Goal: Task Accomplishment & Management: Contribute content

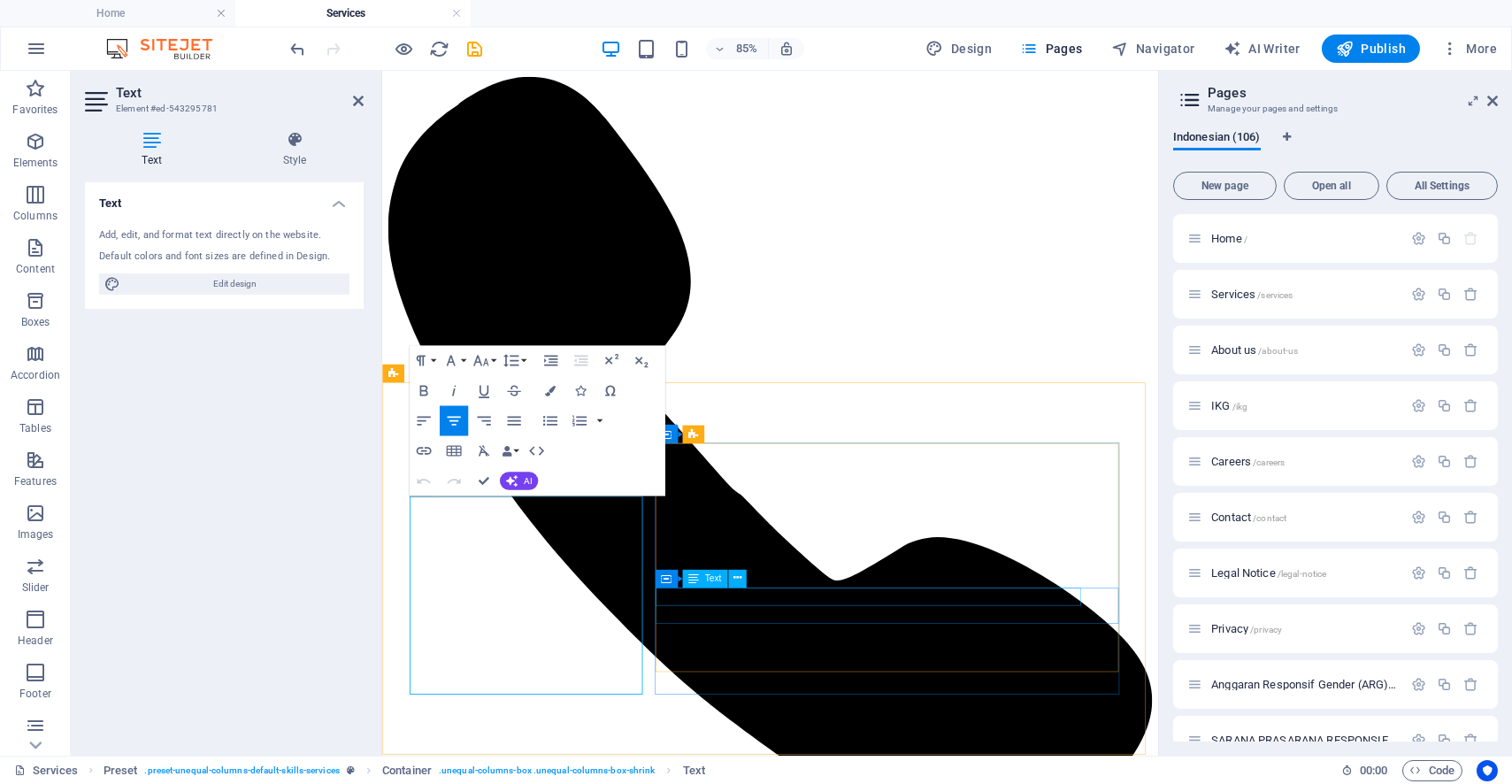
scroll to position [1572, 0]
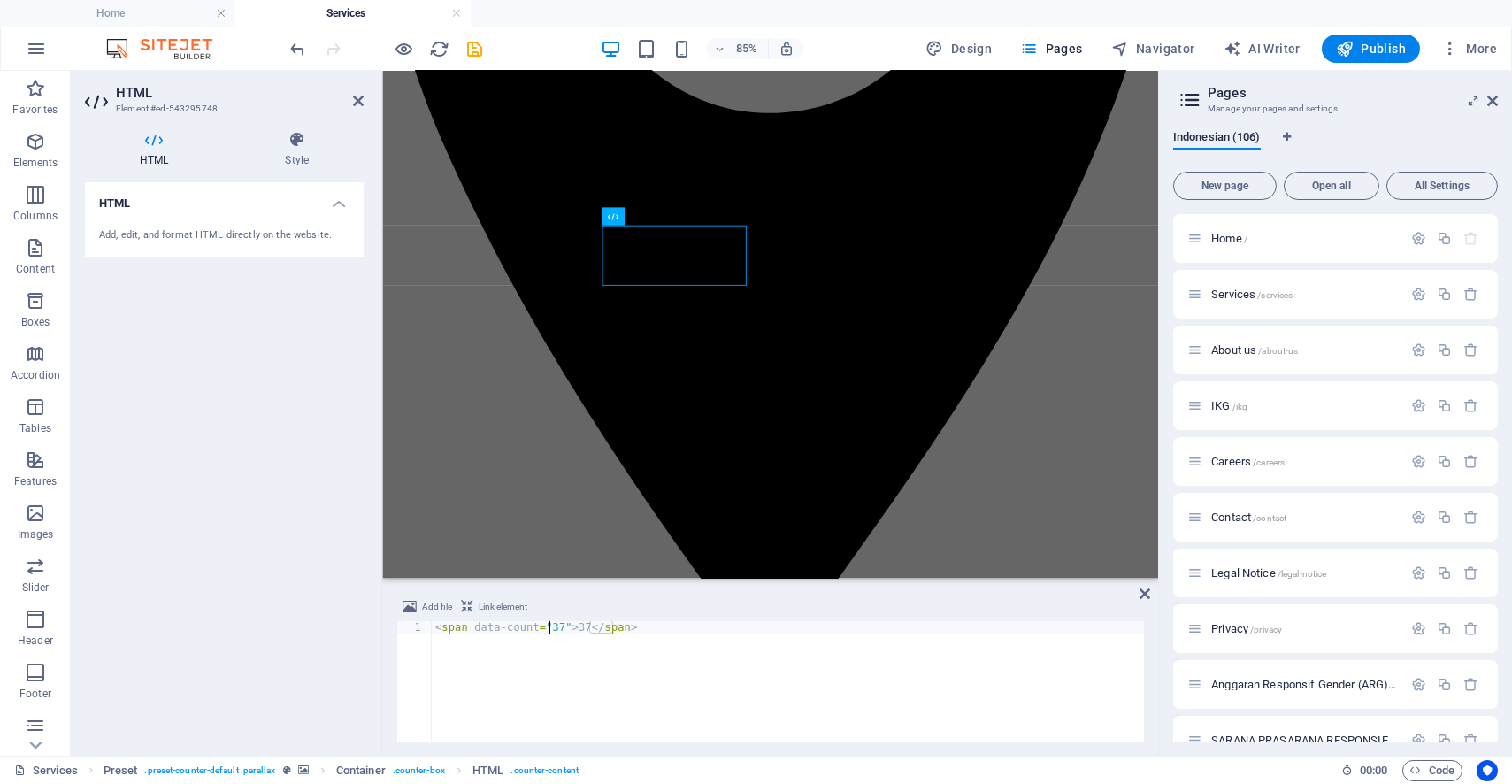
click at [551, 630] on div "< span data-count = "37" > 37 </ span >" at bounding box center [788, 694] width 712 height 147
click at [567, 632] on div "< span data-count = "3" > 37 </ span >" at bounding box center [788, 694] width 712 height 147
type textarea "<span data-count="3">3</span>"
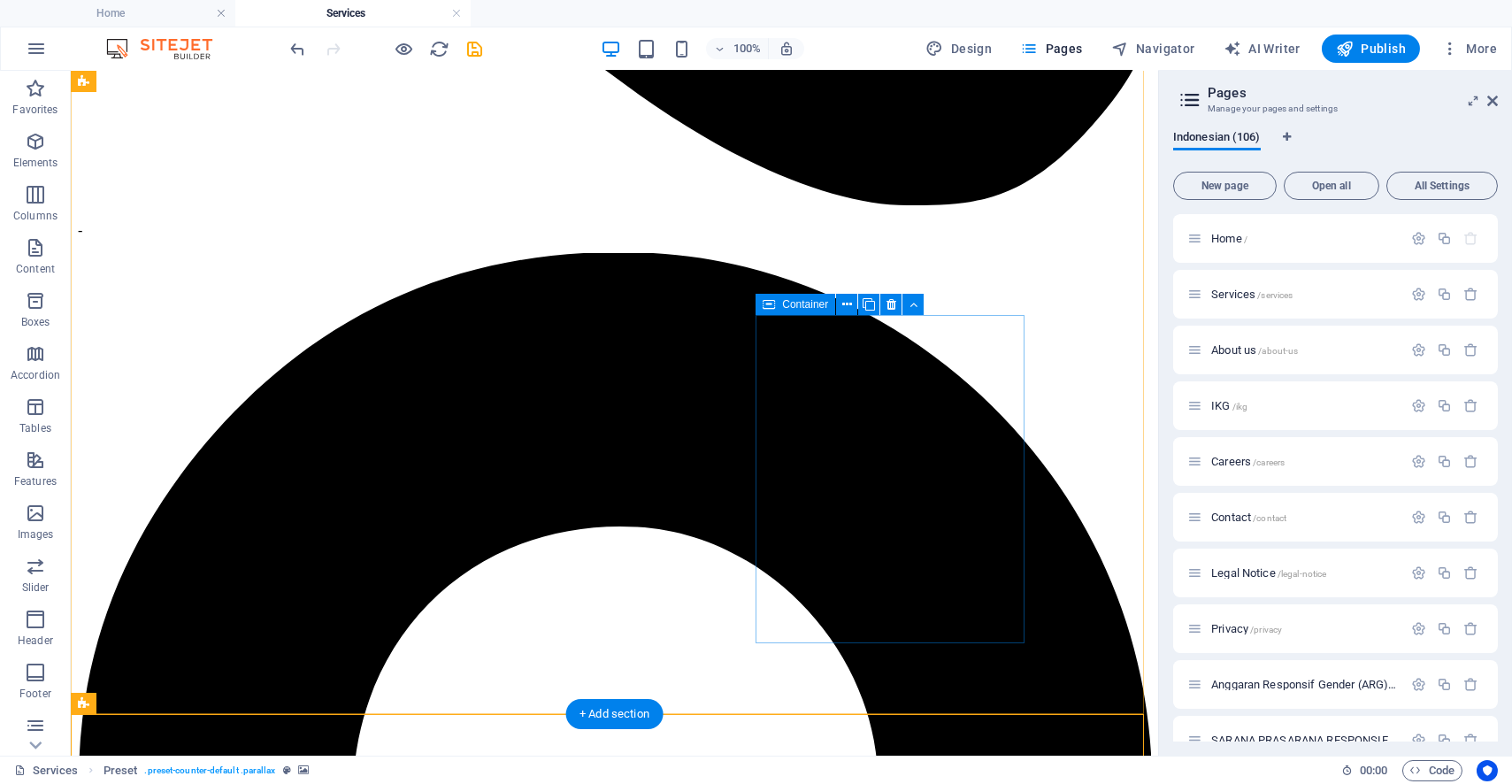
scroll to position [785, 0]
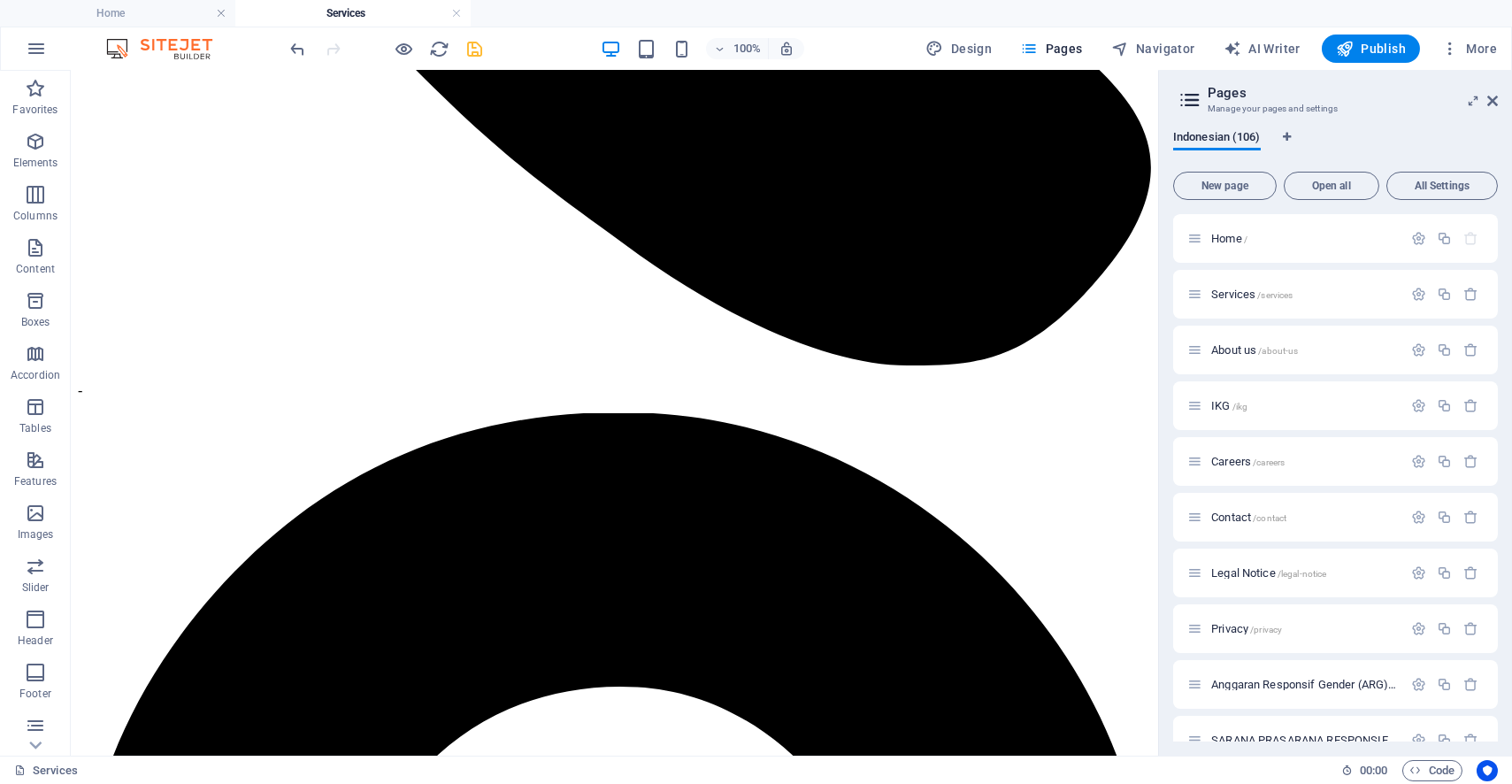
click at [472, 52] on icon "save" at bounding box center [475, 48] width 20 height 20
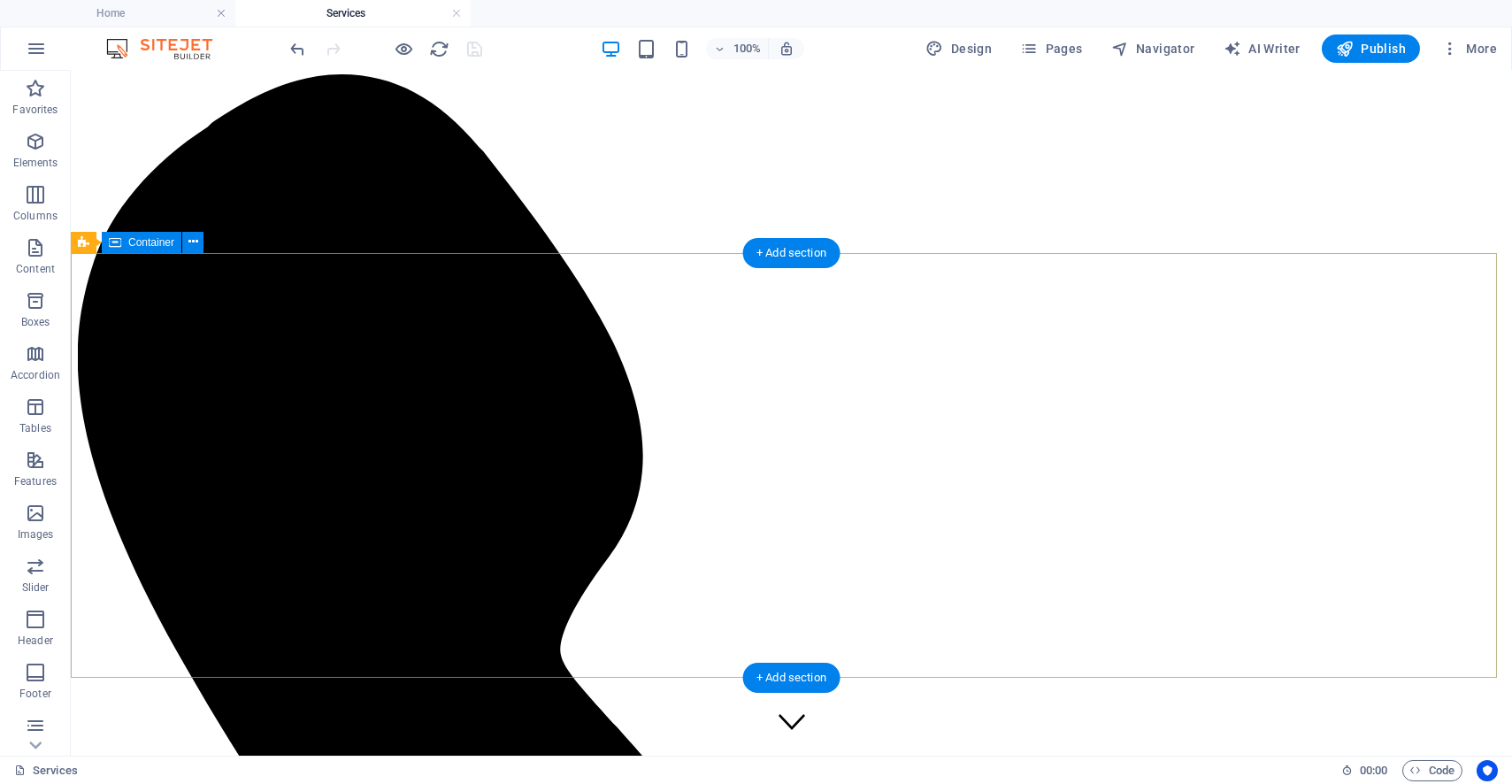
scroll to position [0, 0]
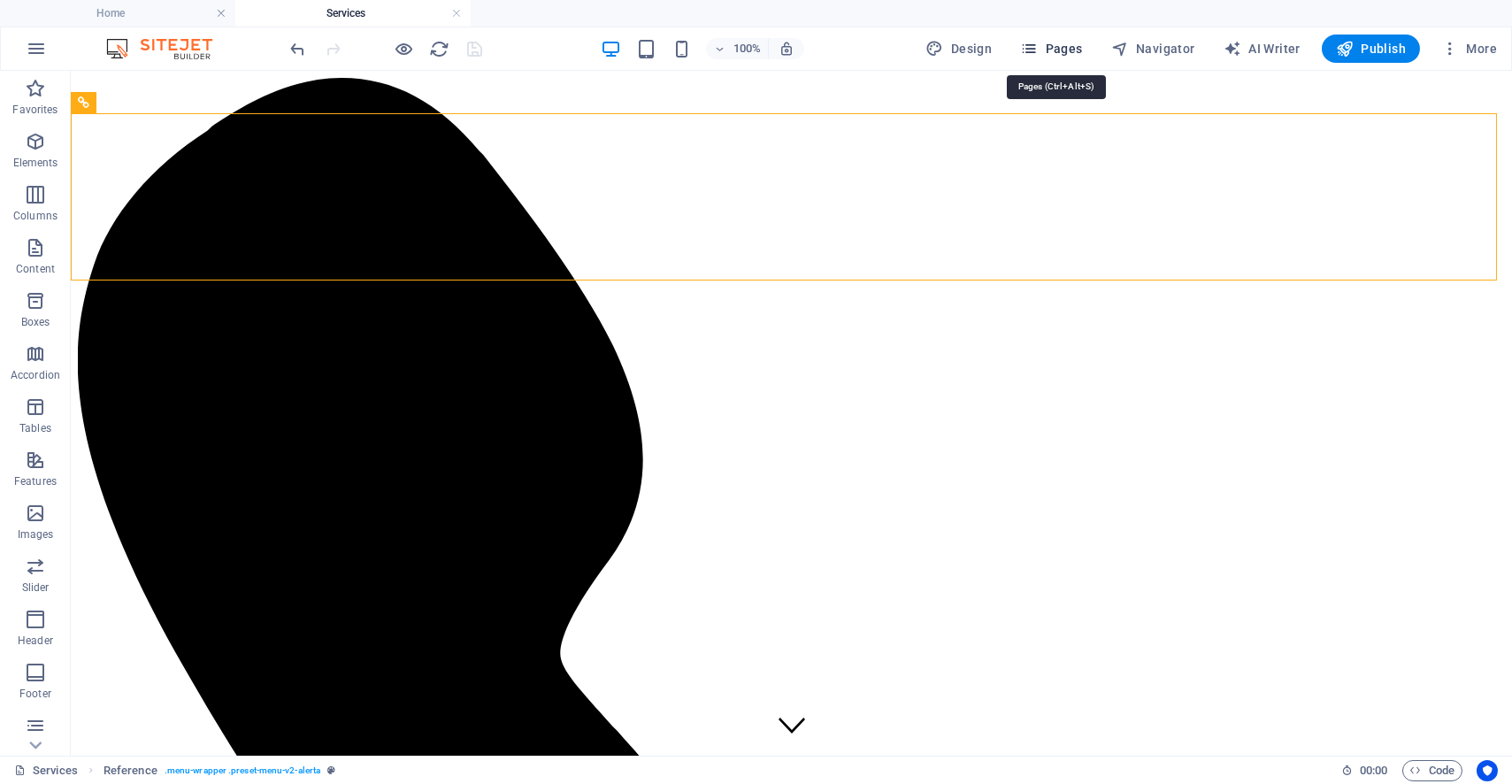
click at [1089, 47] on button "Pages" at bounding box center [1051, 48] width 76 height 28
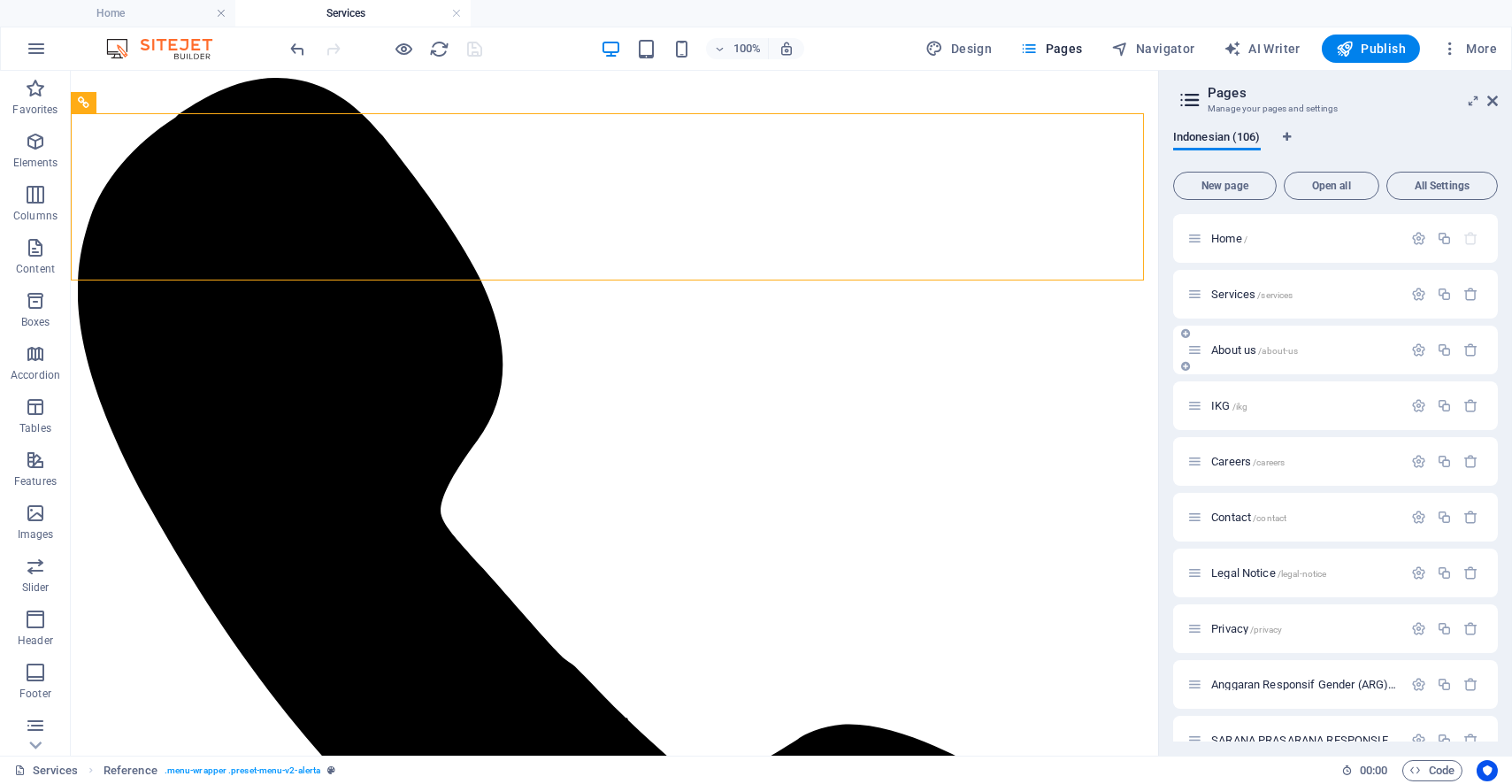
click at [1263, 344] on span "About us /about-us" at bounding box center [1255, 350] width 86 height 13
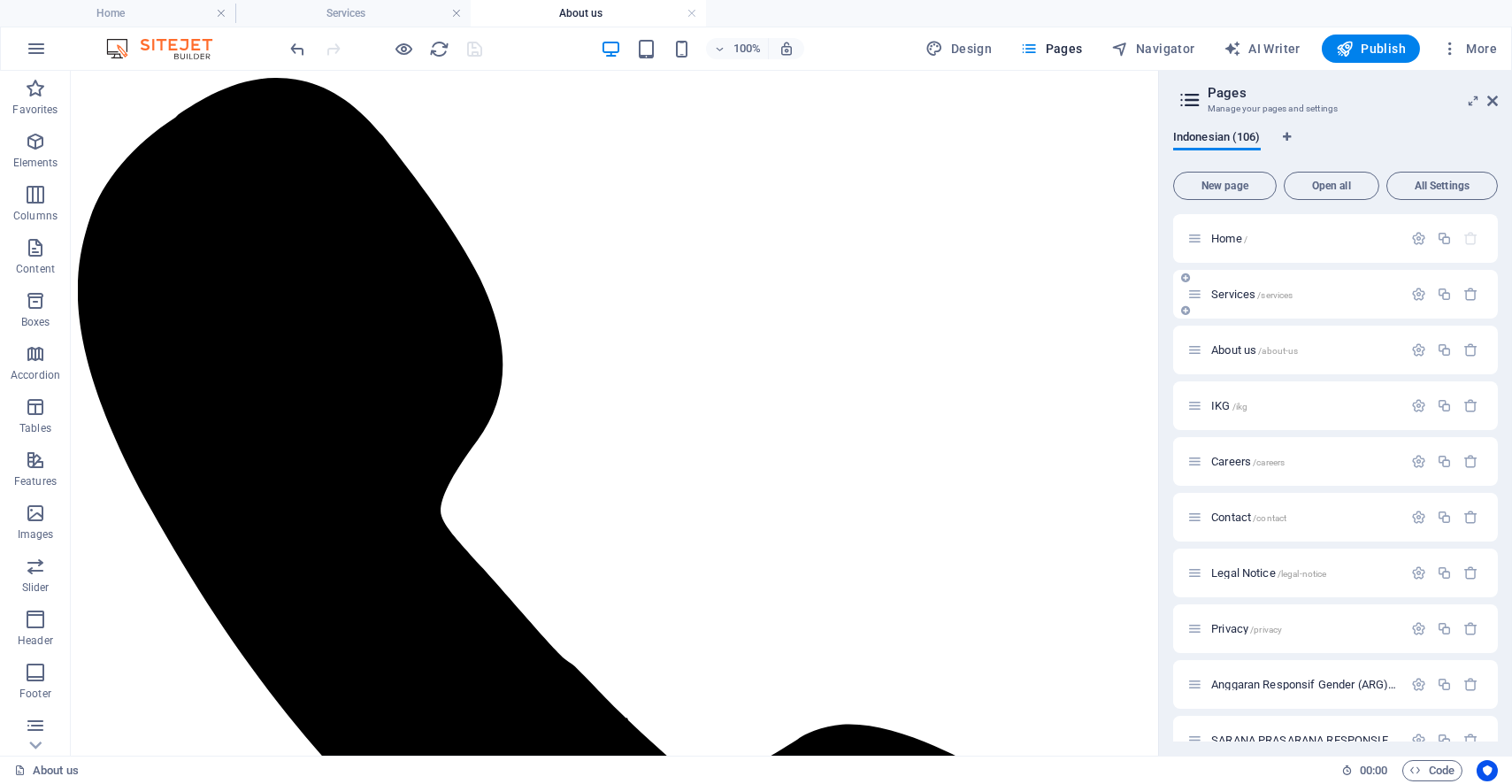
click at [1289, 306] on div "Services /services" at bounding box center [1335, 293] width 325 height 48
click at [1289, 291] on span "/services" at bounding box center [1275, 295] width 35 height 9
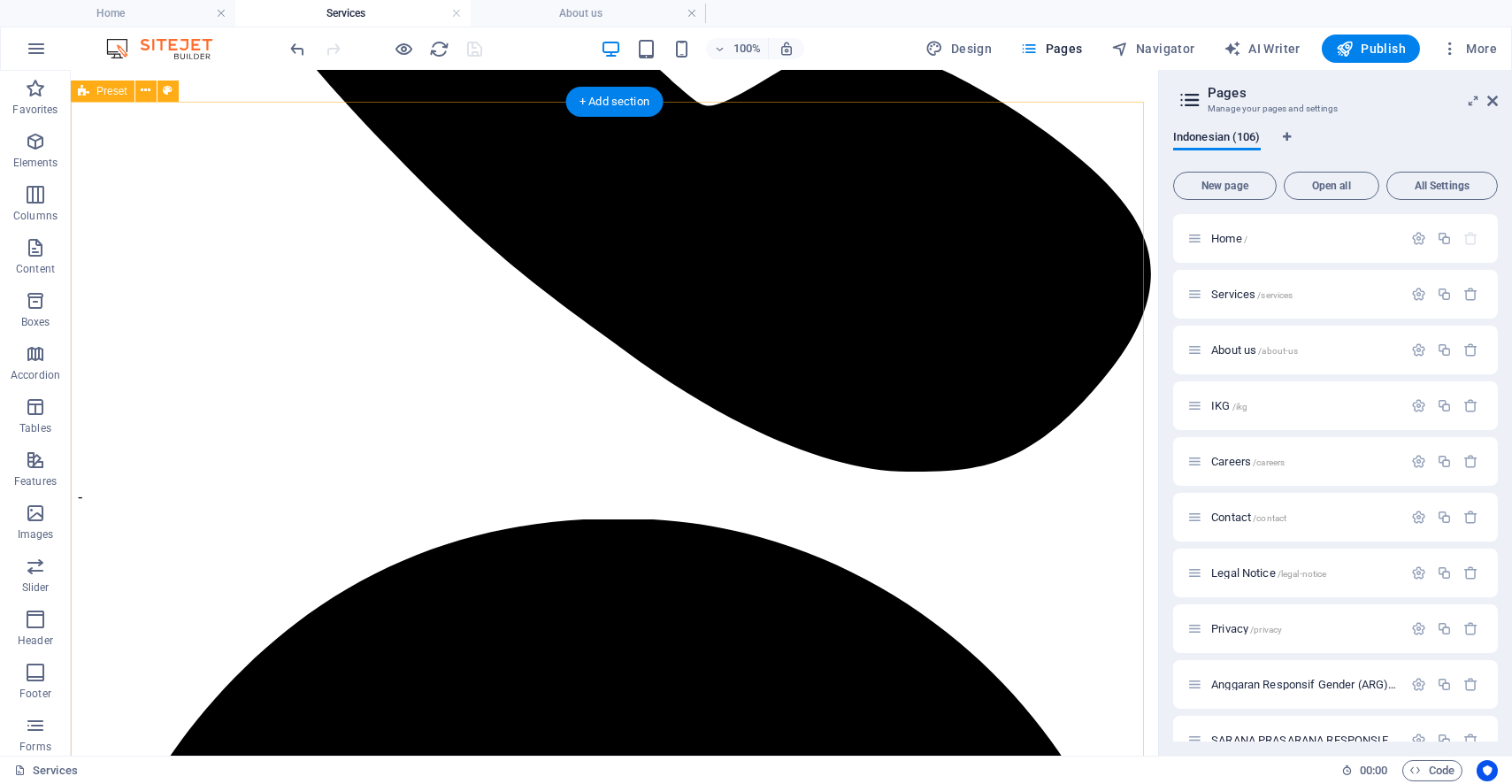
scroll to position [688, 0]
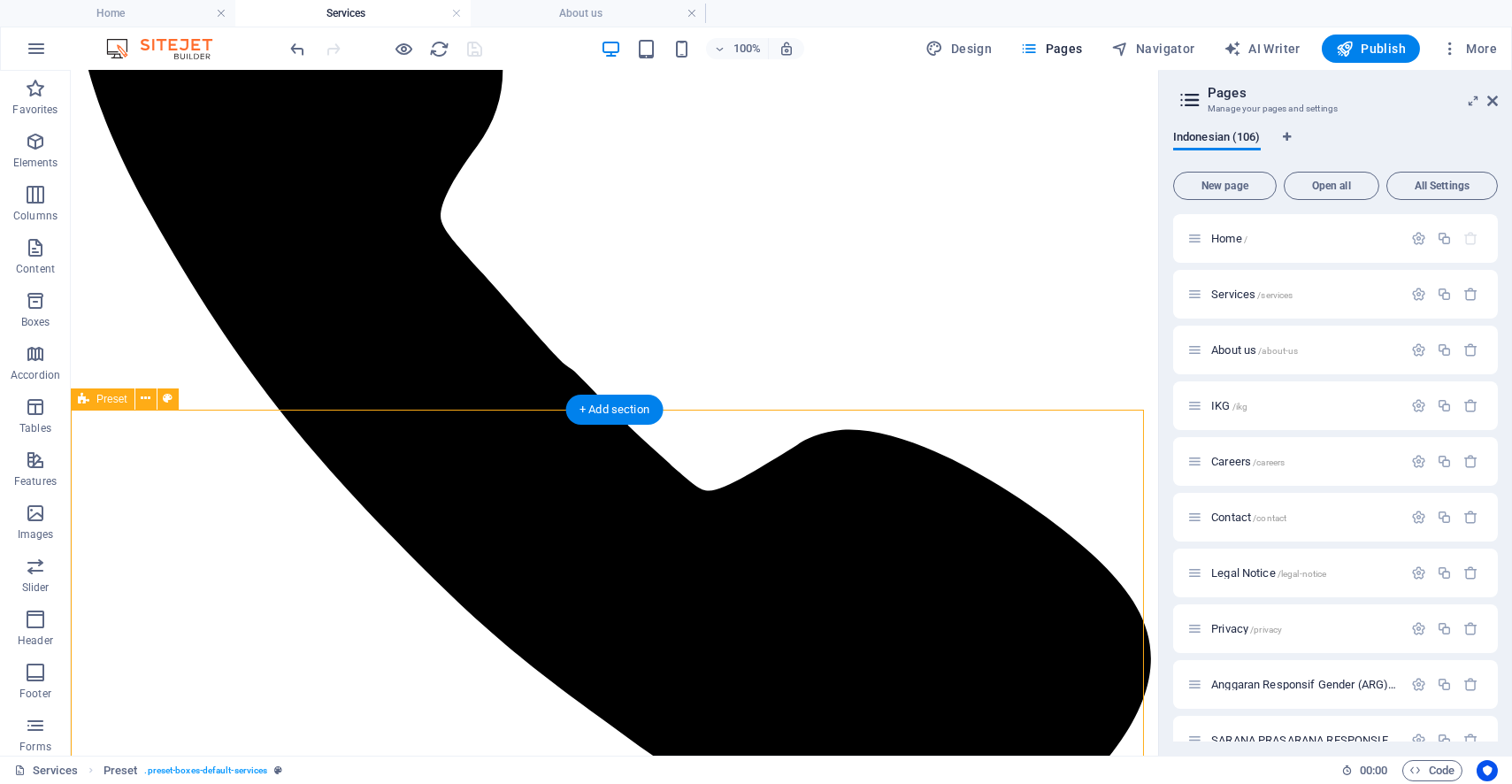
scroll to position [589, 0]
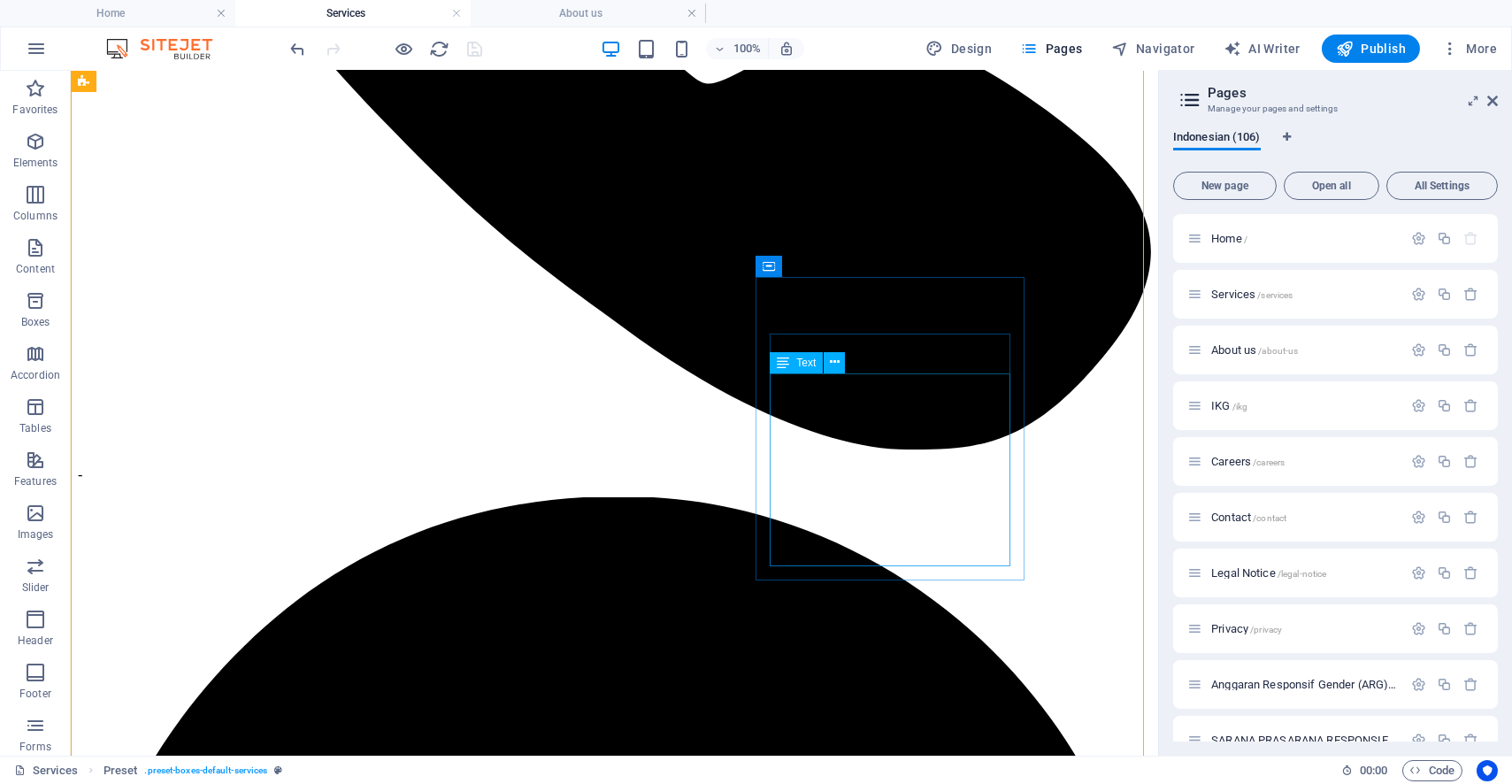
scroll to position [688, 0]
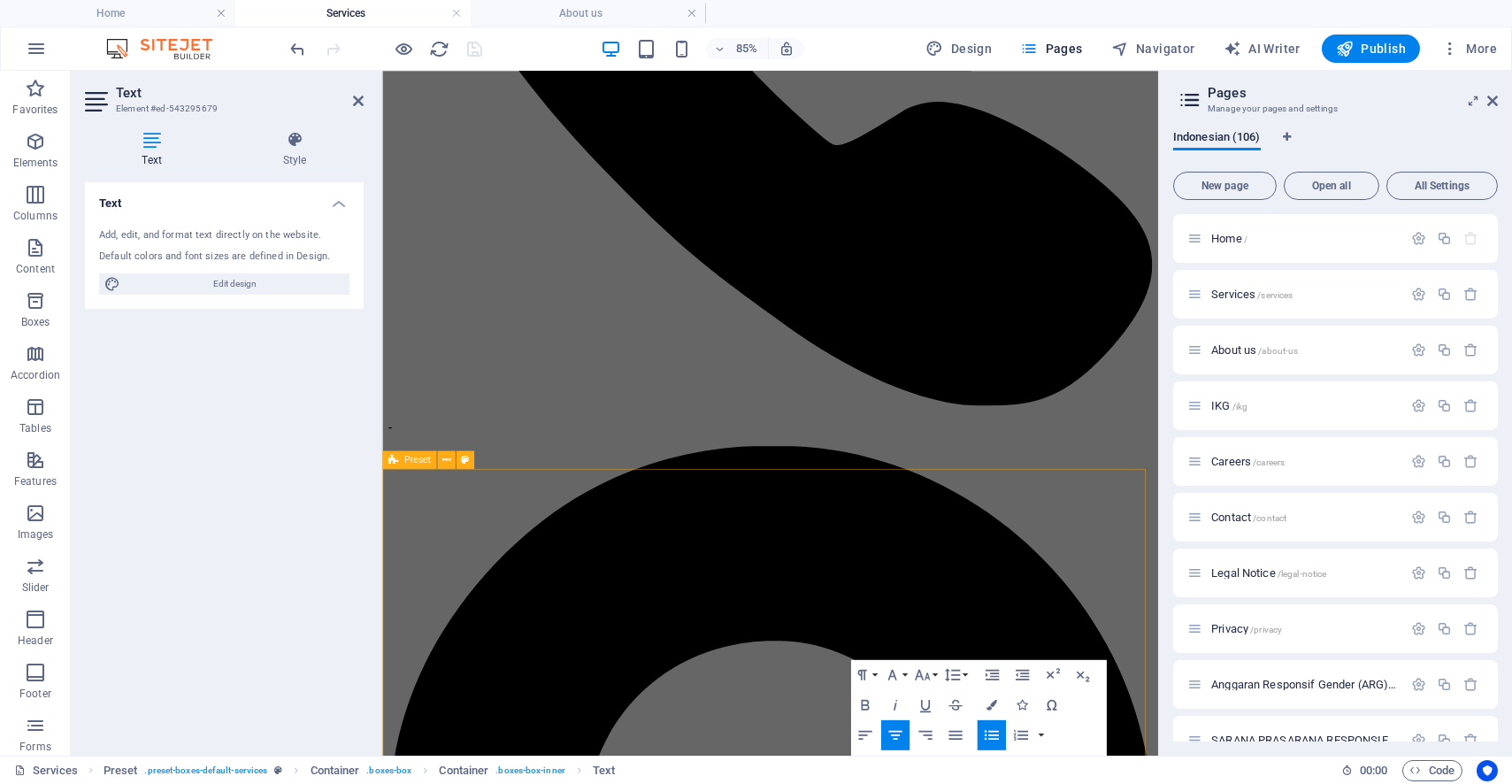
scroll to position [589, 0]
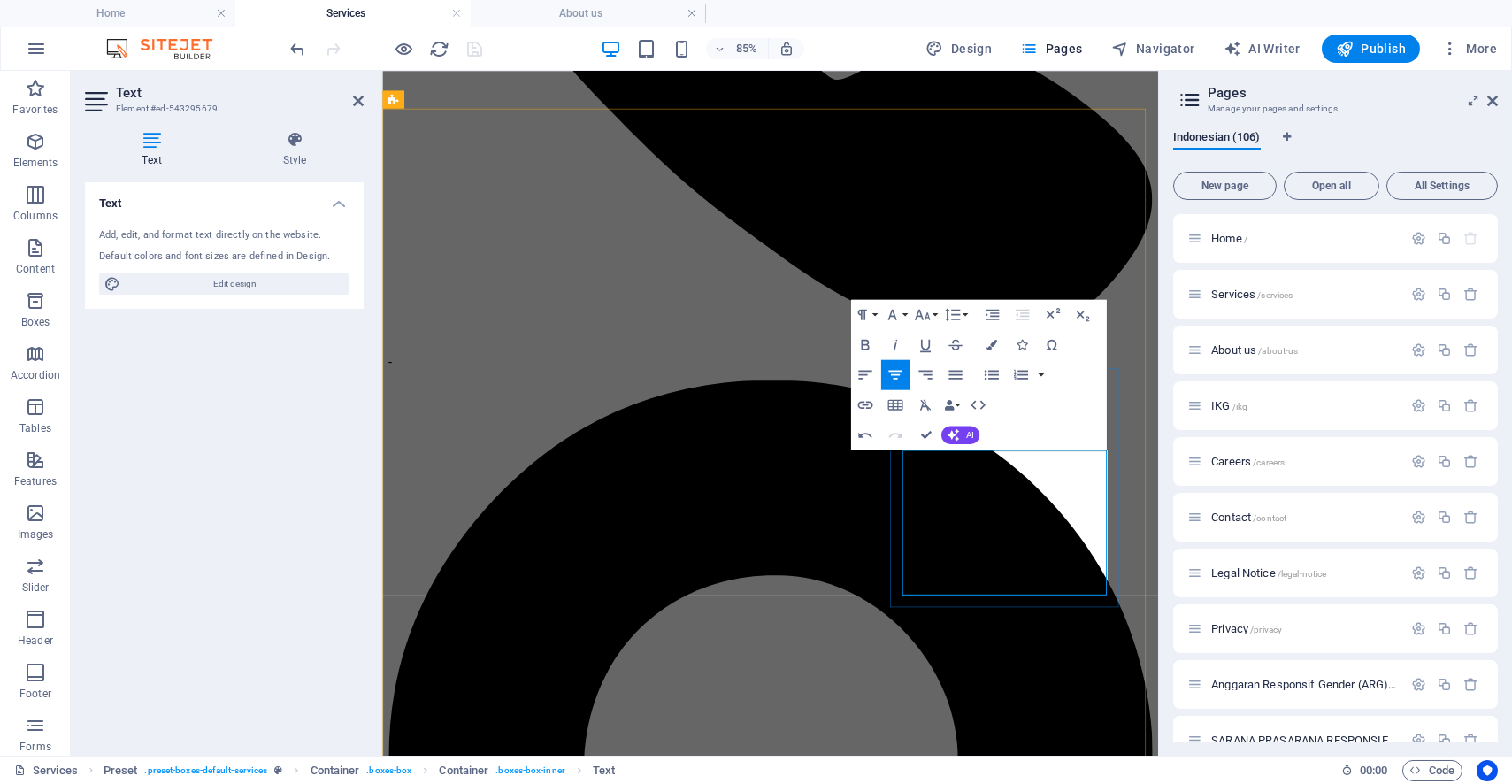
drag, startPoint x: 1180, startPoint y: 676, endPoint x: 1250, endPoint y: 477, distance: 211.0
click at [999, 374] on icon "button" at bounding box center [992, 374] width 18 height 18
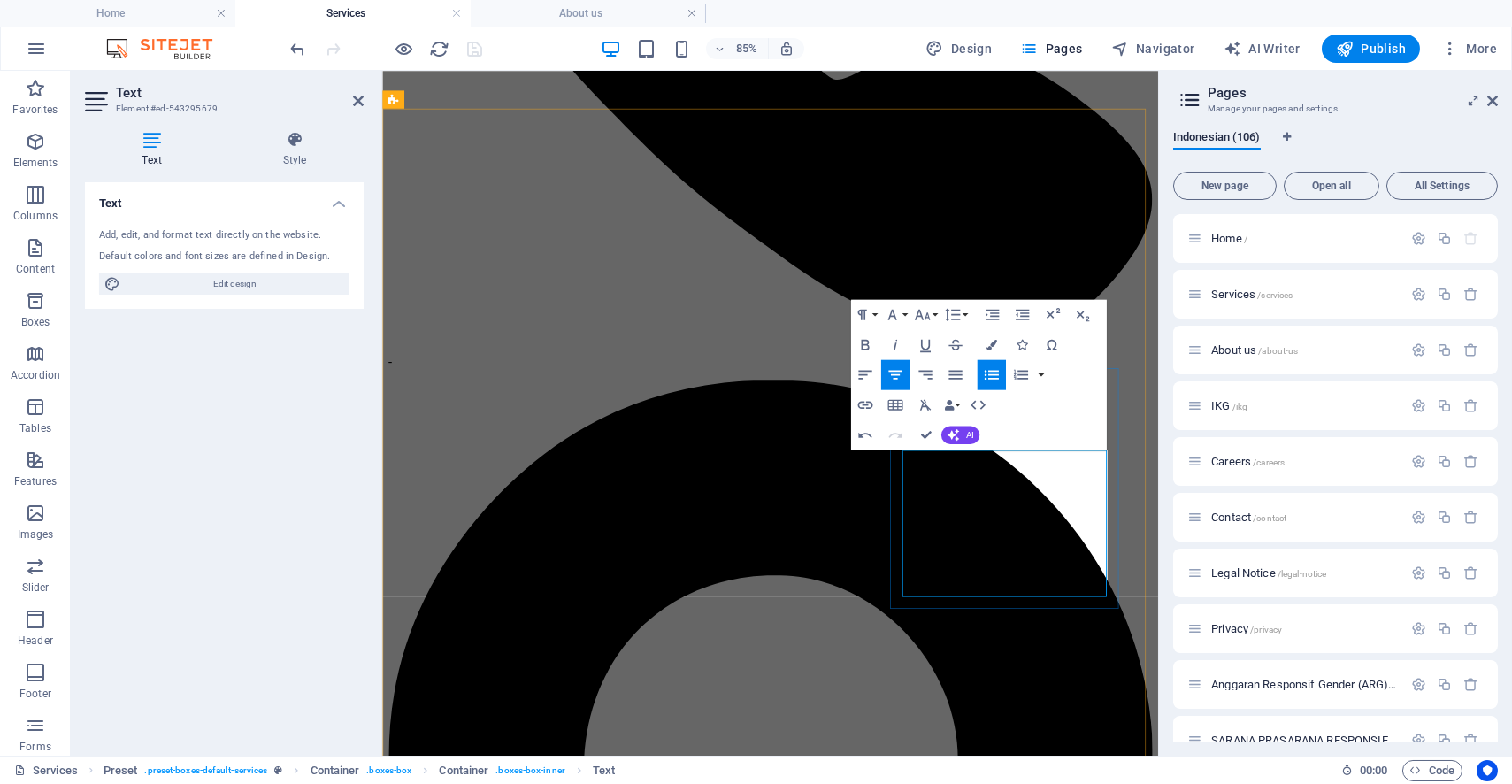
click at [997, 381] on icon "button" at bounding box center [992, 374] width 18 height 18
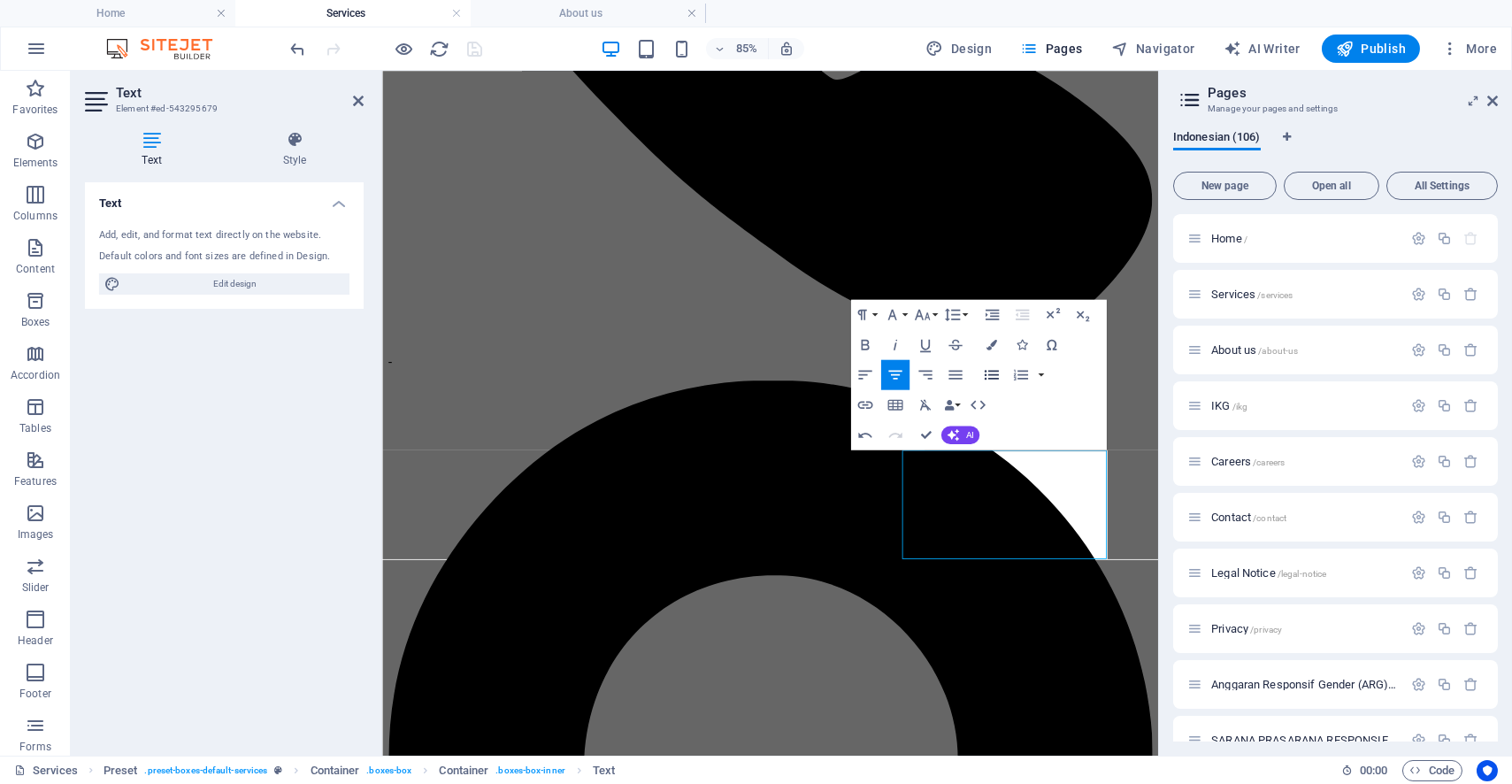
click at [987, 390] on button "HTML" at bounding box center [978, 405] width 28 height 30
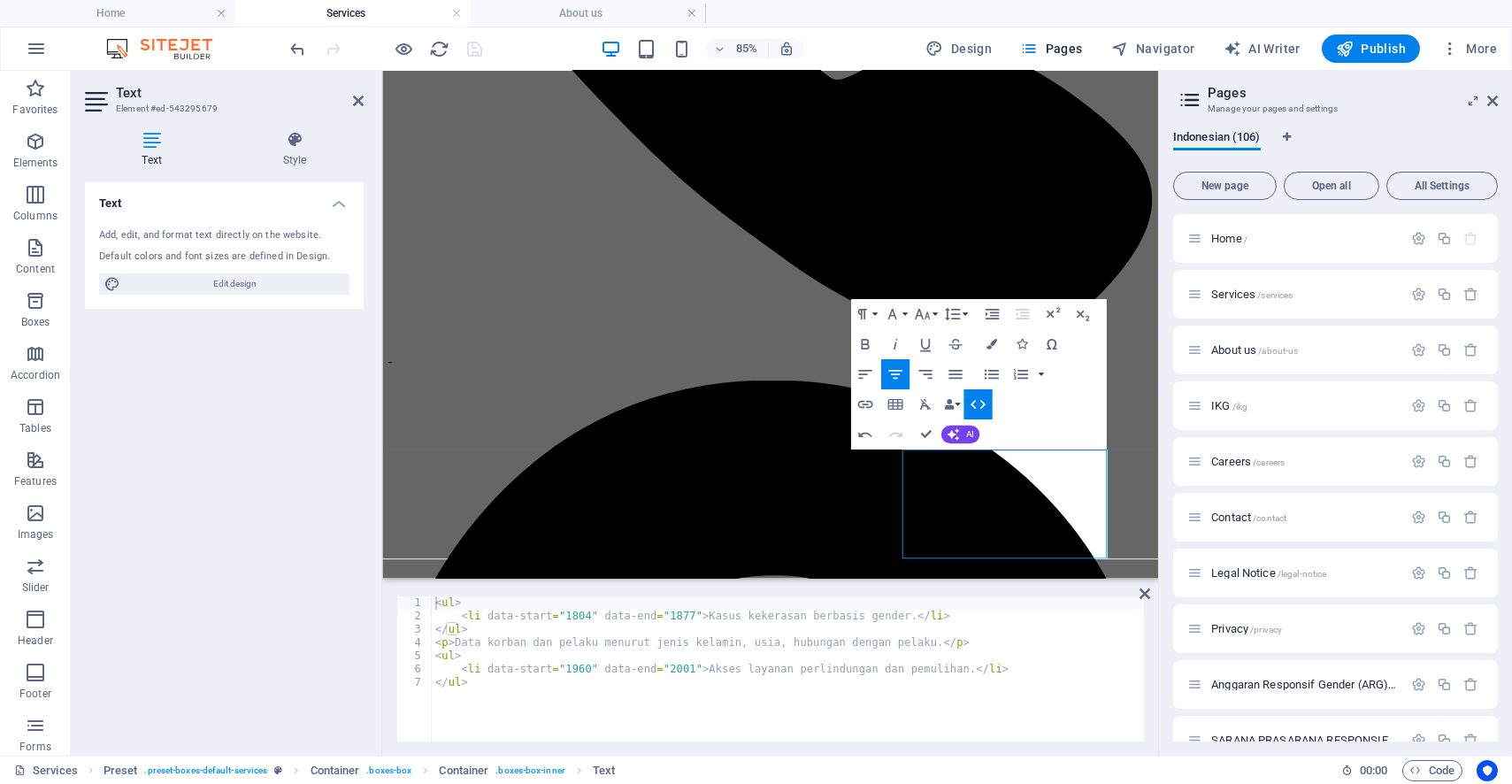
click at [987, 390] on button "HTML" at bounding box center [978, 405] width 28 height 30
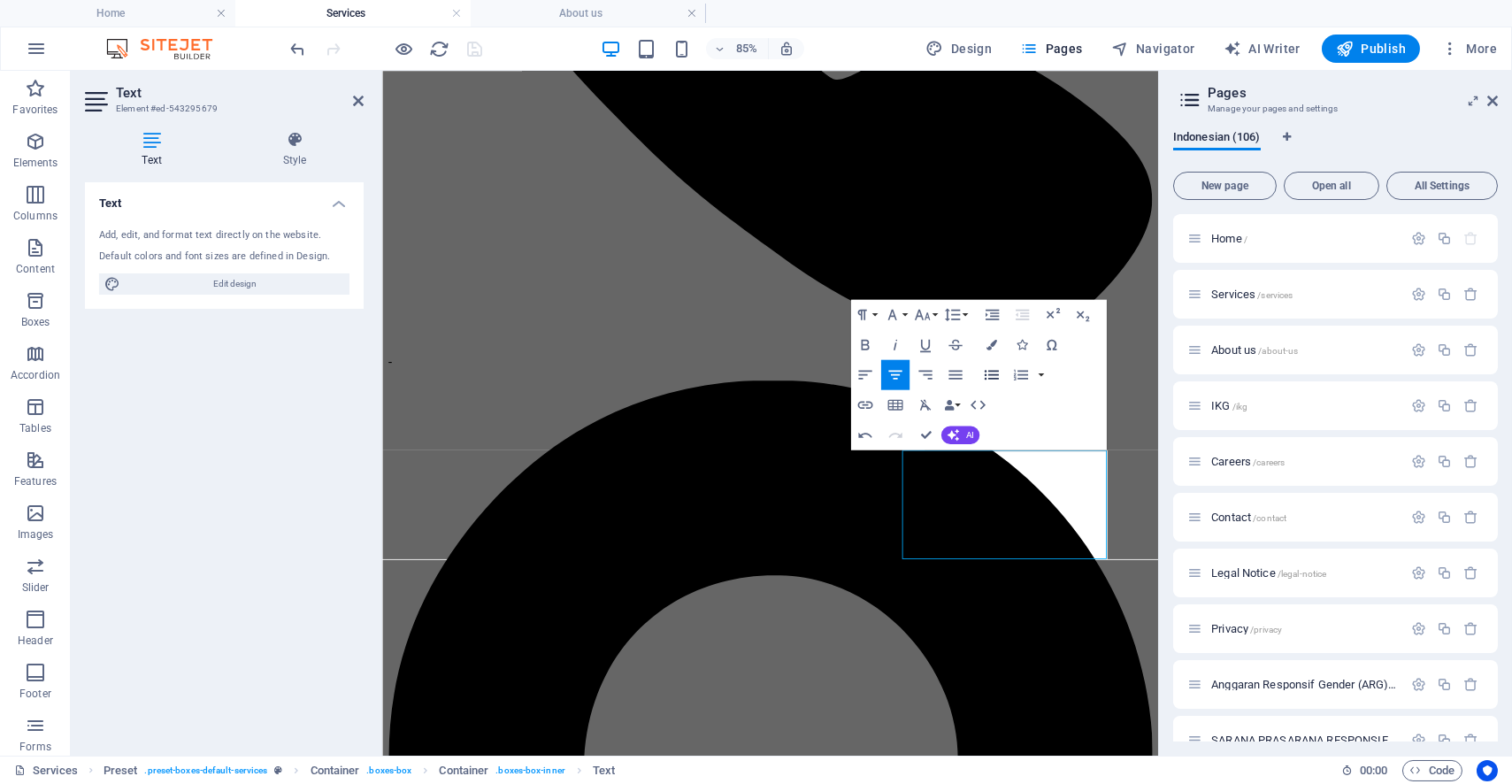
click at [1000, 379] on icon "button" at bounding box center [992, 374] width 18 height 18
drag, startPoint x: 1173, startPoint y: 632, endPoint x: 945, endPoint y: 522, distance: 253.1
click at [969, 315] on button "Line Height" at bounding box center [955, 315] width 28 height 30
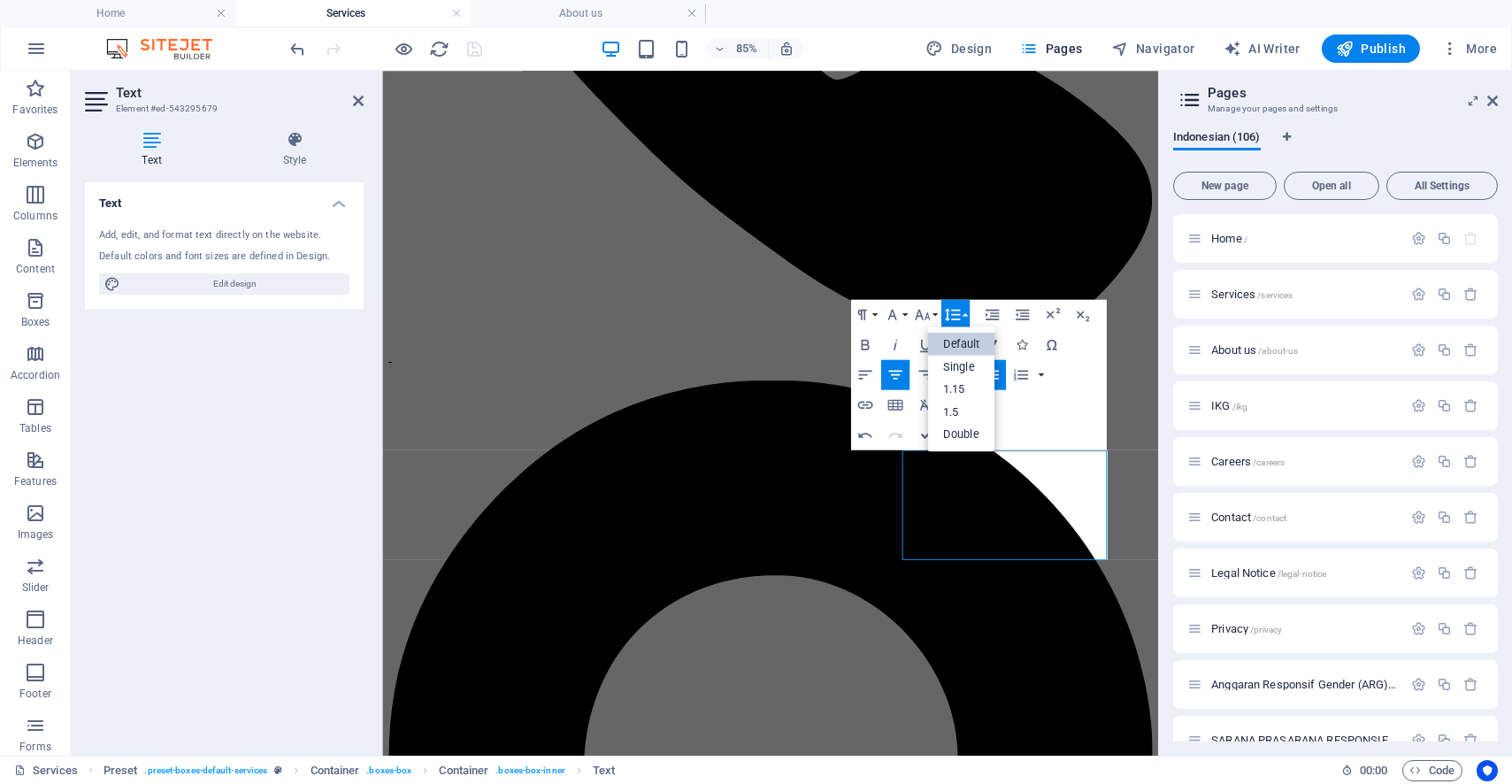
scroll to position [0, 0]
click at [976, 429] on link "Double" at bounding box center [961, 434] width 67 height 23
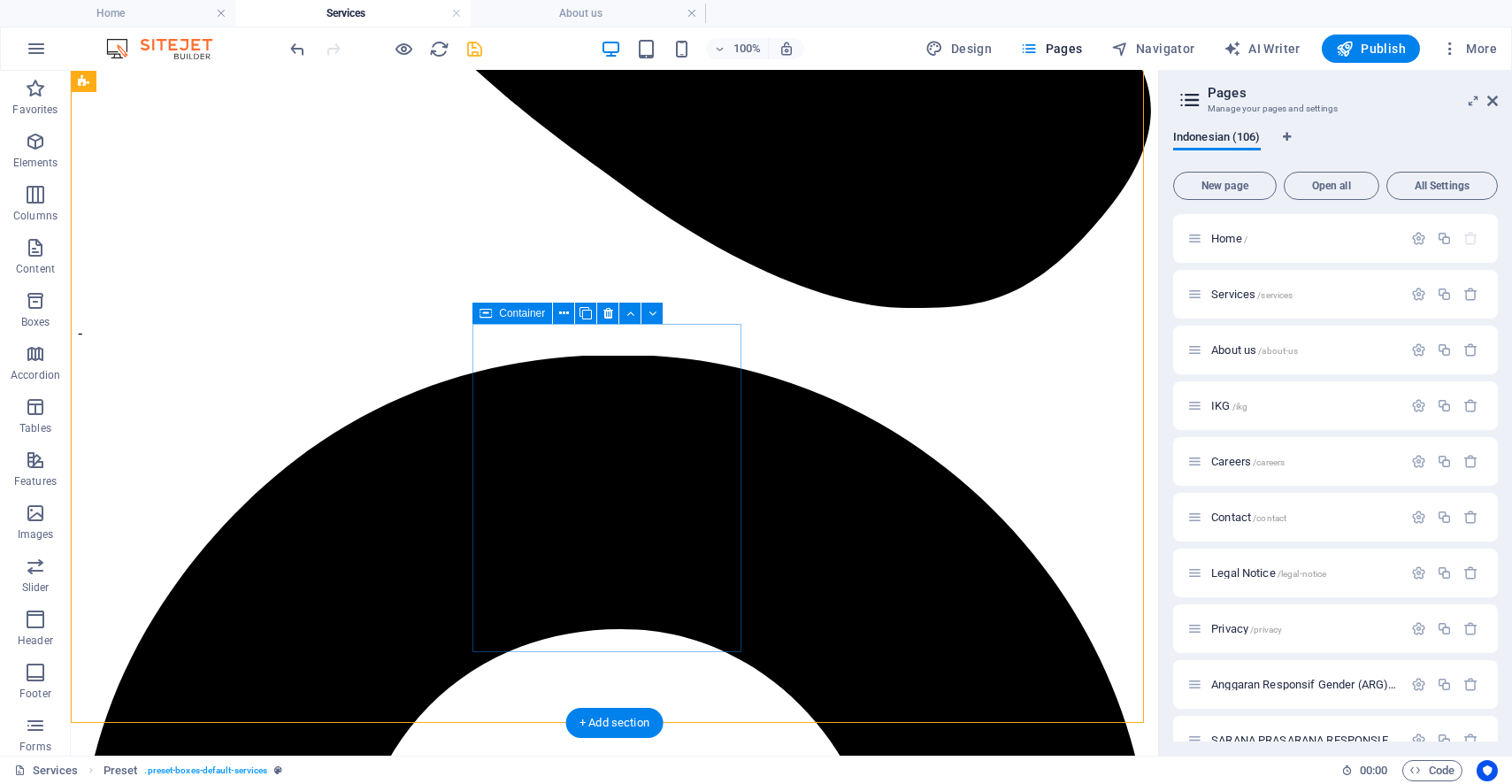
scroll to position [589, 0]
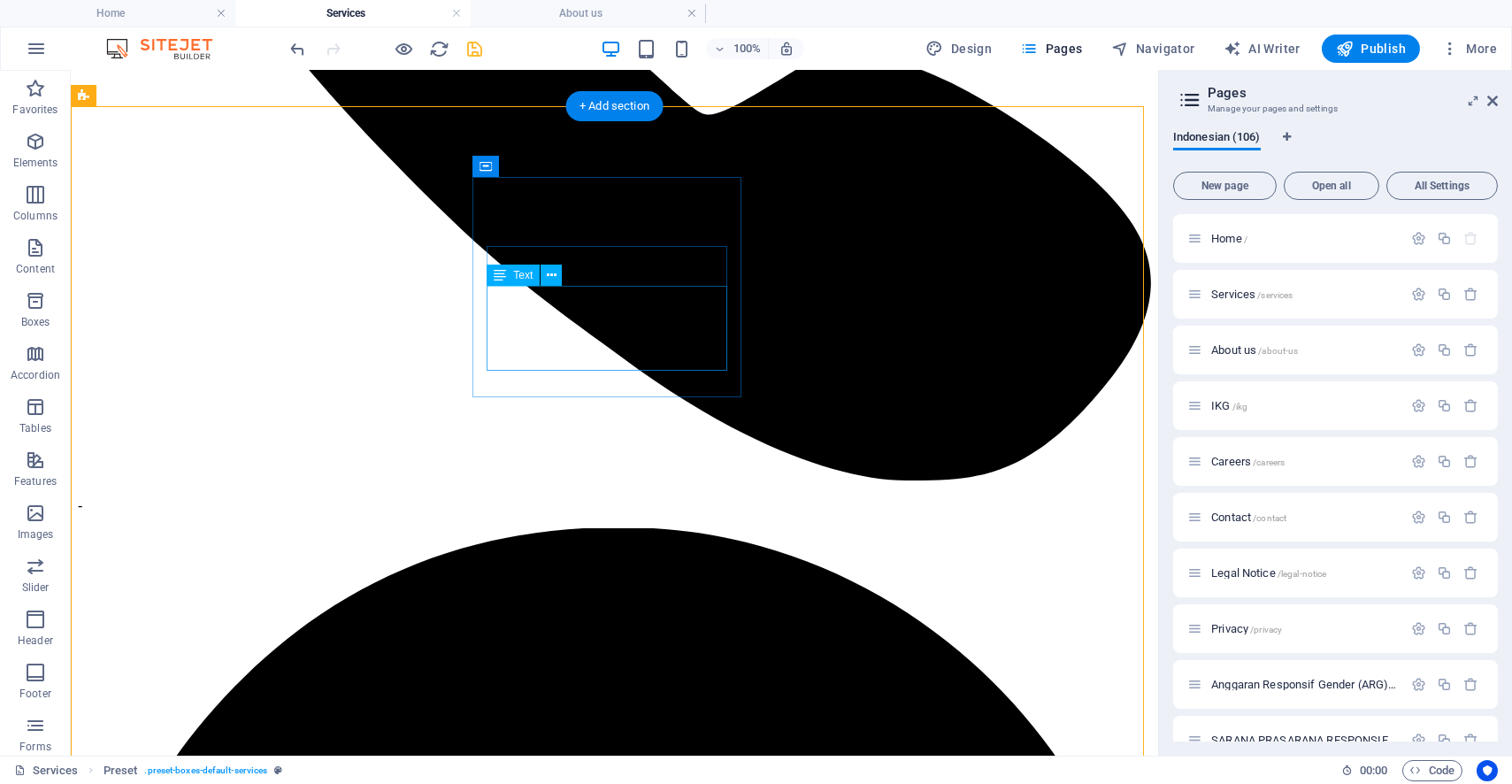
scroll to position [688, 0]
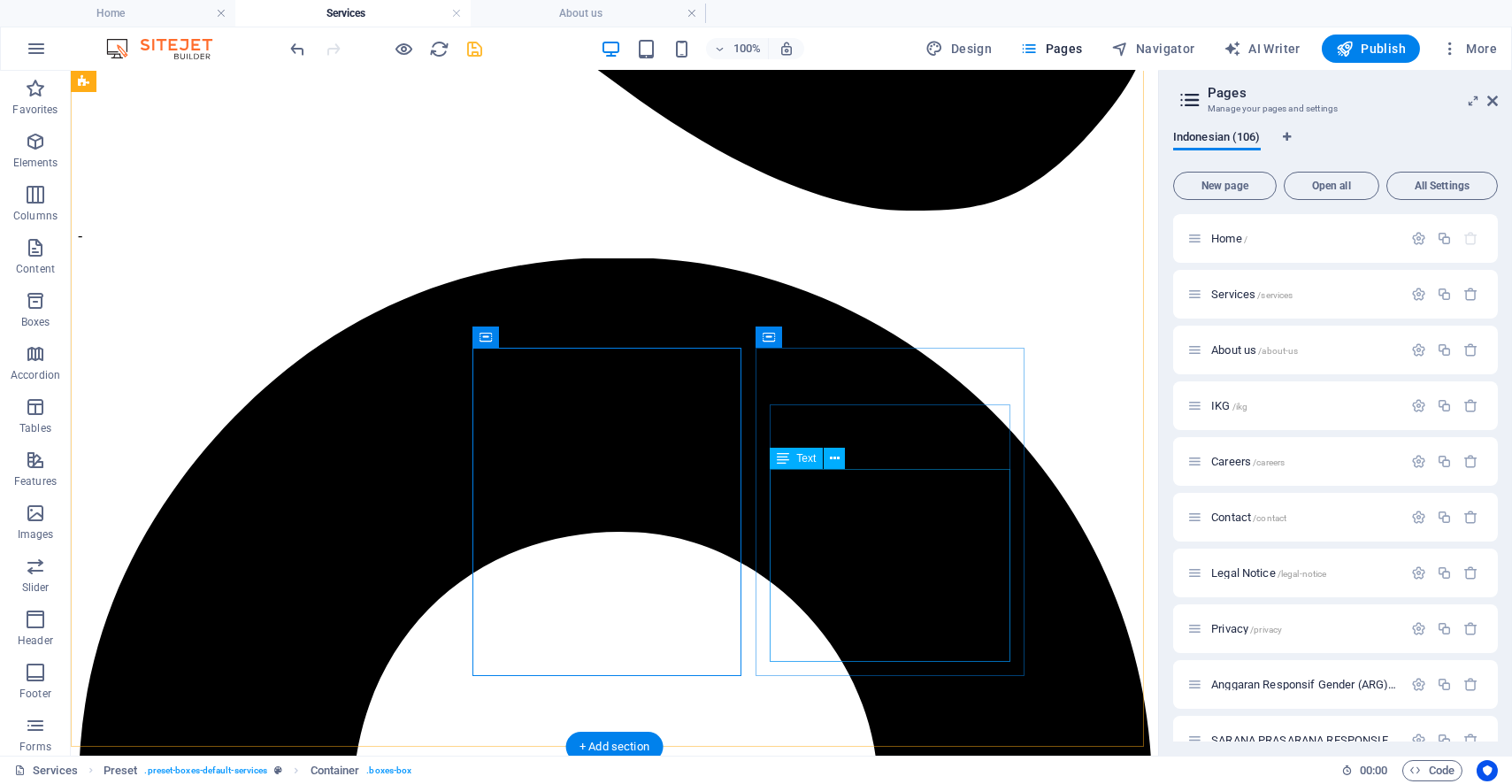
scroll to position [785, 0]
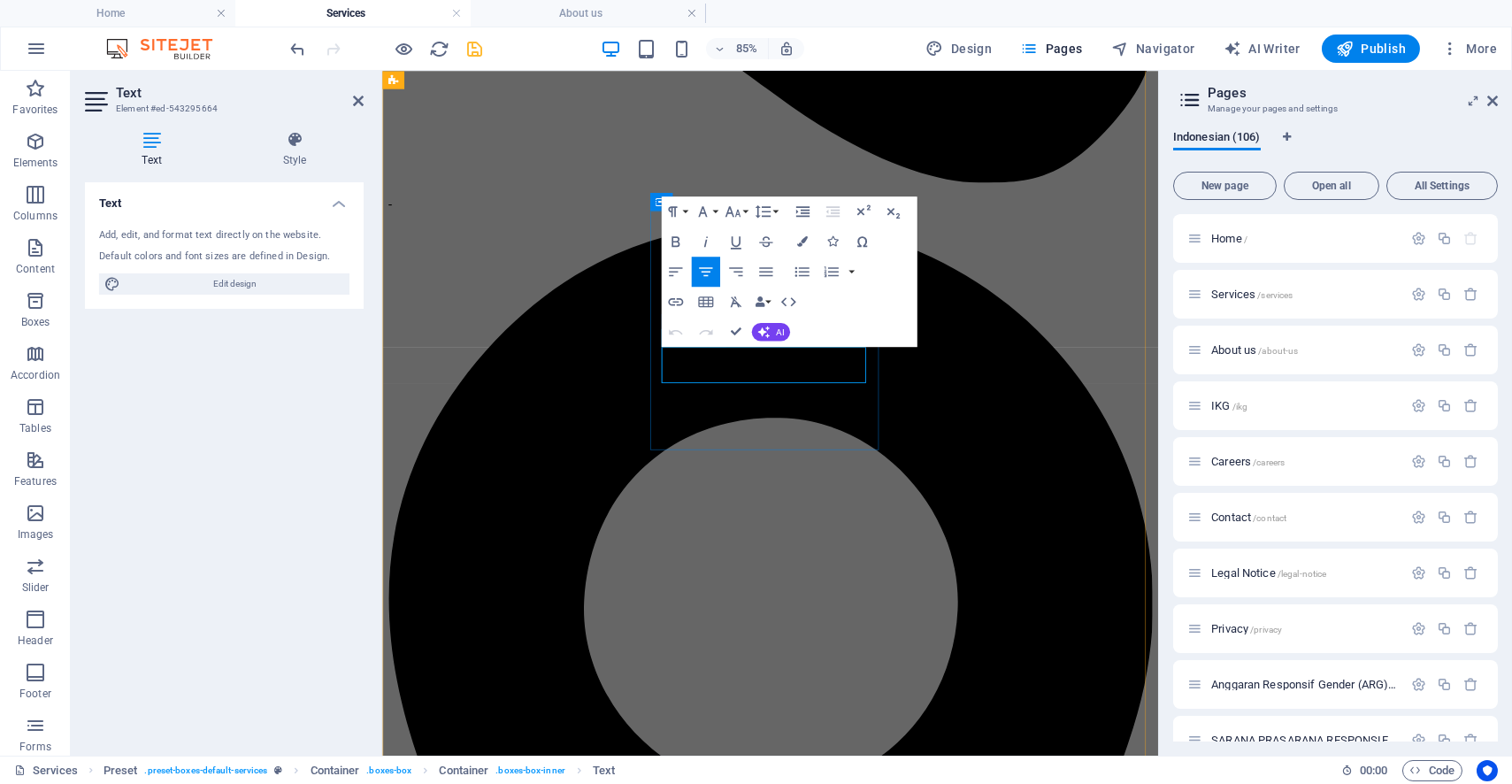
scroll to position [764, 0]
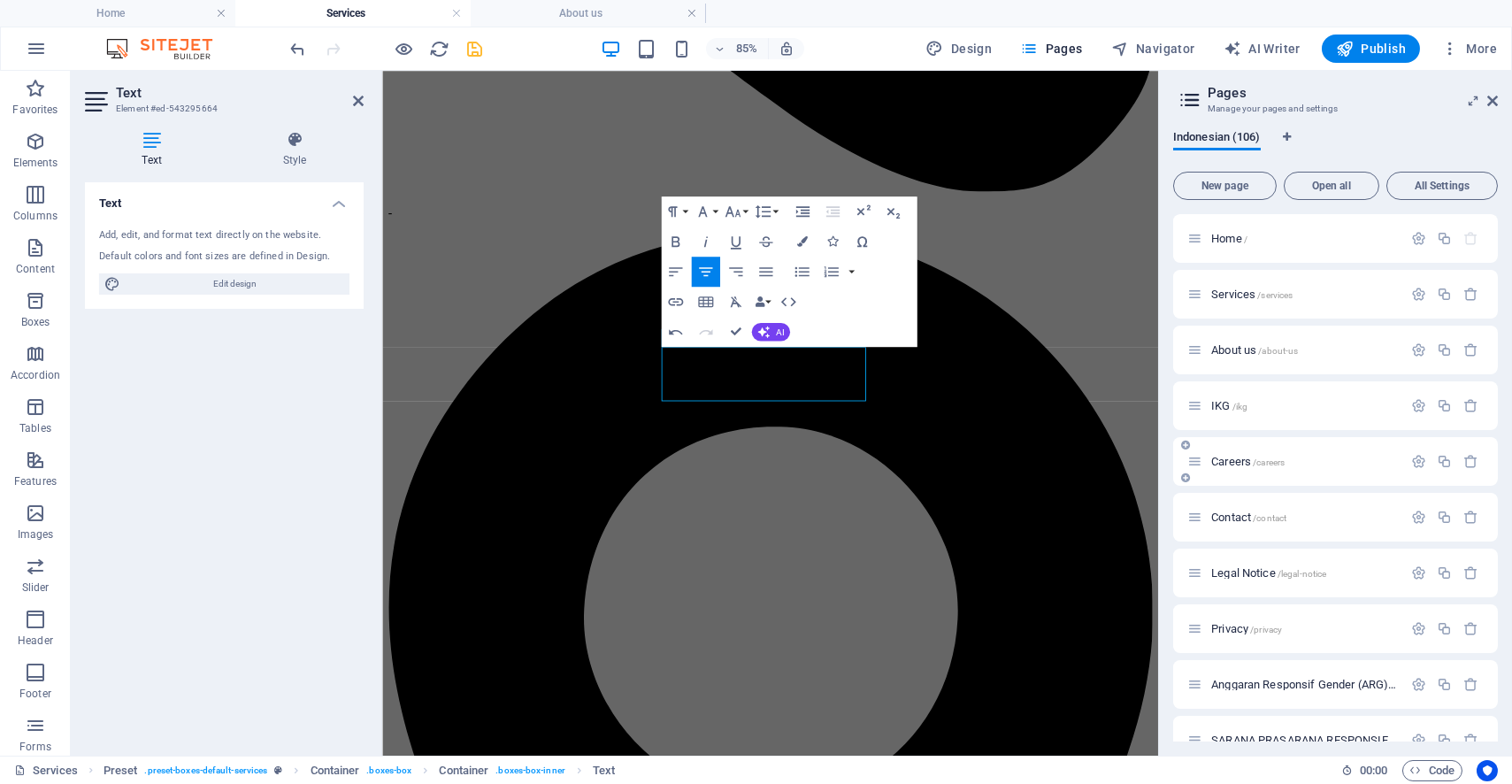
click at [1173, 481] on div "Careers /careers" at bounding box center [1335, 460] width 325 height 48
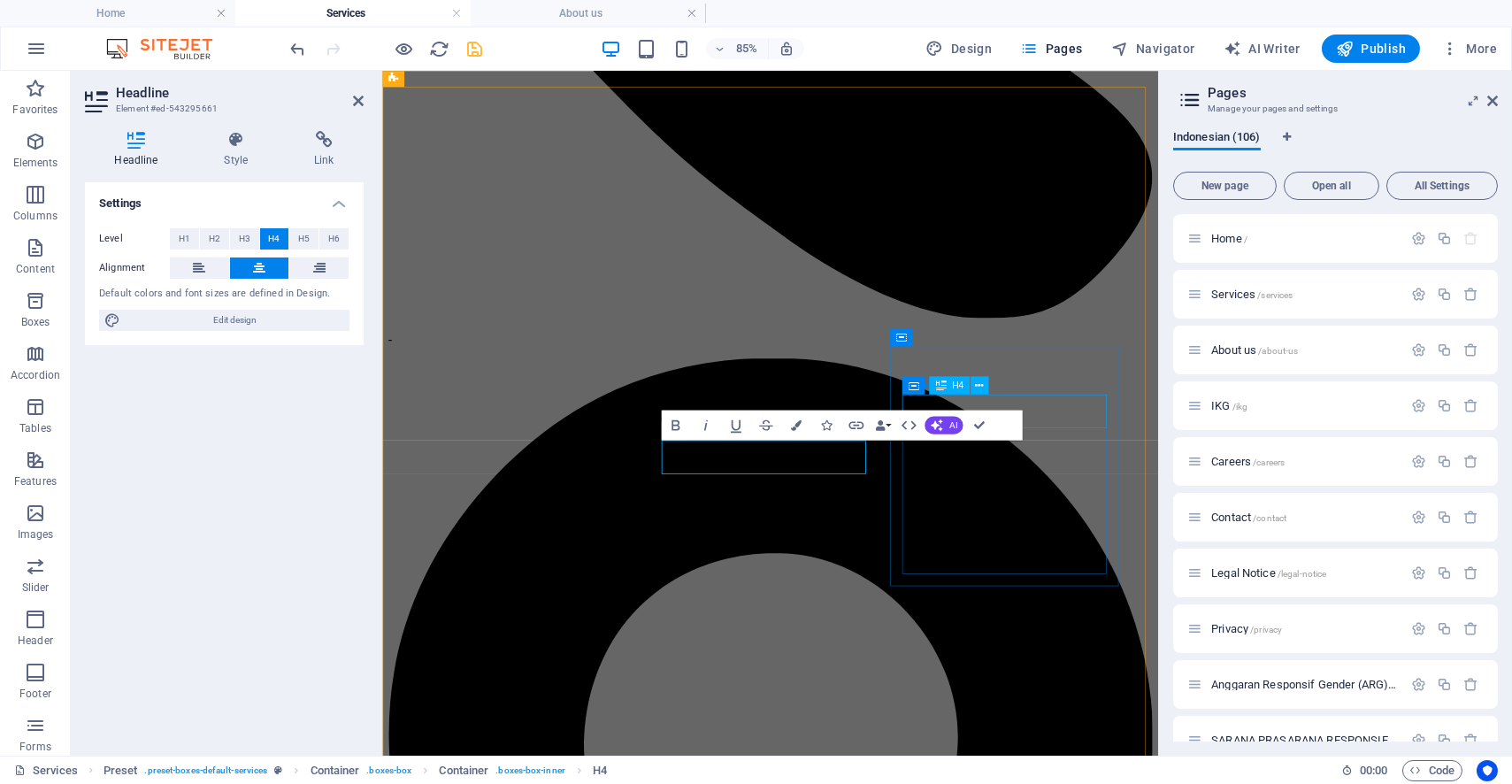
scroll to position [667, 0]
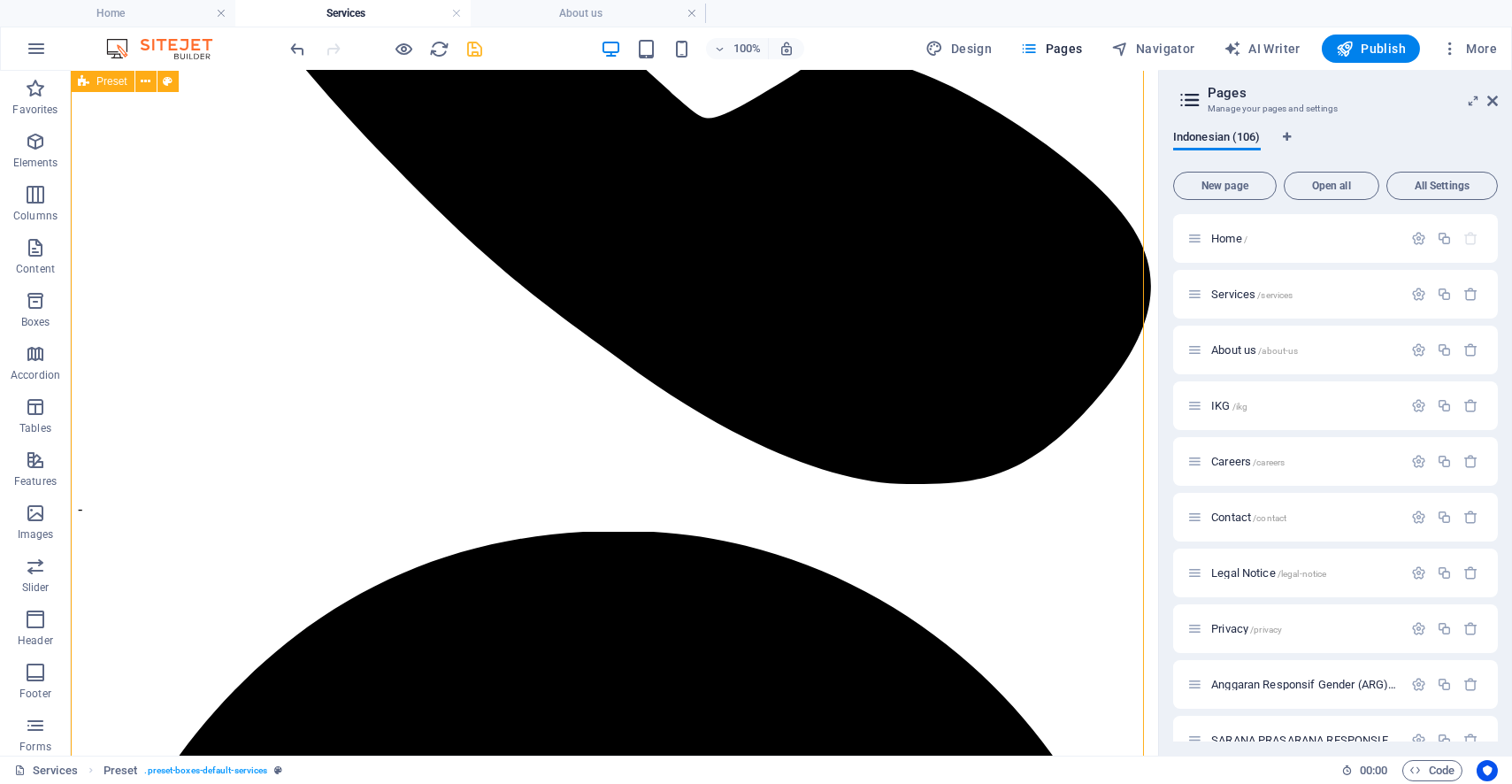
click at [1220, 188] on span "New page" at bounding box center [1225, 185] width 87 height 10
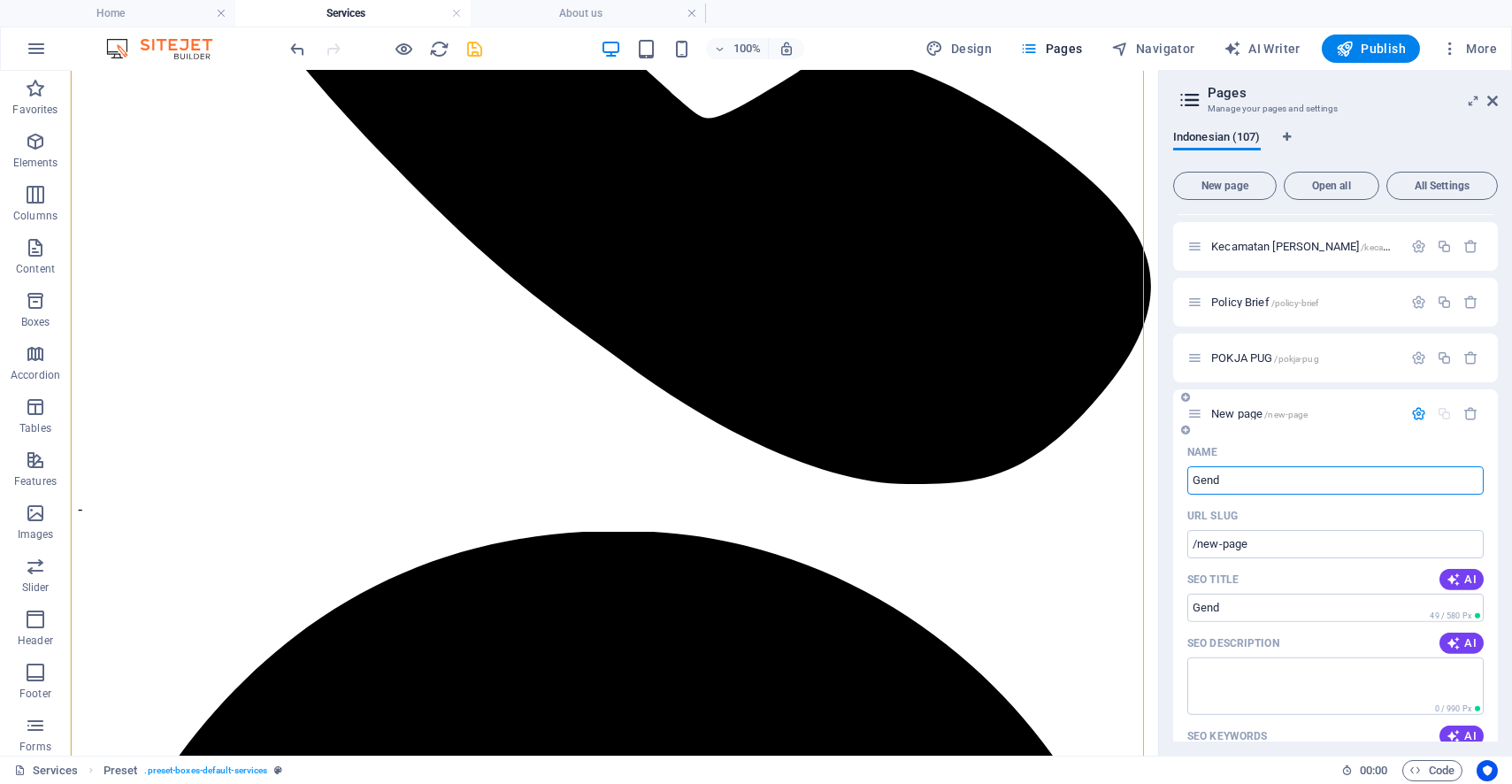
type input "Gend"
type input "/gend"
type input "Gender Champion"
type input "/gender-champion"
type input "Gender Champion (G"
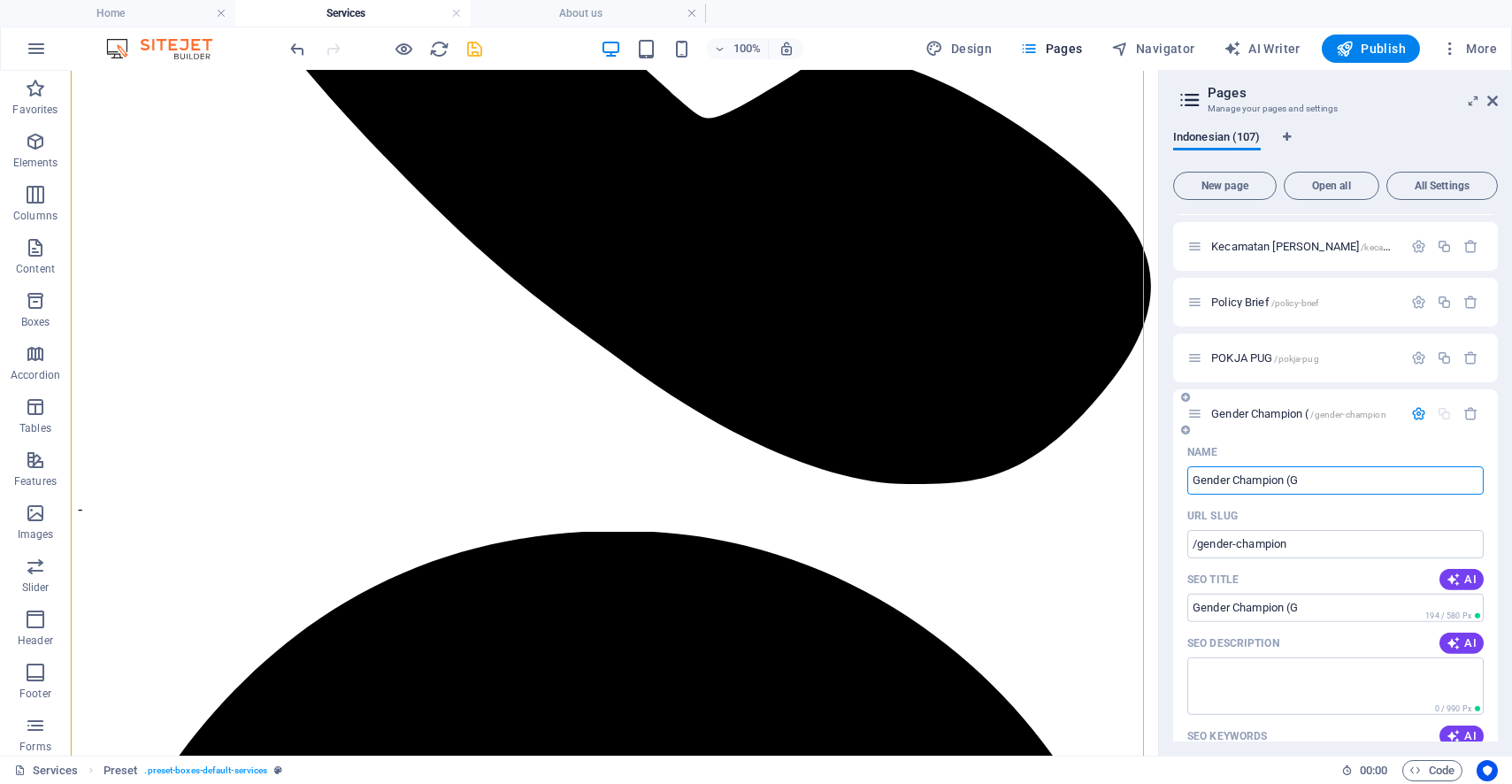
type input "/gender-champion-g"
type input "Gender Champion (GCS Award)"
type input "/gender-champion-gcs-awar"
type input "Gender Champion (GCS Award)"
type input "/gender-champion-gcs-award"
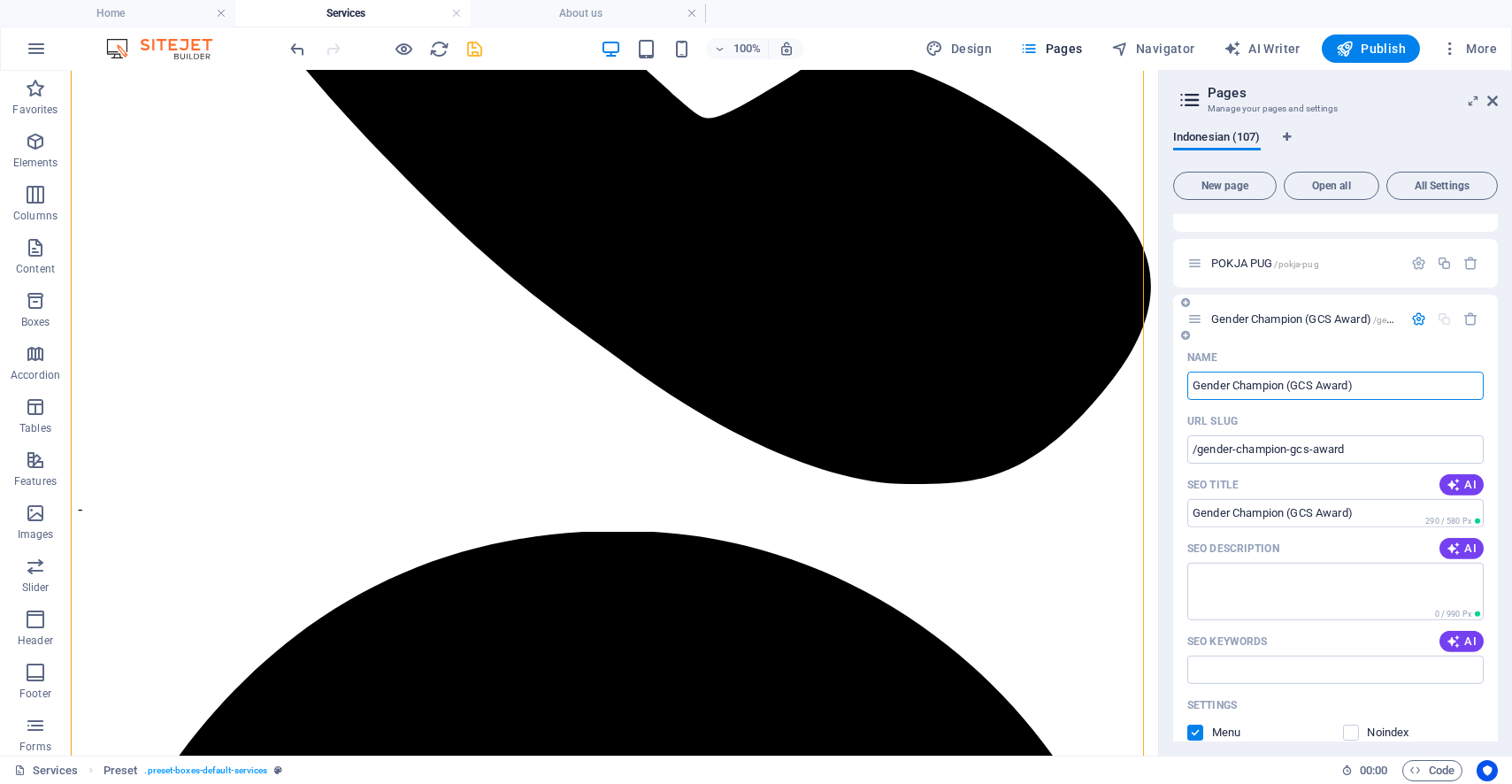
scroll to position [5829, 0]
type input "Gender Champion (GCS Award)"
click at [1329, 320] on div "Gender Champion (GCS Award) /gender-champion-gcs-award" at bounding box center [1295, 314] width 215 height 20
click at [1498, 342] on div "Indonesian (107) New page Open all All Settings Home / Services /services About…" at bounding box center [1336, 436] width 353 height 639
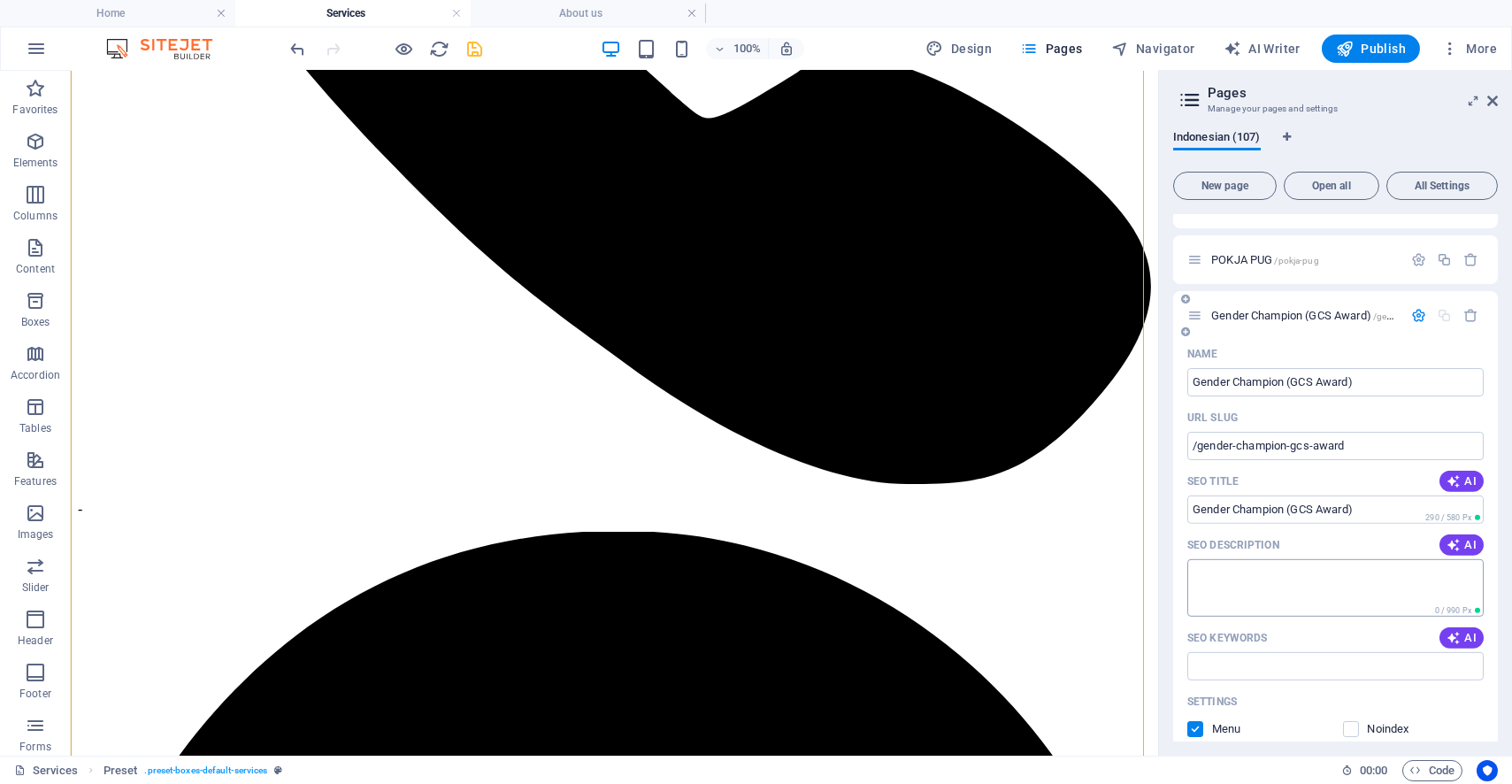
click at [1290, 569] on textarea "SEO Description" at bounding box center [1335, 588] width 296 height 58
click at [1227, 305] on div "Gender Champion (GCS Award) /gender-champion-gcs-award" at bounding box center [1295, 314] width 215 height 20
click at [1223, 309] on span "Gender Champion (GCS Award) /gender-champion-gcs-award" at bounding box center [1352, 315] width 281 height 13
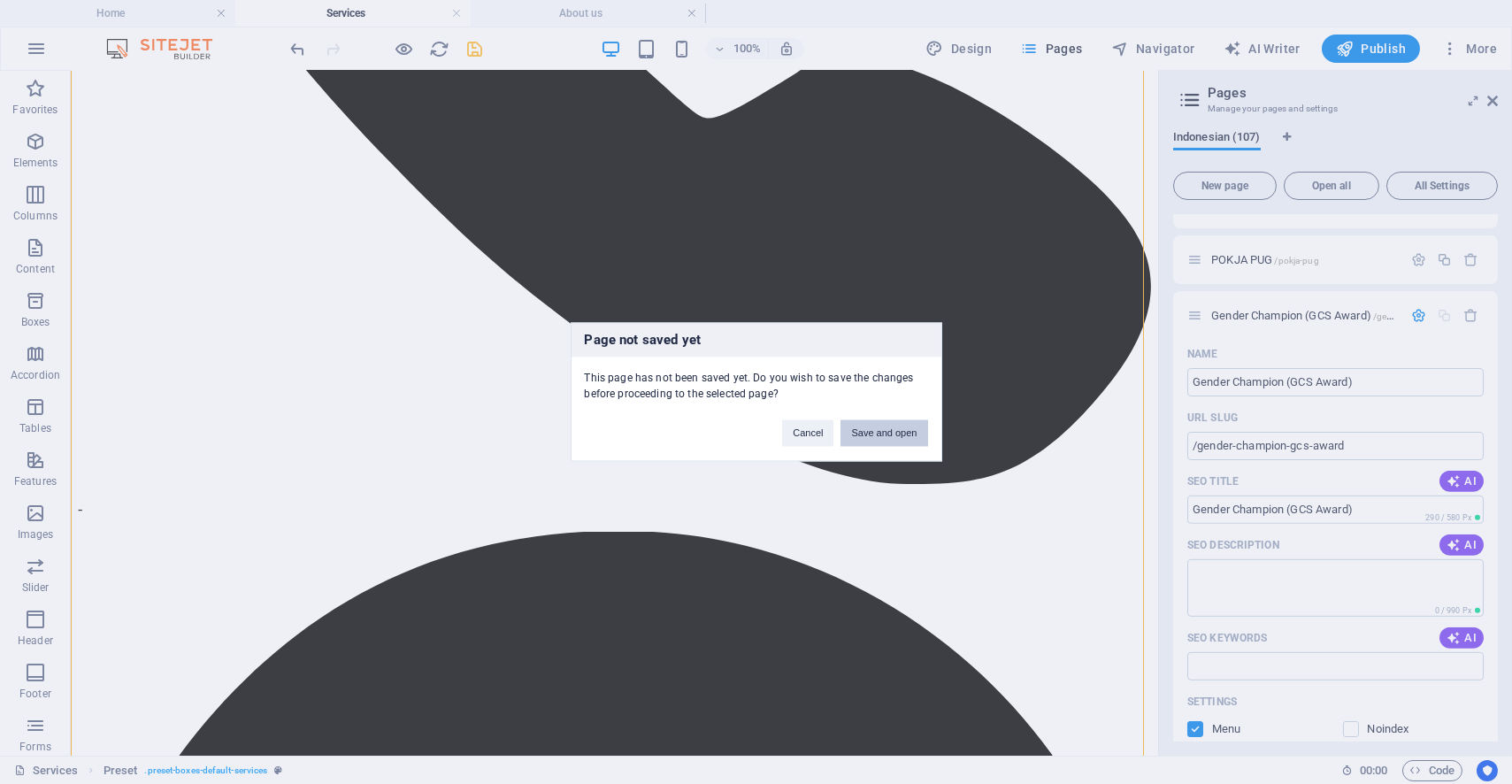
click at [870, 432] on button "Save and open" at bounding box center [883, 434] width 86 height 27
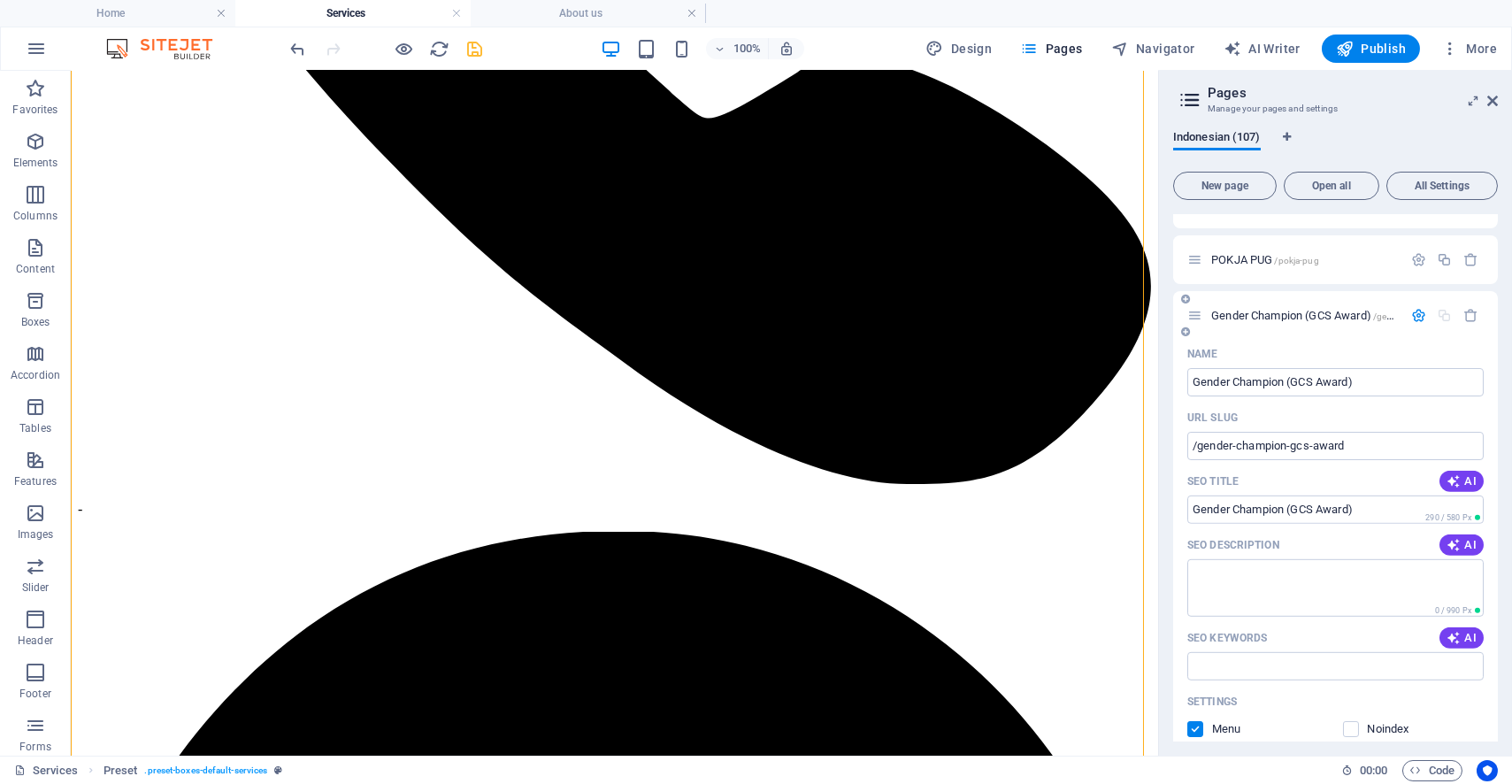
click at [1240, 309] on span "Gender Champion (GCS Award) /gender-champion-gcs-award" at bounding box center [1352, 315] width 281 height 13
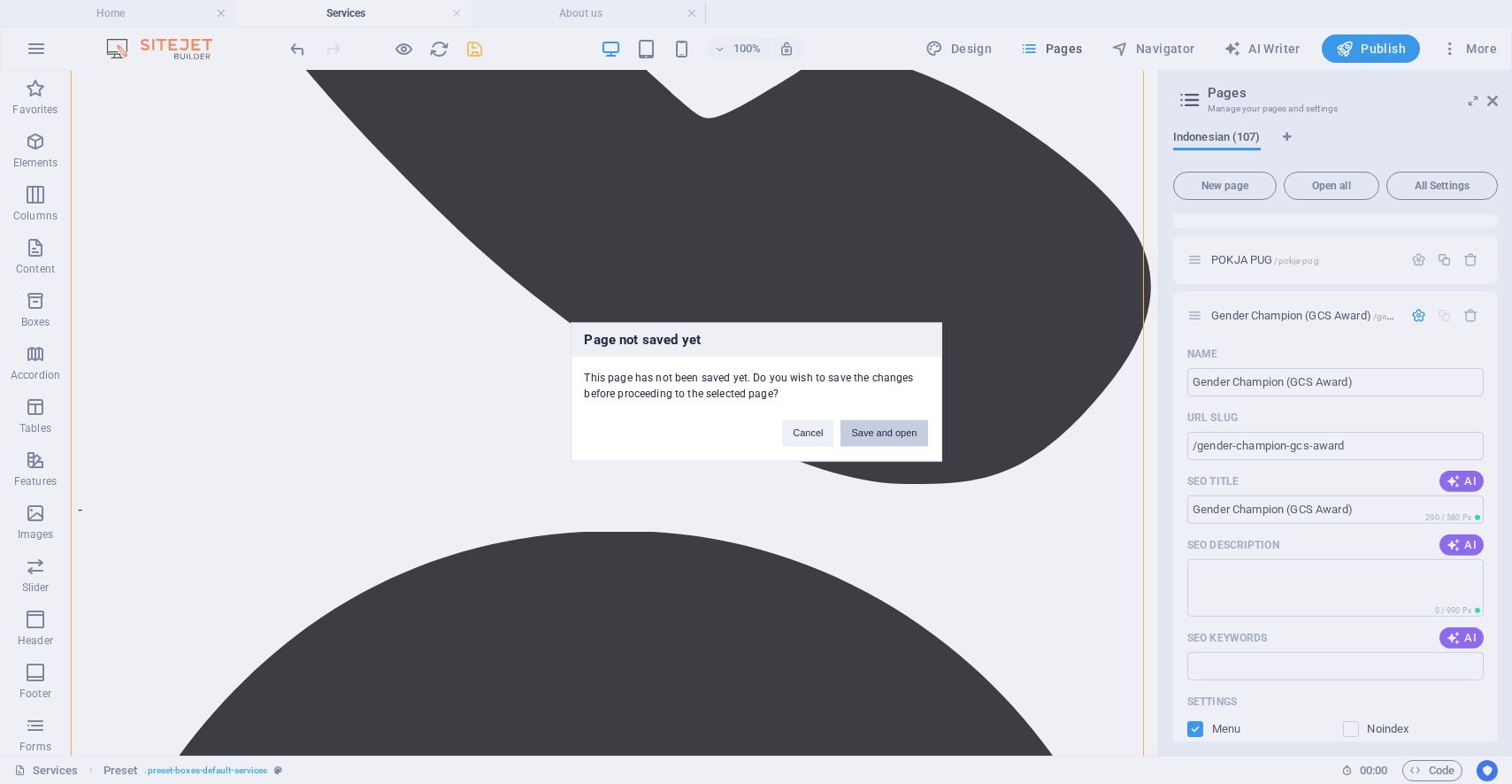
click at [886, 434] on button "Save and open" at bounding box center [883, 434] width 86 height 27
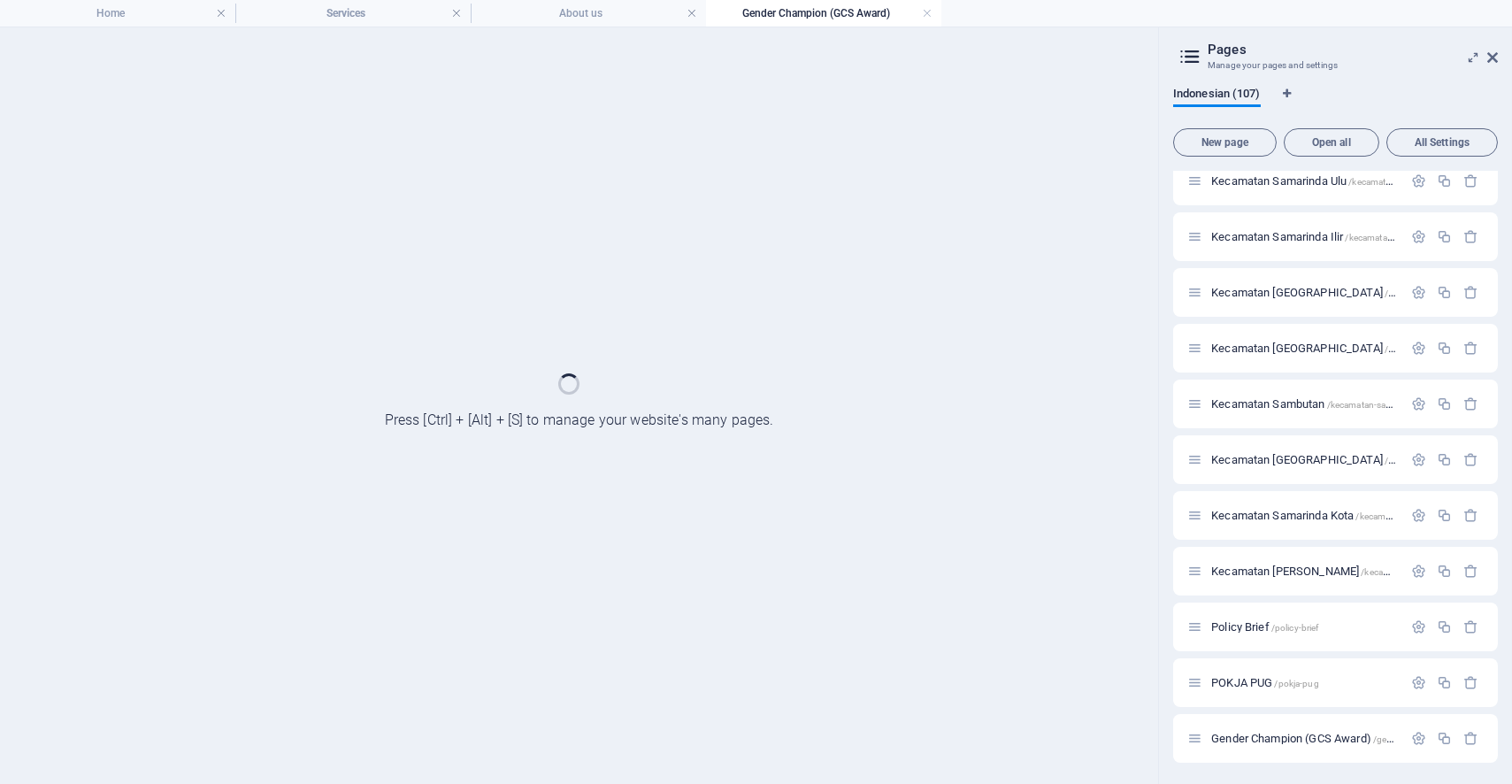
scroll to position [5360, 0]
click at [1079, 383] on div at bounding box center [579, 405] width 1159 height 756
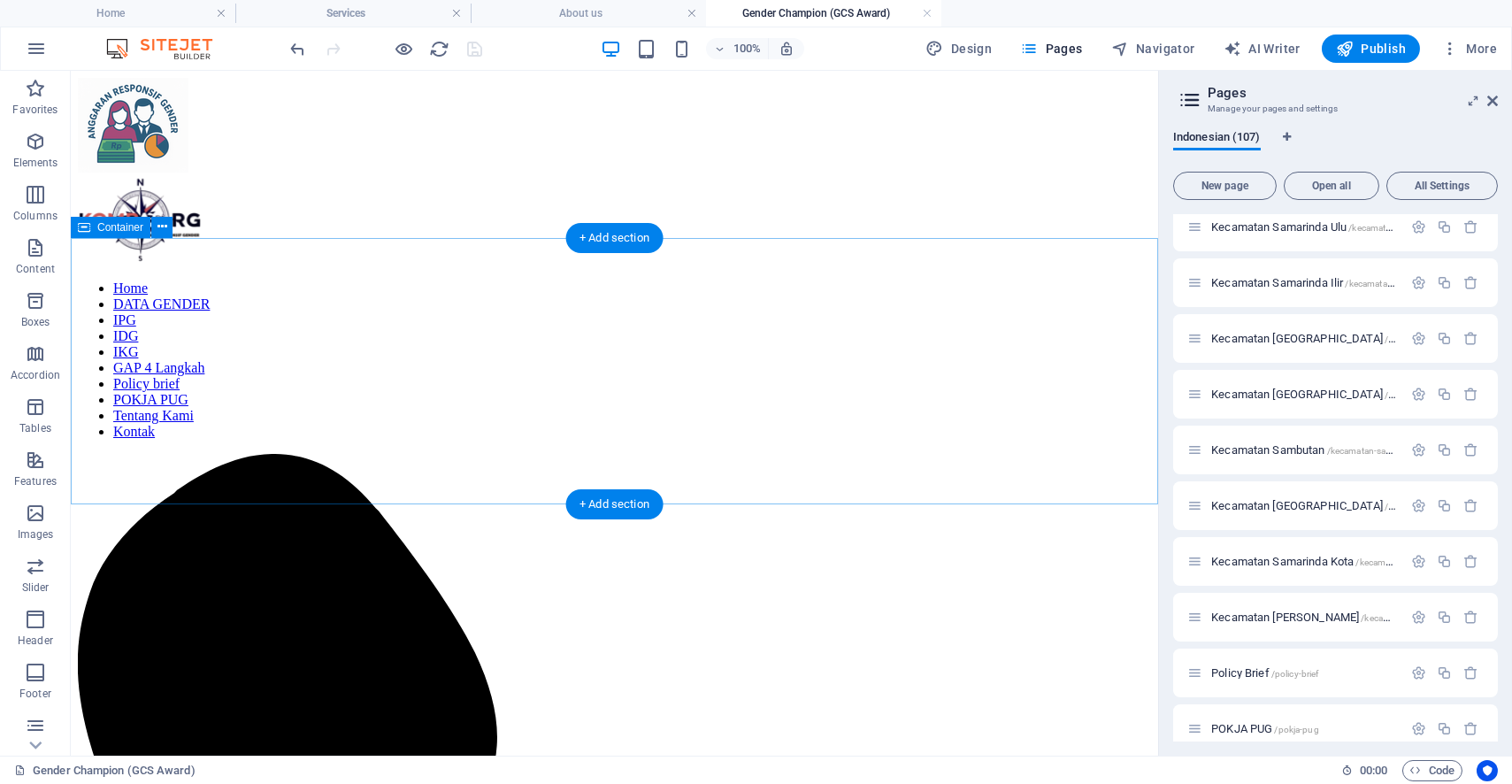
scroll to position [0, 0]
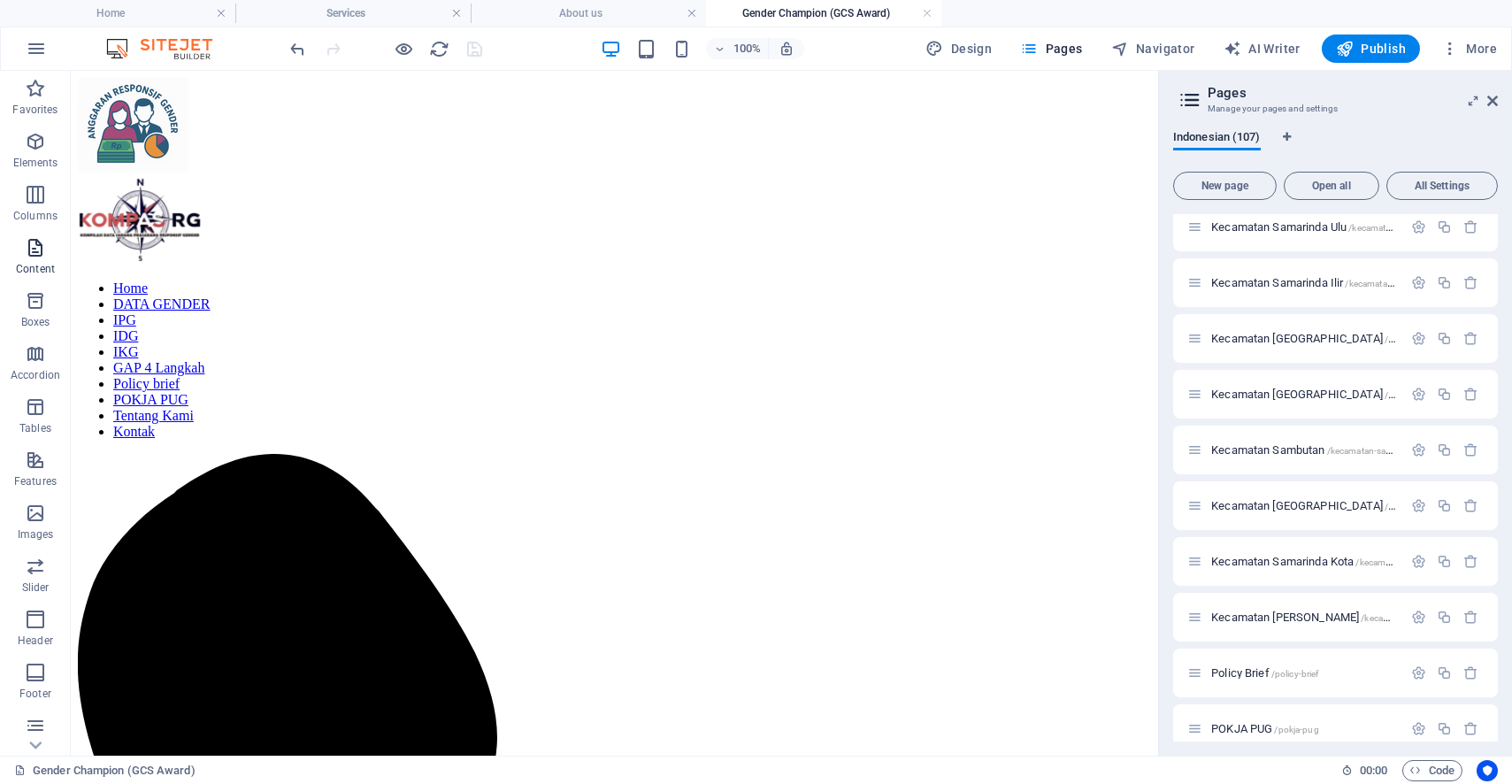
click at [44, 261] on span "Content" at bounding box center [35, 258] width 71 height 43
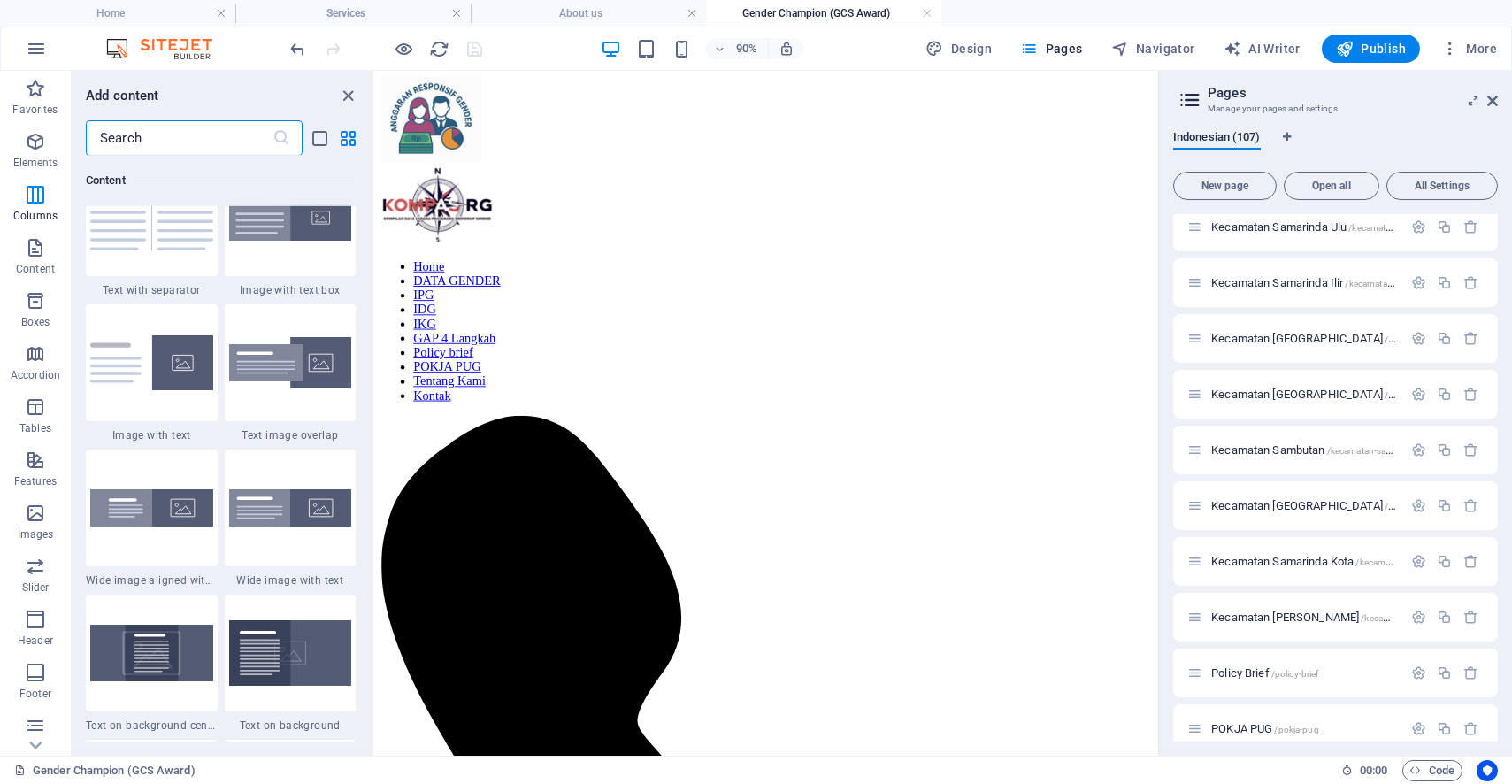
scroll to position [2897, 0]
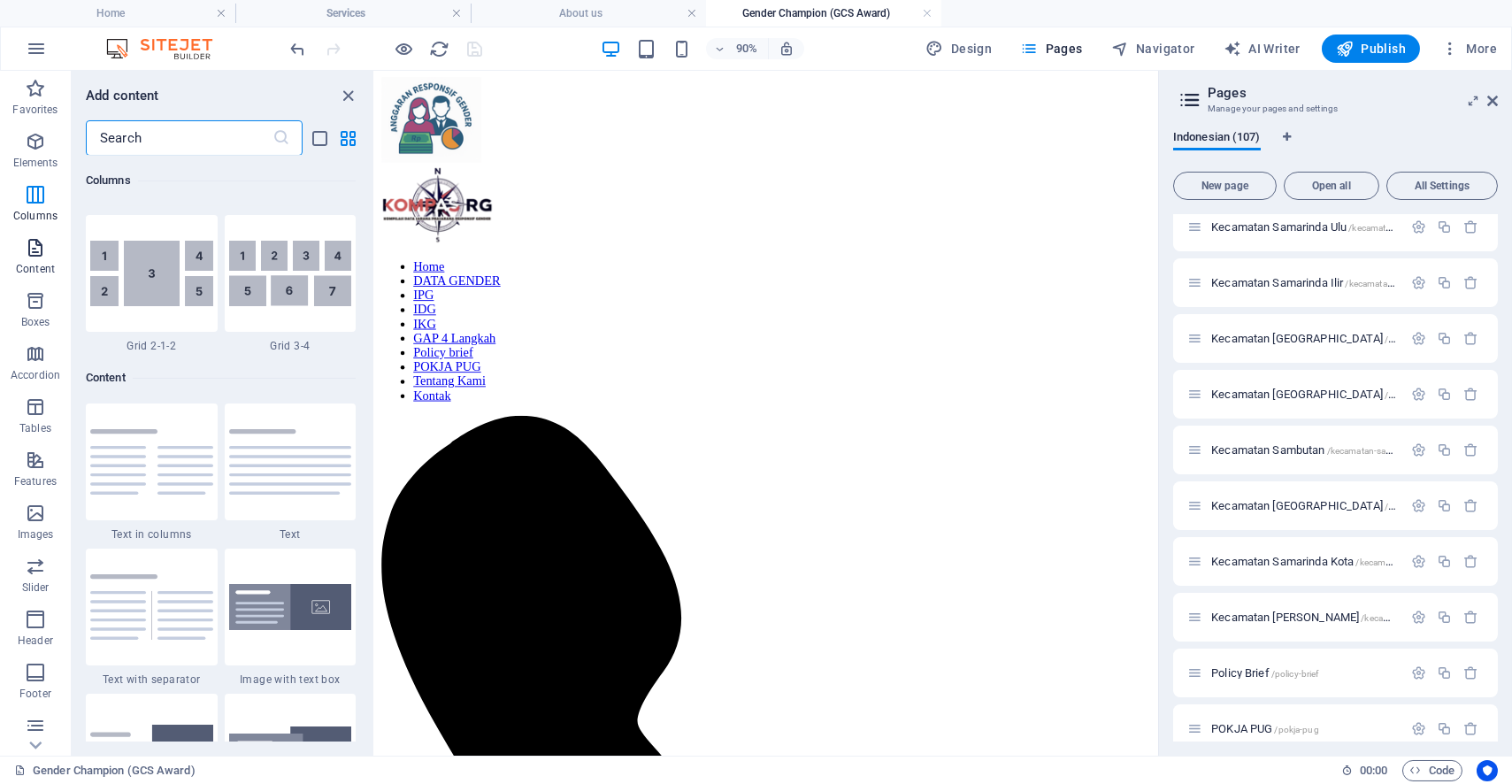
click at [25, 252] on icon "button" at bounding box center [35, 248] width 21 height 21
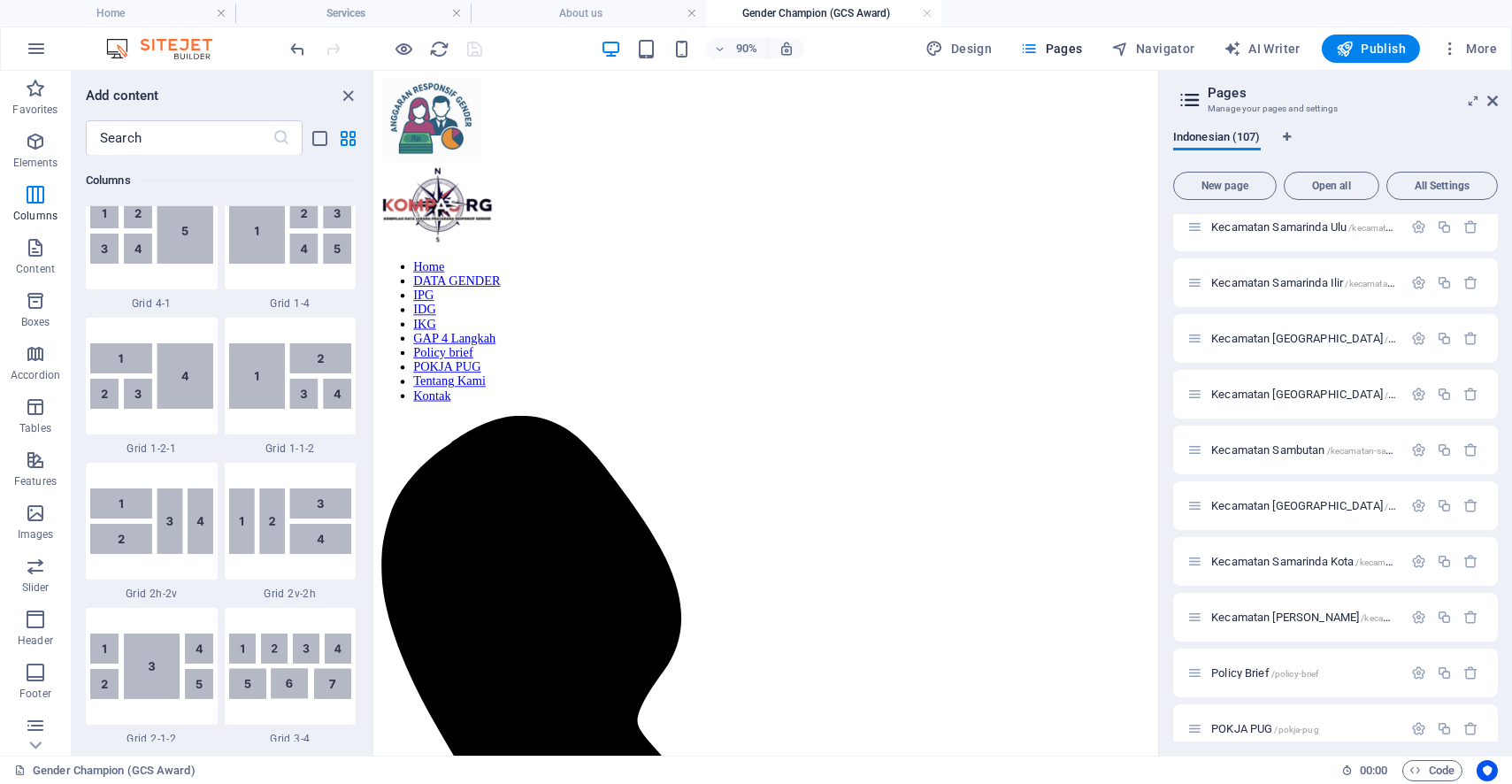
scroll to position [2111, 0]
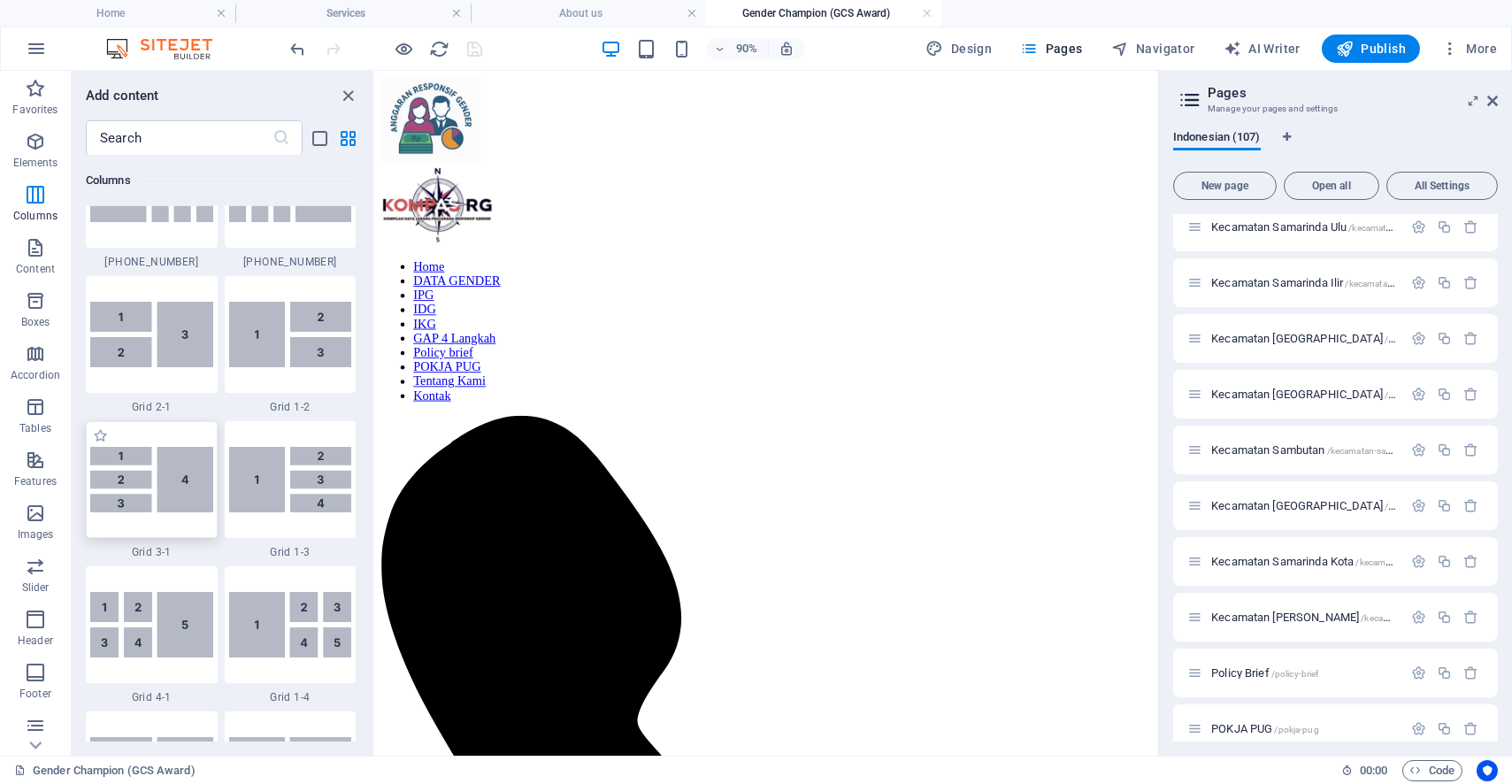
click at [173, 476] on img at bounding box center [152, 479] width 123 height 65
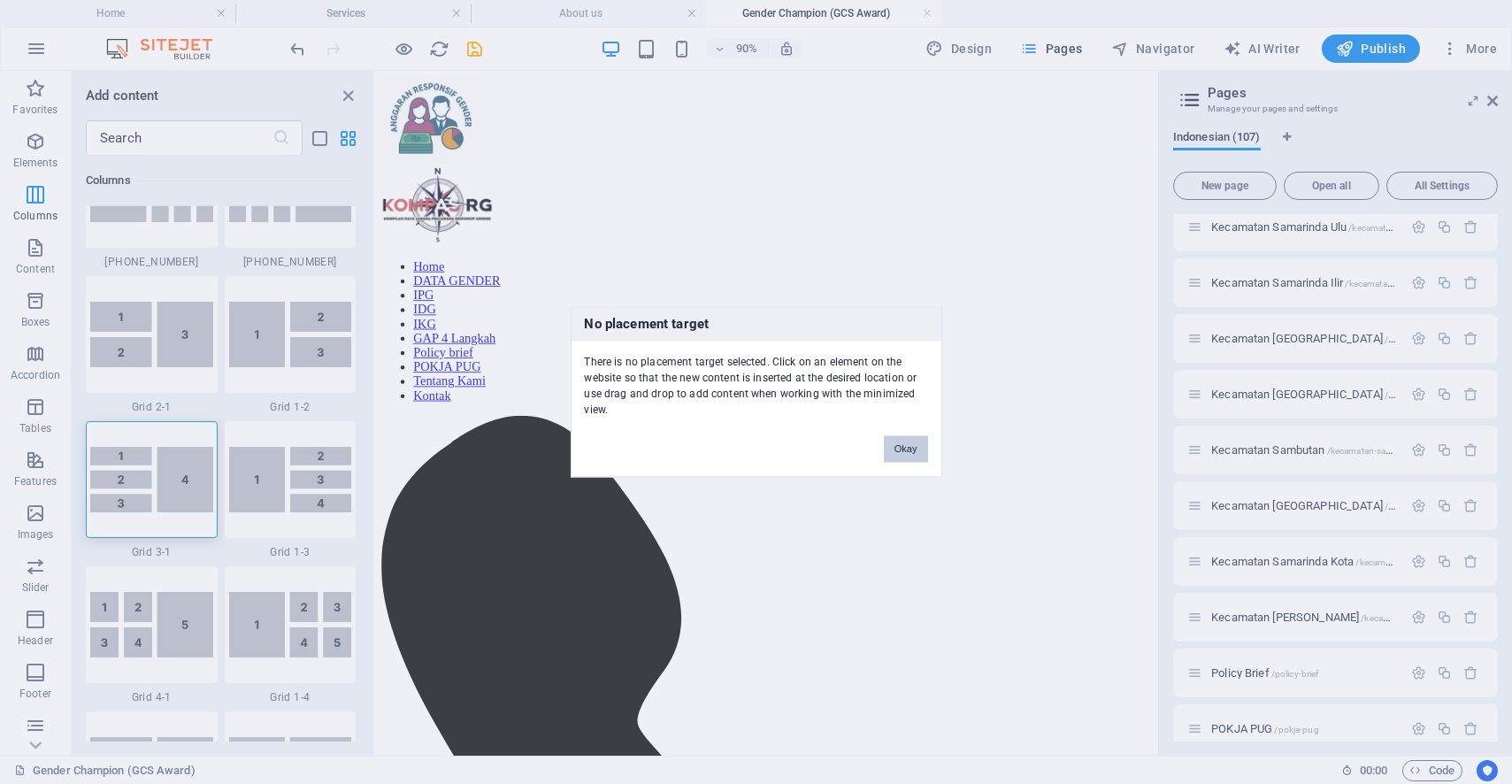
click at [918, 441] on button "Okay" at bounding box center [906, 449] width 45 height 27
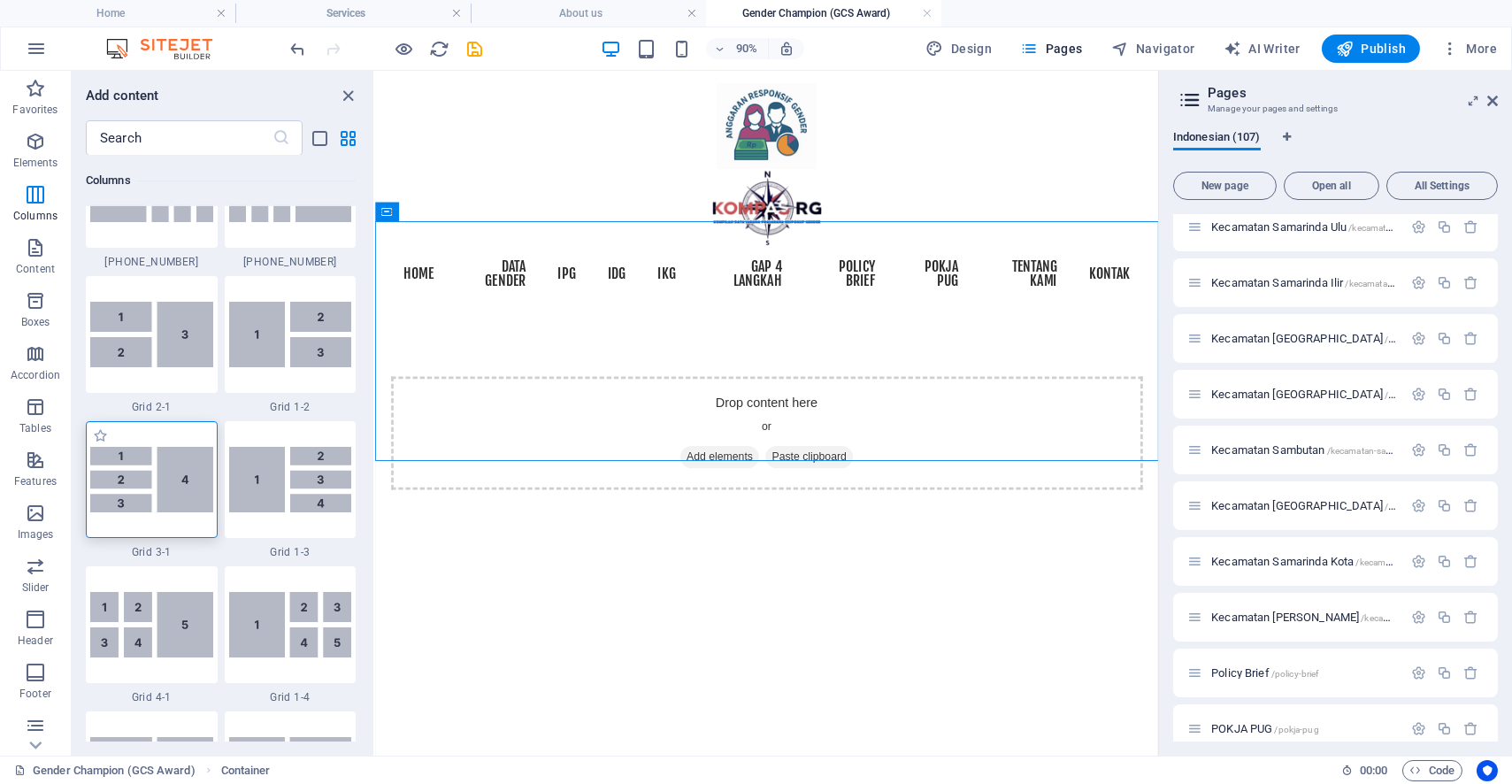
click at [135, 459] on img at bounding box center [152, 479] width 123 height 65
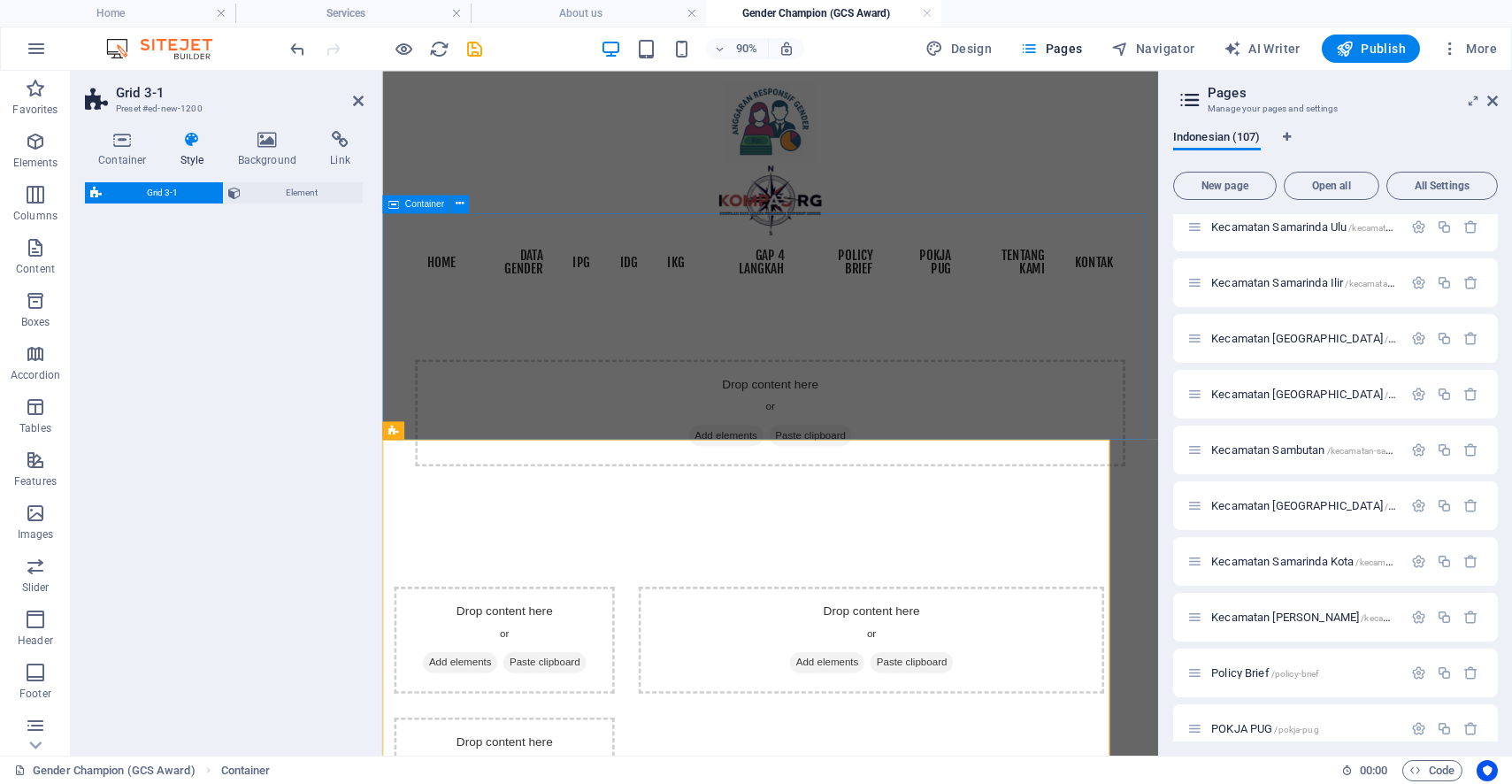
select select "rem"
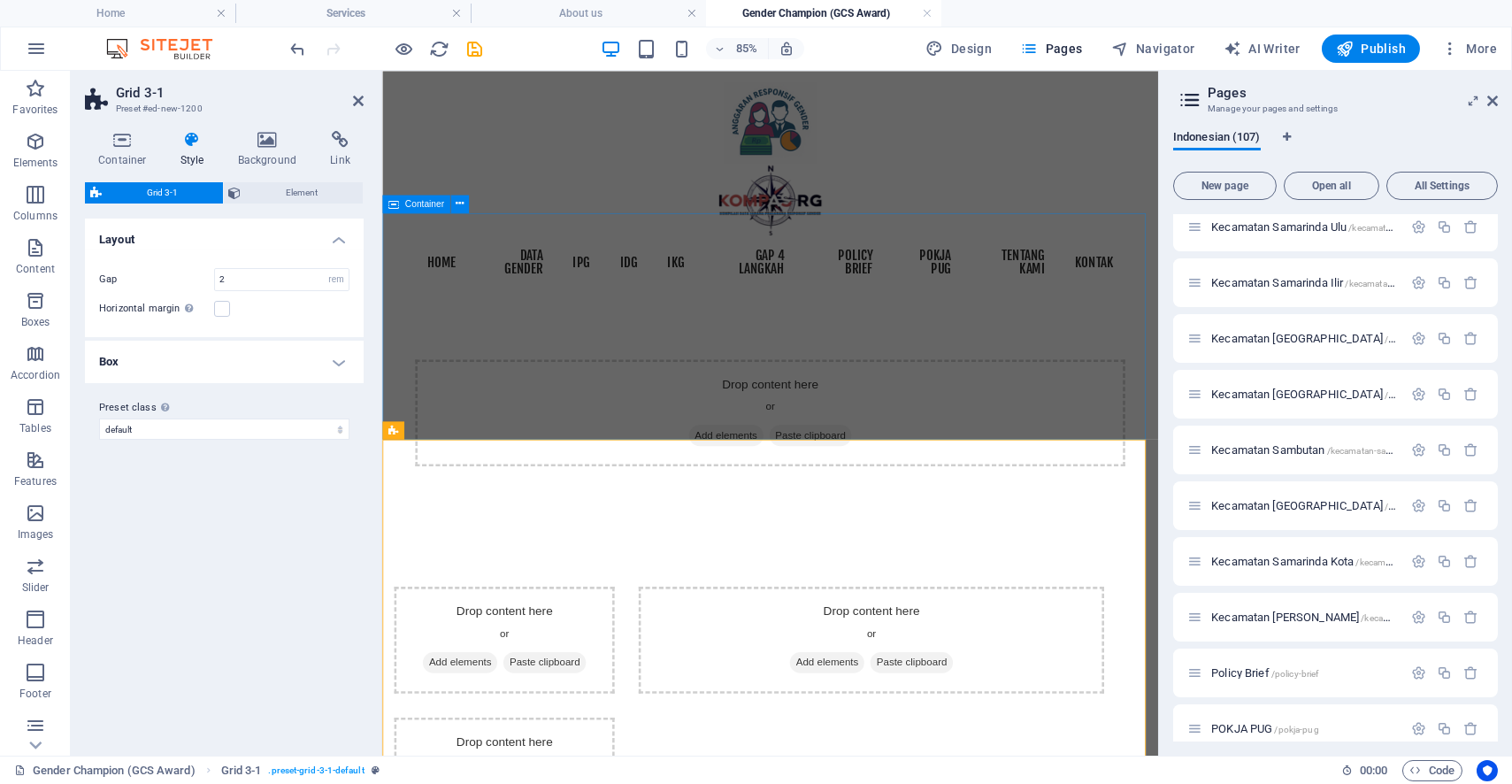
scroll to position [296, 0]
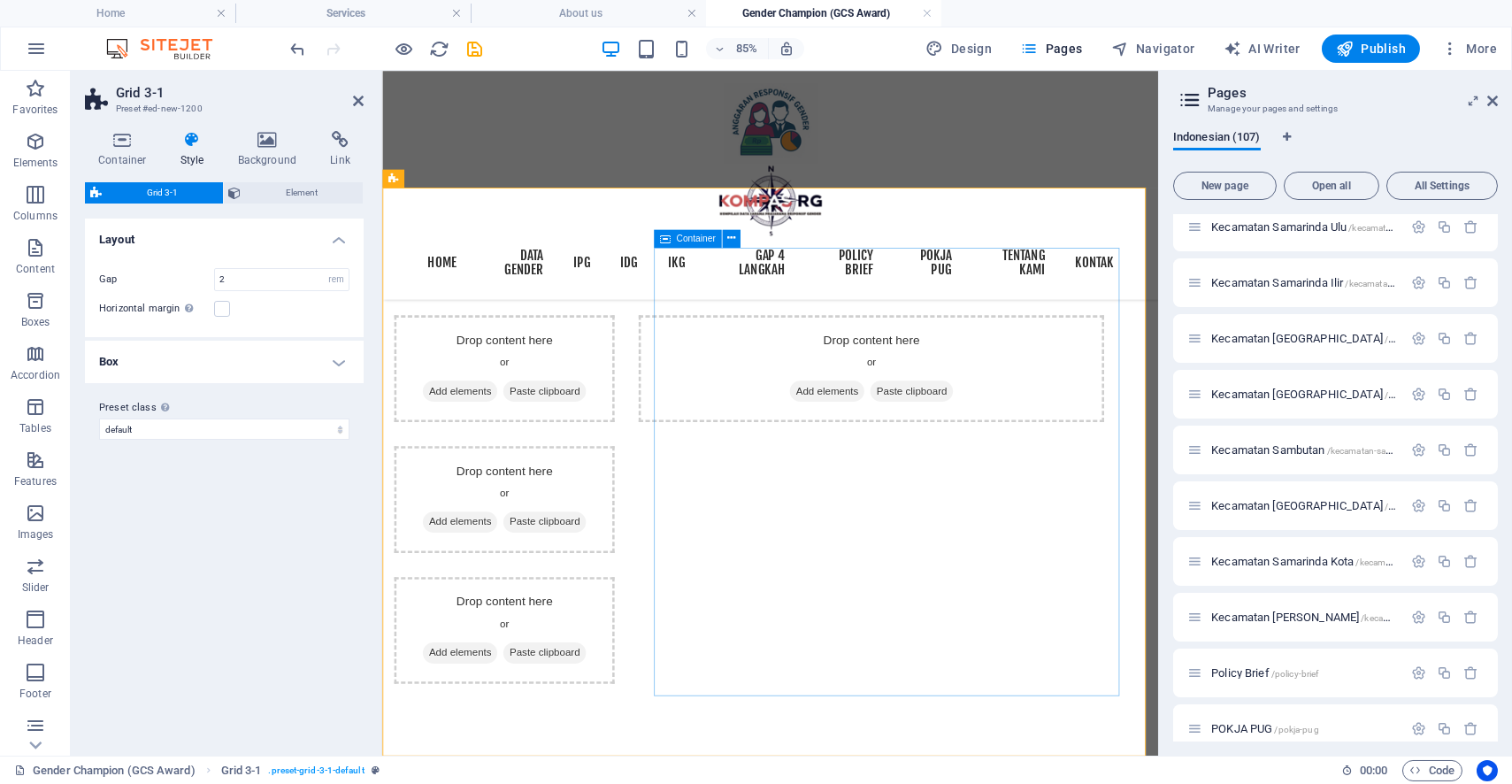
click at [1116, 442] on div "Drop content here or Add elements Paste clipboard" at bounding box center [956, 574] width 548 height 434
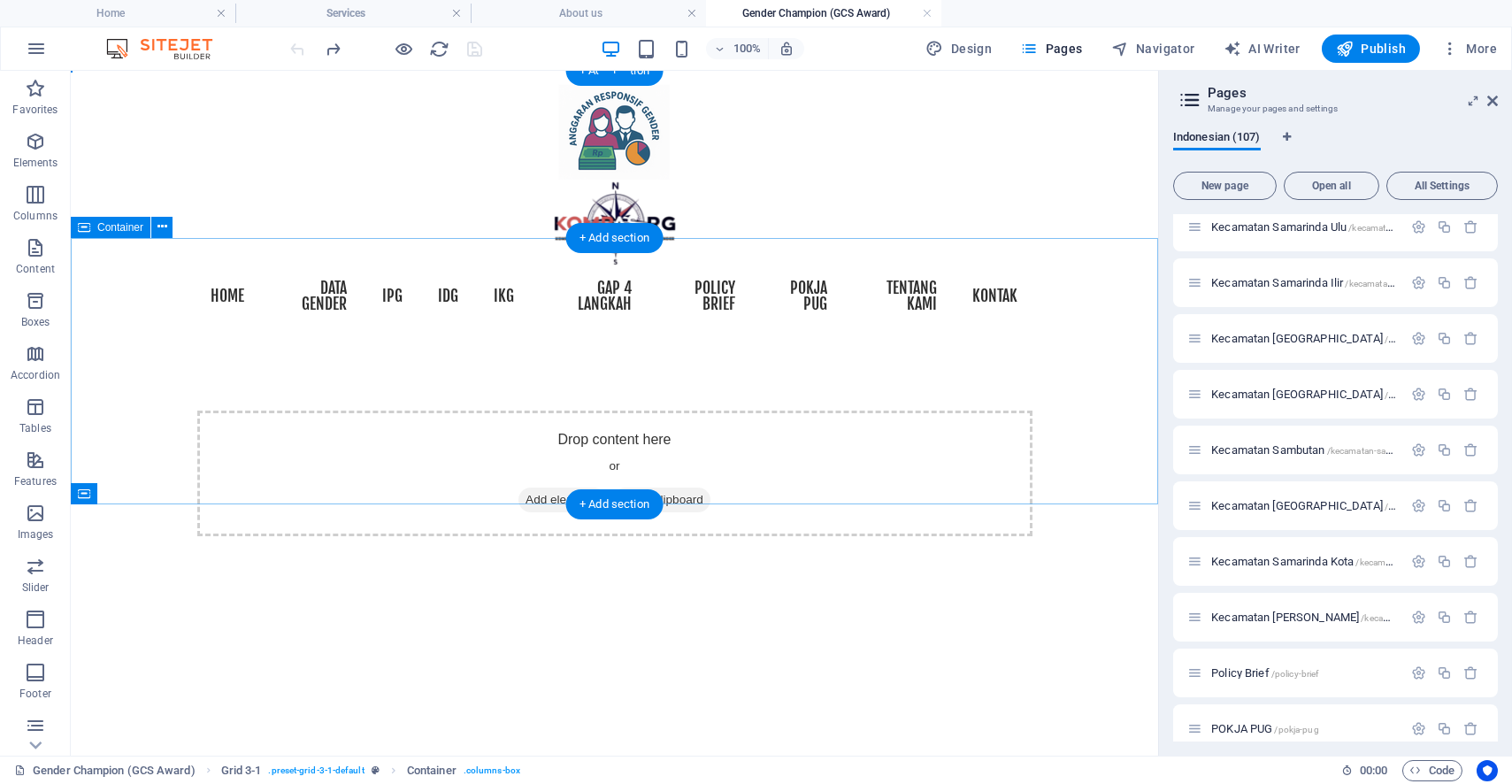
scroll to position [0, 0]
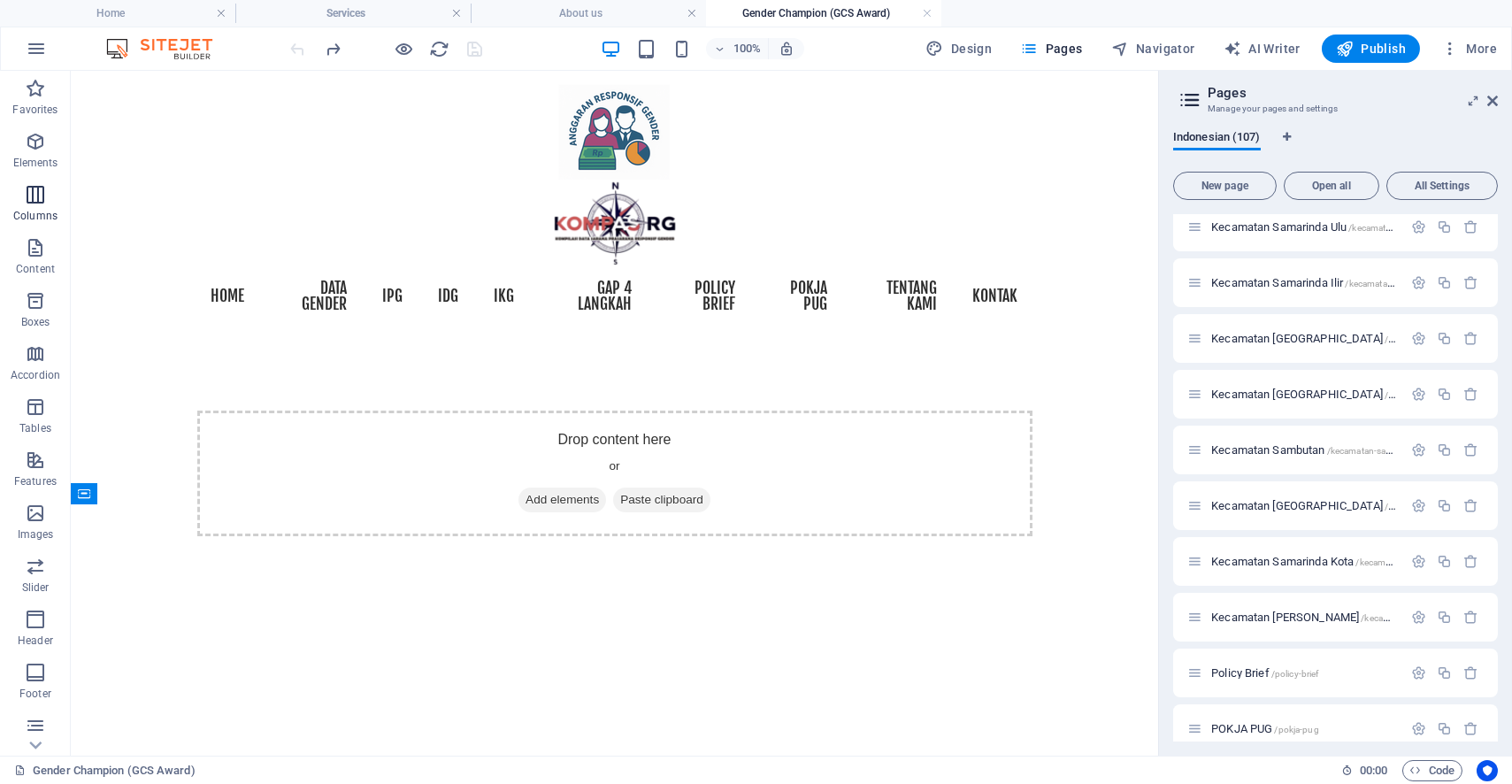
click at [33, 194] on icon "button" at bounding box center [35, 195] width 21 height 21
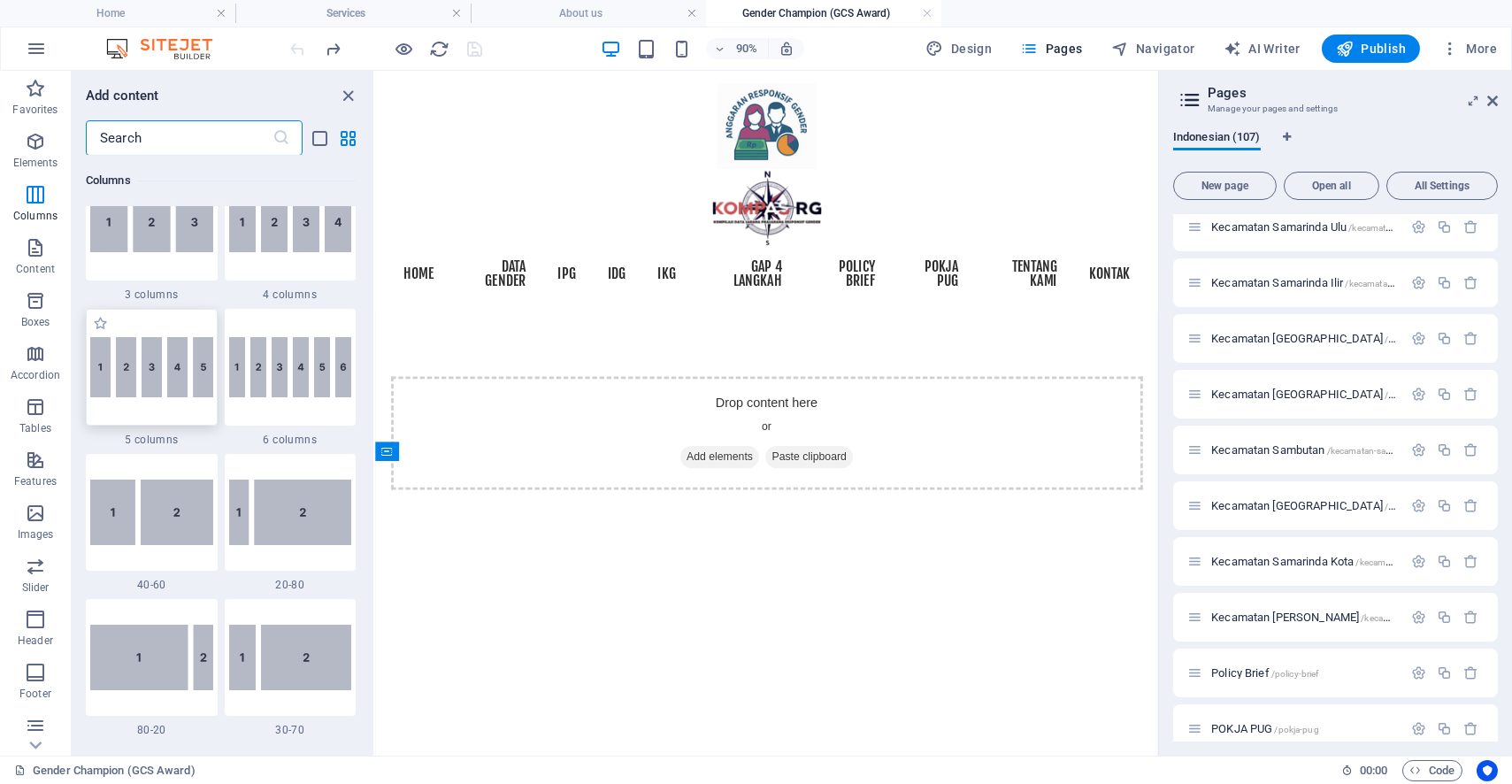
scroll to position [777, 0]
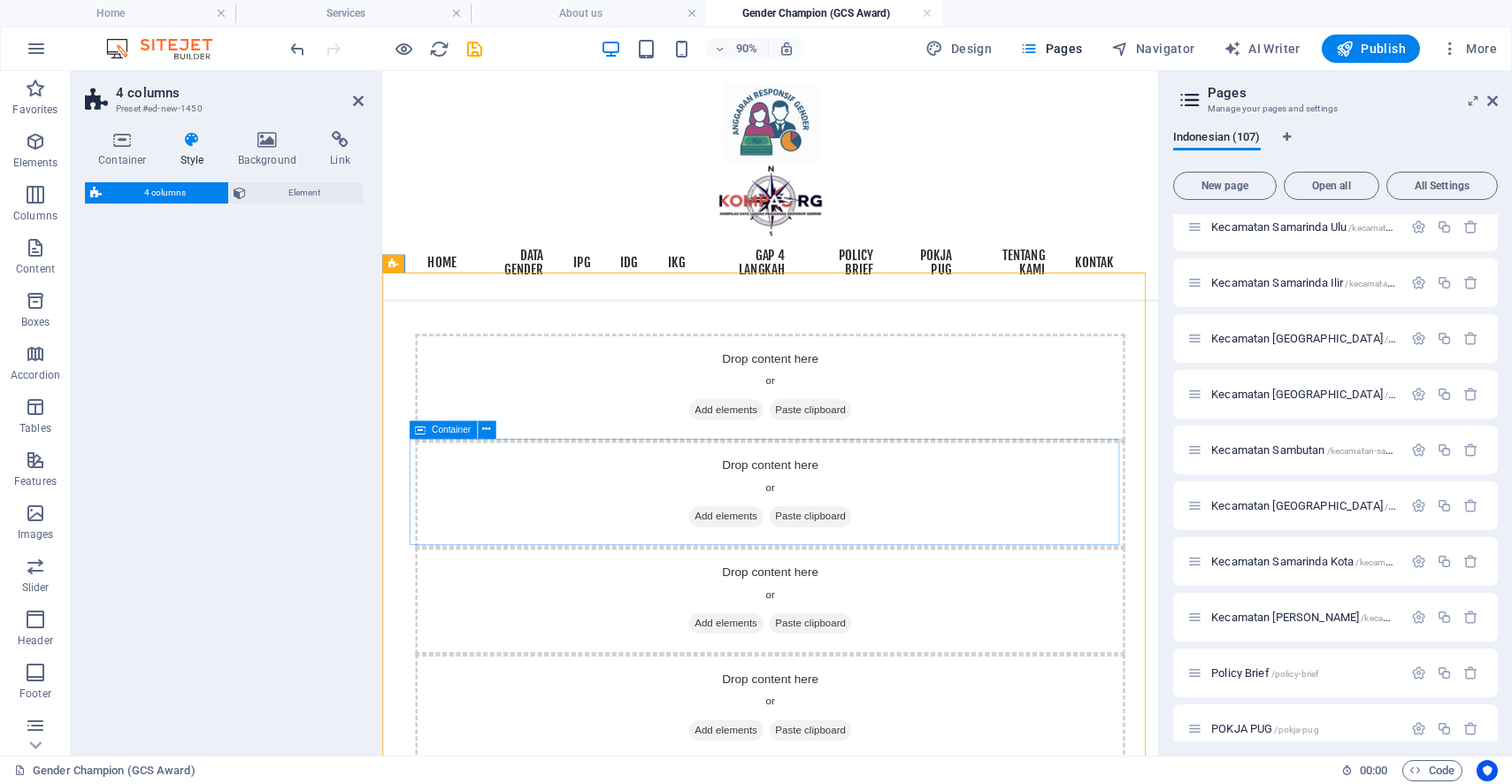
select select "rem"
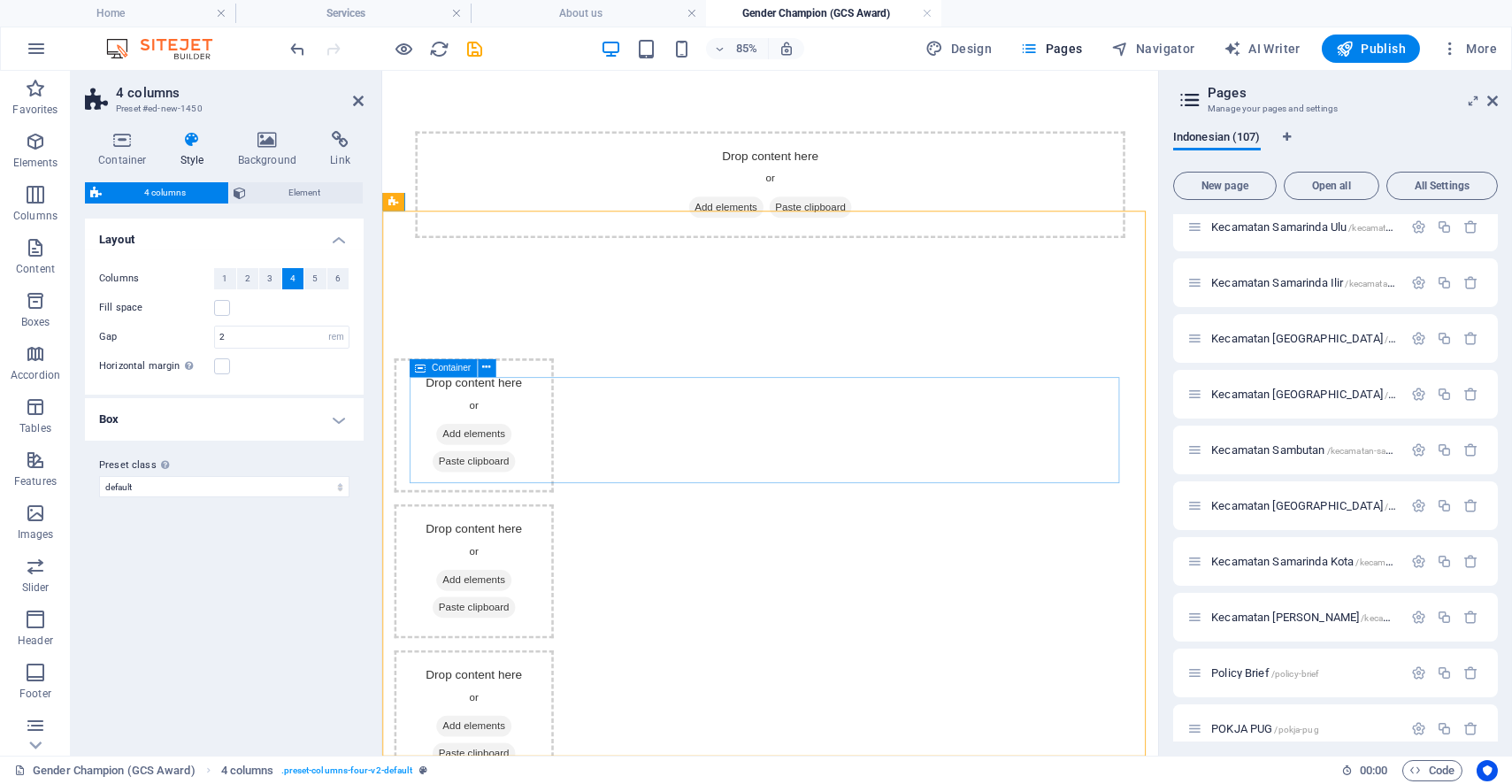
scroll to position [0, 0]
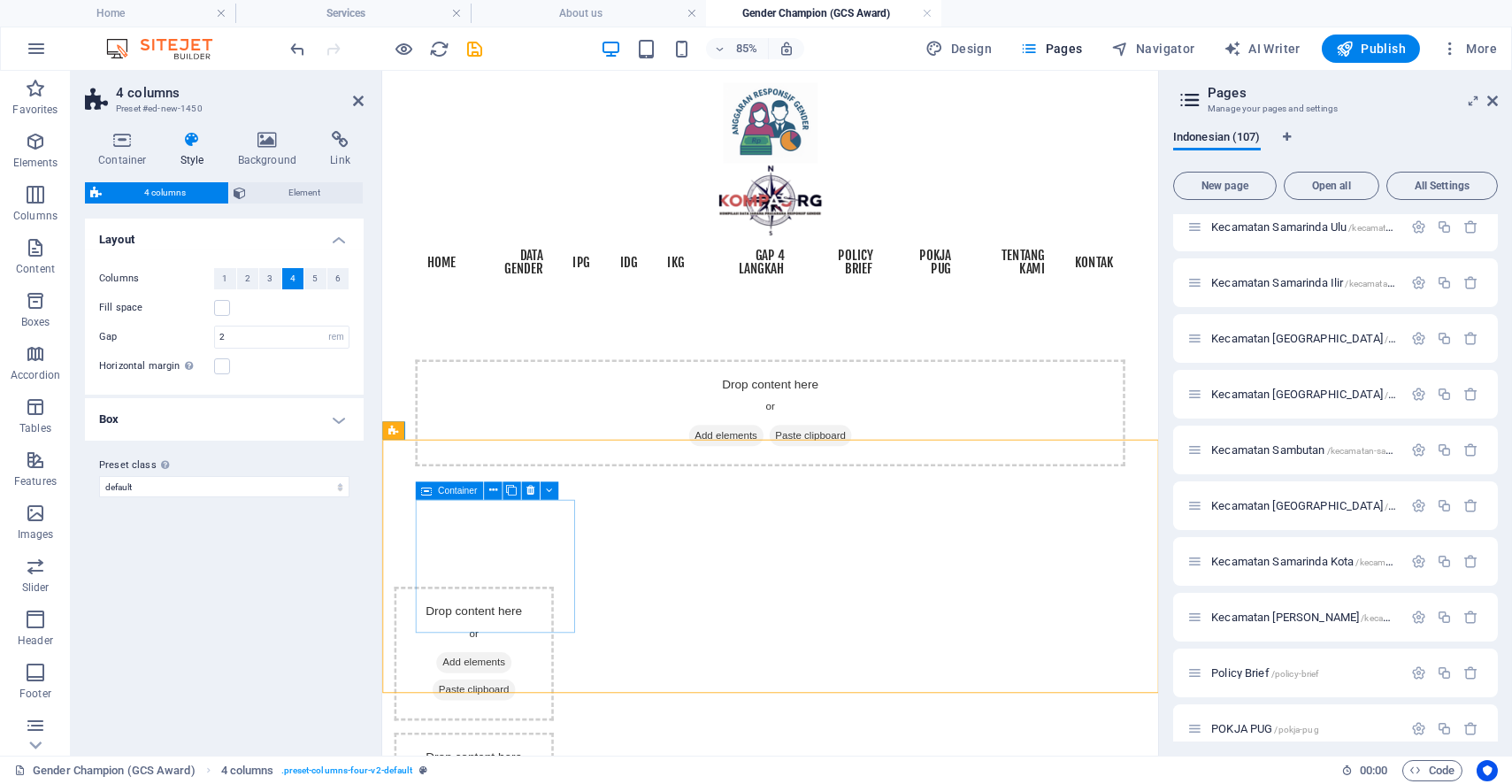
click at [520, 678] on div "Drop content here or Add elements Paste clipboard" at bounding box center [489, 756] width 188 height 158
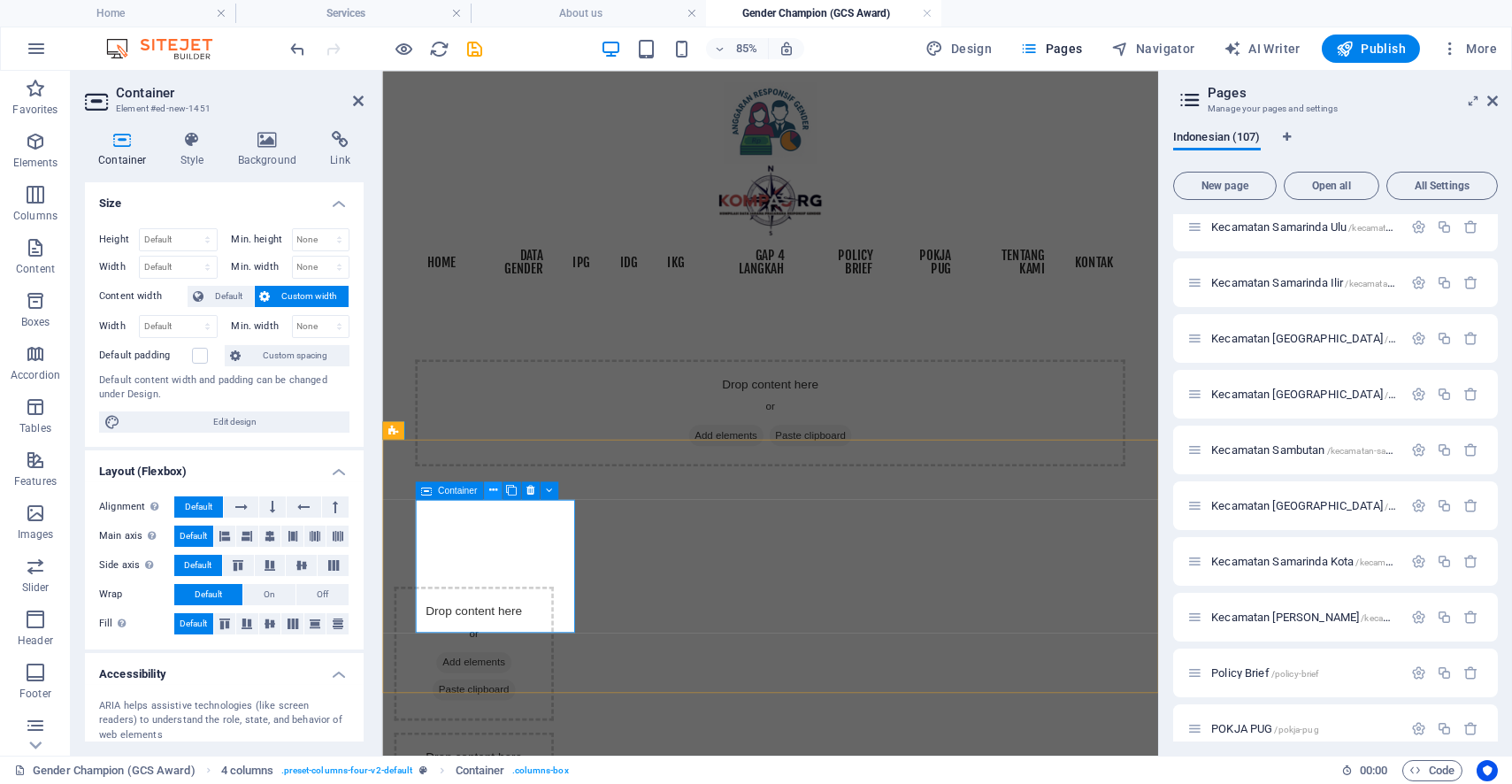
click at [489, 494] on icon at bounding box center [492, 490] width 8 height 16
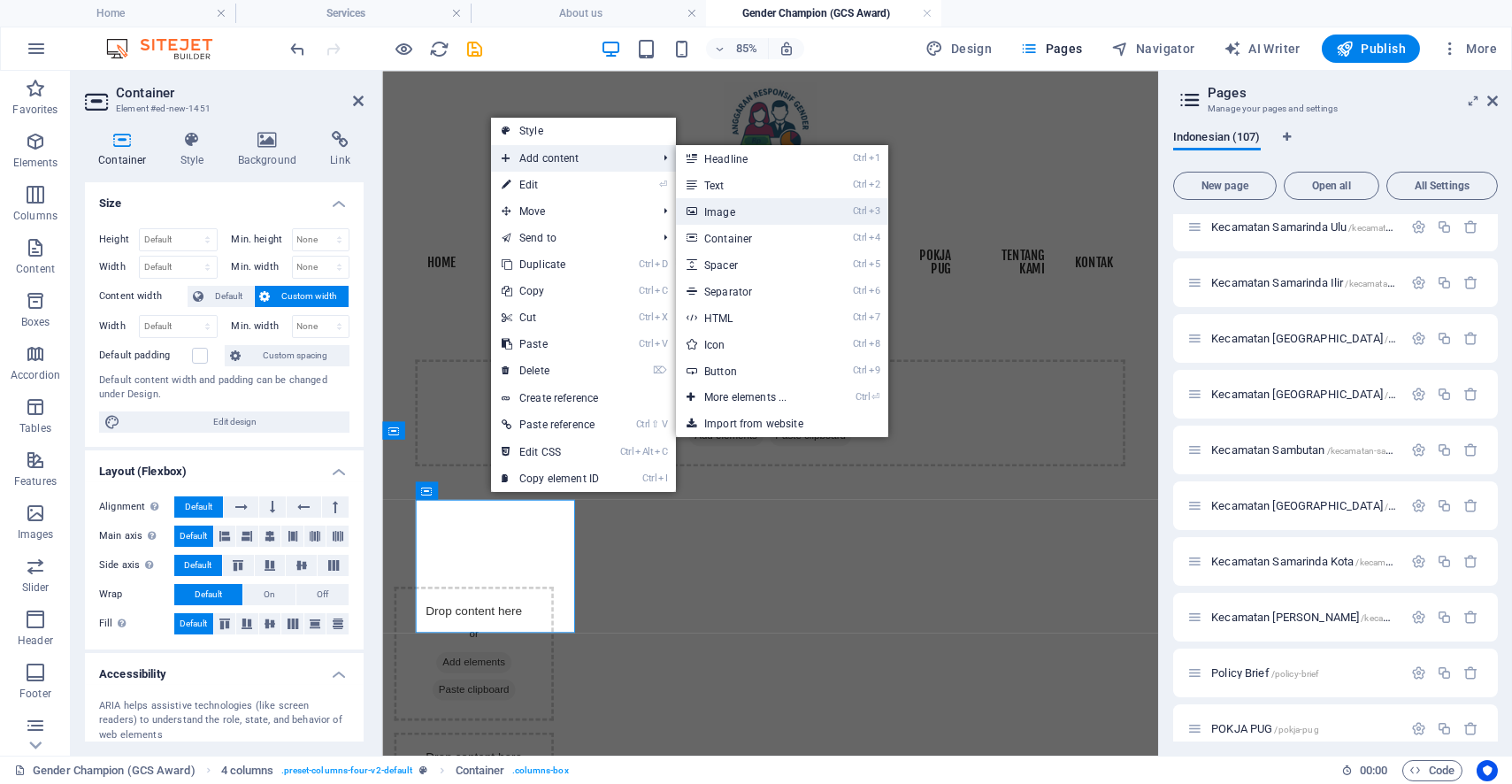
click at [717, 214] on link "Ctrl 3 Image" at bounding box center [749, 212] width 146 height 27
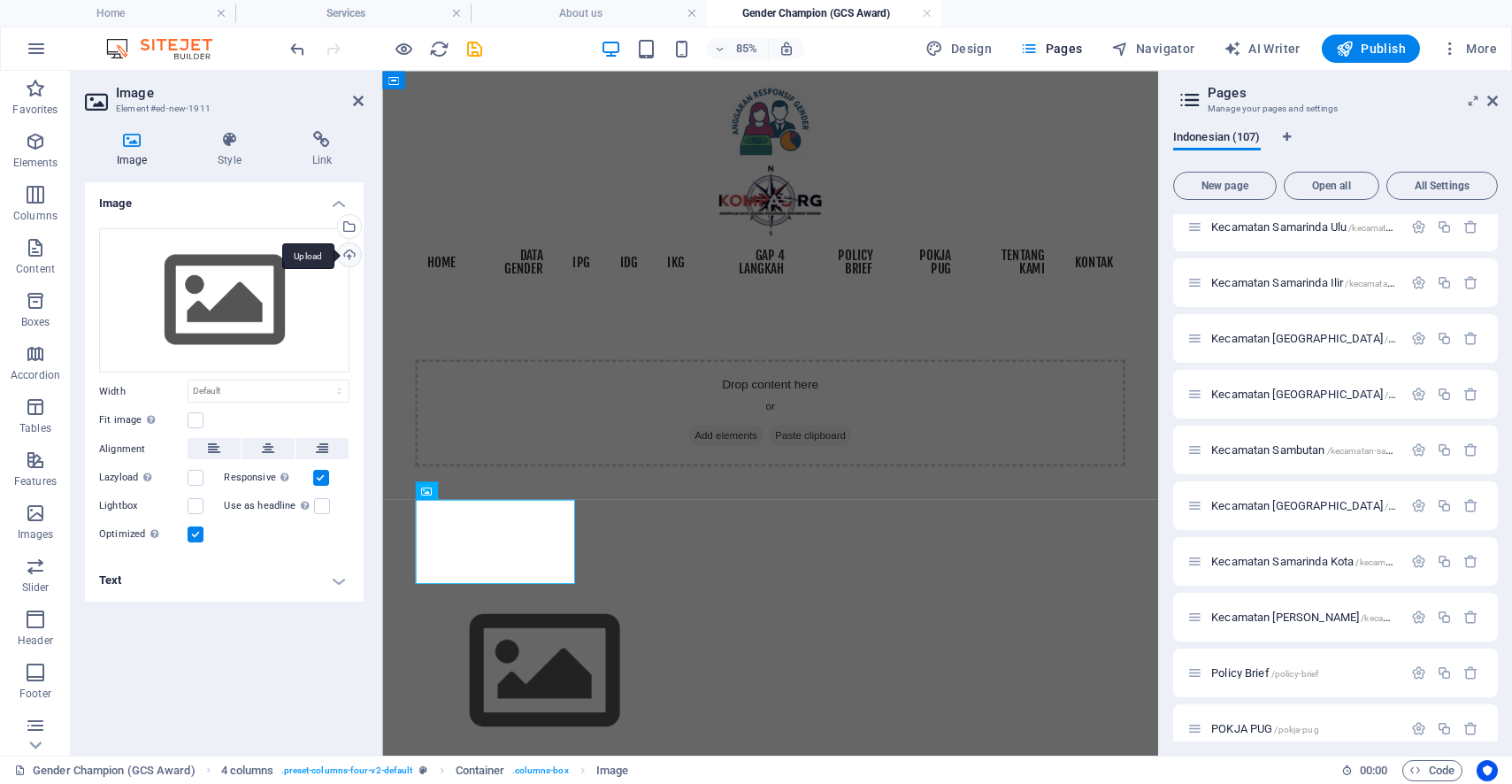
click at [347, 249] on div "Upload" at bounding box center [348, 256] width 27 height 27
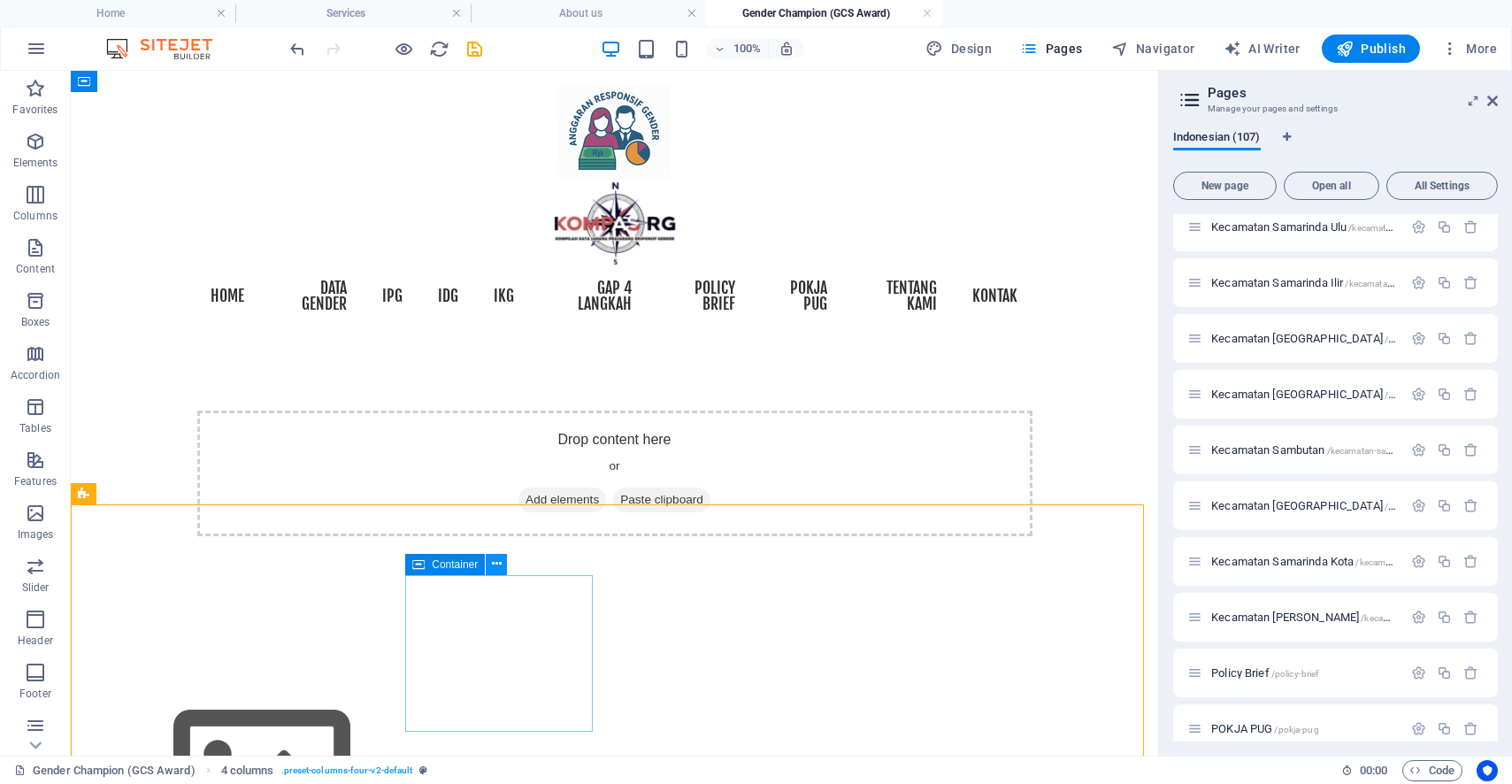
click at [503, 566] on button at bounding box center [497, 564] width 21 height 21
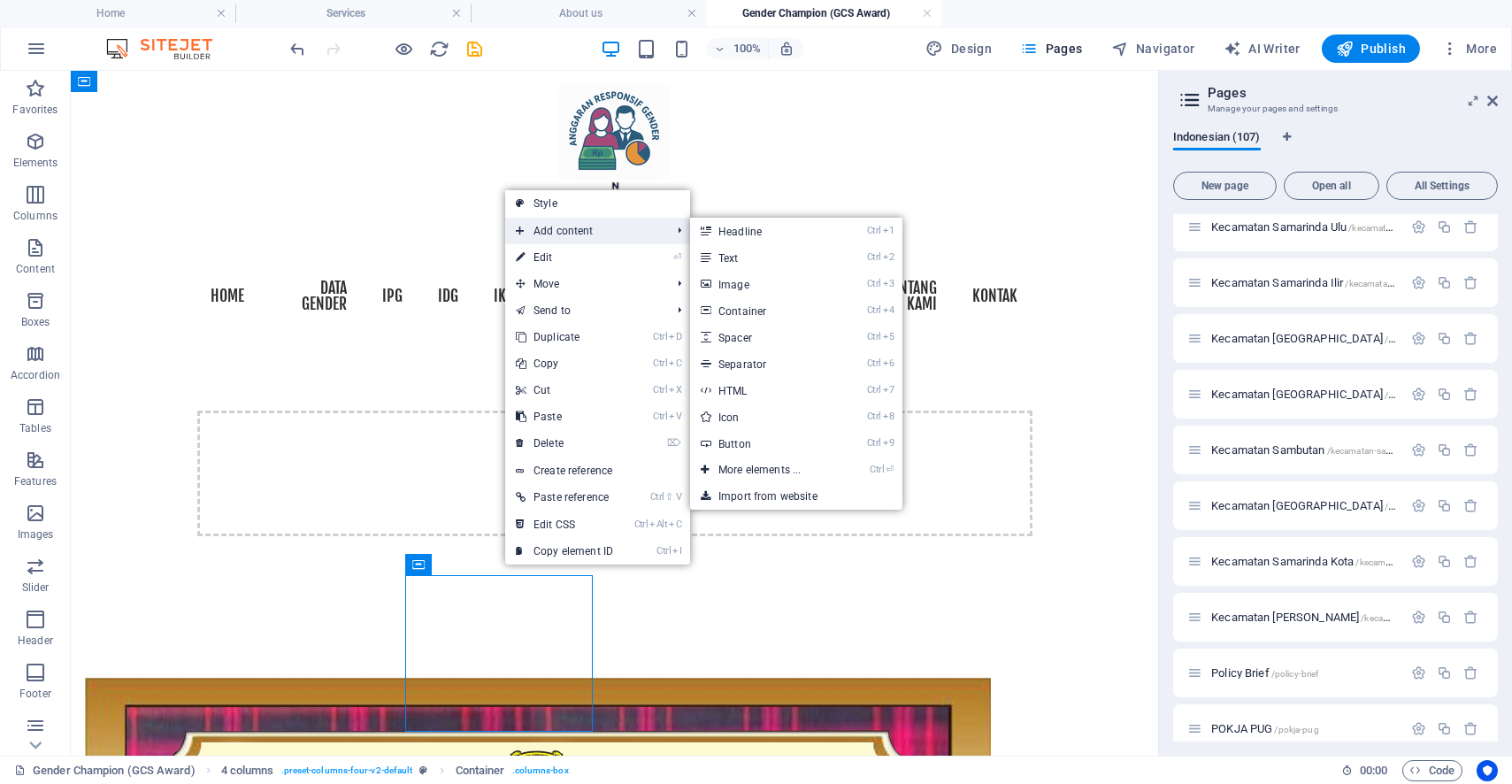
click at [591, 227] on span "Add content" at bounding box center [584, 231] width 159 height 27
click at [758, 293] on link "Ctrl 3 Image" at bounding box center [764, 284] width 146 height 27
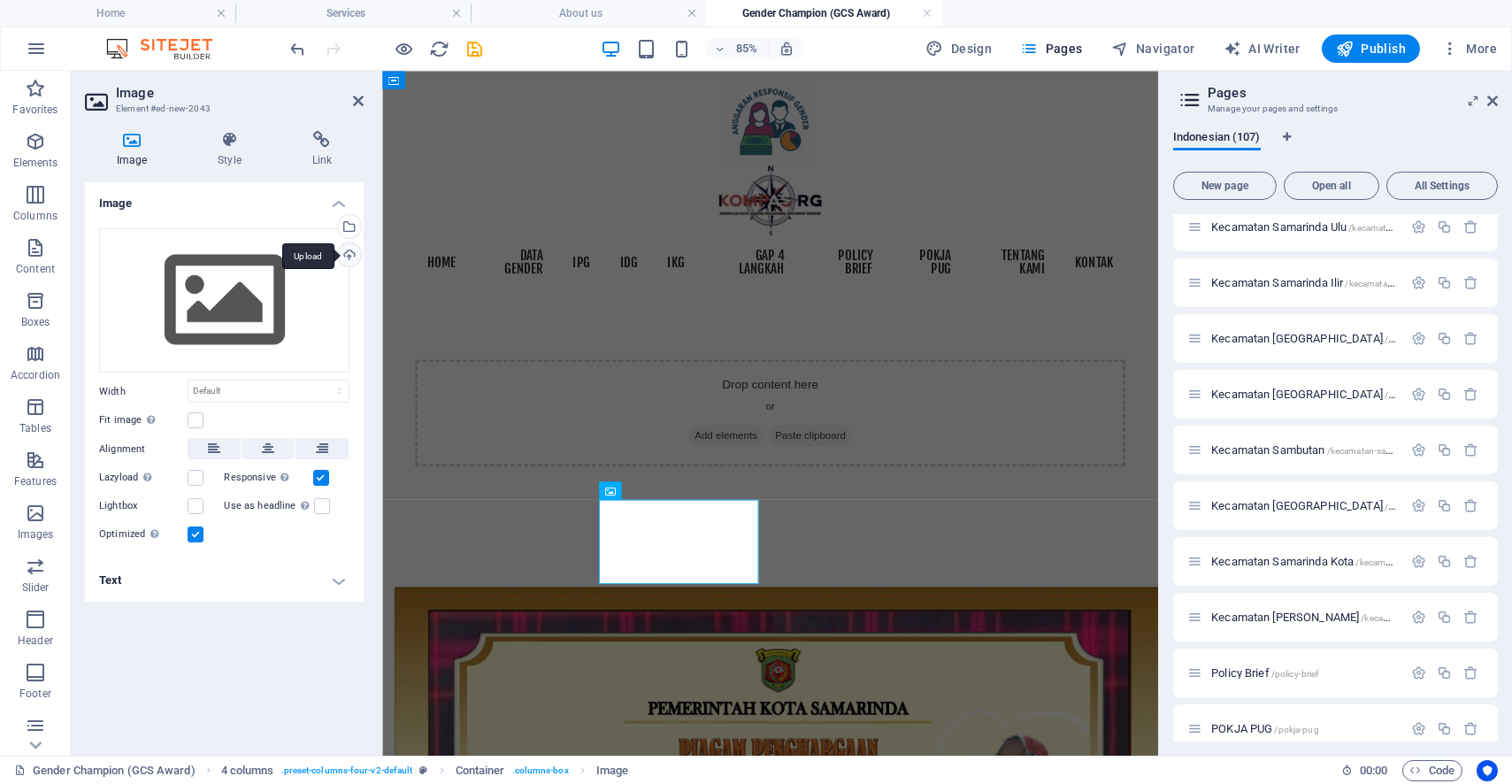
click at [355, 251] on div "Upload" at bounding box center [348, 256] width 27 height 27
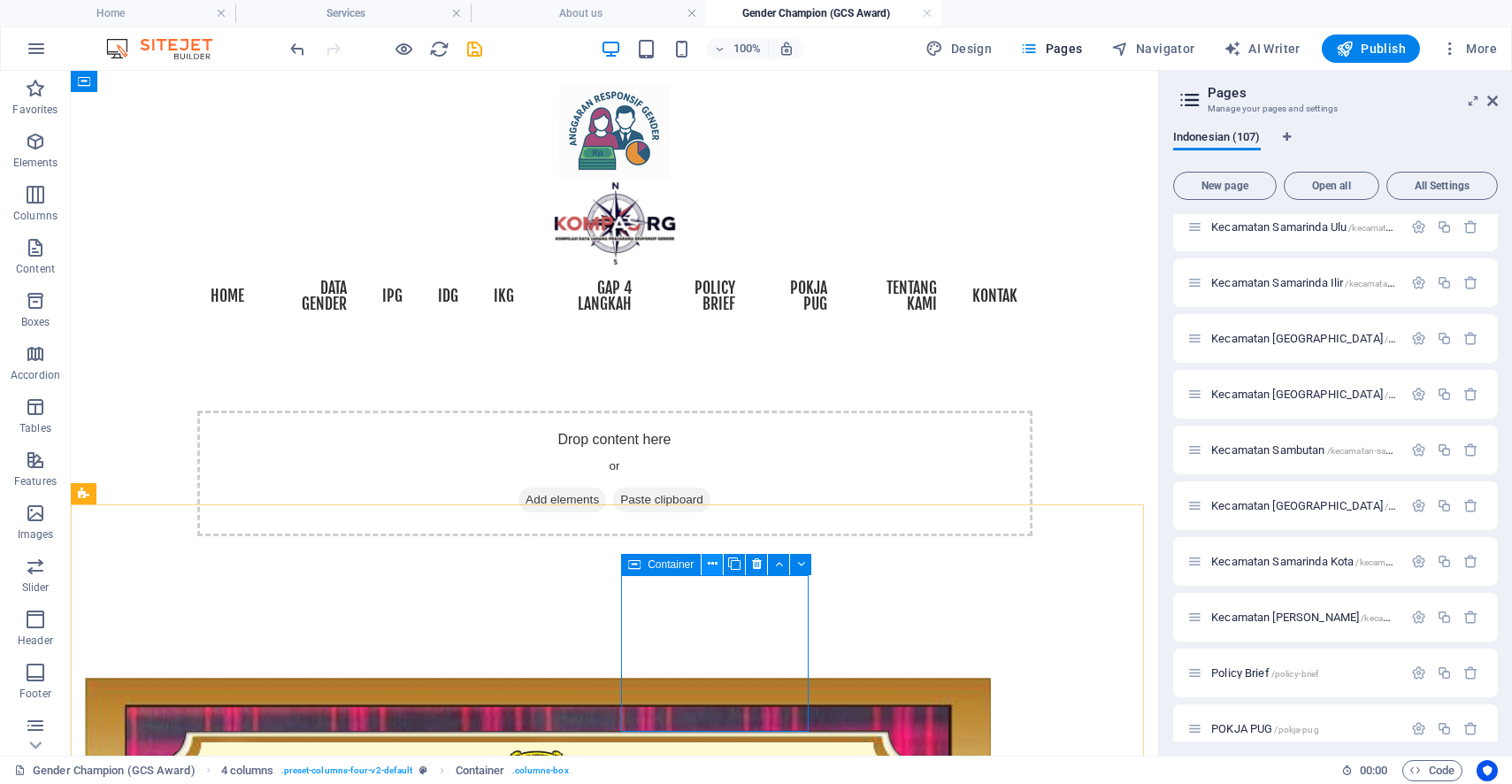
click at [717, 563] on icon at bounding box center [712, 564] width 9 height 19
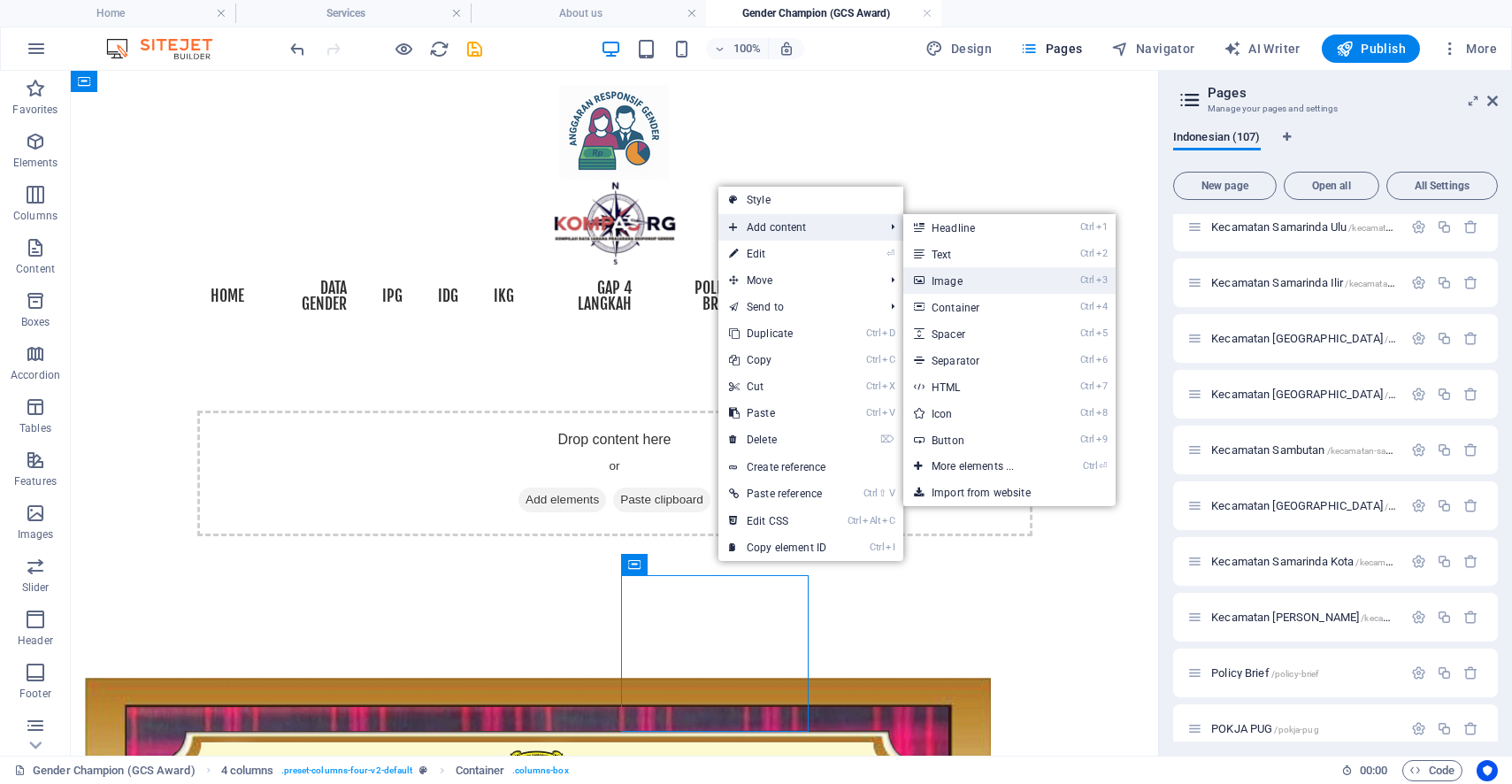
click at [966, 277] on link "Ctrl 3 Image" at bounding box center [976, 280] width 146 height 27
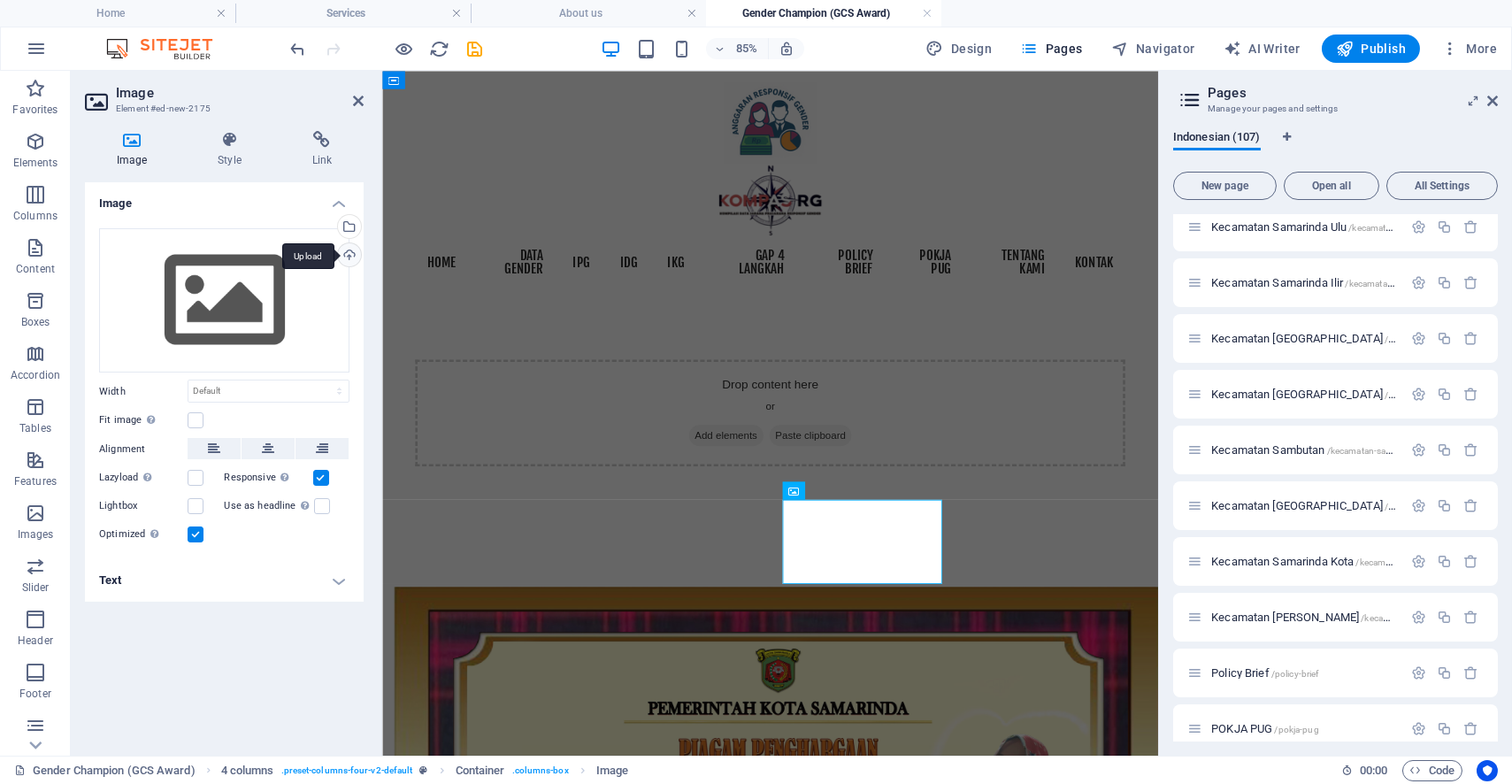
click at [350, 249] on div "Upload" at bounding box center [348, 256] width 27 height 27
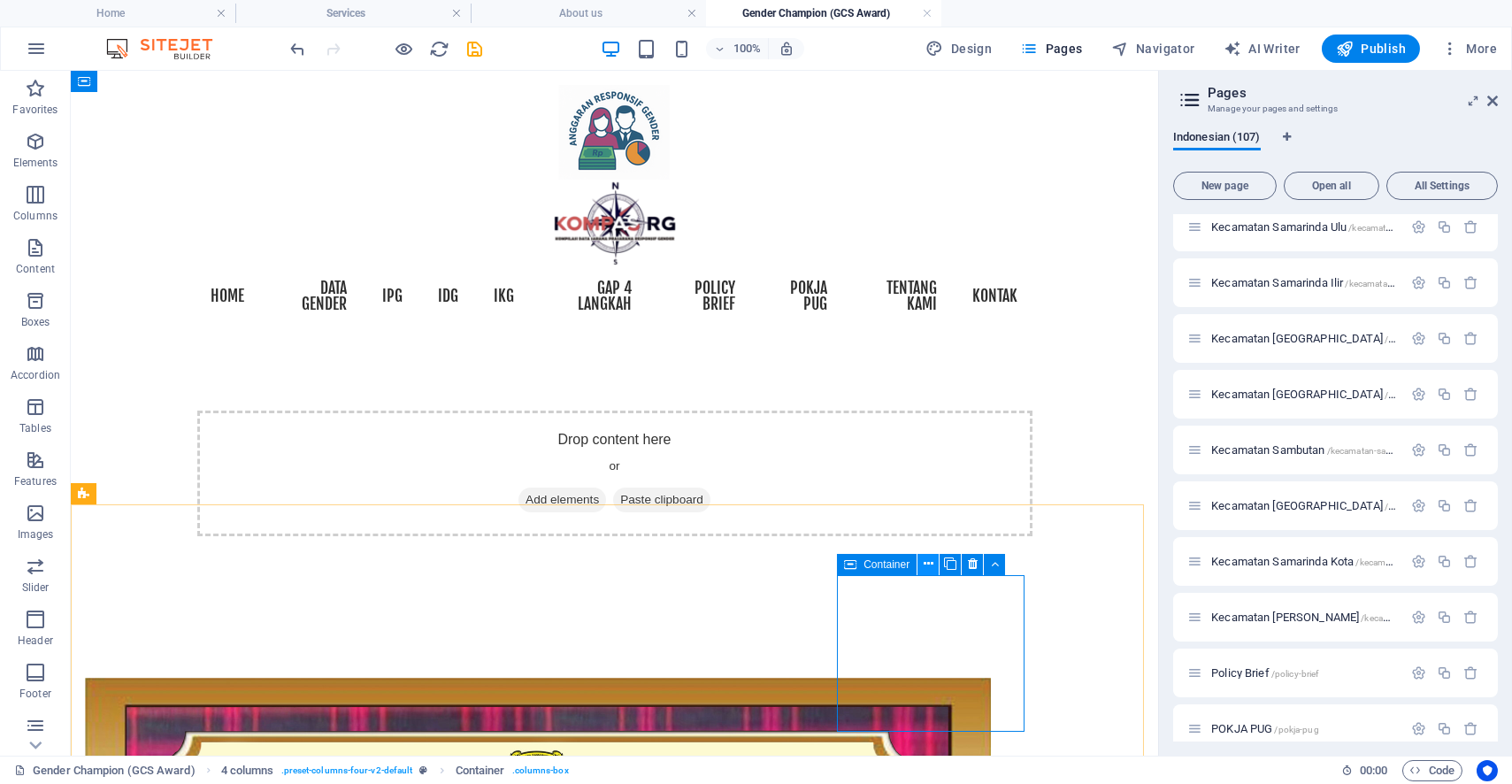
click at [933, 563] on icon at bounding box center [929, 564] width 9 height 19
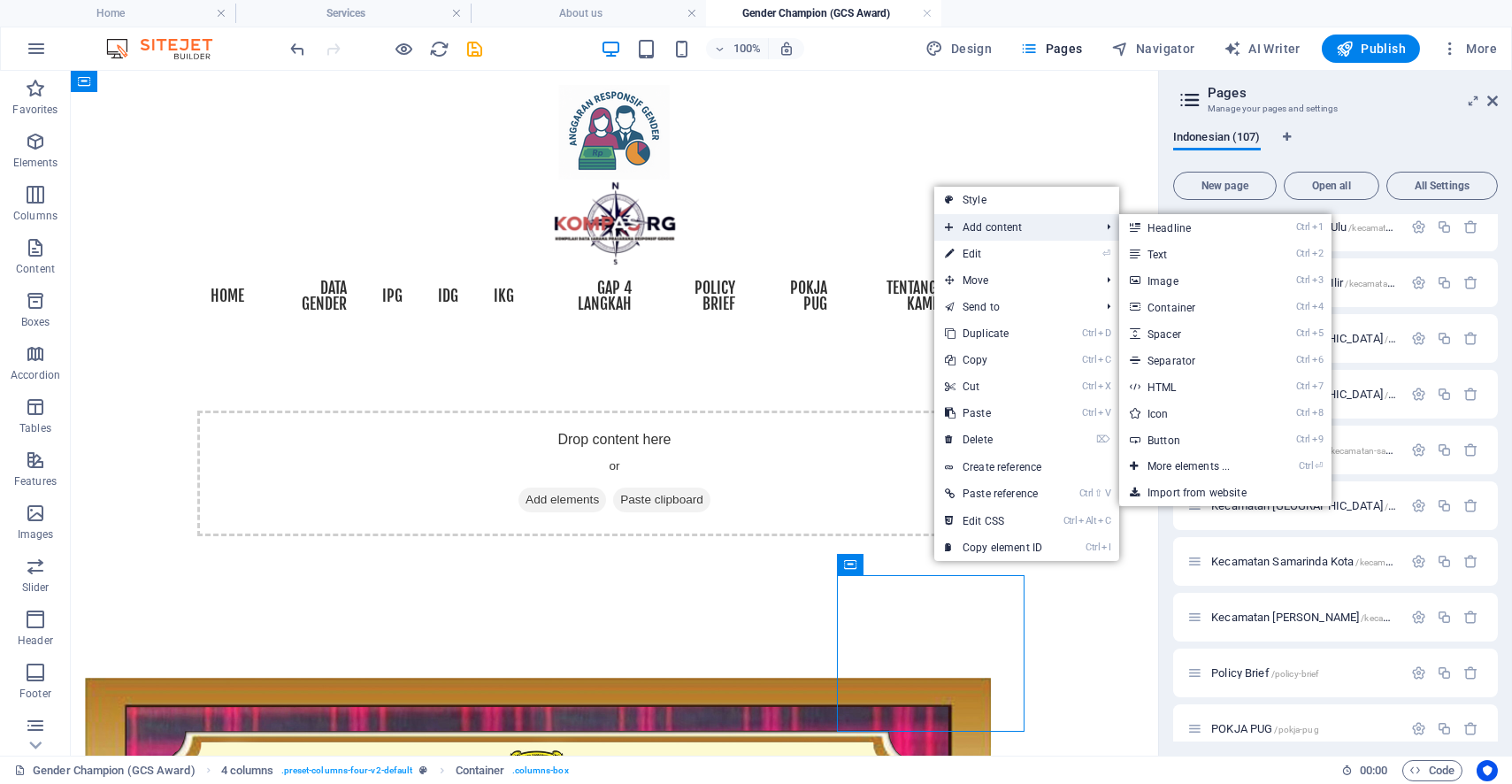
click at [1017, 234] on span "Add content" at bounding box center [1013, 227] width 159 height 27
click at [1166, 289] on link "Ctrl 3 Image" at bounding box center [1193, 280] width 146 height 27
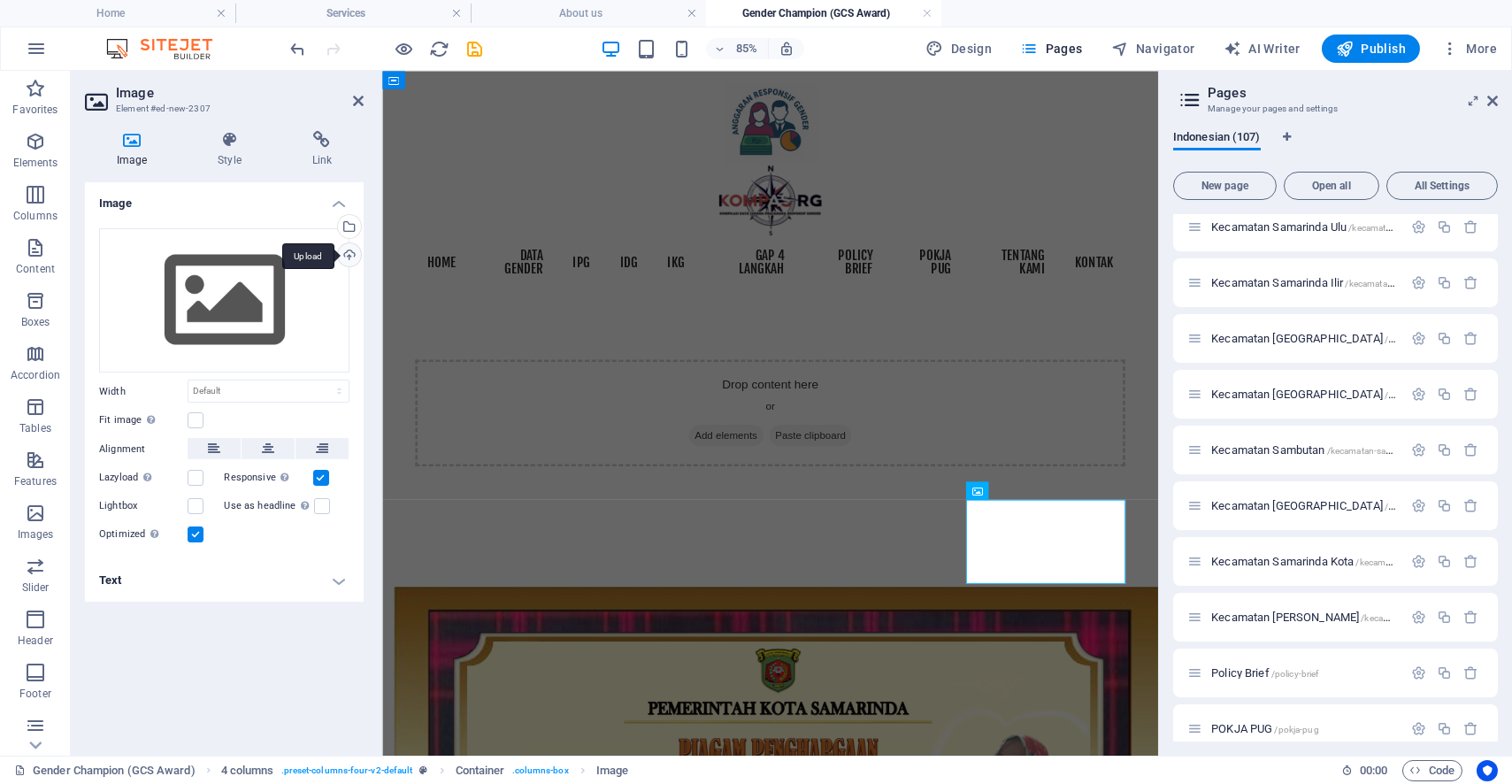
click at [353, 251] on div "Upload" at bounding box center [348, 256] width 27 height 27
click at [1238, 410] on div "Drop content here or Add elements Paste clipboard" at bounding box center [839, 473] width 836 height 125
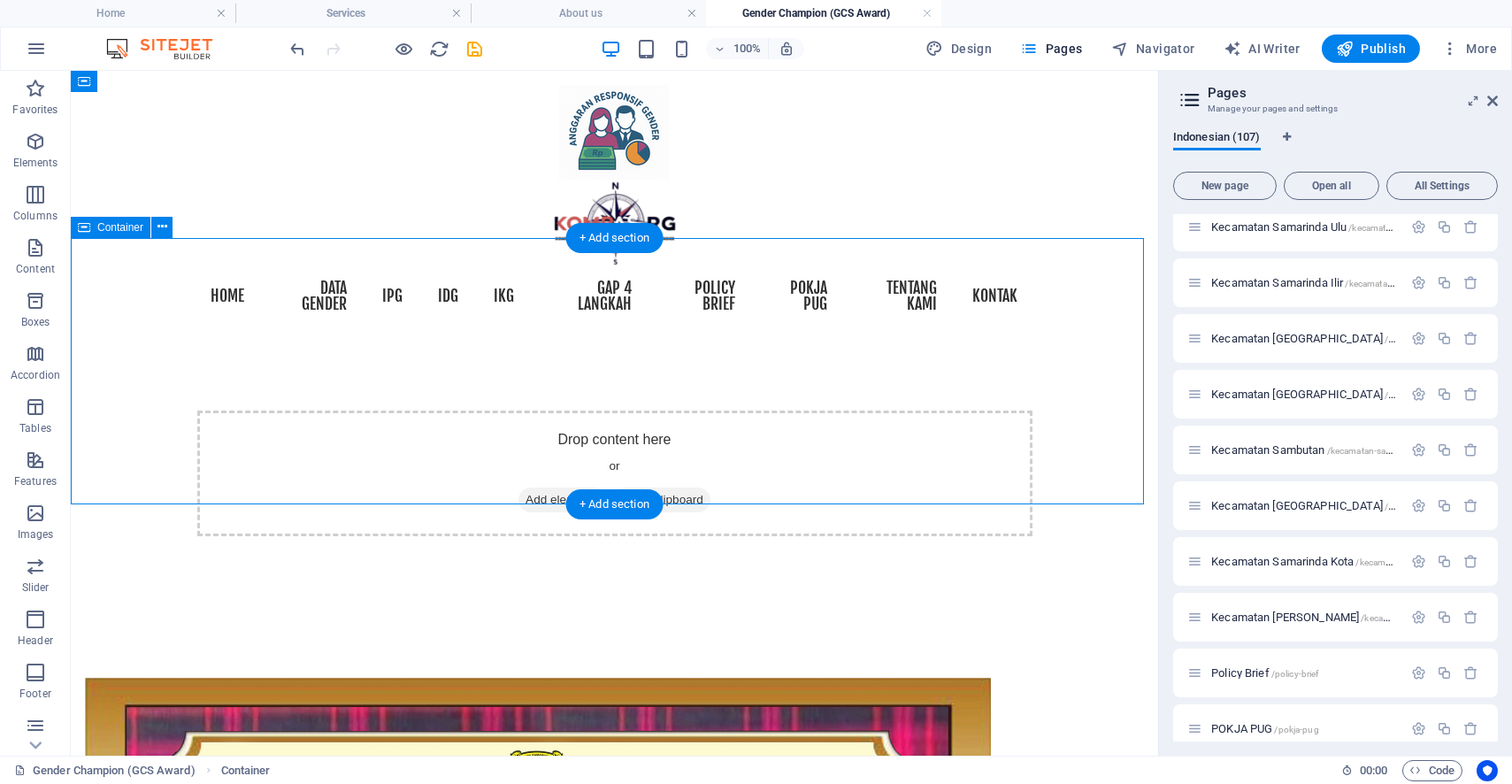
click at [733, 410] on div "Drop content here or Add elements Paste clipboard" at bounding box center [615, 473] width 836 height 125
click at [217, 449] on div "Drop content here or Add elements Paste clipboard" at bounding box center [614, 473] width 1087 height 267
click at [203, 457] on div "Drop content here or Add elements Paste clipboard" at bounding box center [614, 473] width 1087 height 267
click at [598, 504] on div "+ Add section" at bounding box center [614, 504] width 98 height 30
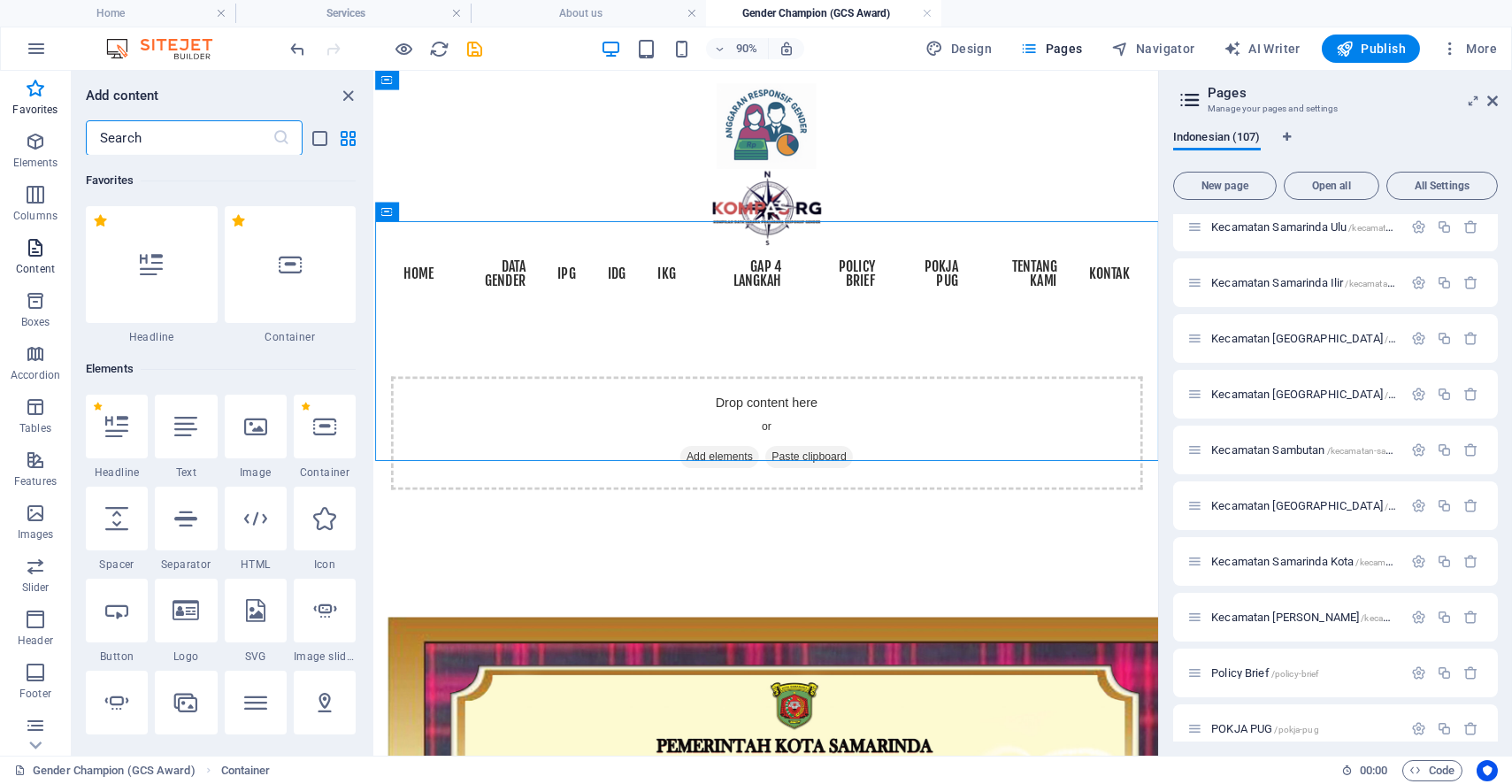
click at [41, 253] on icon "button" at bounding box center [35, 248] width 21 height 21
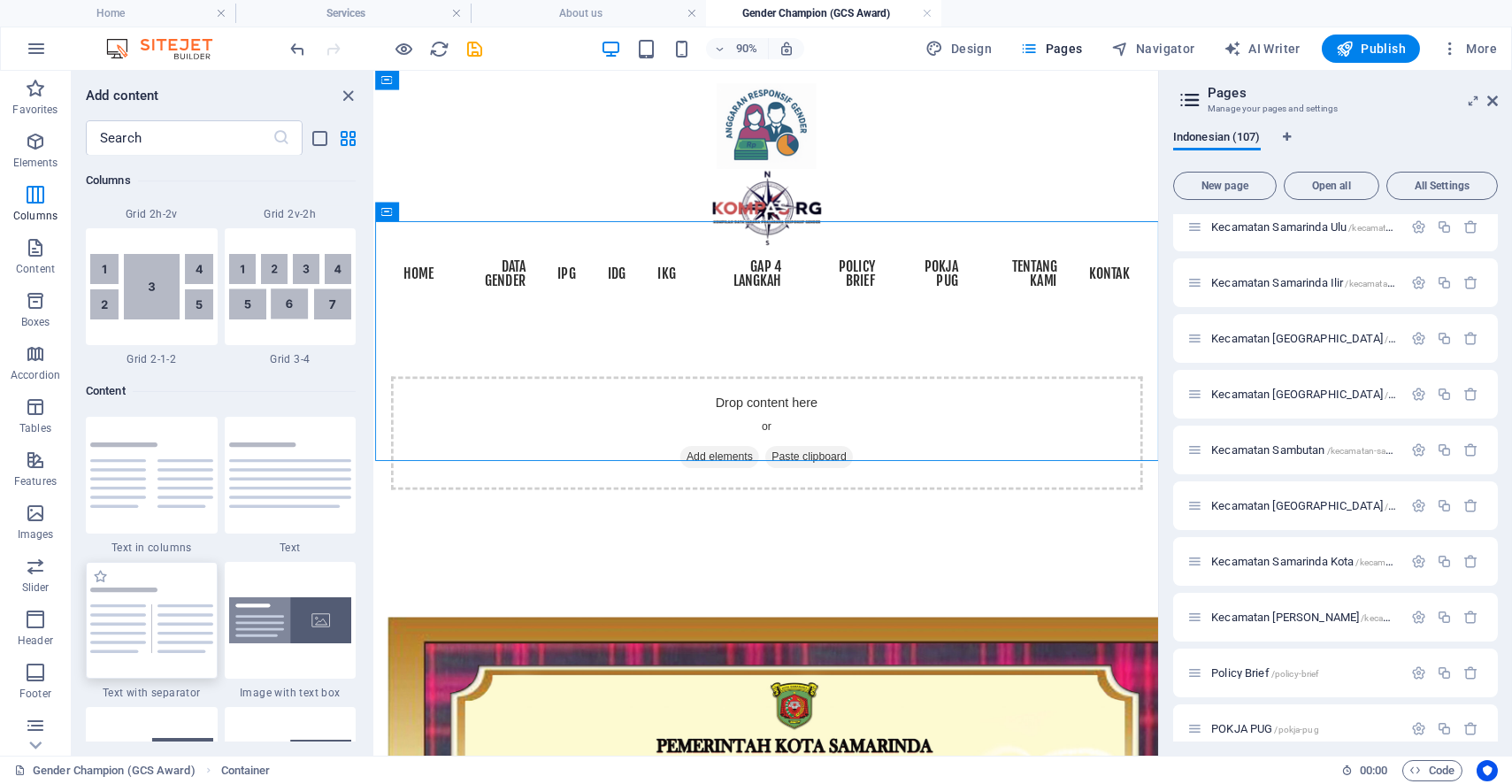
scroll to position [2897, 0]
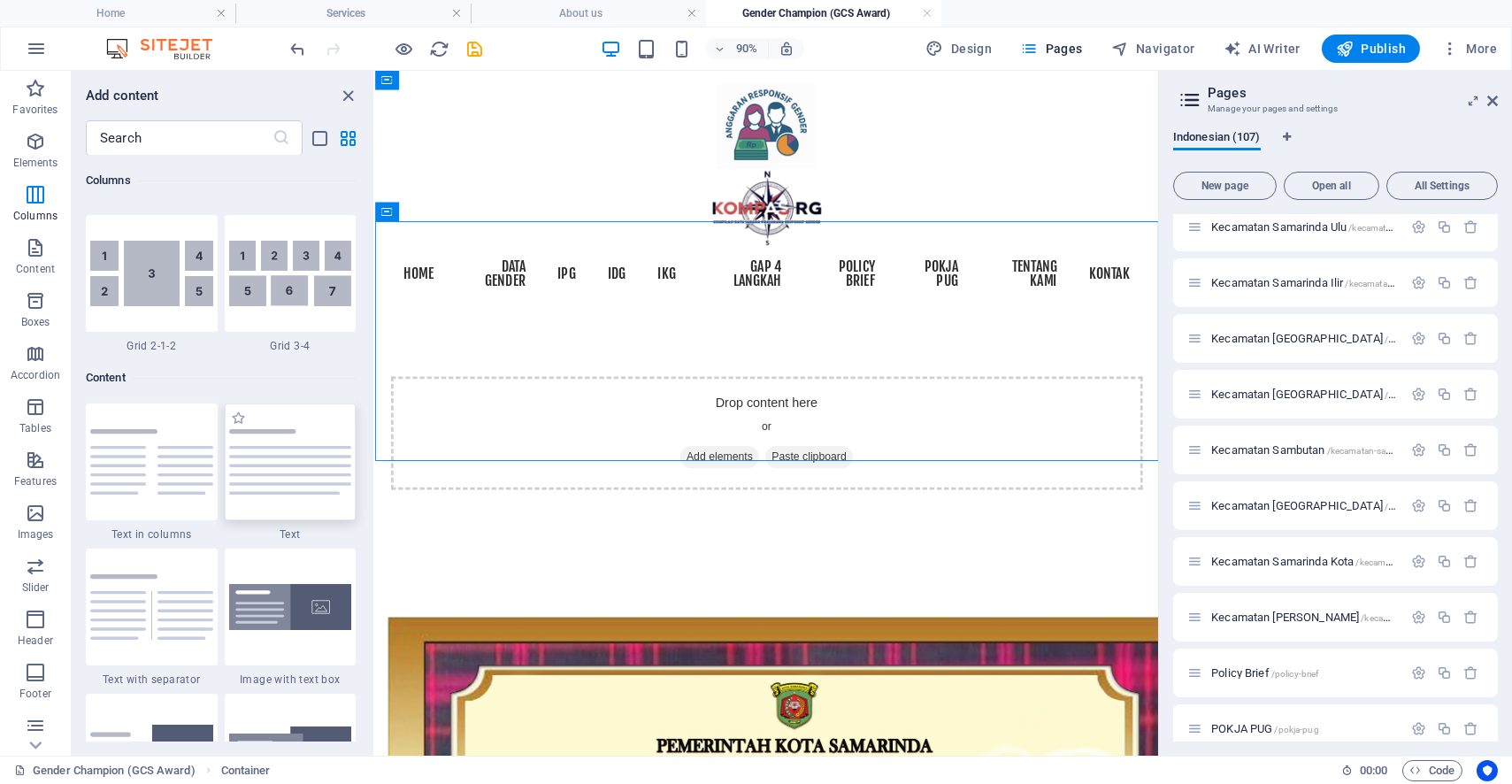
click at [262, 488] on div at bounding box center [291, 461] width 132 height 117
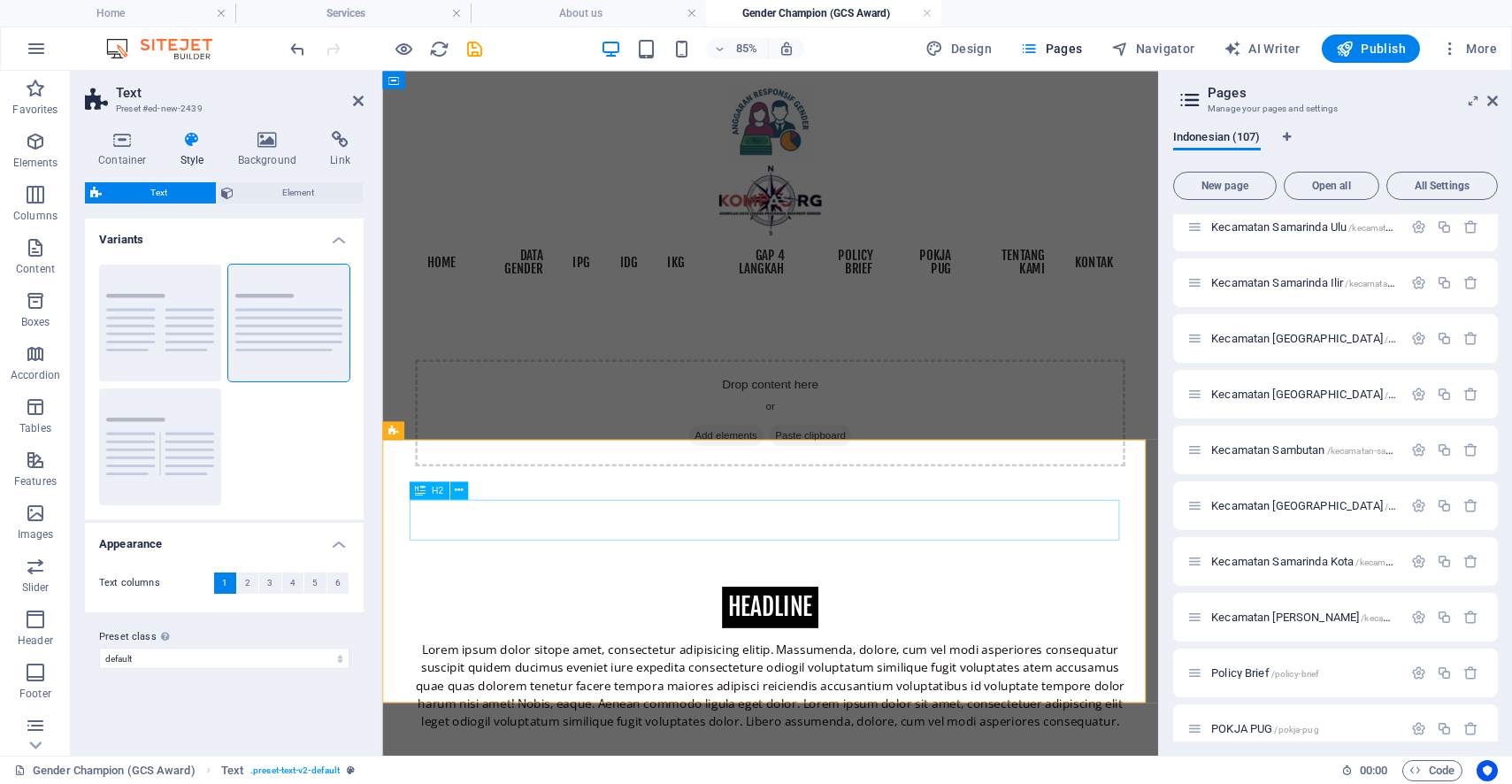
click at [851, 678] on div "Headline" at bounding box center [839, 701] width 836 height 47
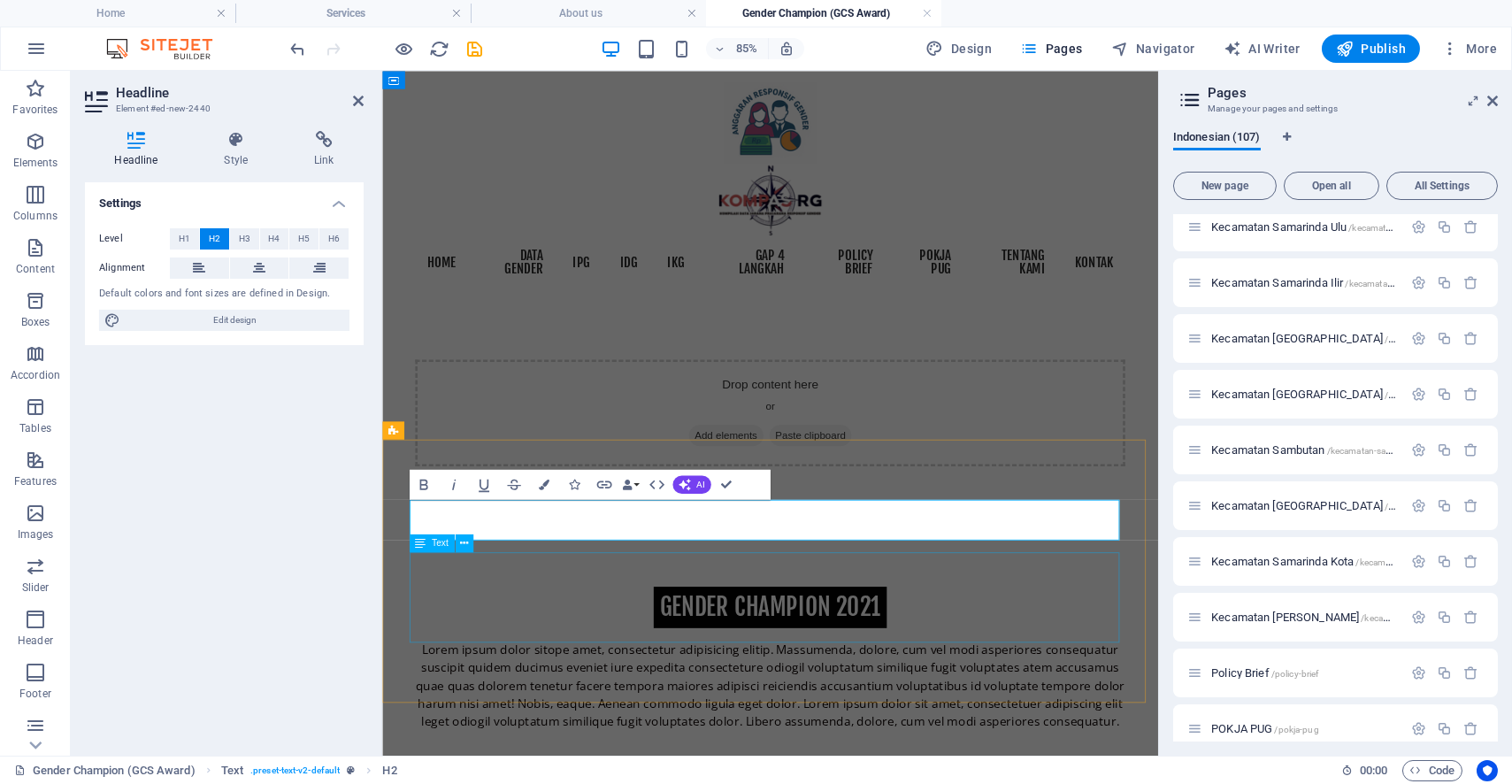
click at [860, 740] on div "Lorem ipsum dolor sitope amet, consectetur adipisicing elitip. Massumenda, dolo…" at bounding box center [839, 793] width 836 height 106
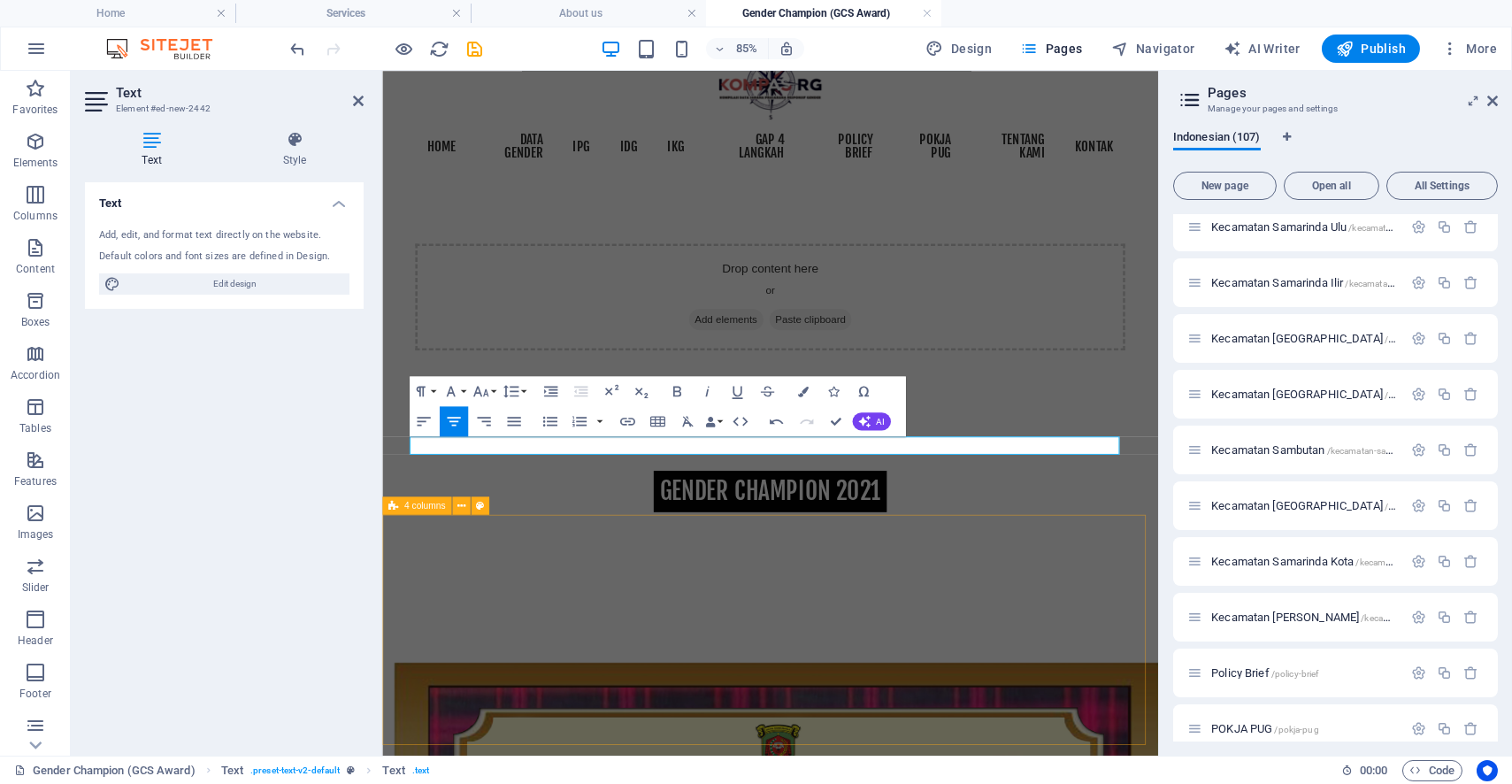
scroll to position [137, 0]
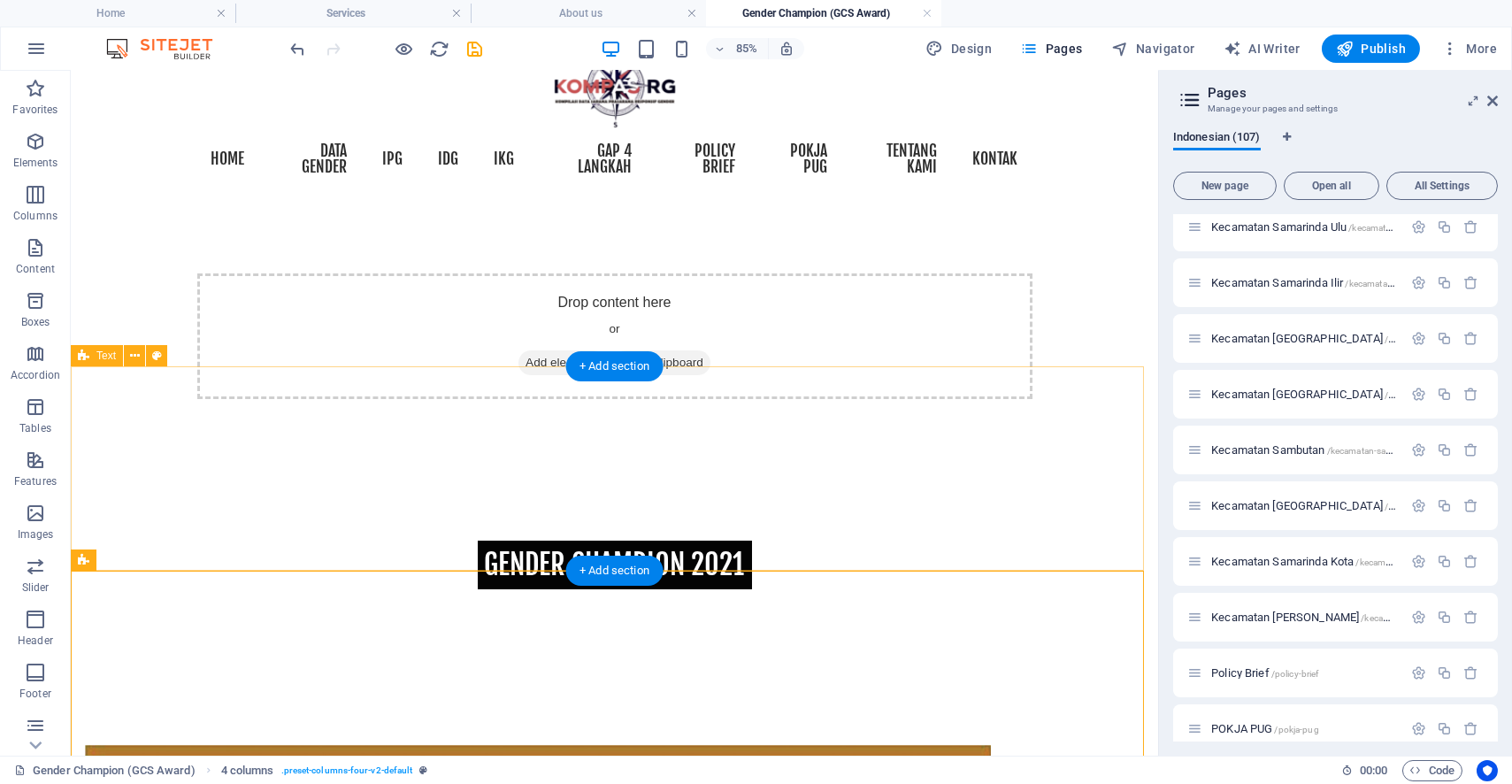
click at [664, 529] on div "GENDER CHAMPION 2021" at bounding box center [614, 571] width 1087 height 203
click at [665, 509] on div "GENDER CHAMPION 2021" at bounding box center [614, 571] width 1087 height 203
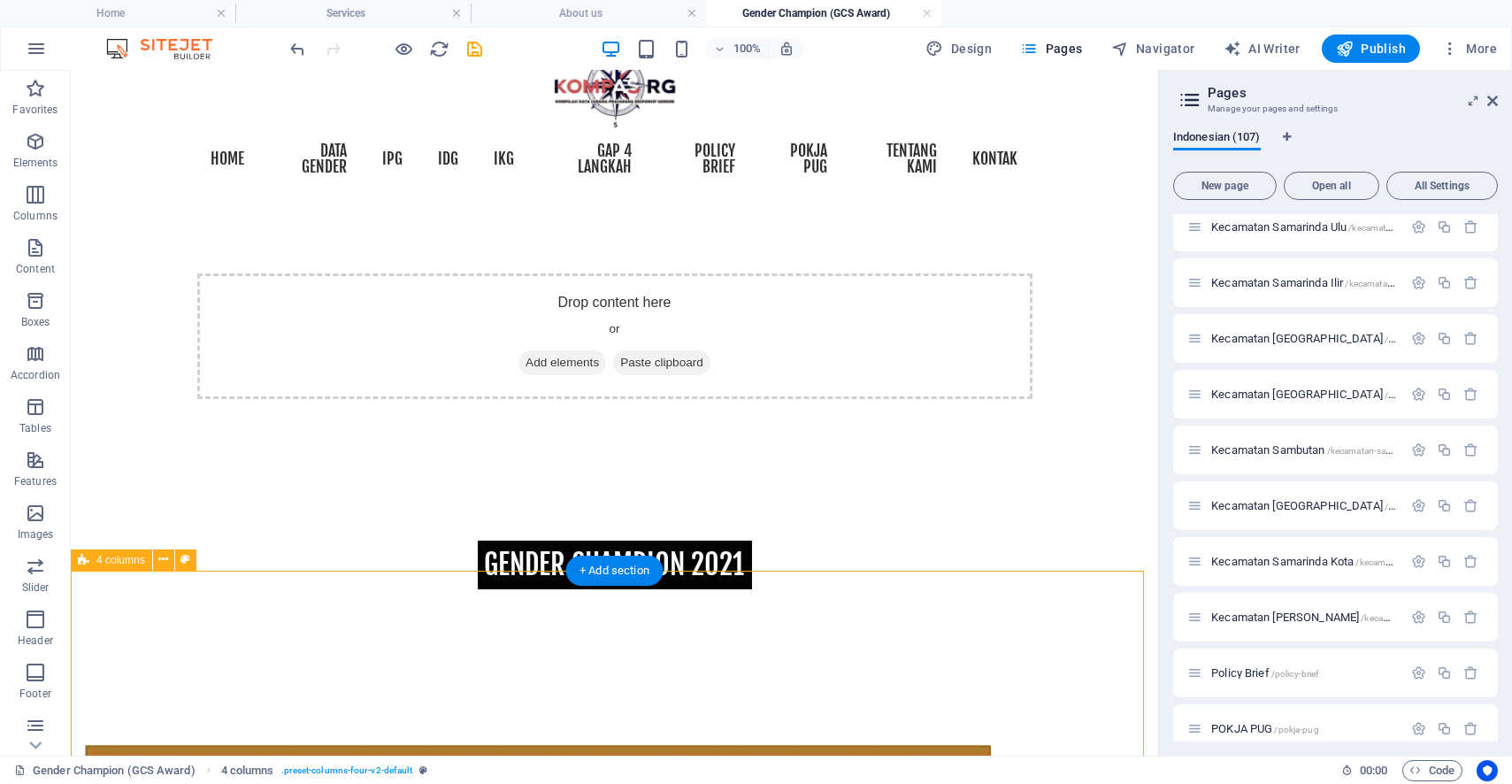
click at [735, 562] on div "GENDER CHAMPION 2021" at bounding box center [614, 571] width 1087 height 203
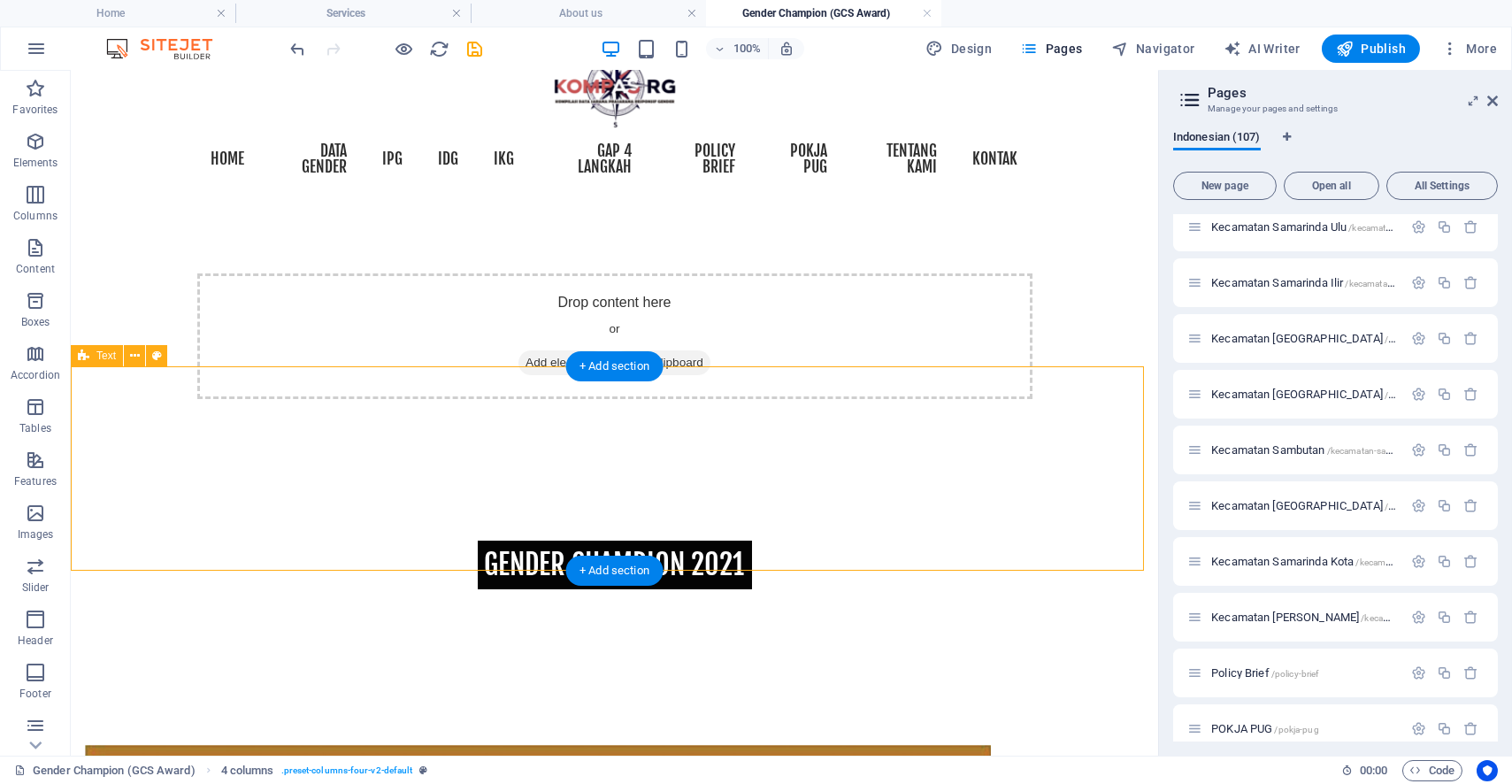
click at [735, 562] on div "GENDER CHAMPION 2021" at bounding box center [614, 571] width 1087 height 203
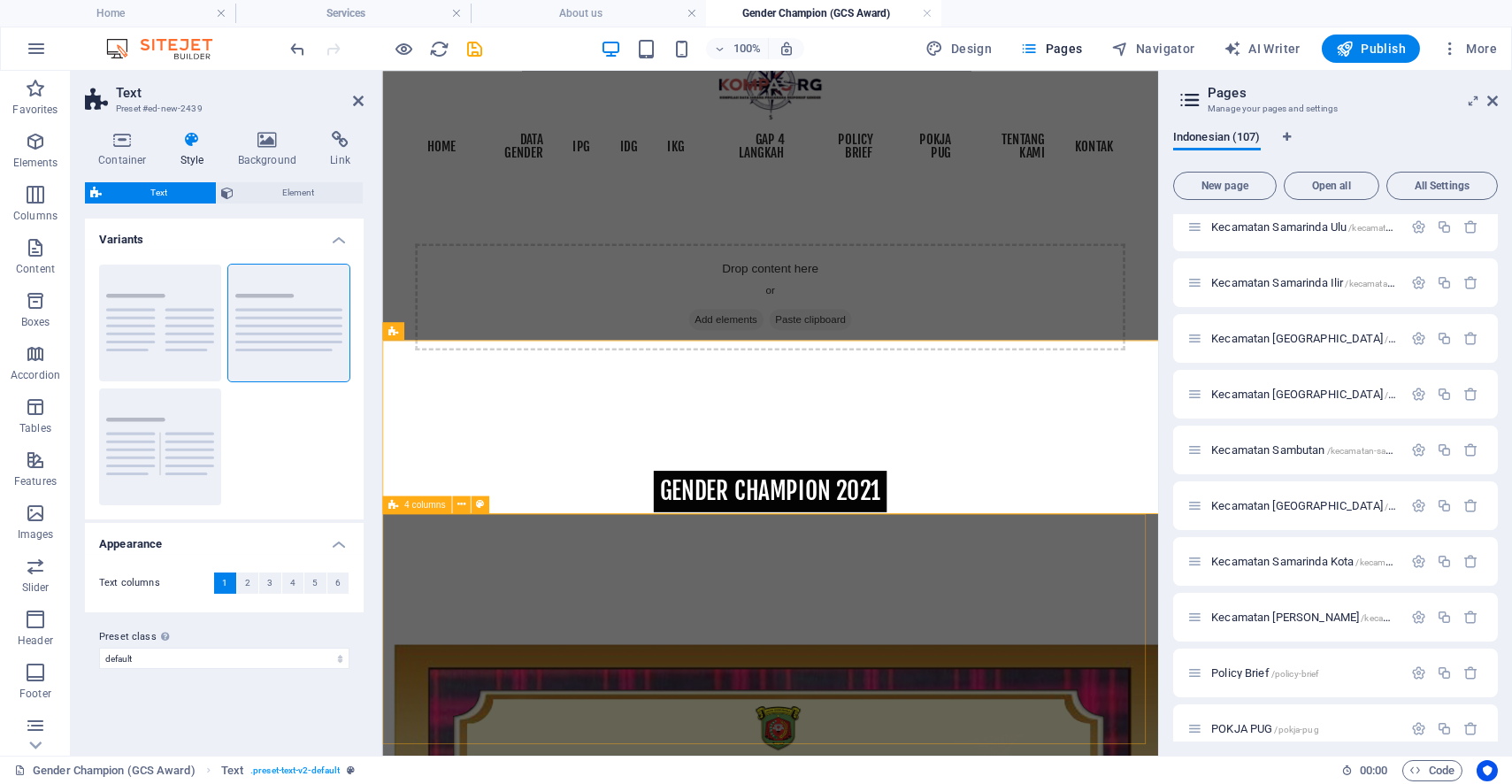
scroll to position [116, 0]
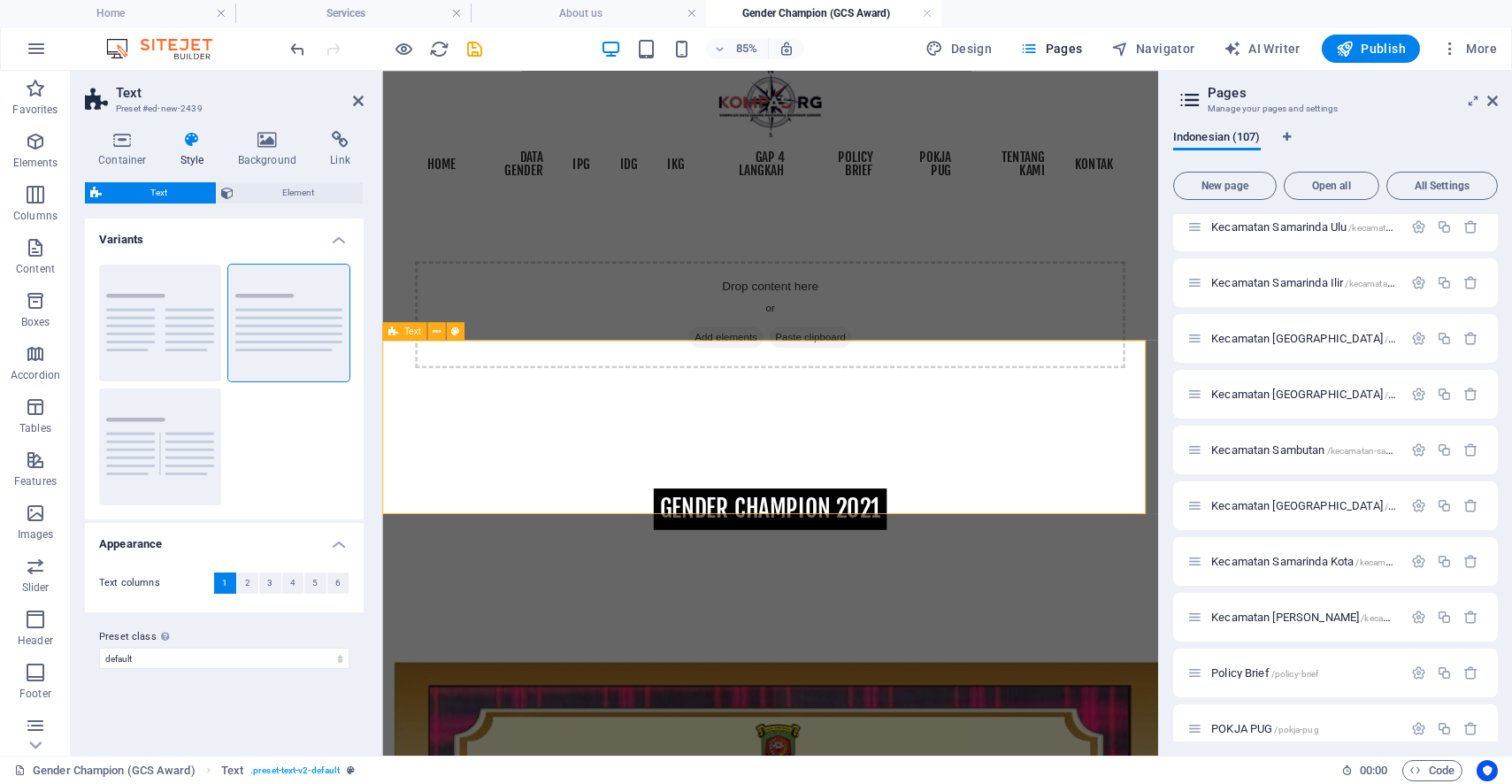
click at [769, 535] on div "GENDER CHAMPION 2021" at bounding box center [839, 592] width 914 height 203
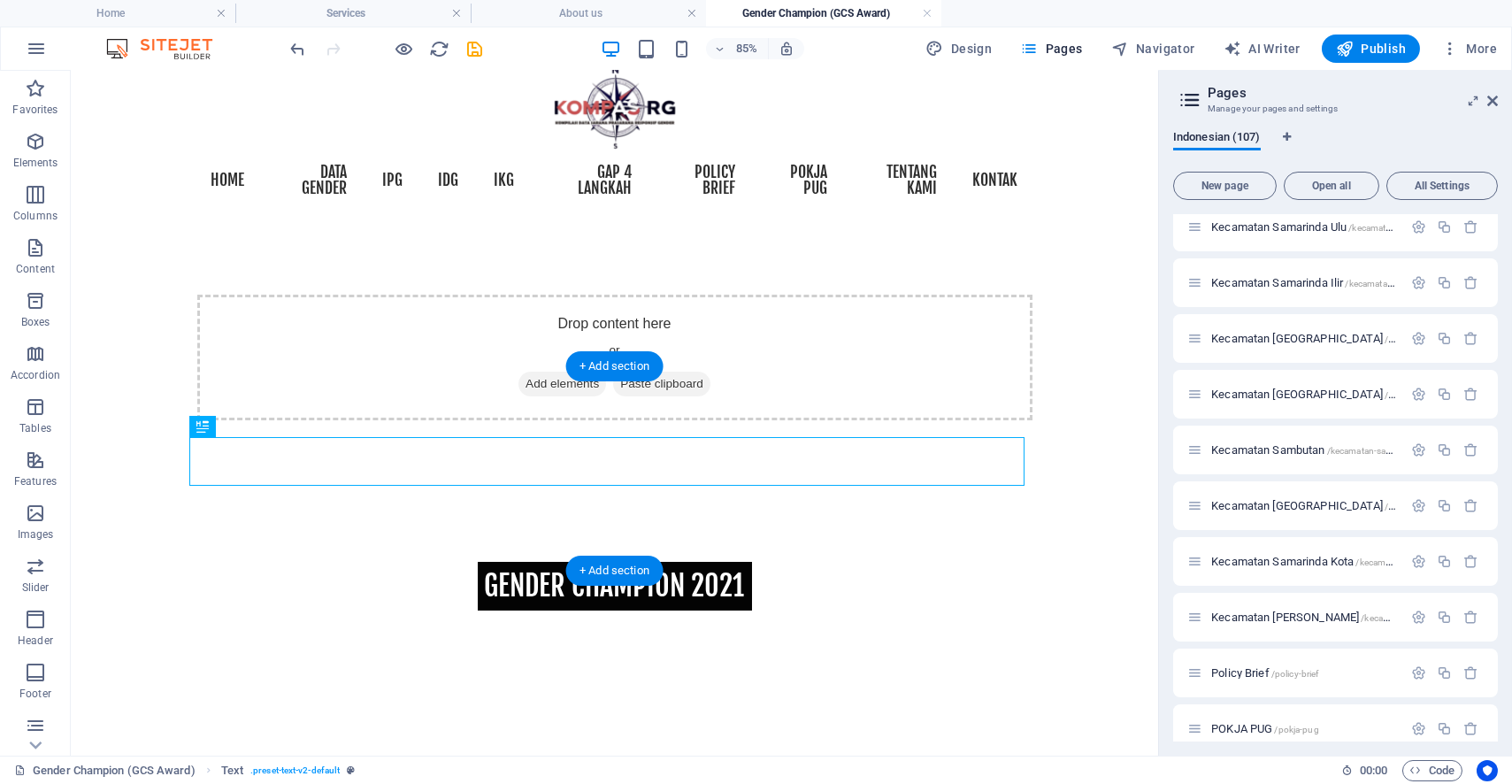
scroll to position [137, 0]
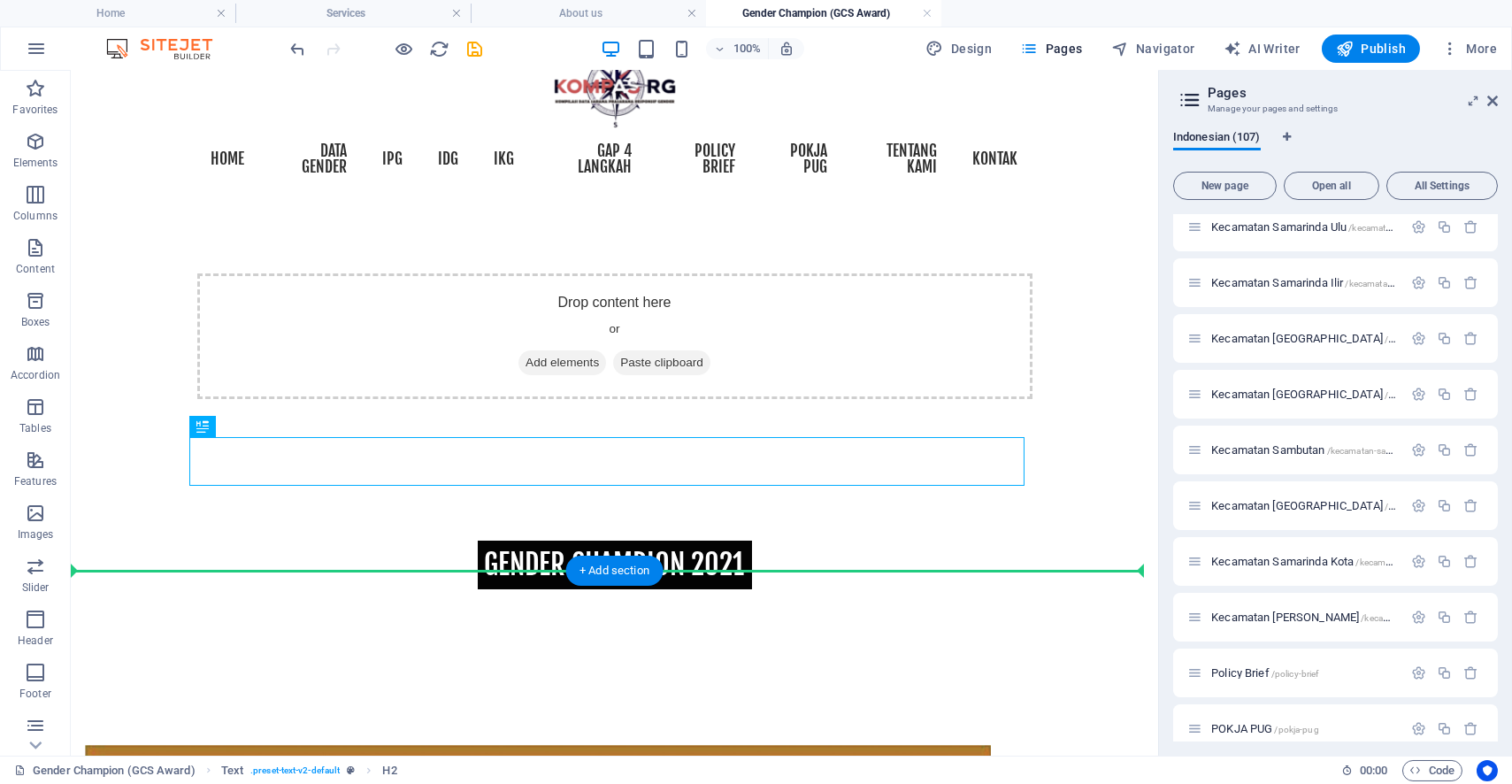
drag, startPoint x: 690, startPoint y: 452, endPoint x: 603, endPoint y: 605, distance: 176.0
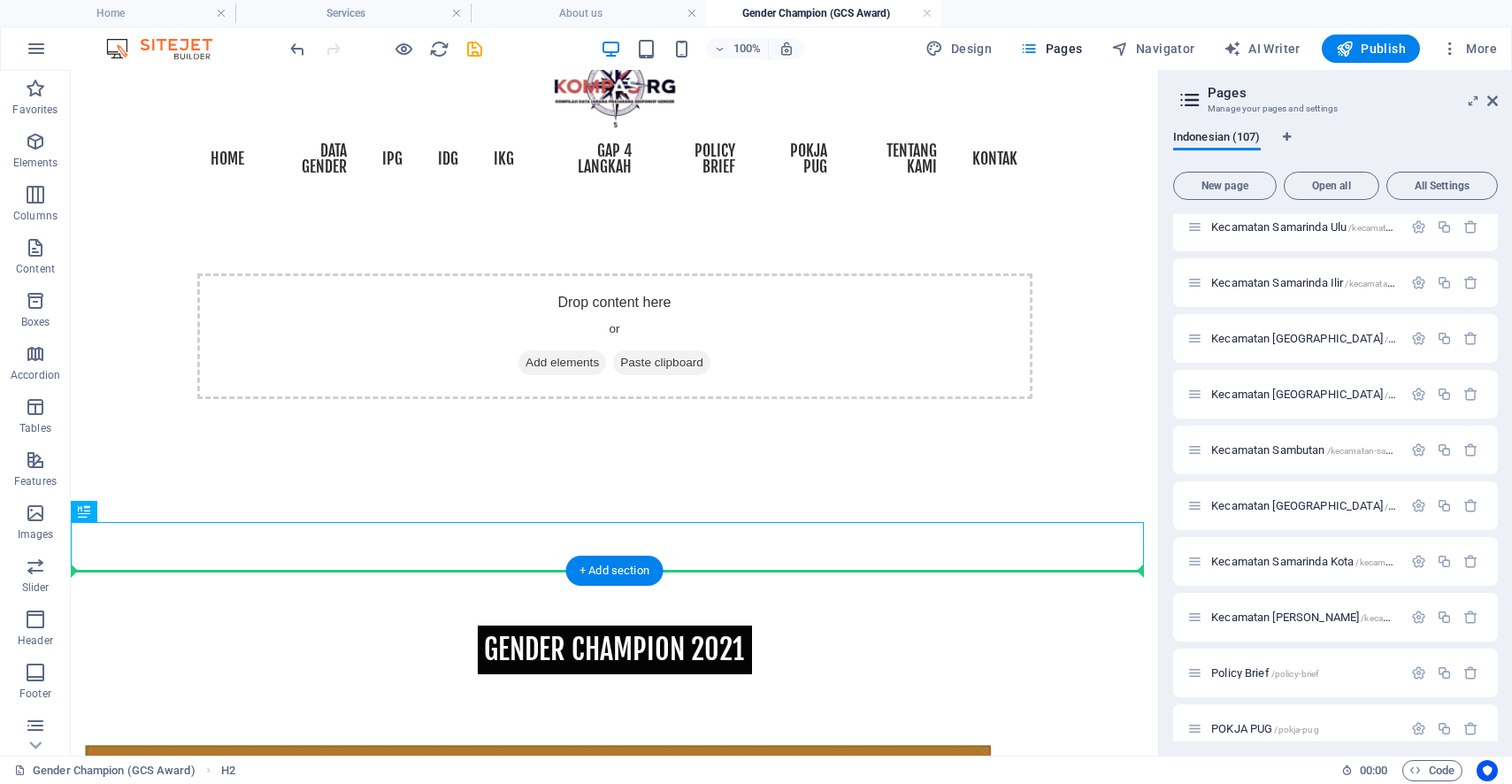
drag, startPoint x: 505, startPoint y: 553, endPoint x: 494, endPoint y: 637, distance: 84.7
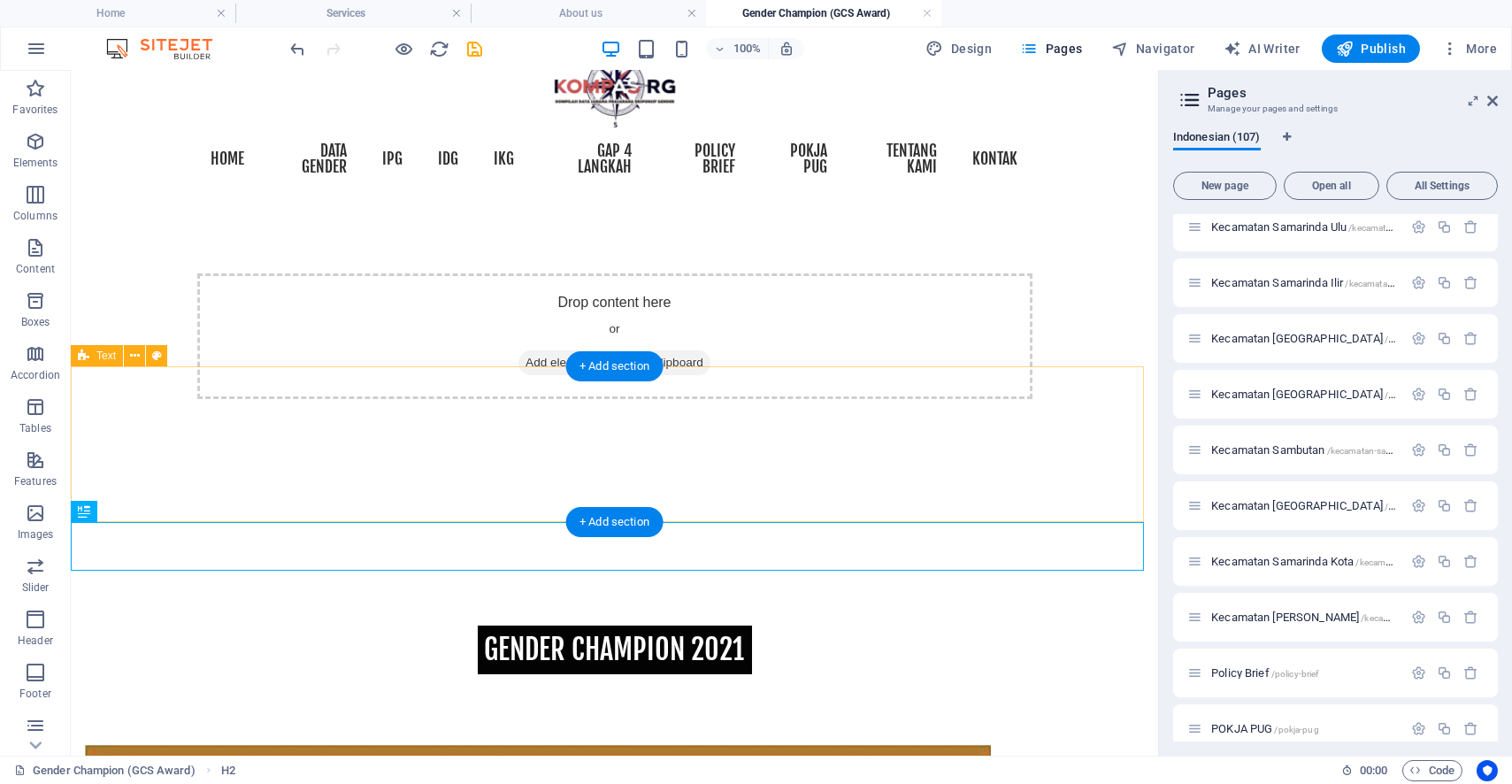
click at [514, 500] on div at bounding box center [614, 548] width 1087 height 156
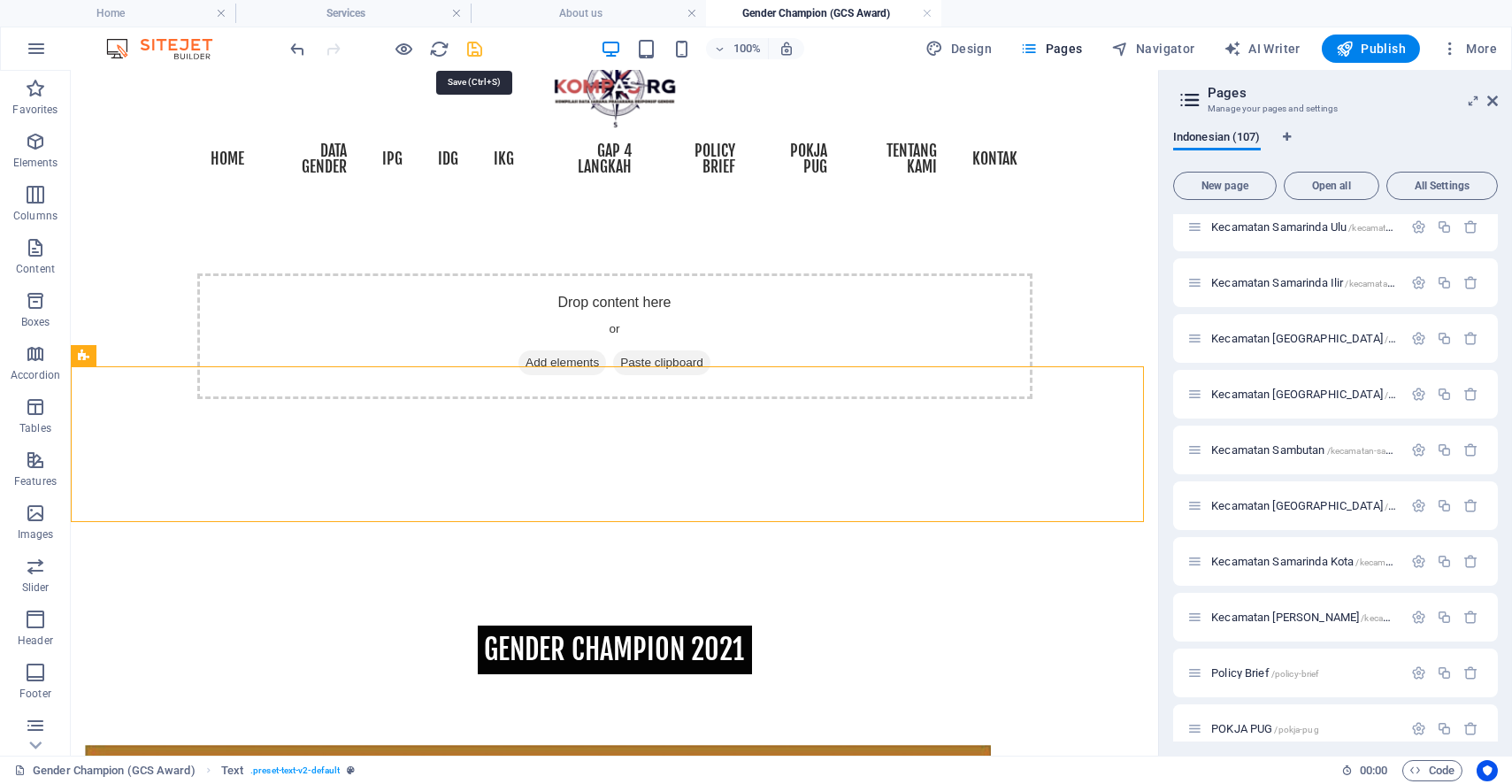
click at [469, 58] on icon "save" at bounding box center [475, 48] width 20 height 20
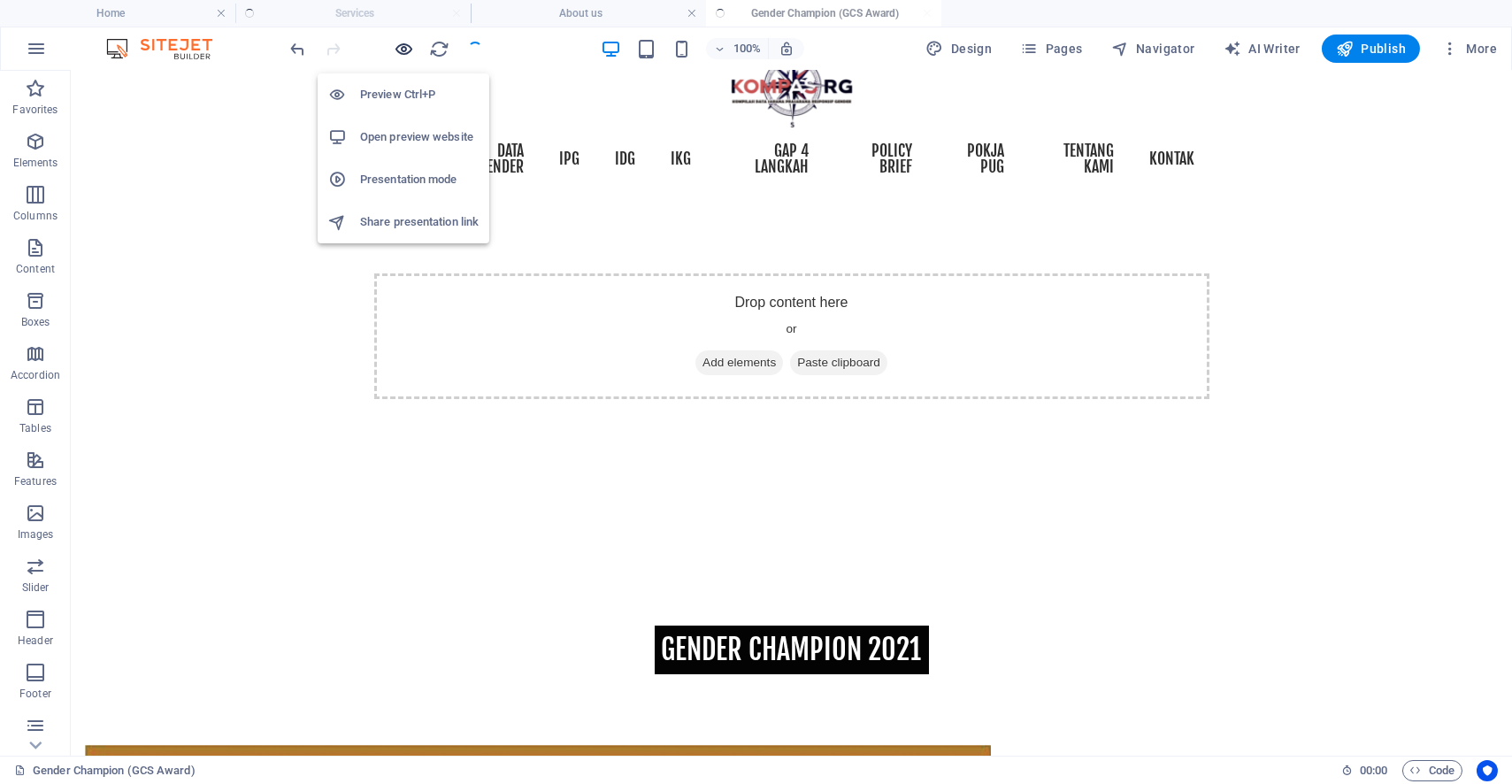
click at [395, 47] on icon "button" at bounding box center [405, 48] width 20 height 20
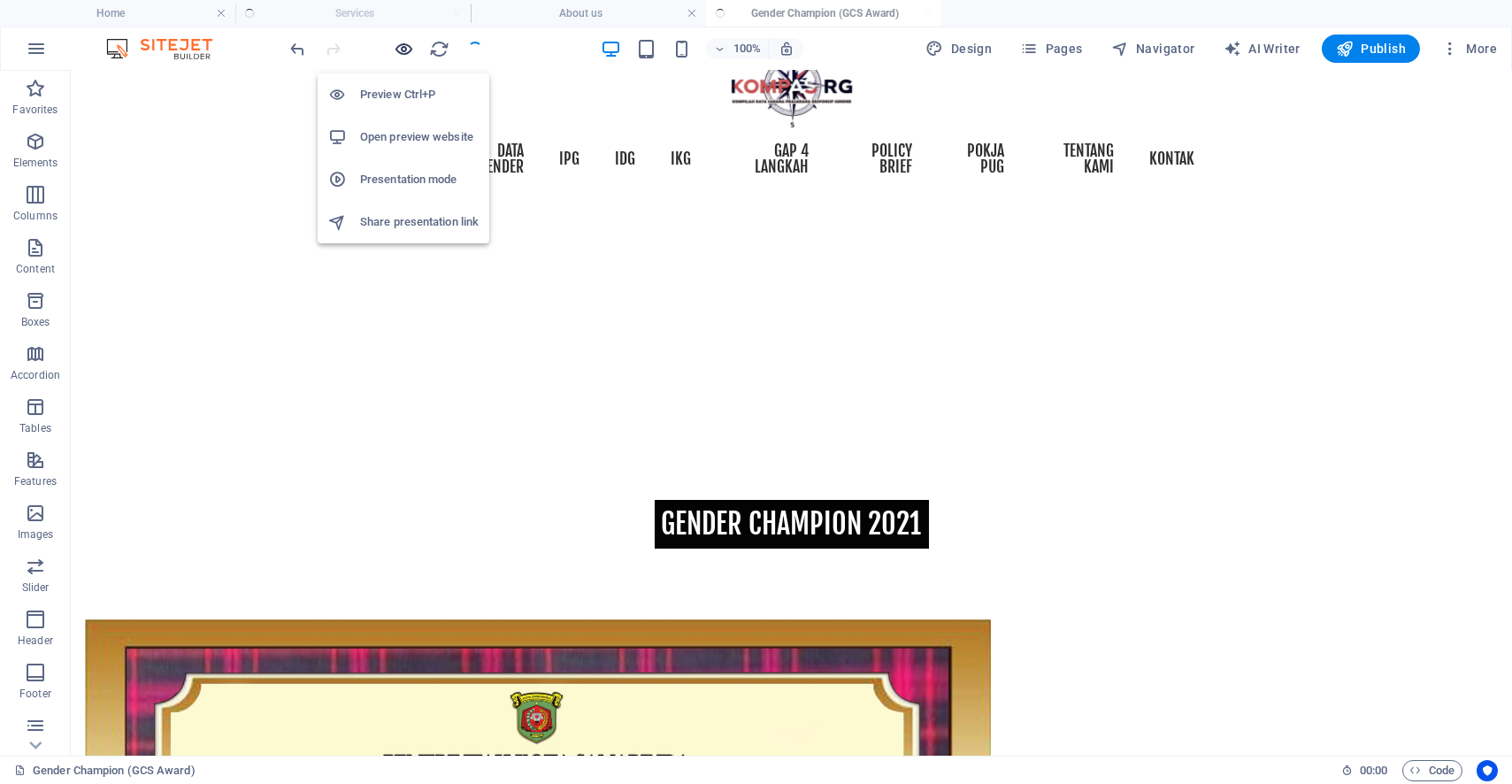
scroll to position [97, 0]
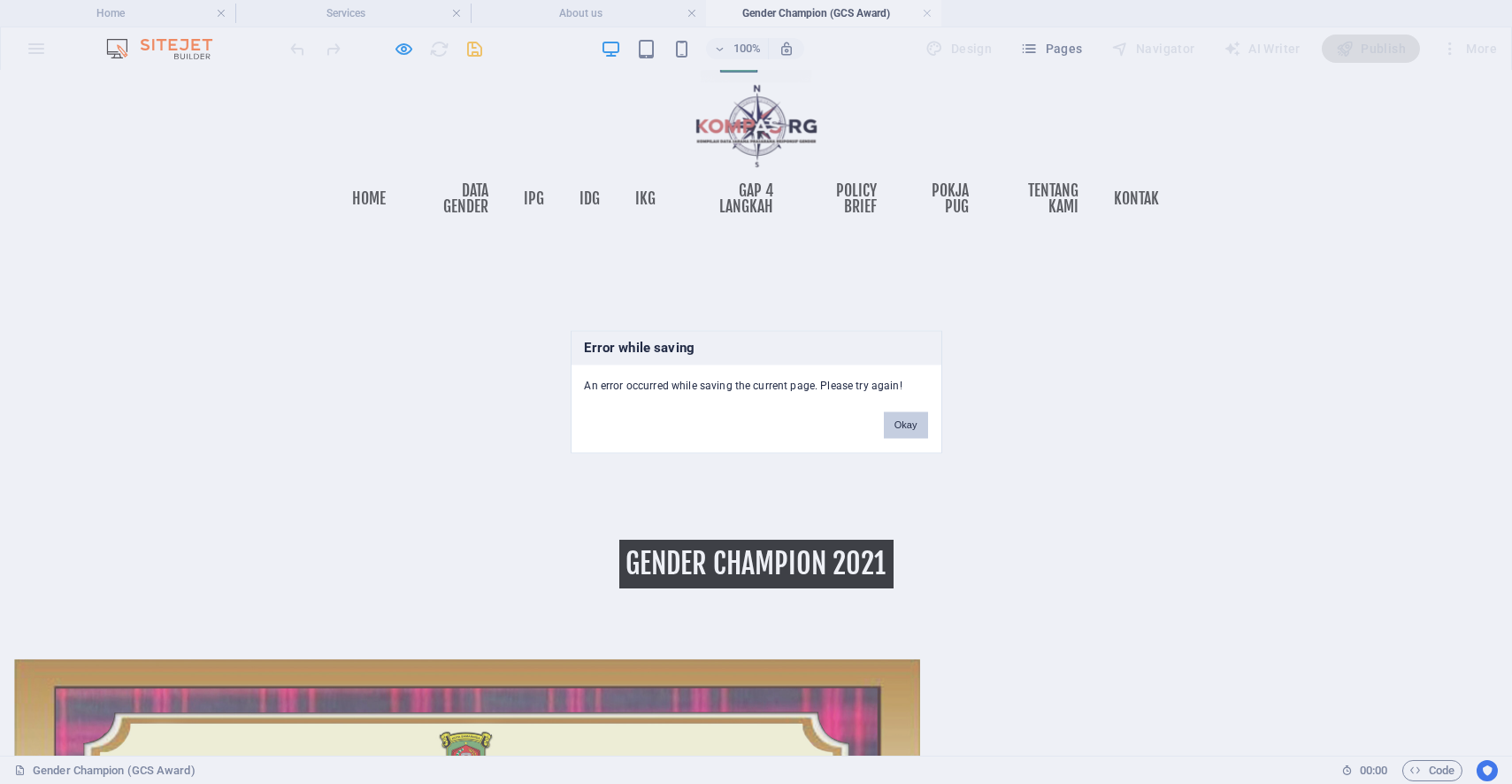
click at [904, 420] on button "Okay" at bounding box center [906, 425] width 45 height 27
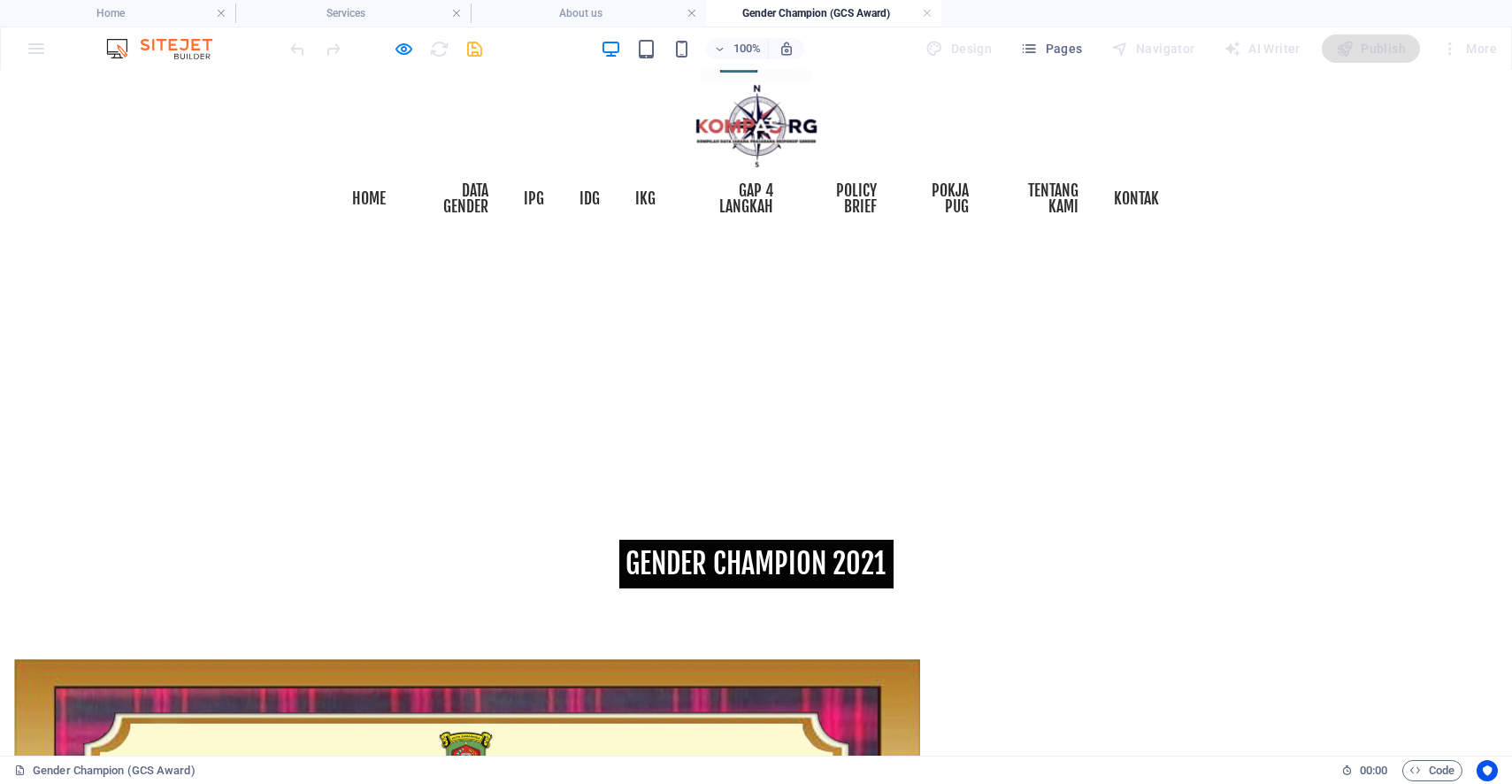
click at [390, 46] on div at bounding box center [387, 48] width 198 height 28
click at [395, 50] on icon "button" at bounding box center [405, 48] width 20 height 20
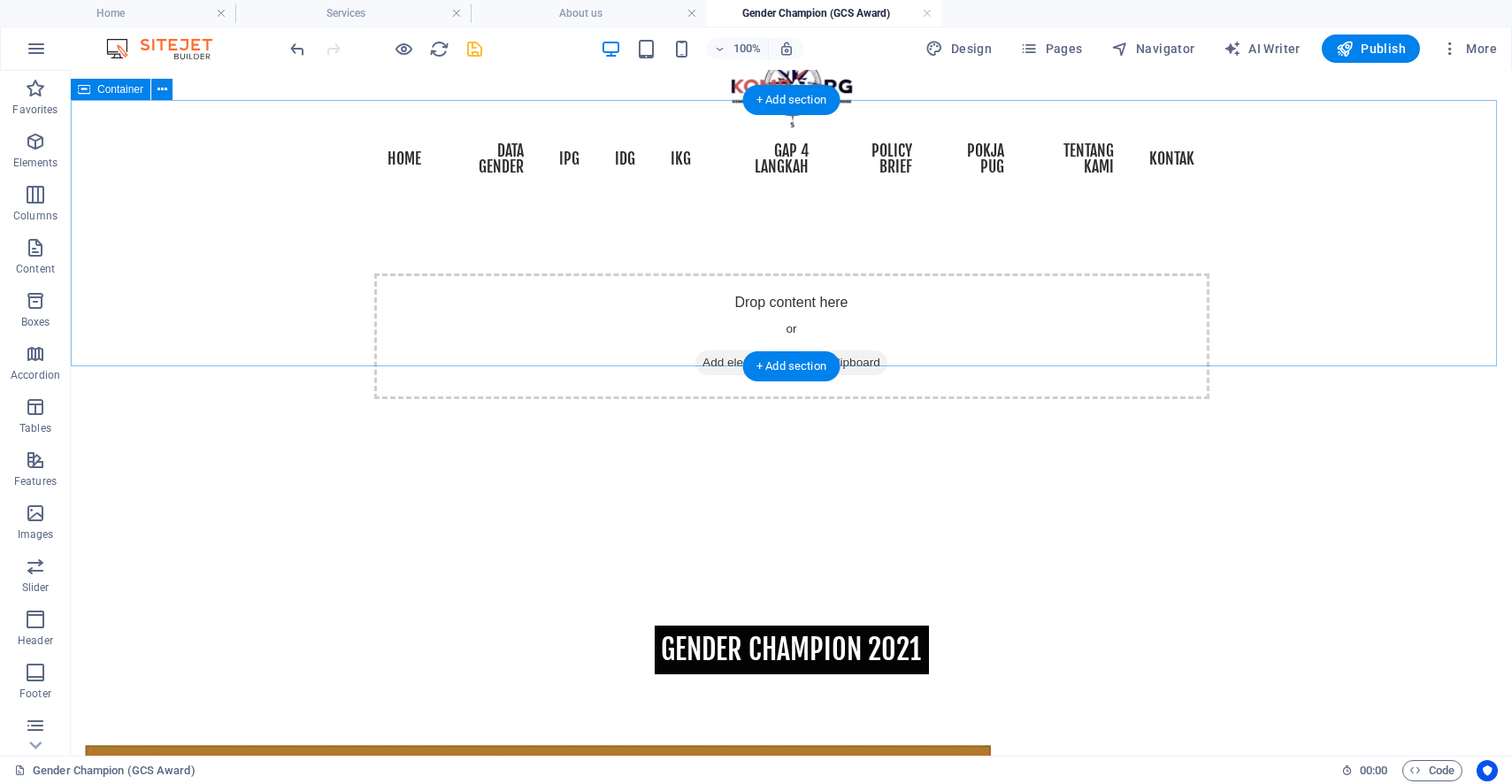
click at [634, 358] on div "Drop content here or Add elements Paste clipboard" at bounding box center [792, 335] width 1442 height 267
click at [1176, 327] on div "Drop content here or Add elements Paste clipboard" at bounding box center [792, 335] width 1442 height 267
click at [922, 344] on div "Drop content here or Add elements Paste clipboard" at bounding box center [792, 335] width 1442 height 267
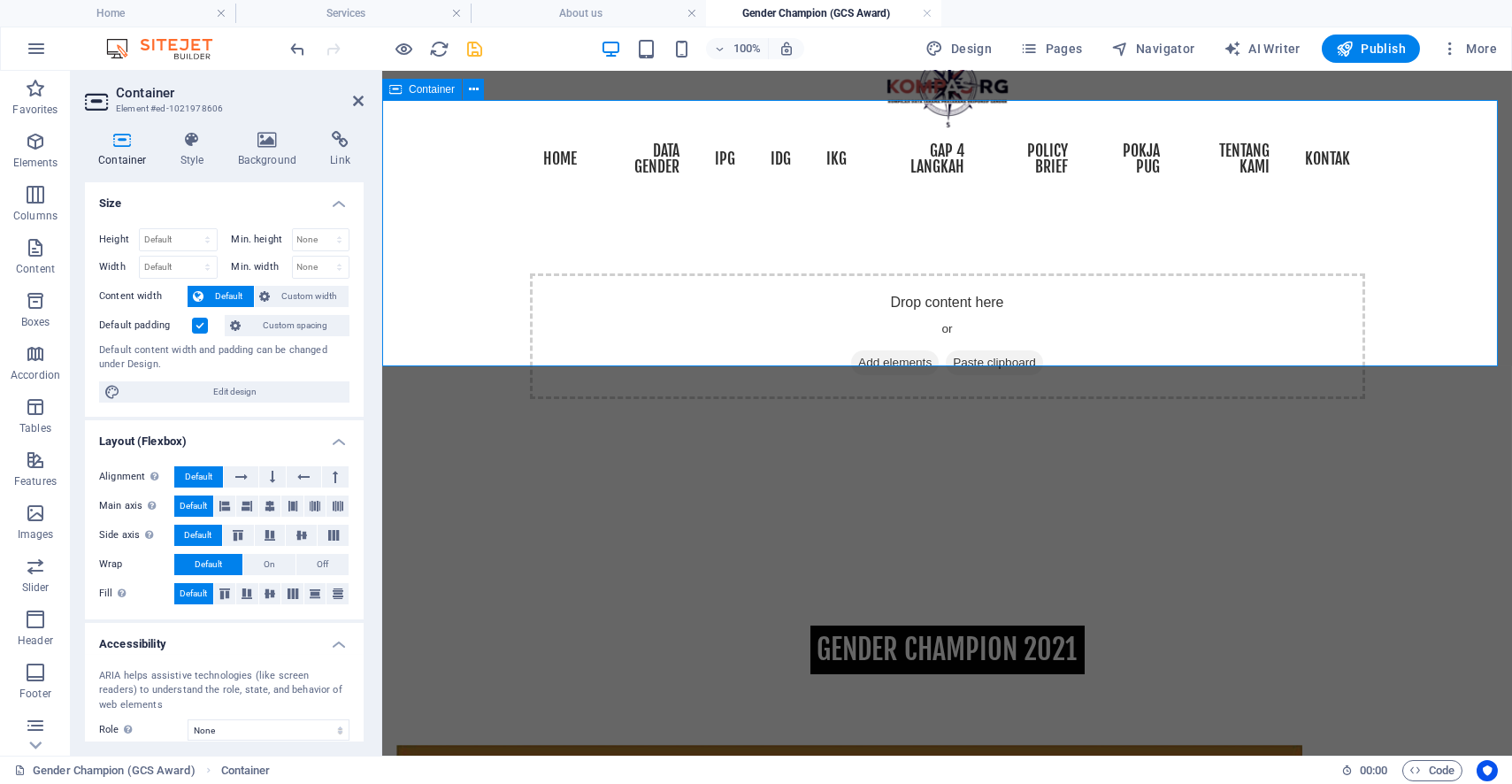
click at [704, 273] on div "Drop content here or Add elements Paste clipboard" at bounding box center [947, 336] width 836 height 125
click at [1436, 470] on div at bounding box center [947, 548] width 1130 height 156
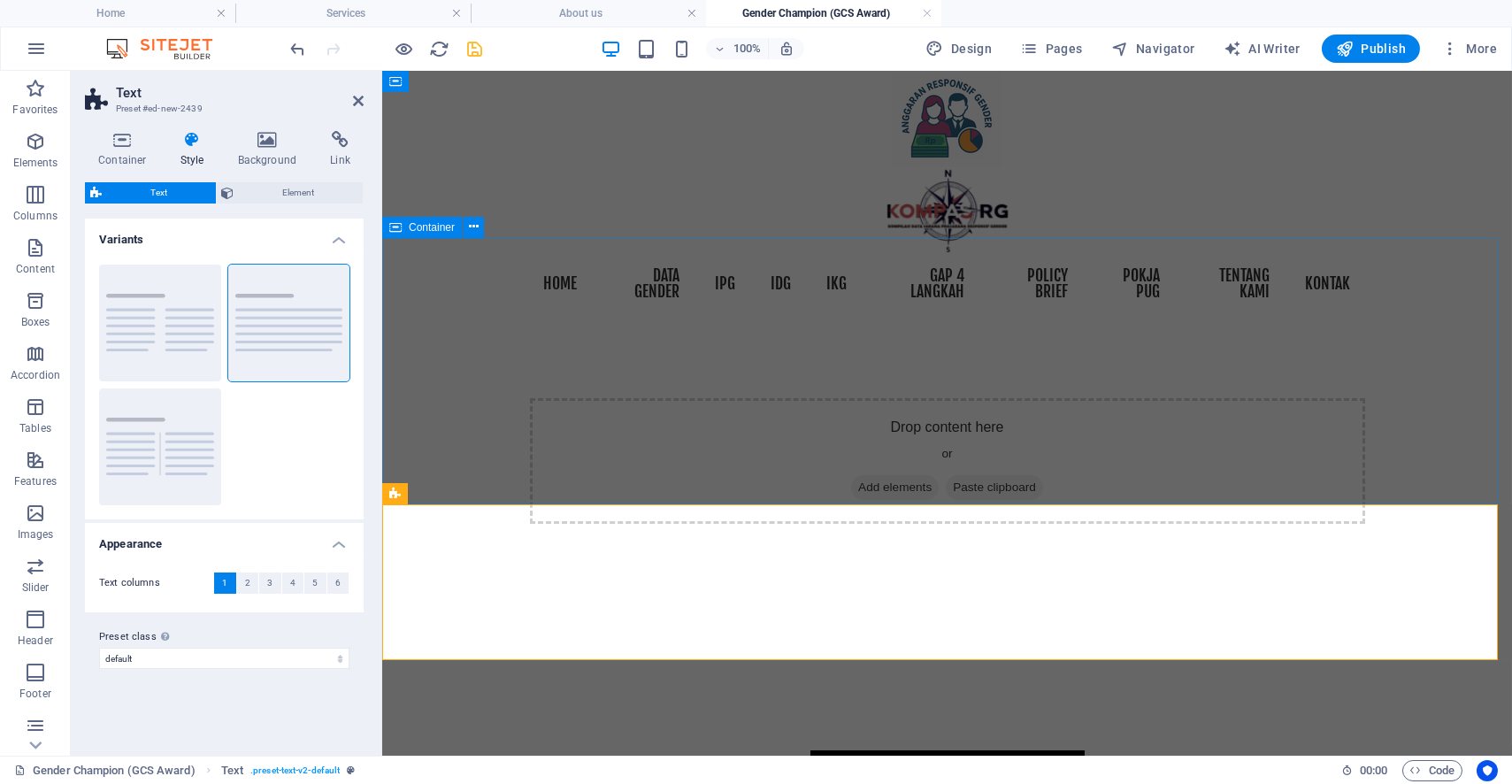
scroll to position [0, 0]
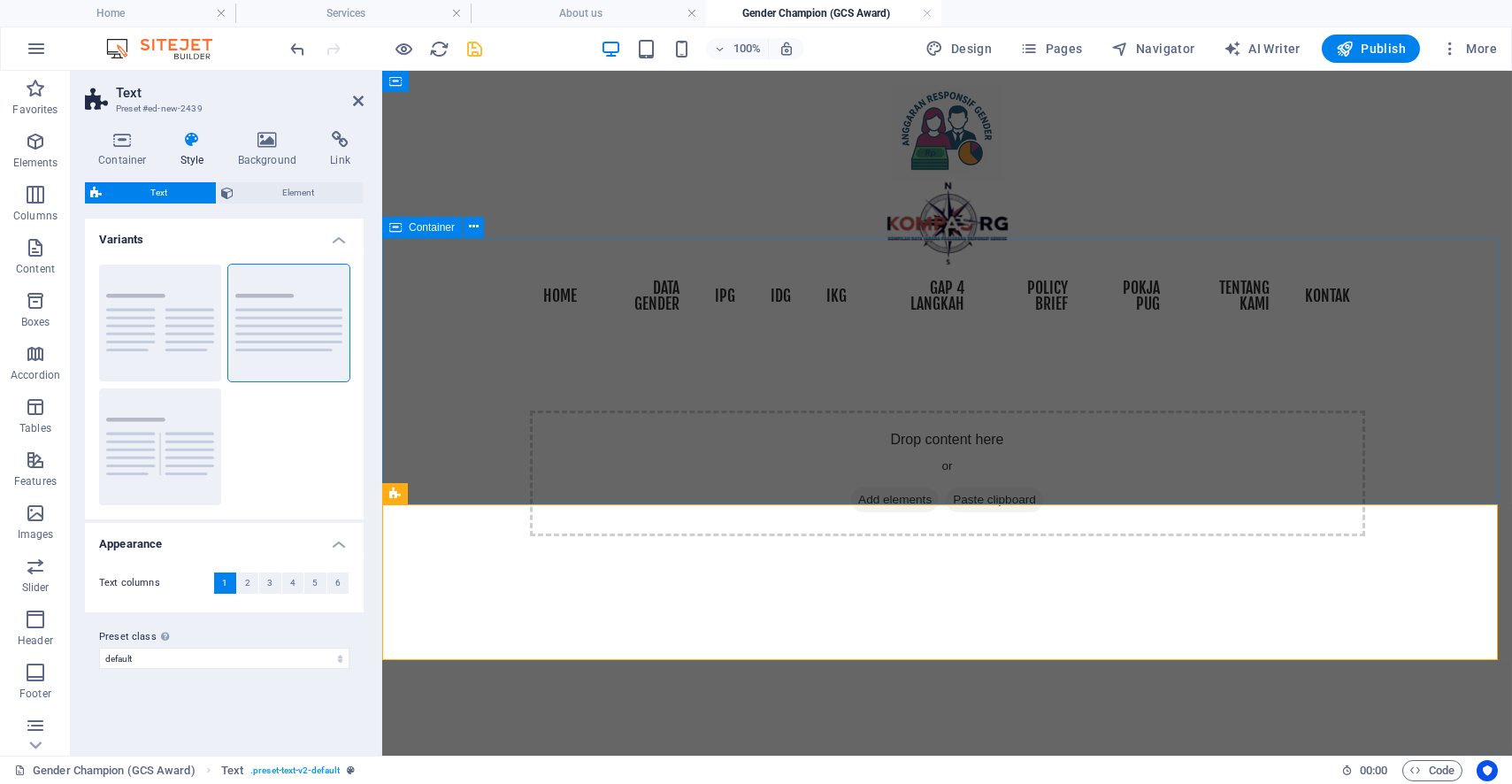
click at [1368, 340] on div "Drop content here or Add elements Paste clipboard" at bounding box center [947, 473] width 1130 height 267
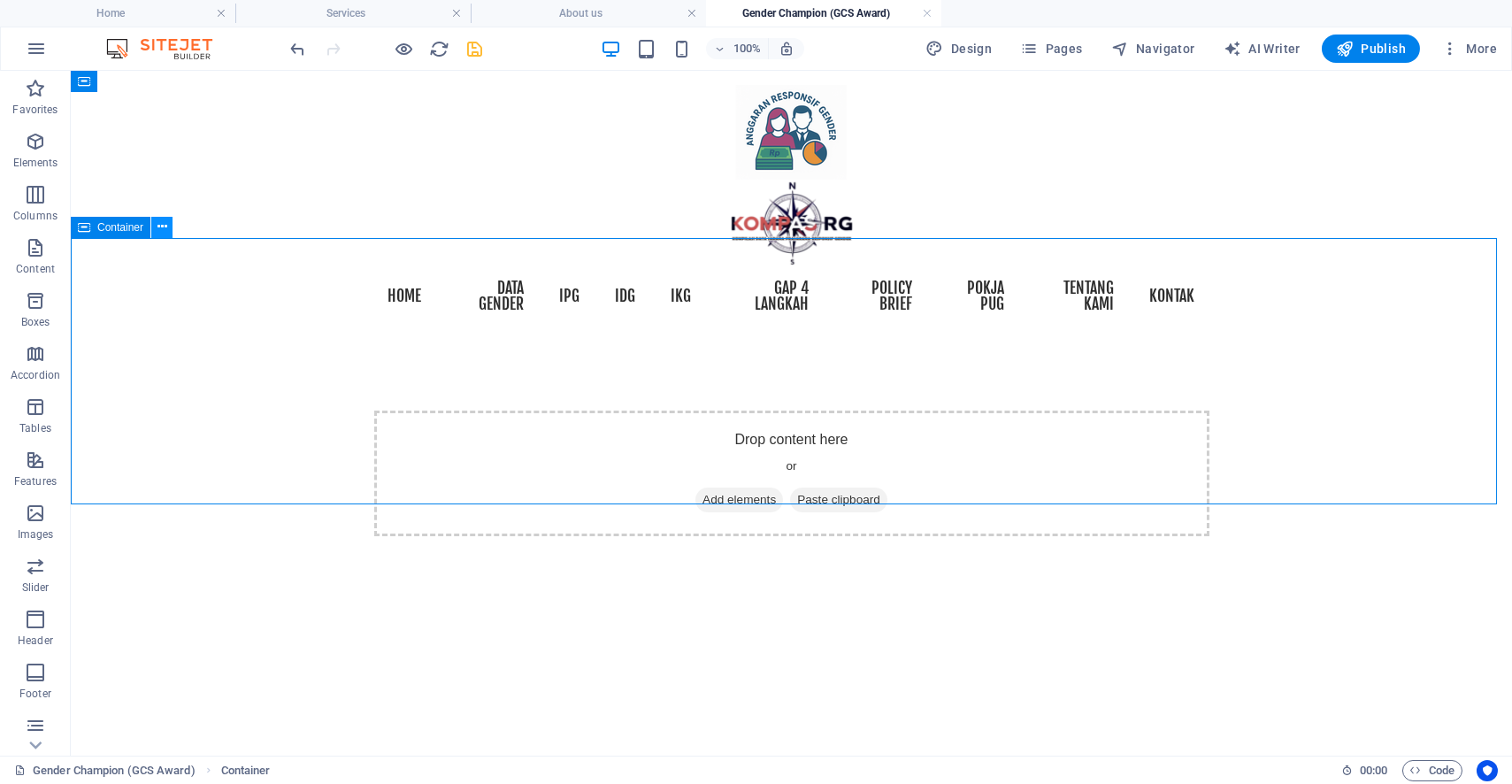
click at [160, 227] on icon at bounding box center [162, 227] width 9 height 19
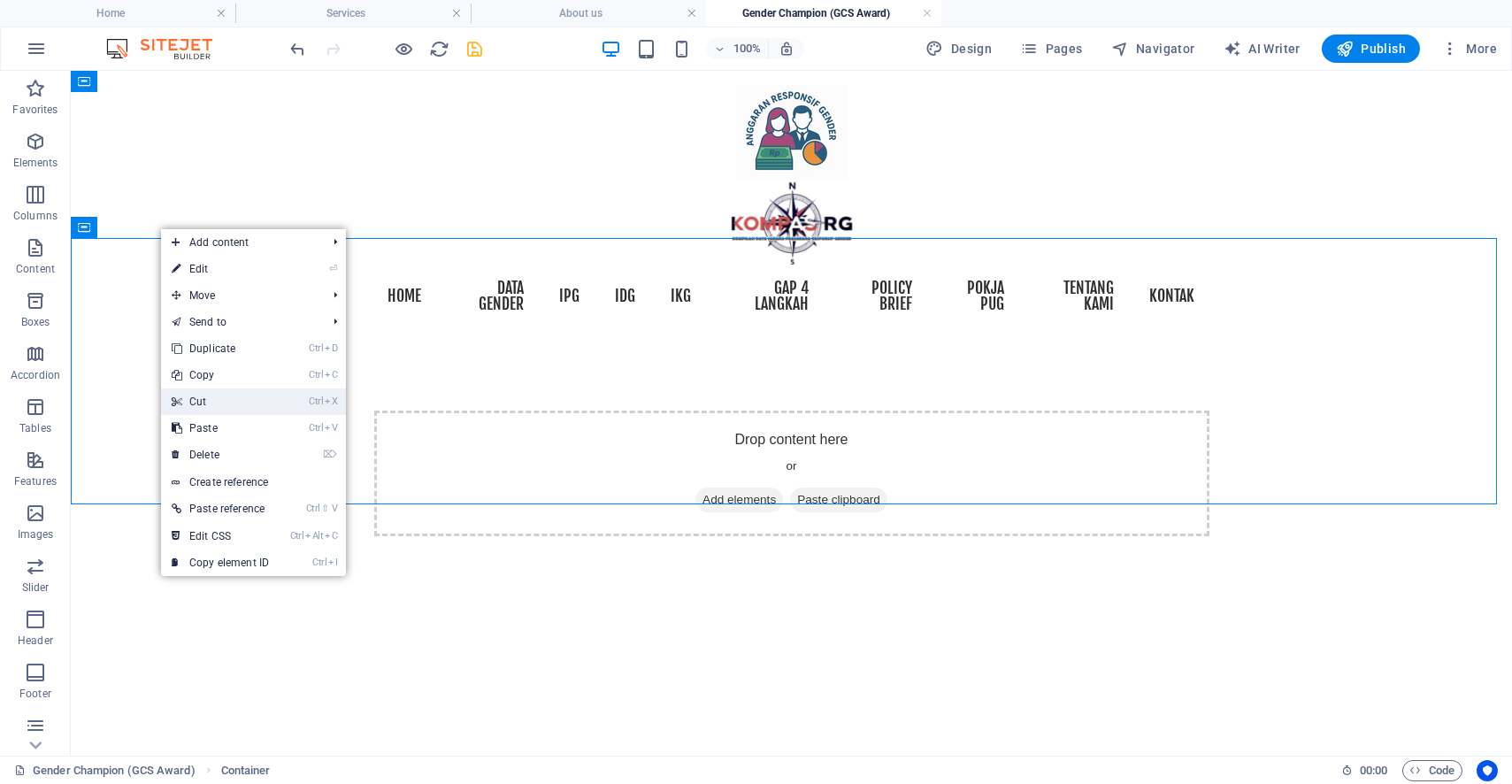
click at [227, 401] on link "Ctrl X Cut" at bounding box center [220, 401] width 119 height 27
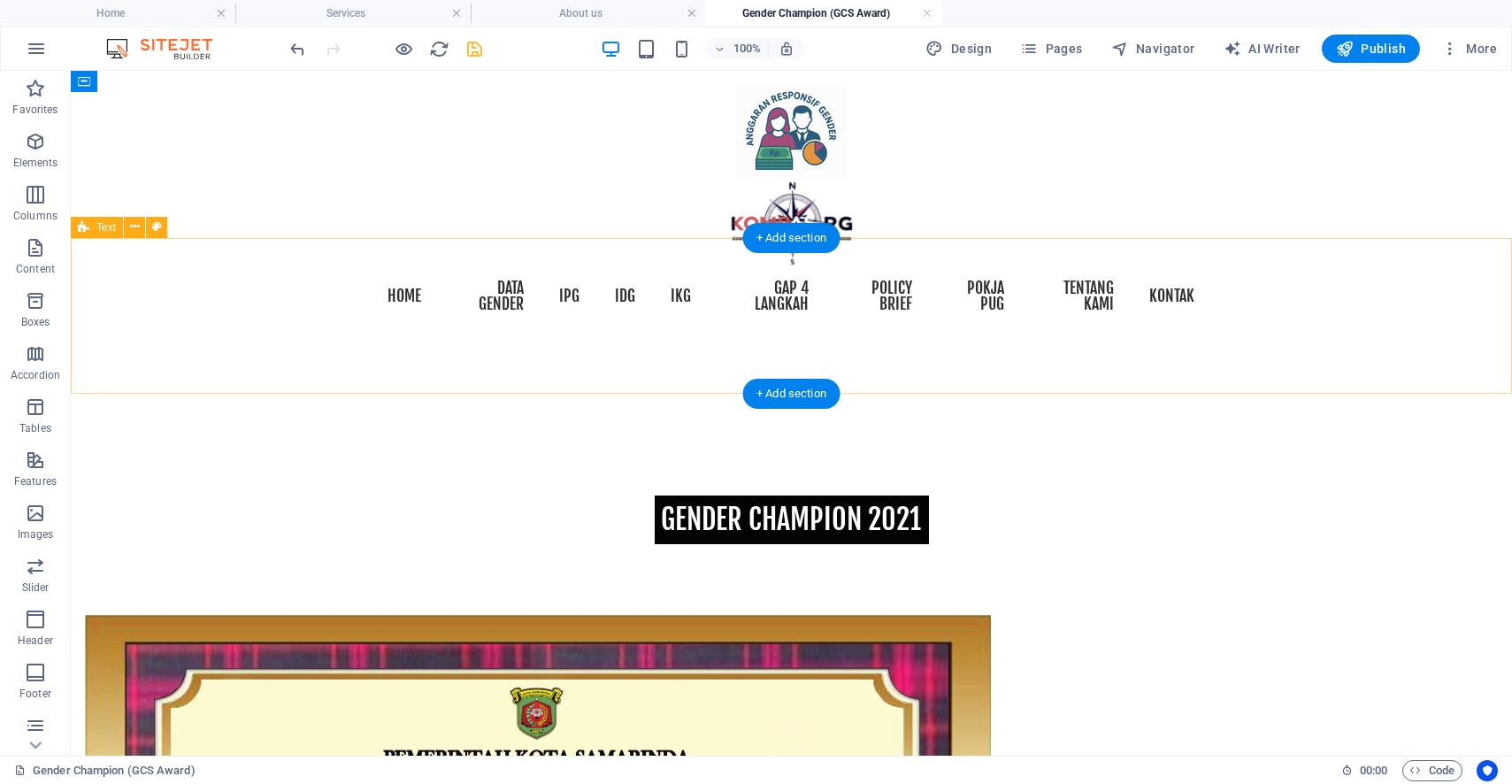
click at [541, 340] on div at bounding box center [792, 418] width 1442 height 156
click at [132, 229] on icon at bounding box center [135, 227] width 9 height 19
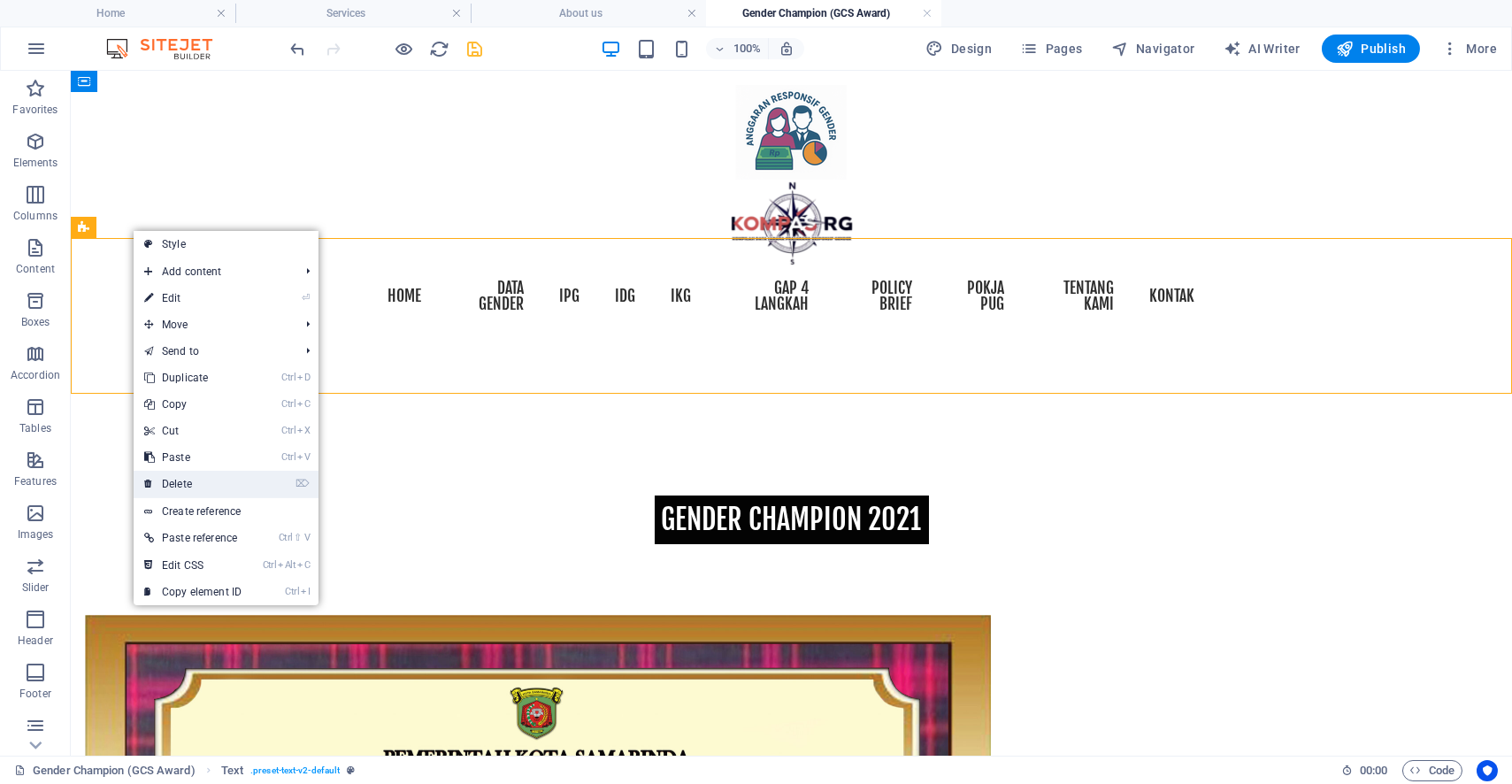
click at [172, 477] on link "⌦ Delete" at bounding box center [193, 484] width 119 height 27
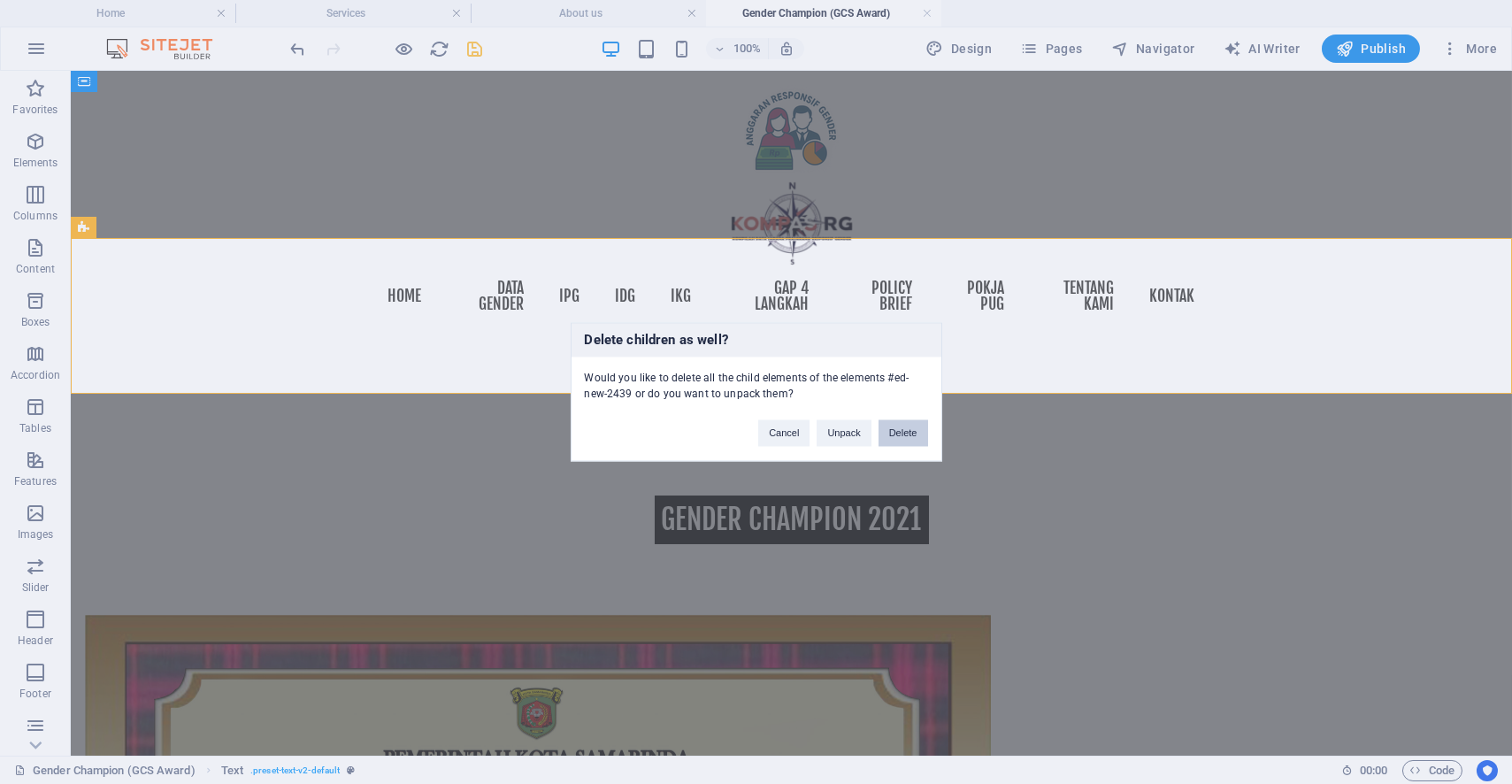
click at [907, 441] on button "Delete" at bounding box center [903, 434] width 49 height 27
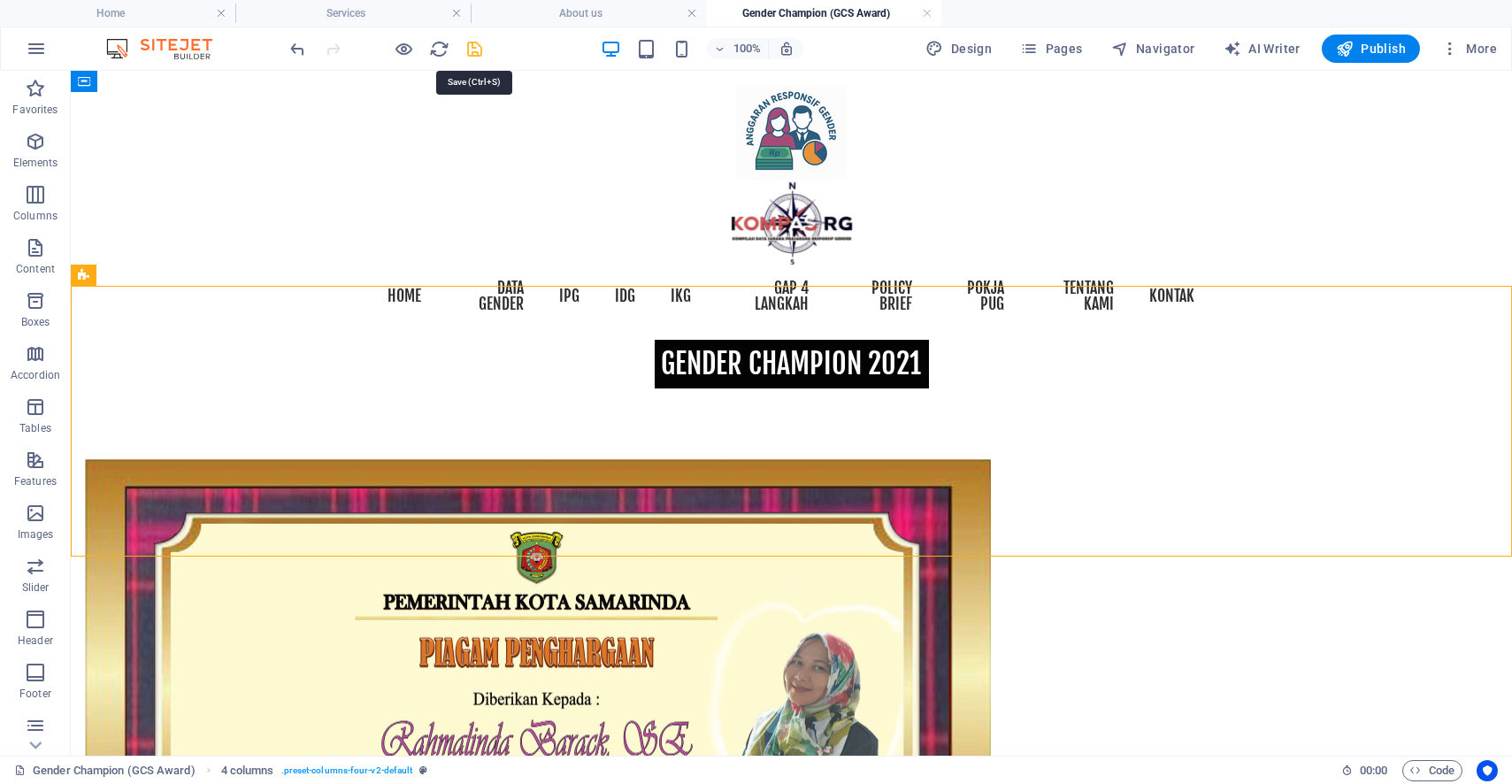
click at [470, 53] on icon "save" at bounding box center [475, 48] width 20 height 20
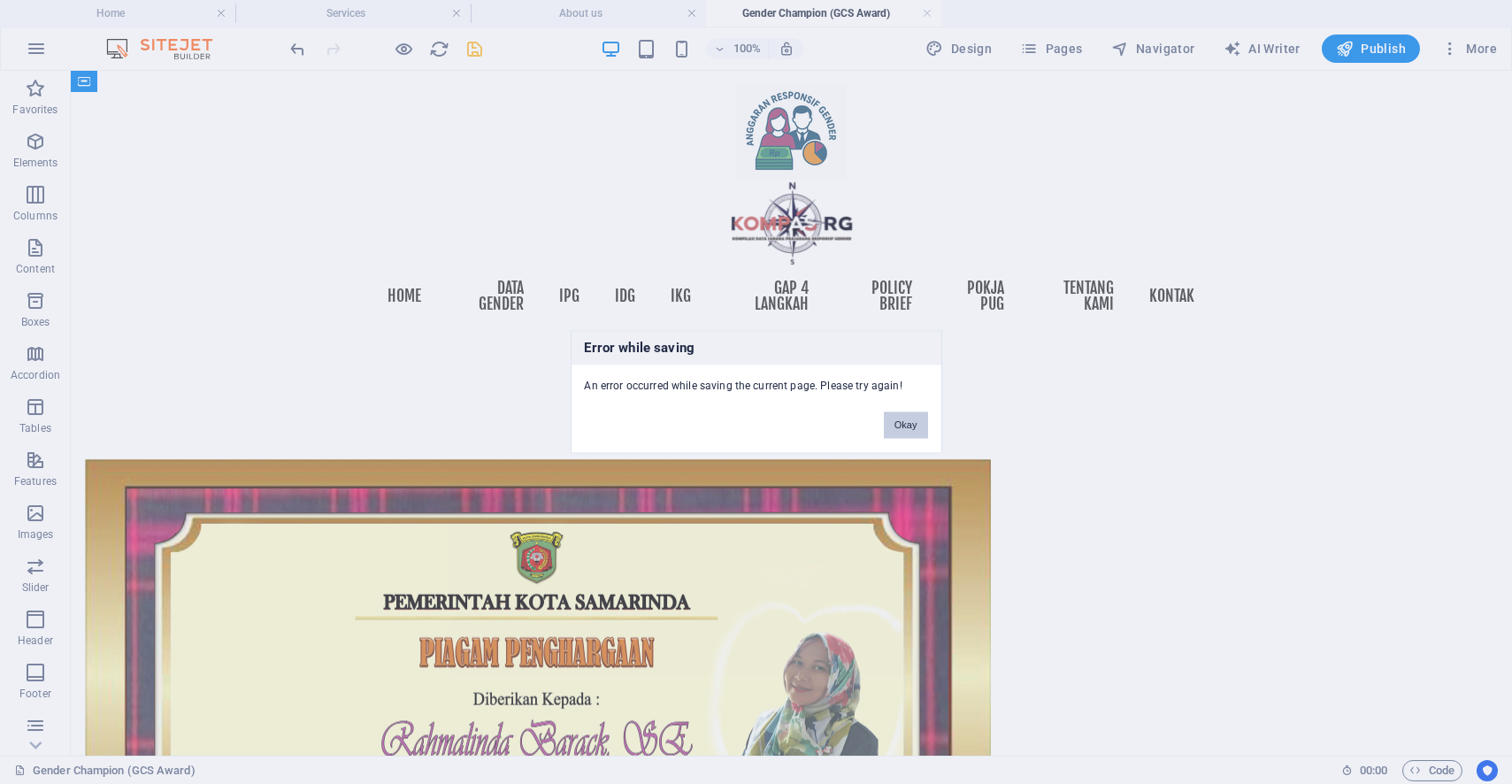
drag, startPoint x: 898, startPoint y: 428, endPoint x: 1081, endPoint y: 98, distance: 377.3
click at [899, 427] on button "Okay" at bounding box center [906, 425] width 45 height 27
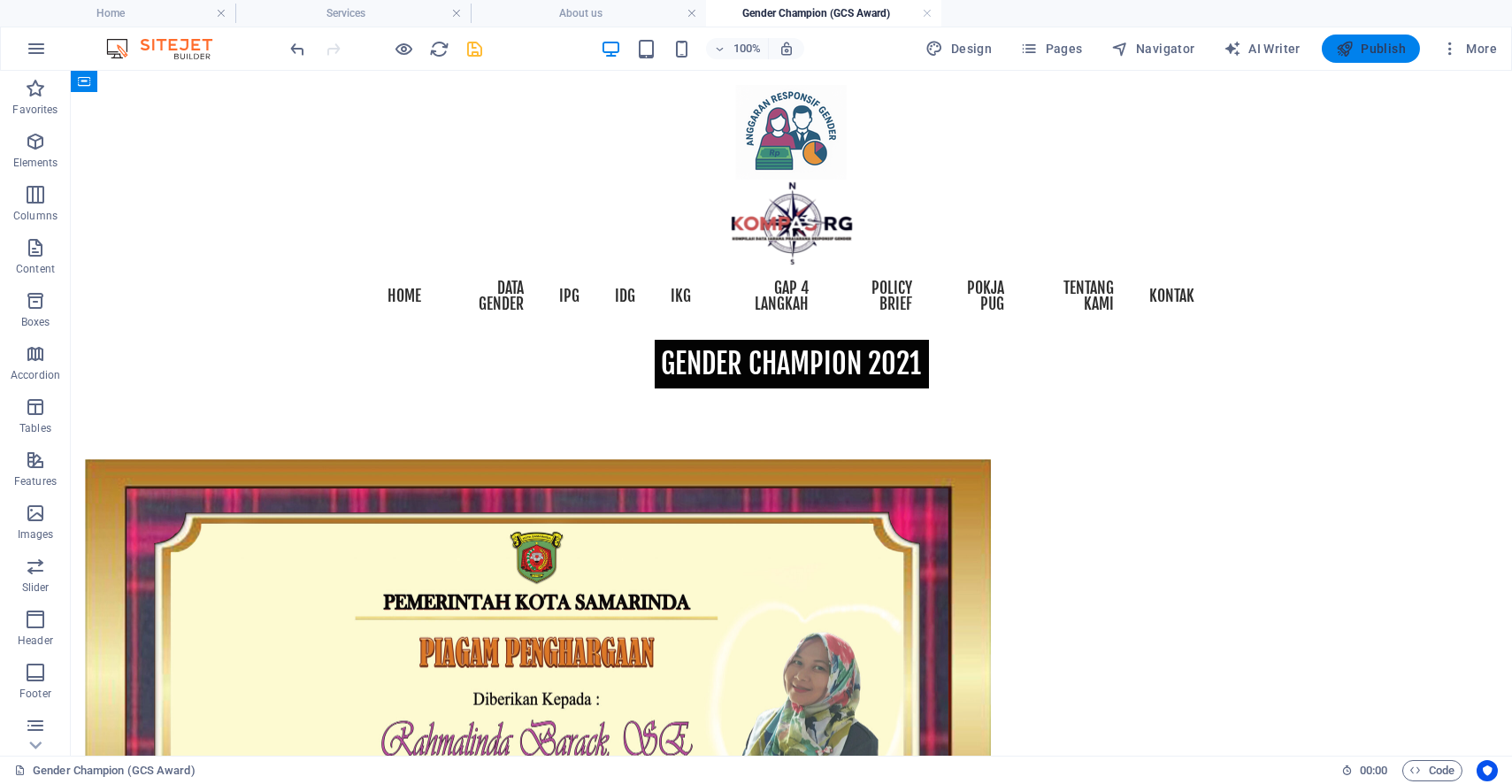
click at [1393, 62] on button "Publish" at bounding box center [1370, 48] width 98 height 28
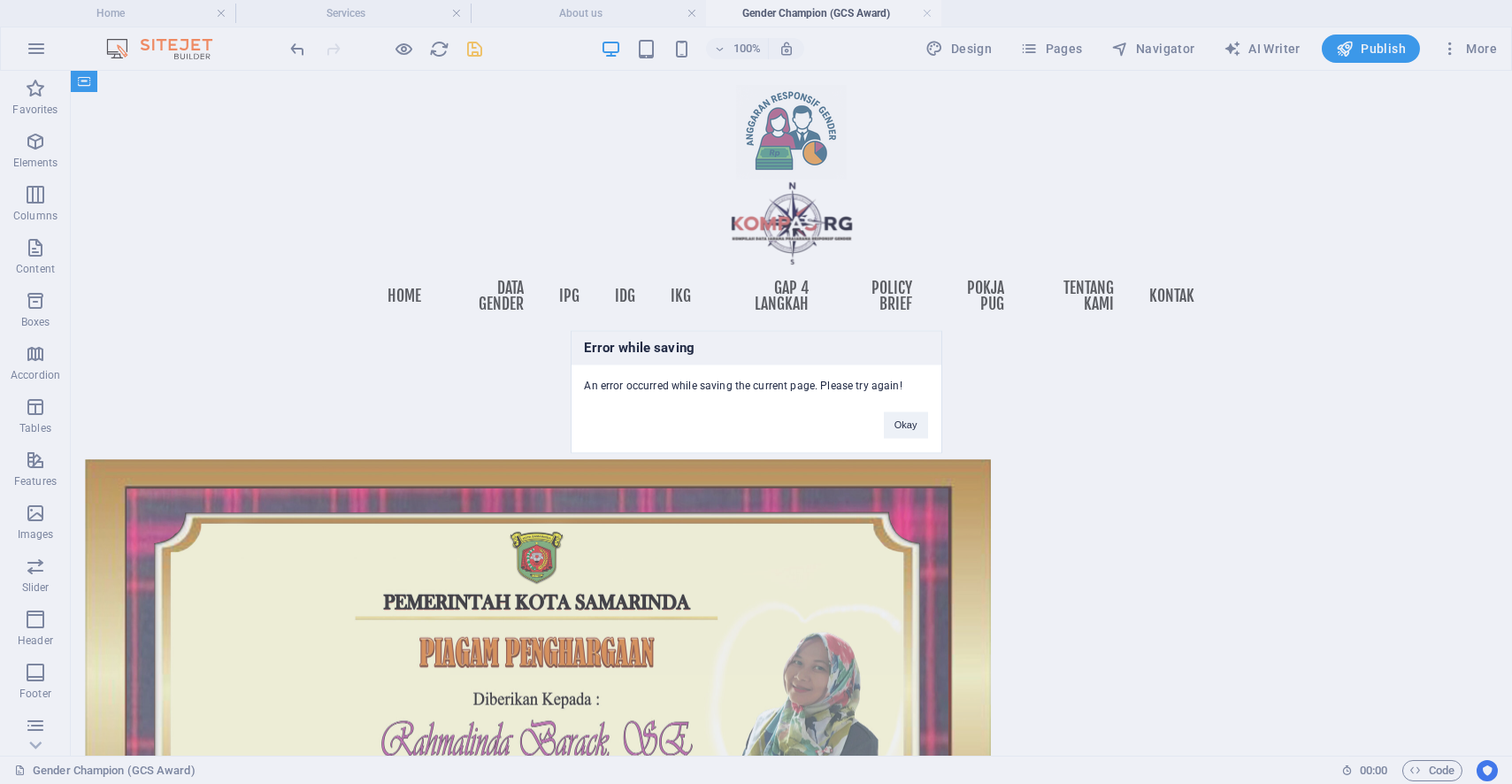
click at [1367, 46] on div "Error while saving An error occurred while saving the current page. Please try …" at bounding box center [756, 392] width 1512 height 784
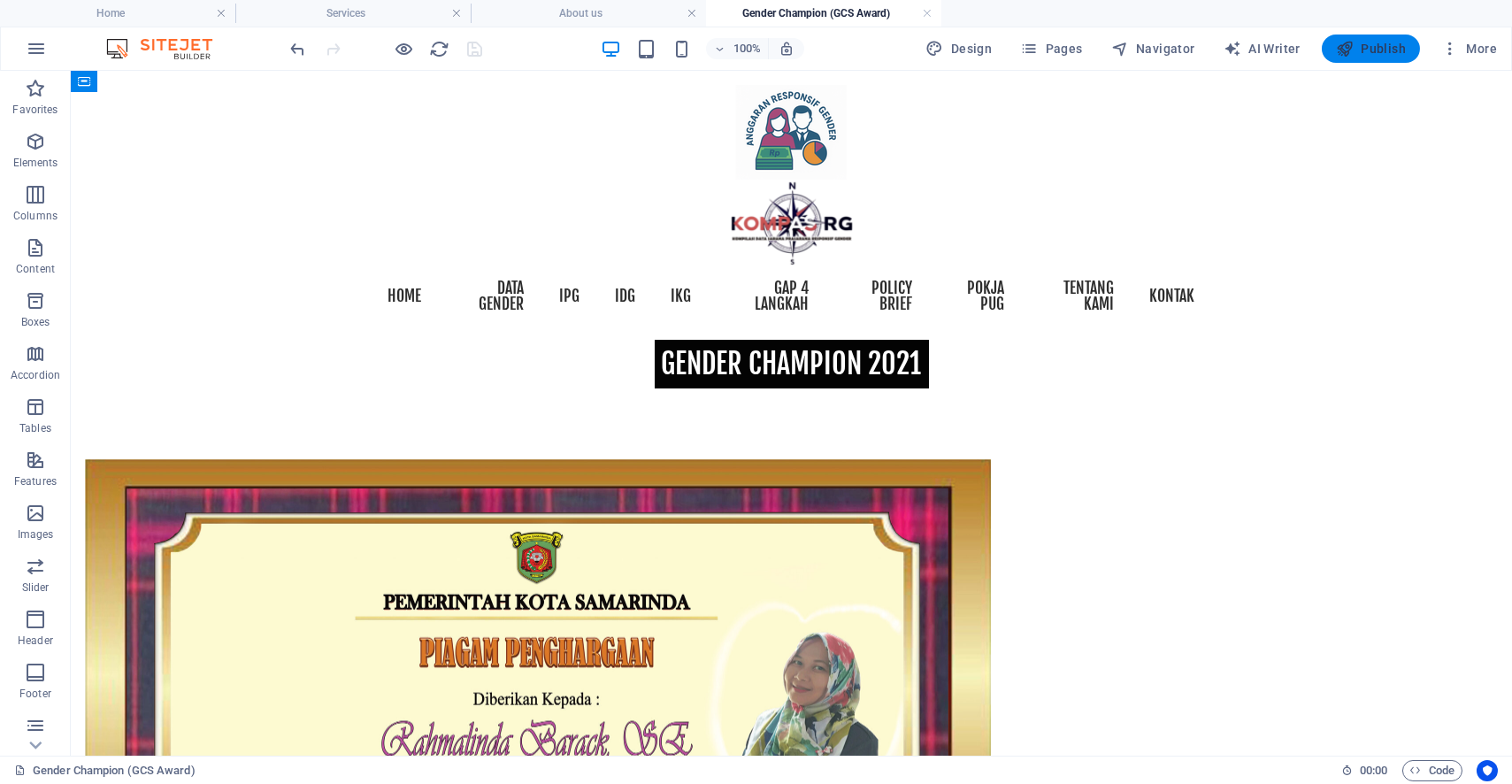
click at [1388, 53] on span "Publish" at bounding box center [1371, 48] width 70 height 18
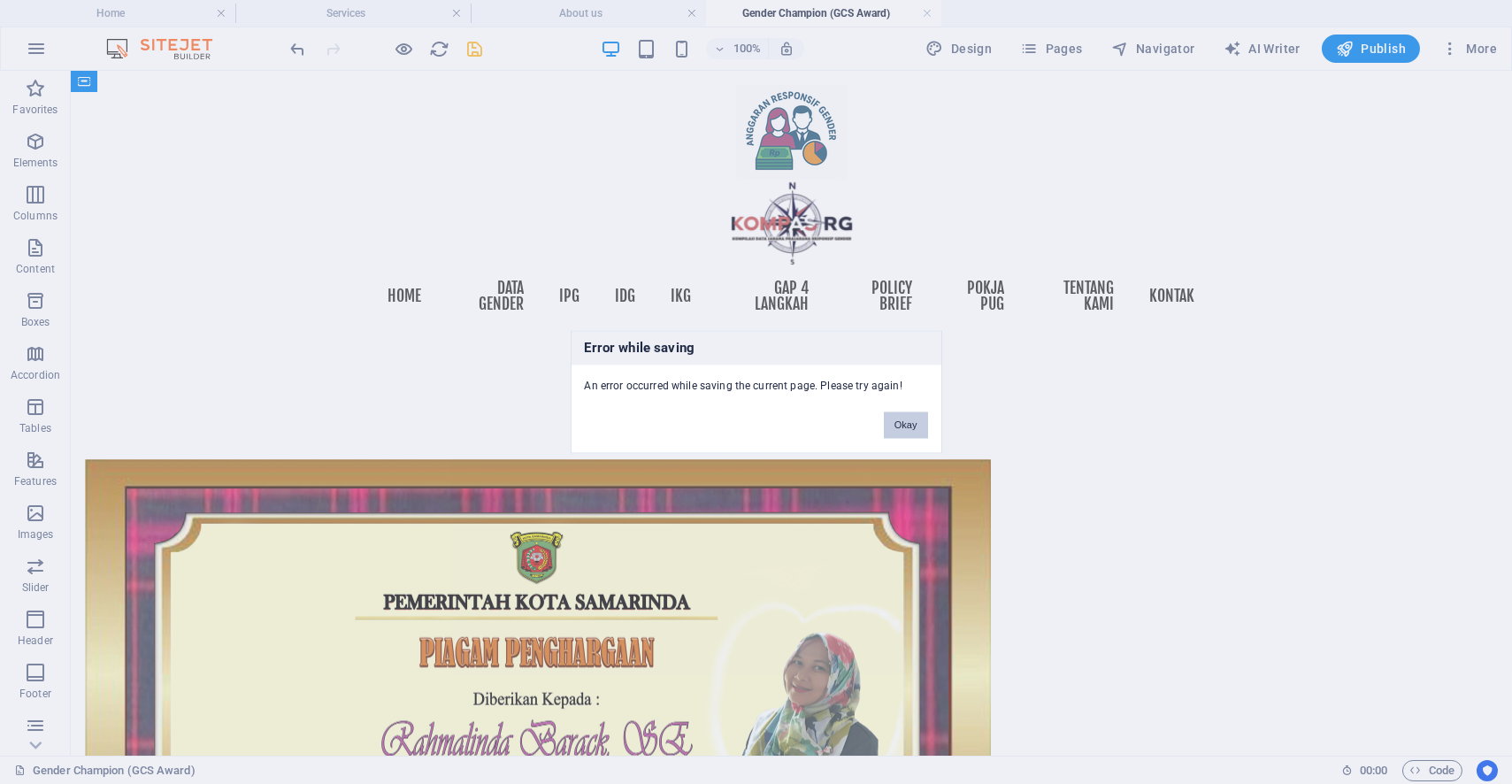
drag, startPoint x: 901, startPoint y: 435, endPoint x: 807, endPoint y: 323, distance: 146.2
click at [901, 435] on button "Okay" at bounding box center [906, 425] width 45 height 27
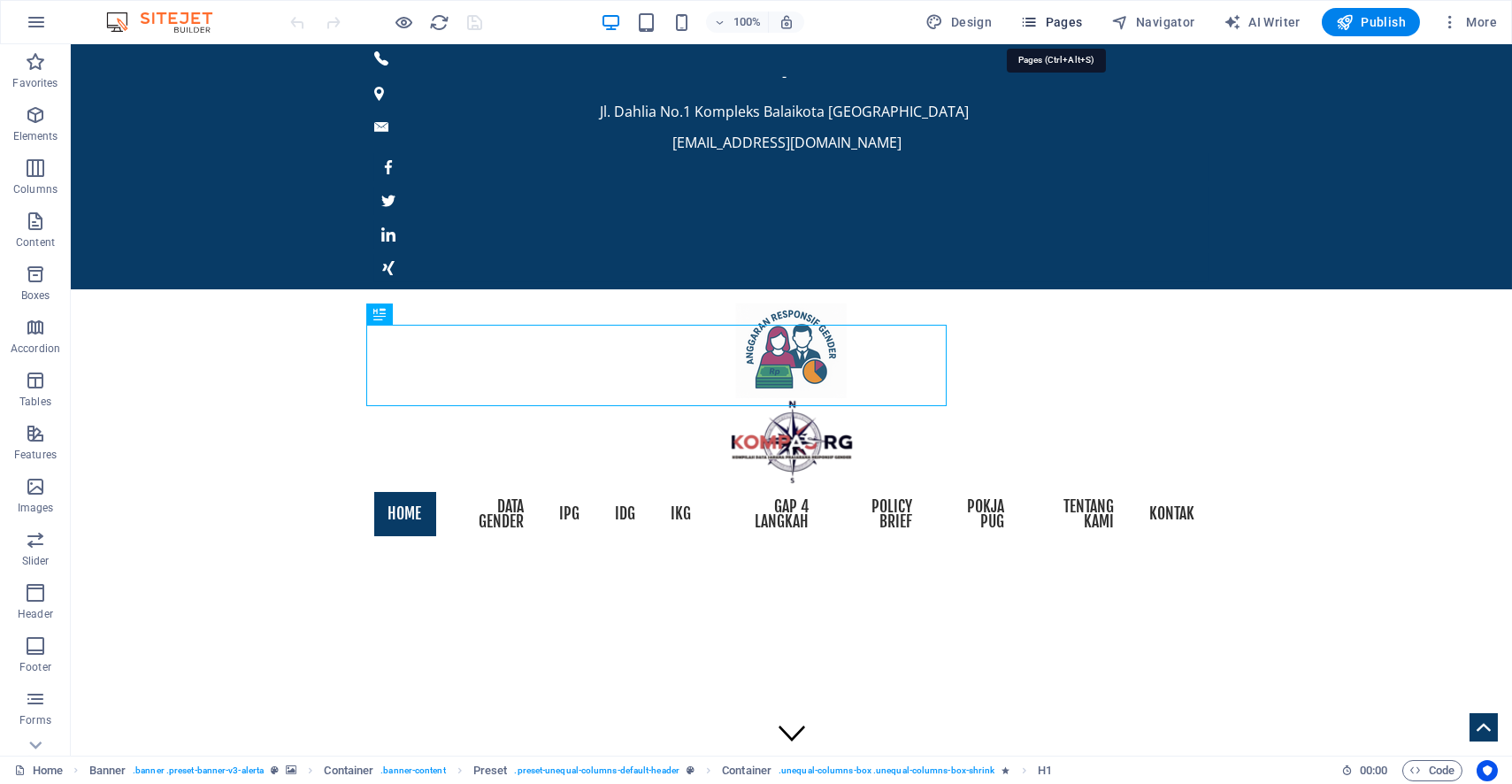
click at [1079, 24] on span "Pages" at bounding box center [1050, 22] width 62 height 18
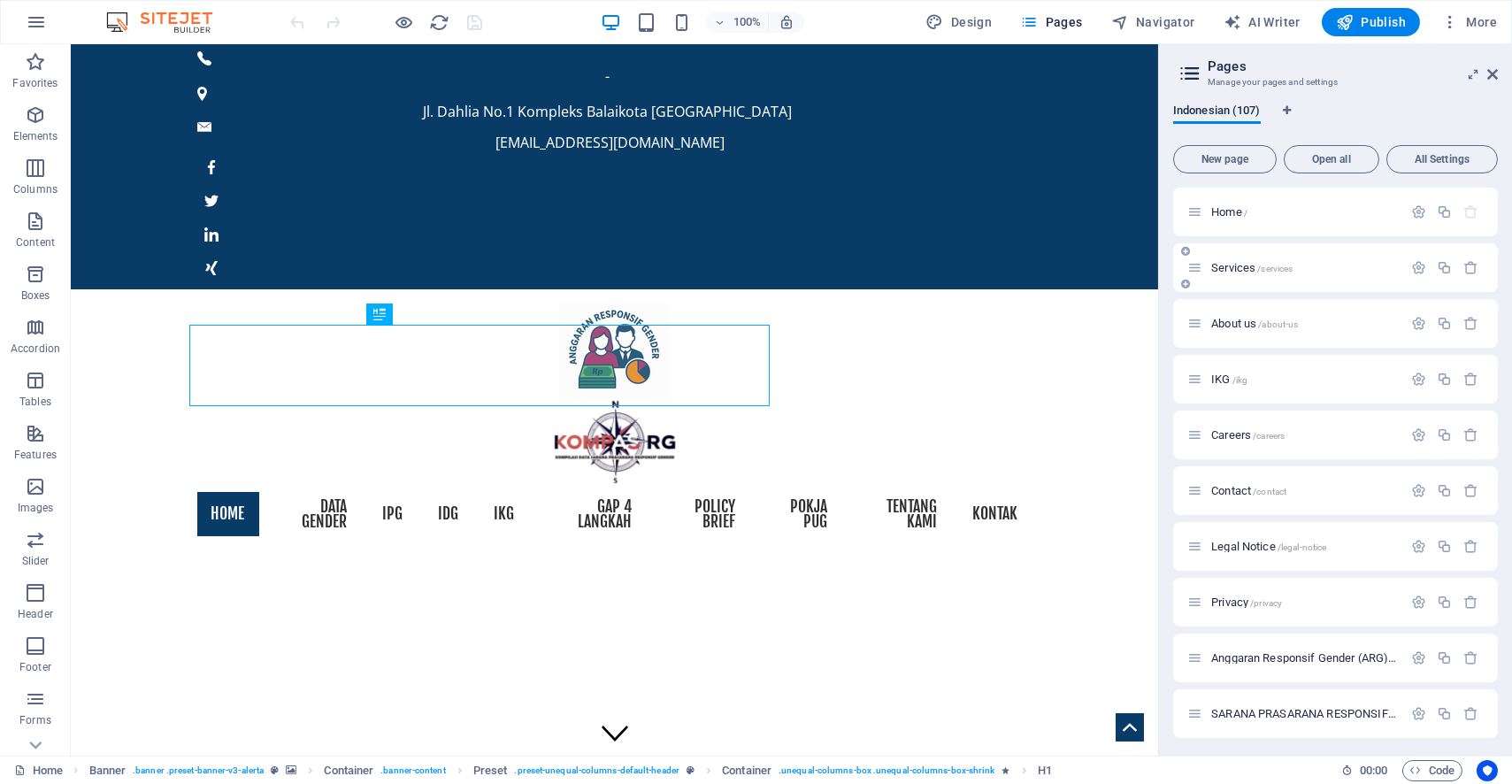
click at [1263, 257] on div "Services /services" at bounding box center [1295, 267] width 215 height 20
click at [1276, 264] on span "/services" at bounding box center [1275, 269] width 35 height 9
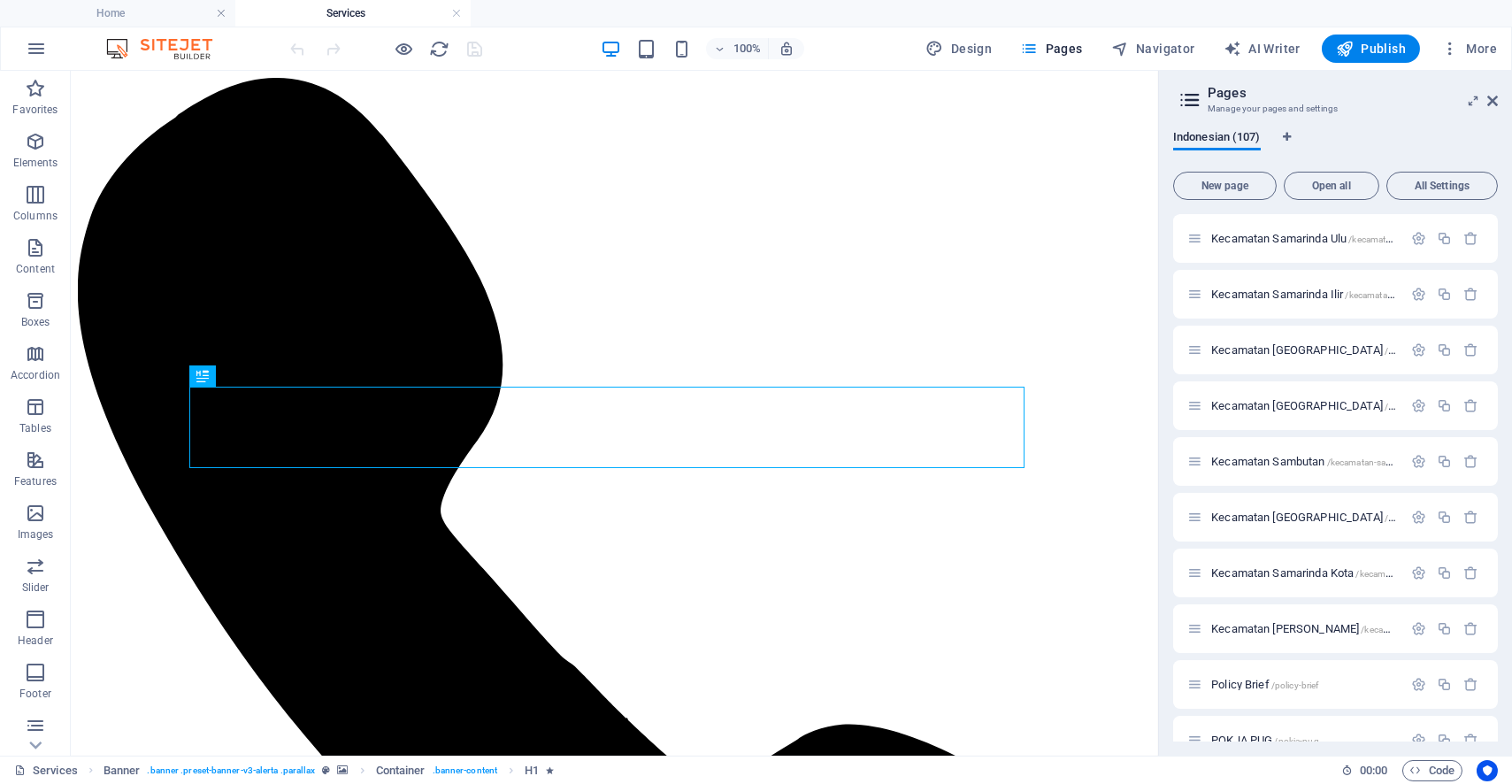
scroll to position [5432, 0]
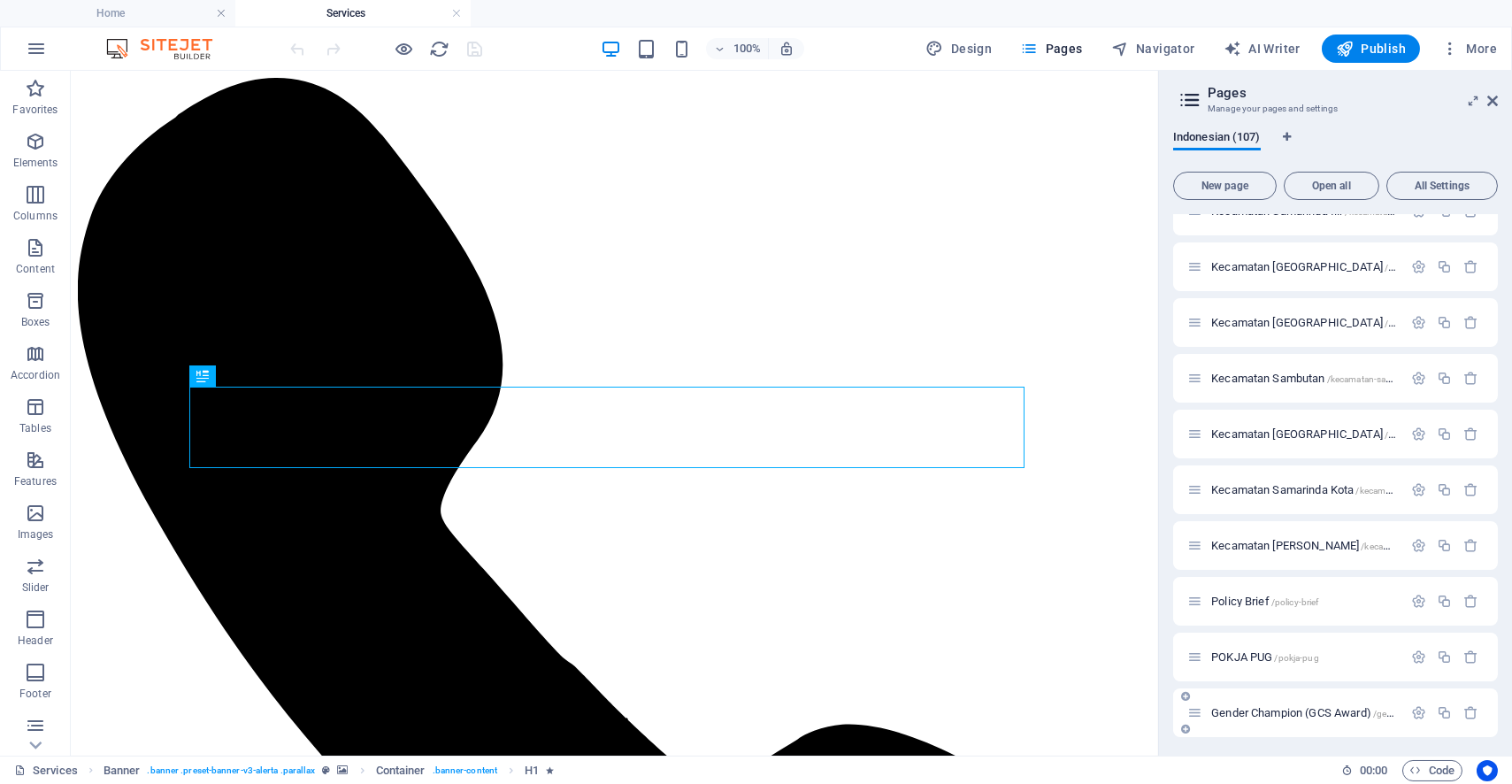
click at [1348, 702] on div "Gender Champion (GCS Award) /gender-champion-gcs-award" at bounding box center [1295, 712] width 215 height 20
click at [1333, 706] on span "Gender Champion (GCS Award) /gender-champion-gcs-award" at bounding box center [1352, 713] width 281 height 13
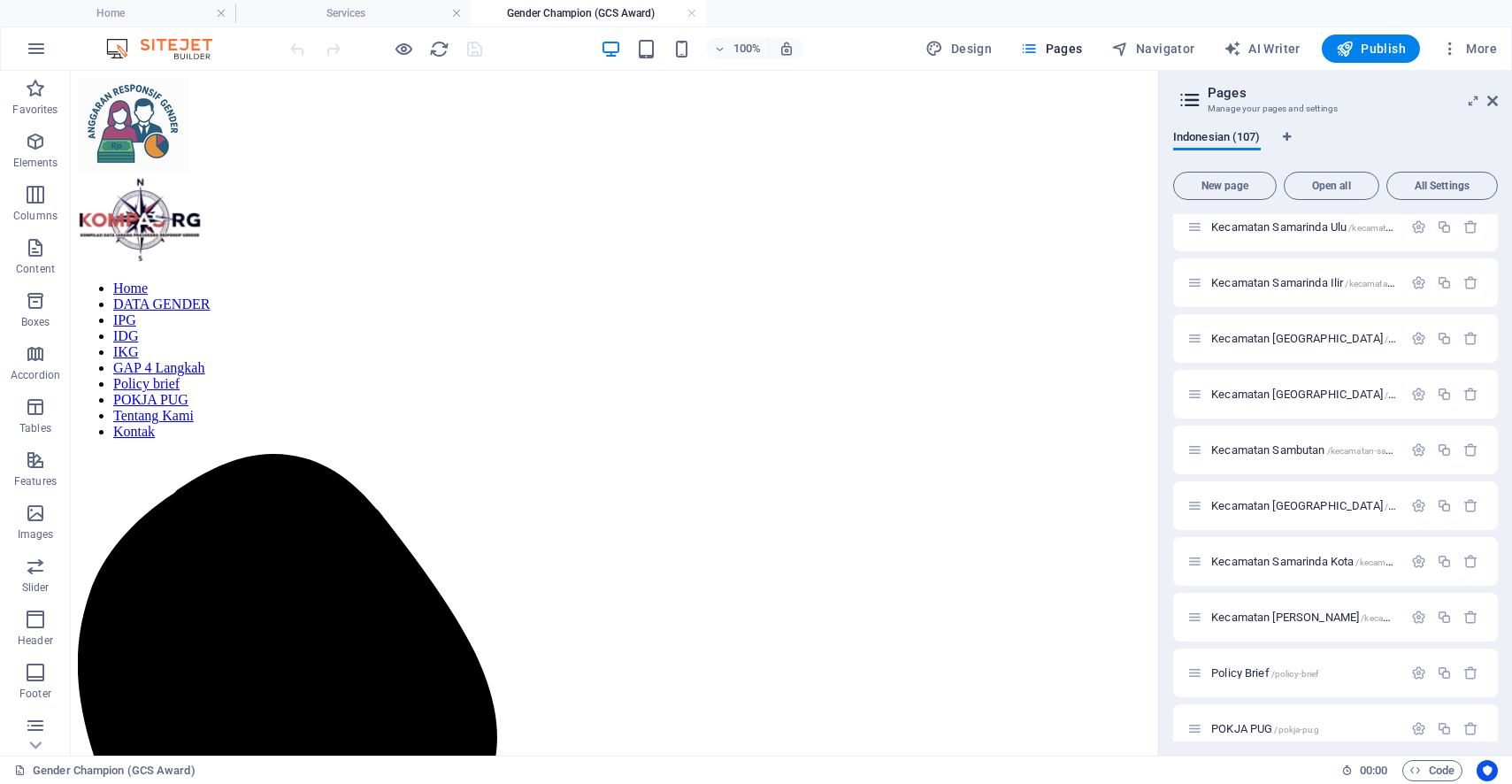
scroll to position [0, 0]
click at [163, 224] on icon at bounding box center [162, 227] width 9 height 19
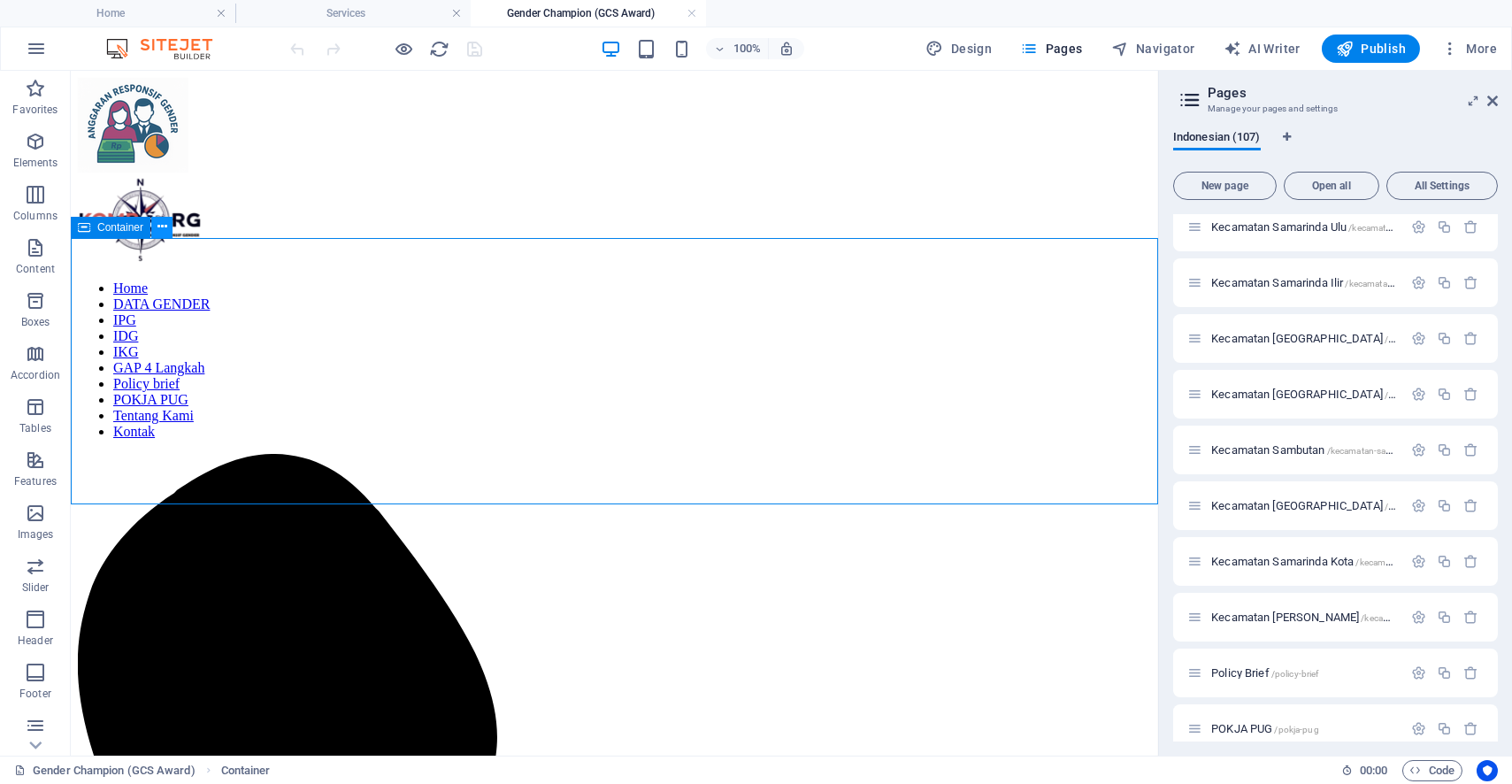
click at [161, 222] on icon at bounding box center [162, 227] width 9 height 19
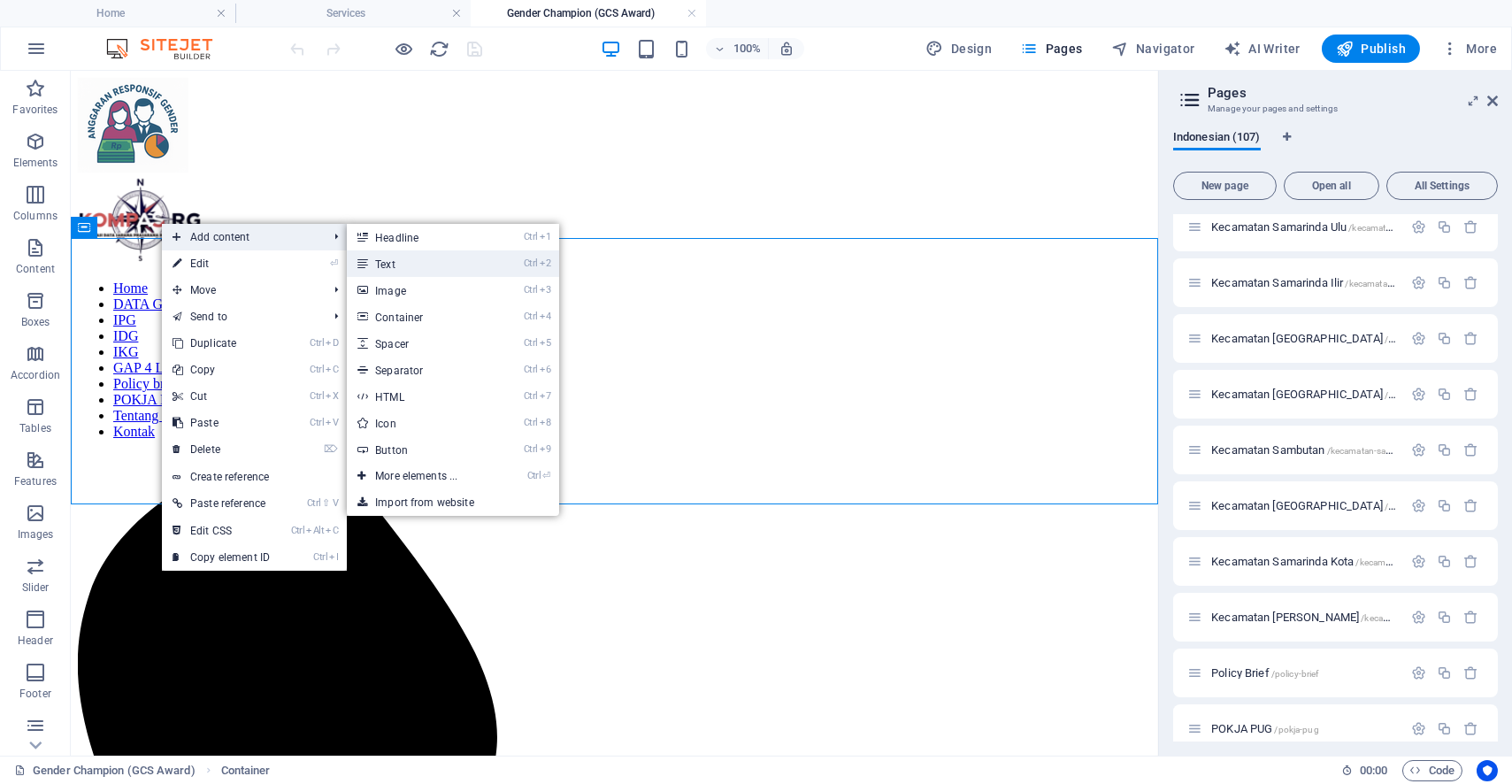
click at [401, 261] on link "Ctrl 2 Text" at bounding box center [420, 264] width 146 height 27
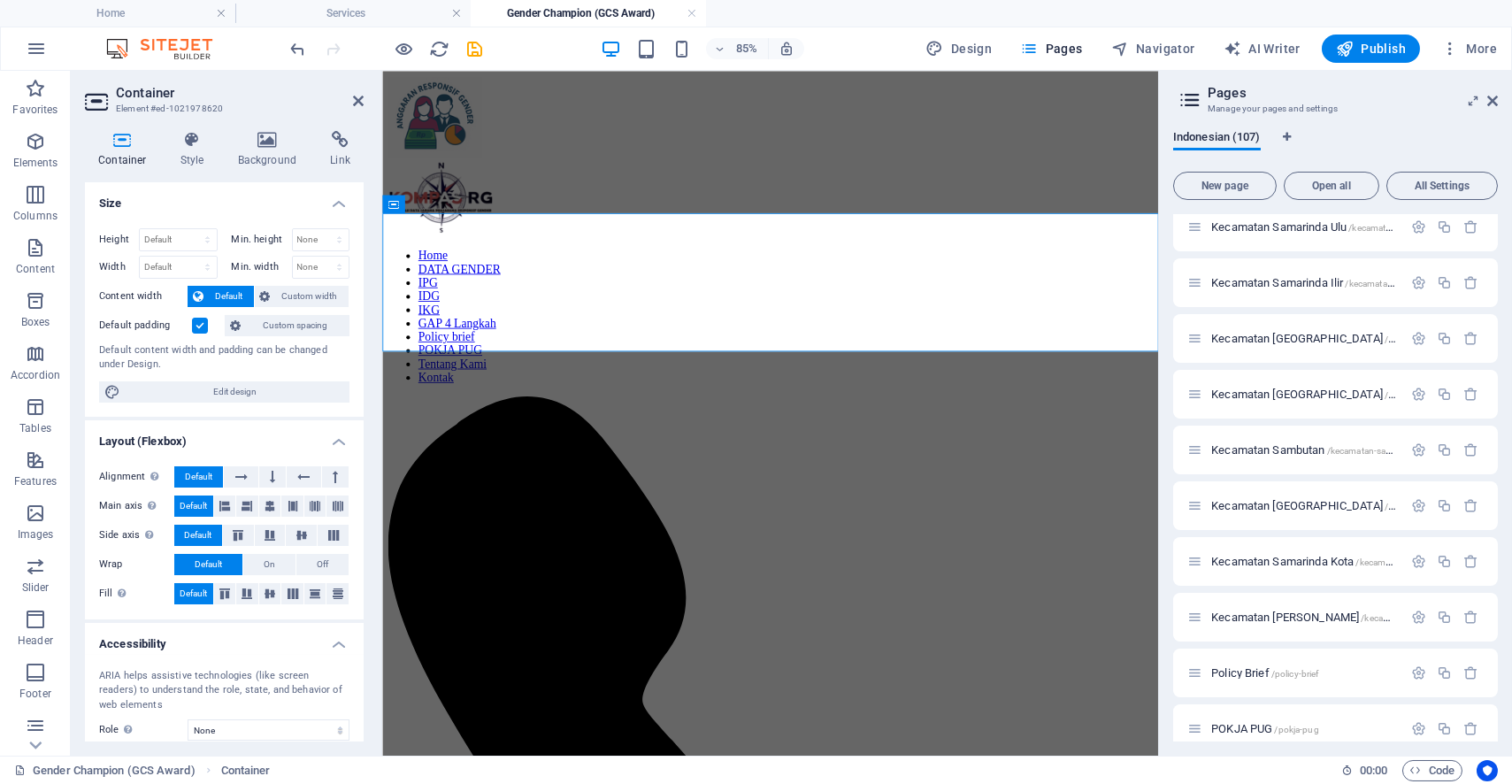
click at [728, 569] on html "Home DATA GENDER IPG IDG IKG GAP 4 Langkah Policy brief POKJA PUG Tentang Kami …" at bounding box center [839, 728] width 914 height 1315
click at [1063, 628] on html "Home DATA GENDER IPG IDG IKG GAP 4 Langkah Policy brief POKJA PUG Tentang Kami …" at bounding box center [839, 728] width 914 height 1315
click at [463, 204] on icon at bounding box center [460, 203] width 8 height 16
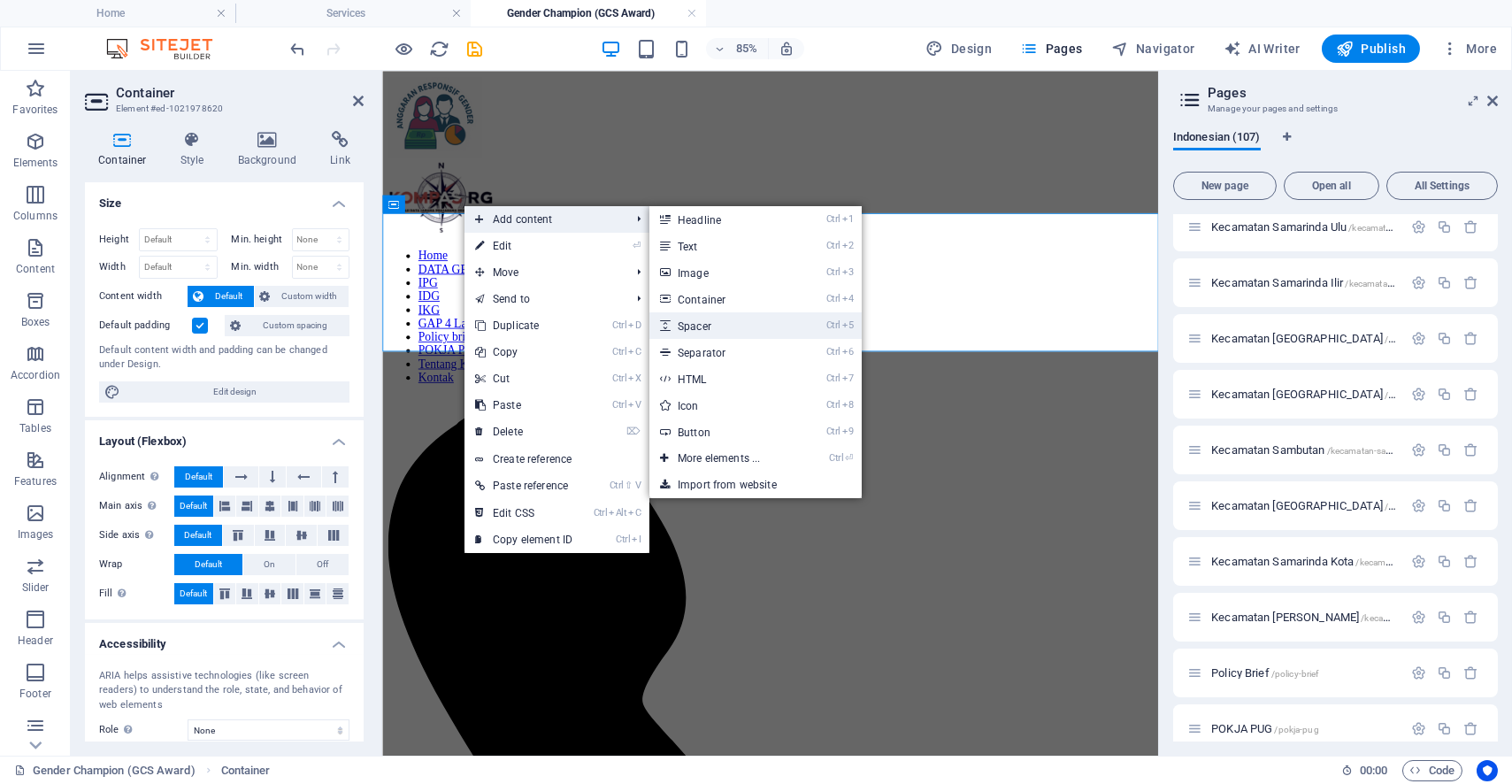
click at [758, 321] on link "Ctrl 5 Spacer" at bounding box center [723, 326] width 146 height 27
select select "px"
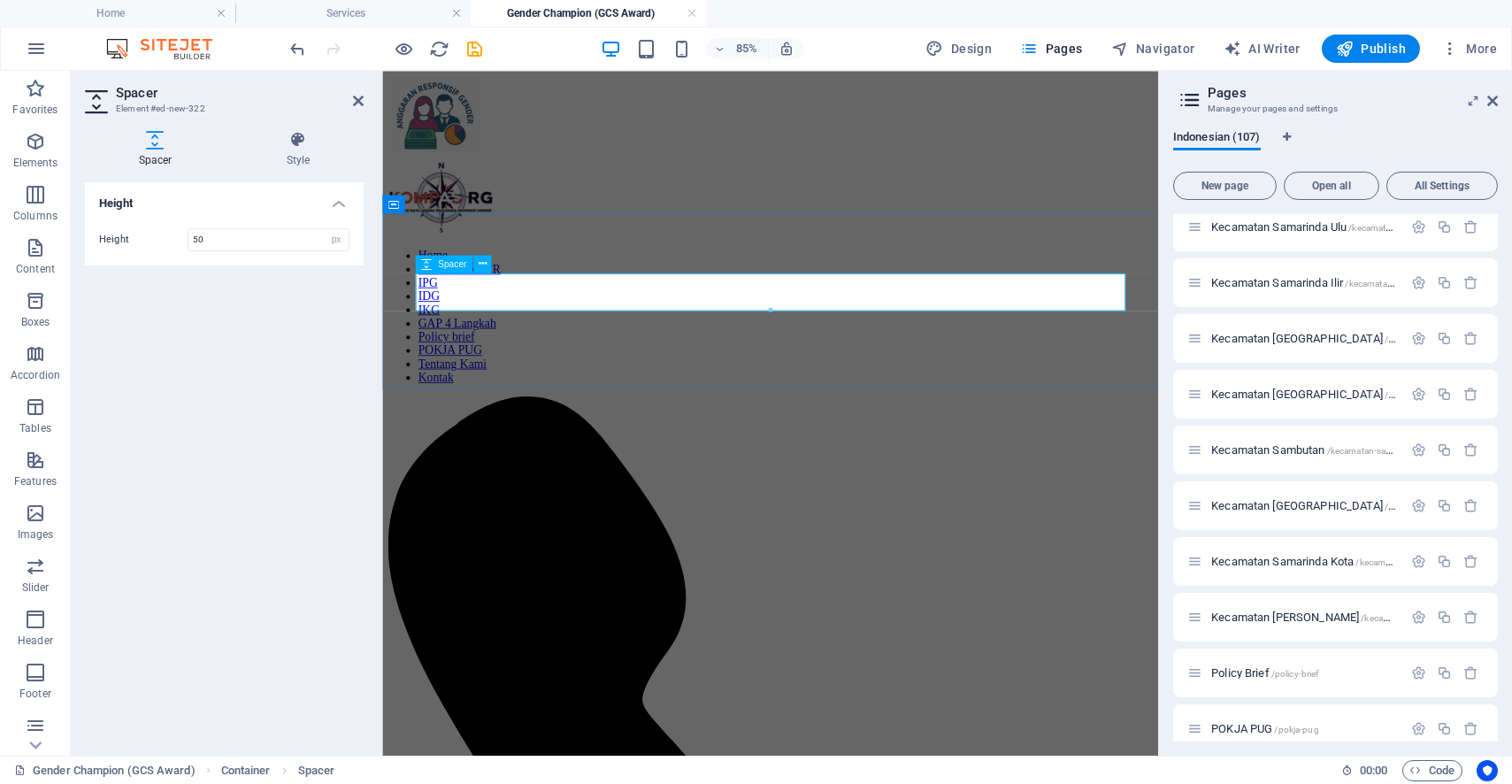
drag, startPoint x: 359, startPoint y: 96, endPoint x: 290, endPoint y: 25, distance: 99.0
click at [359, 96] on icon at bounding box center [358, 101] width 10 height 14
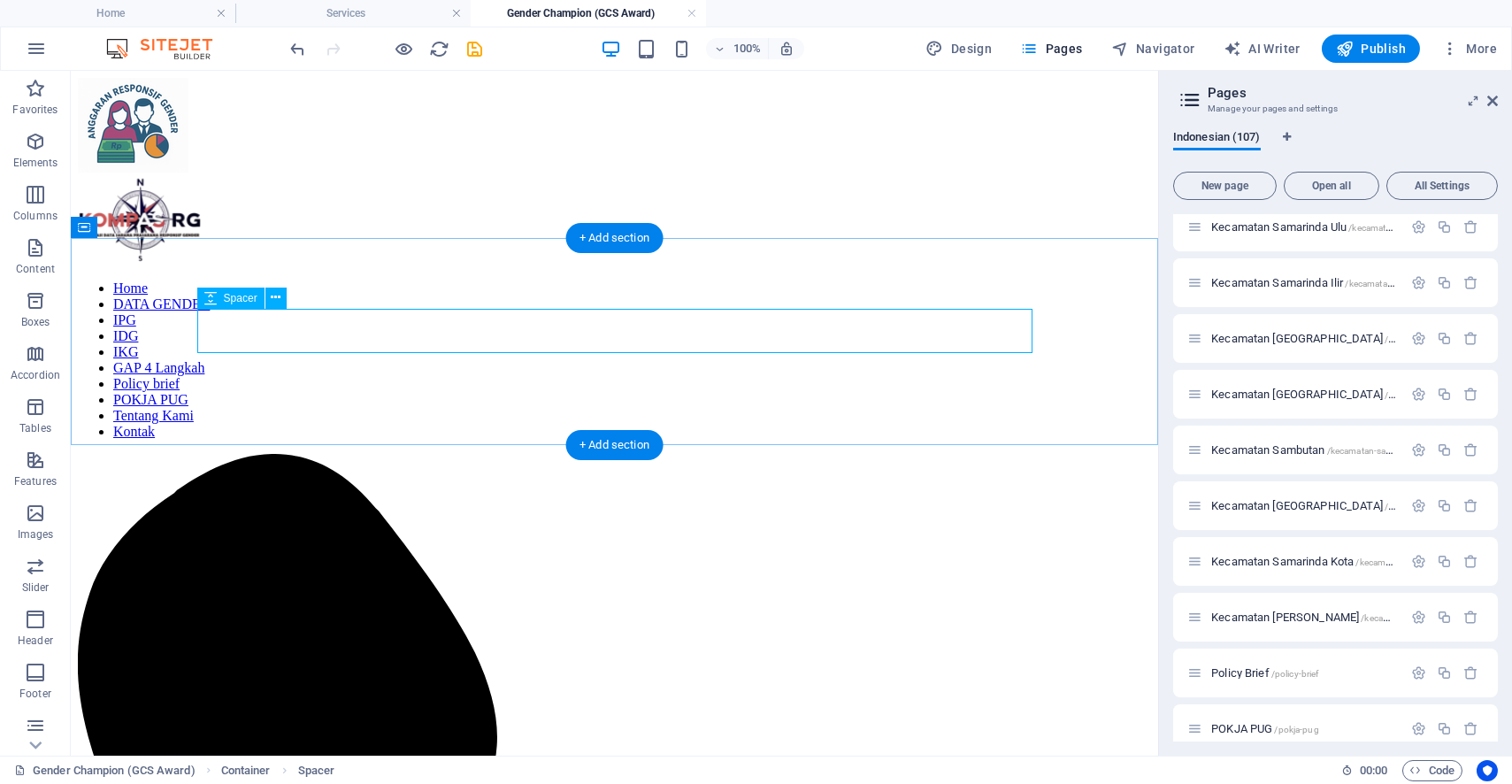
select select "px"
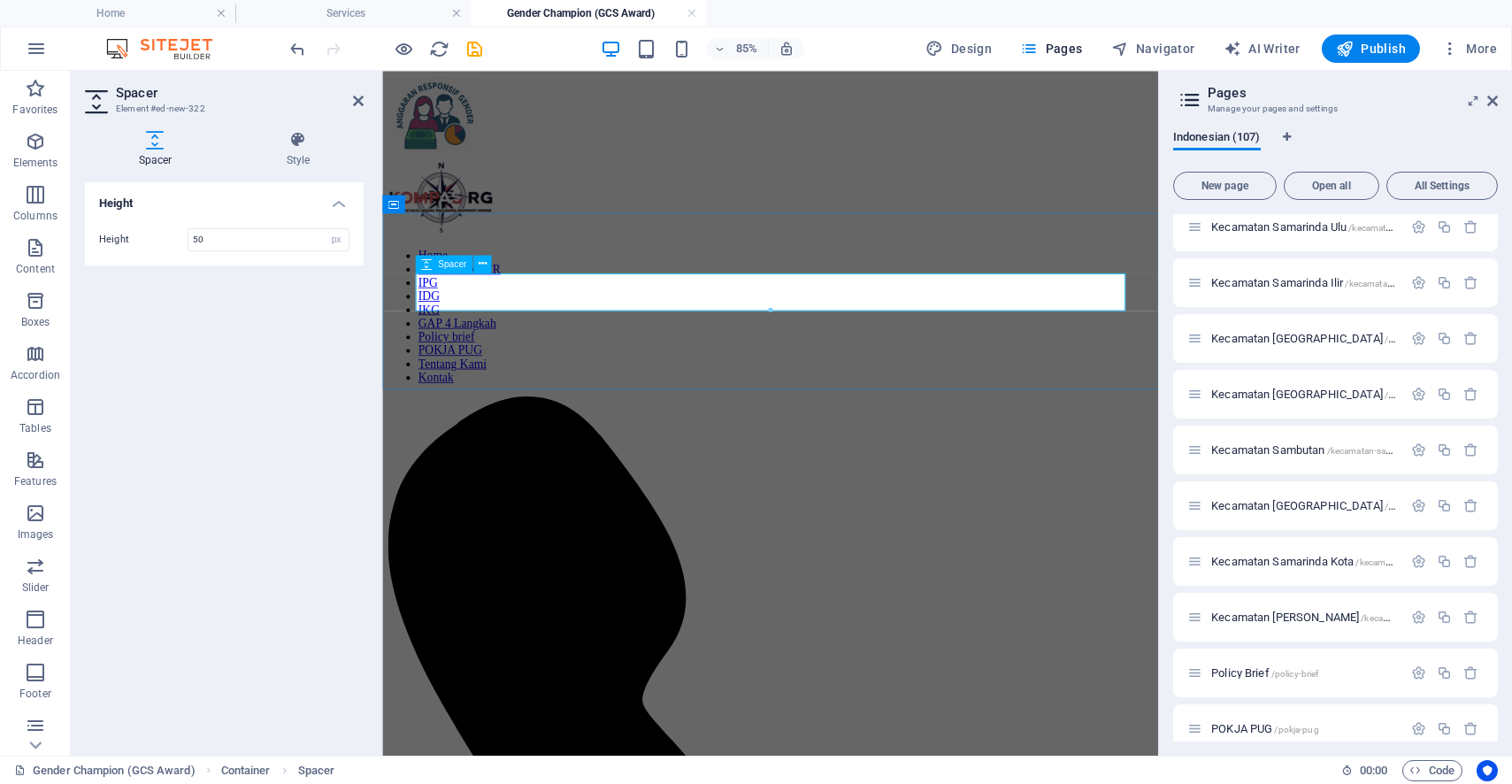
click at [239, 217] on div "Height 50 px rem vh vw" at bounding box center [223, 239] width 278 height 51
click at [200, 238] on input "50" at bounding box center [268, 239] width 161 height 21
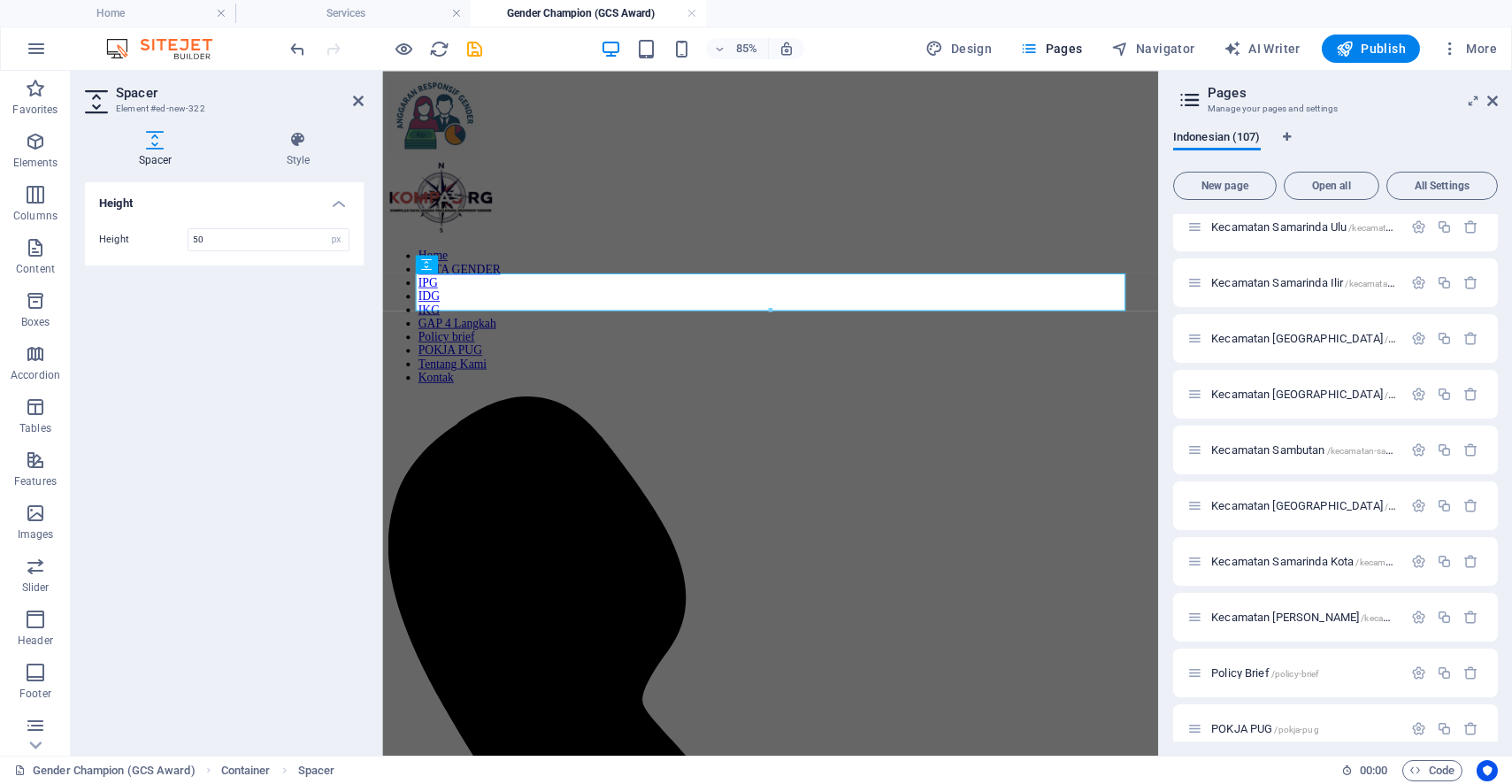
click at [364, 90] on h2 "Spacer" at bounding box center [239, 92] width 248 height 16
click at [317, 142] on icon at bounding box center [298, 140] width 131 height 18
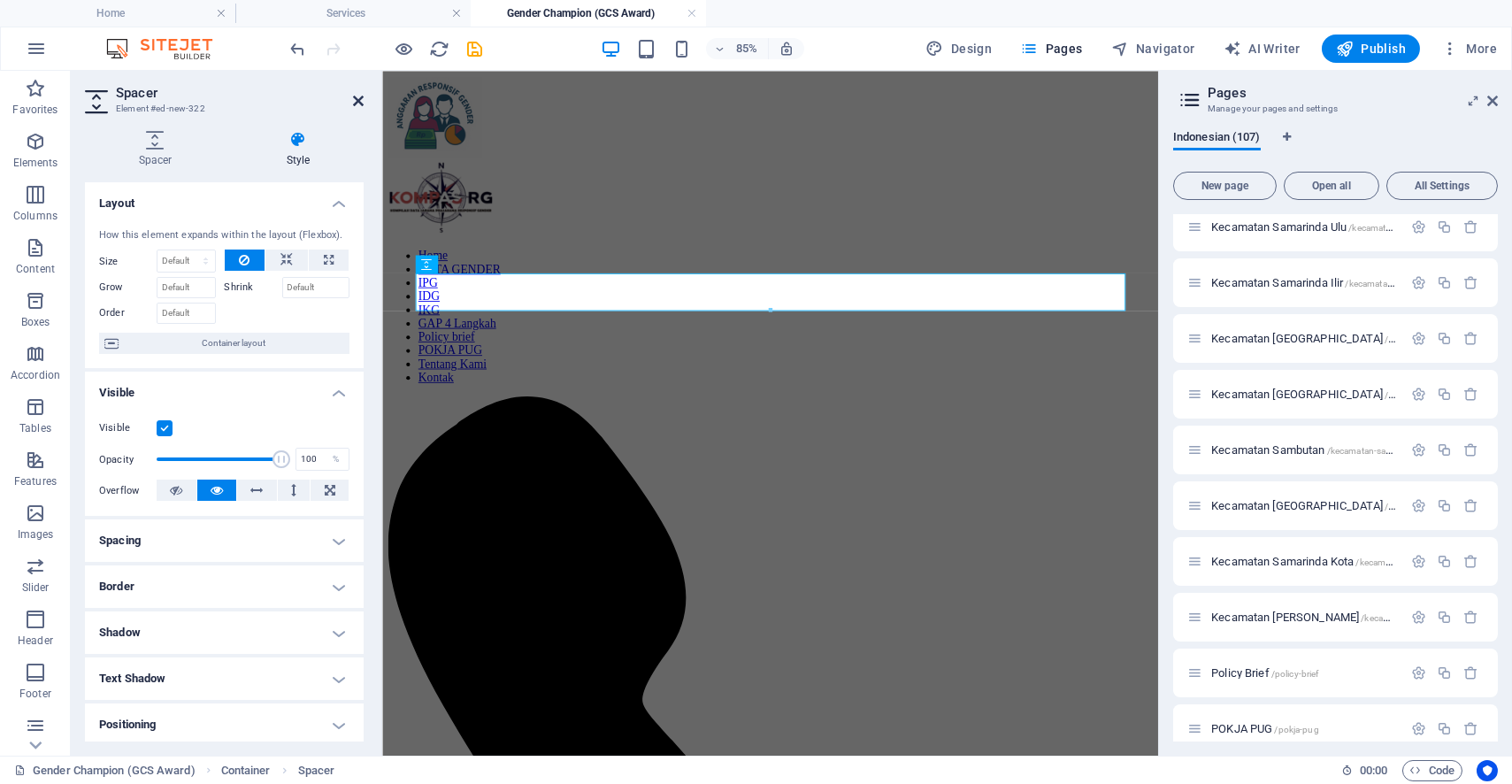
click at [362, 95] on icon at bounding box center [358, 101] width 10 height 14
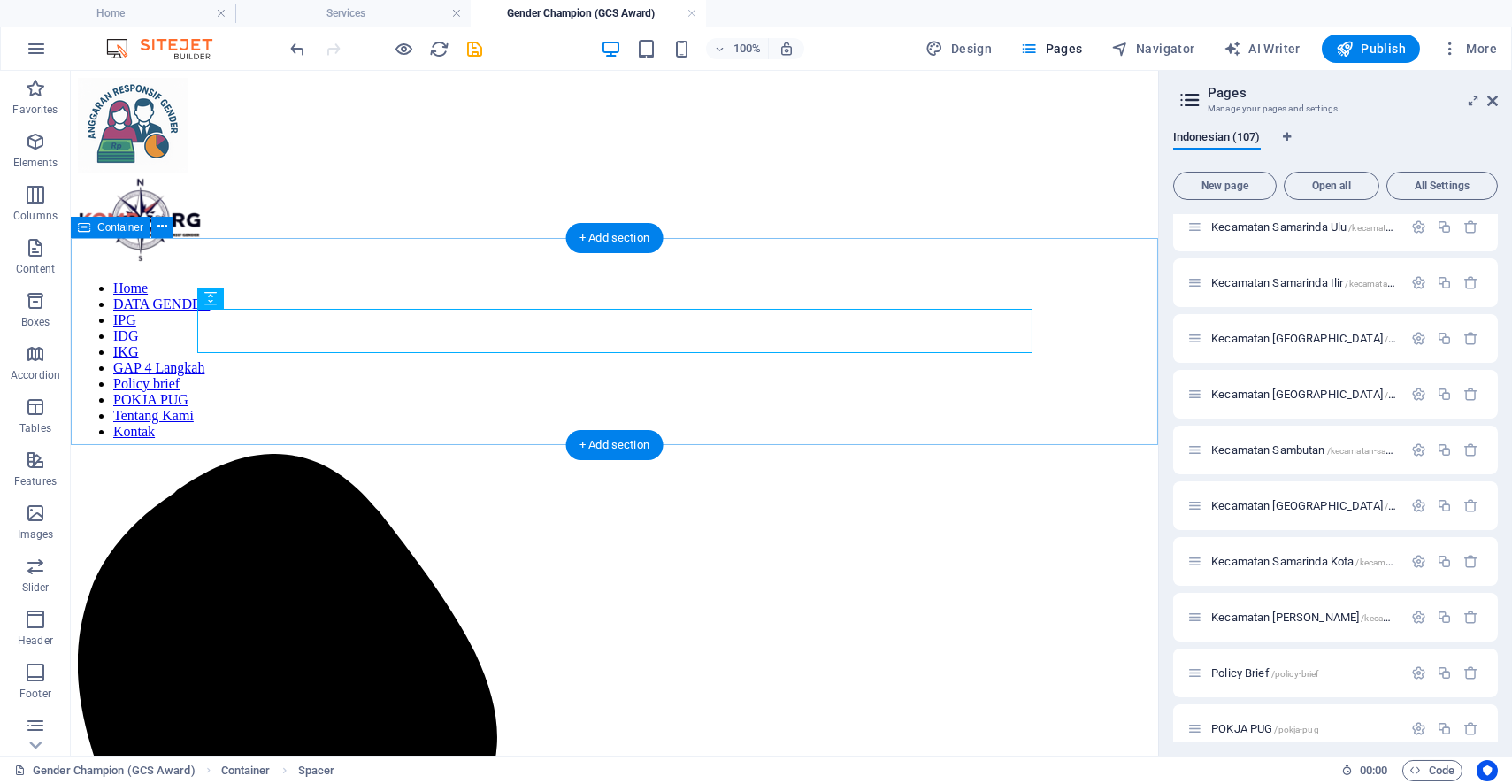
drag, startPoint x: 564, startPoint y: 574, endPoint x: 574, endPoint y: 549, distance: 26.9
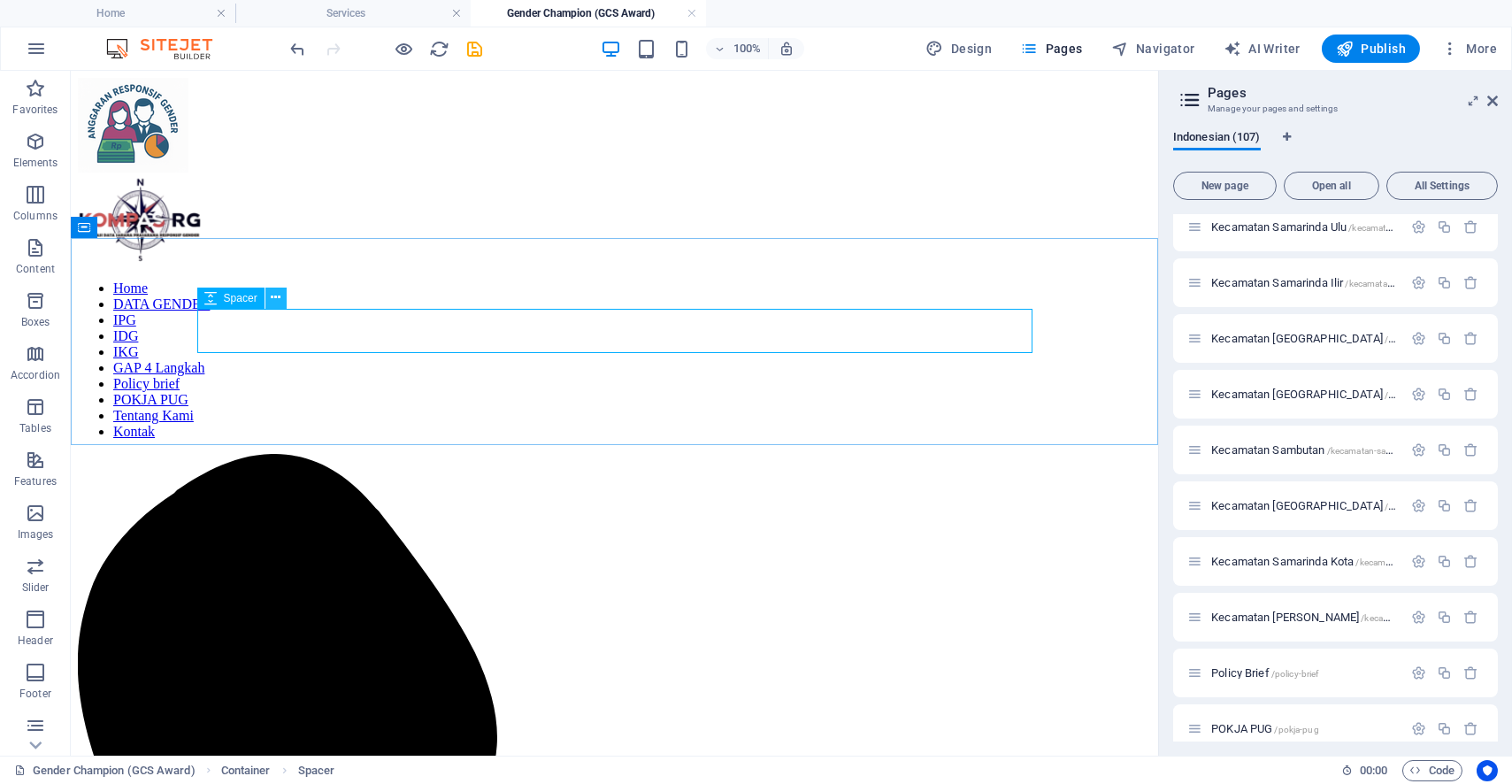
click at [277, 290] on icon at bounding box center [275, 298] width 9 height 19
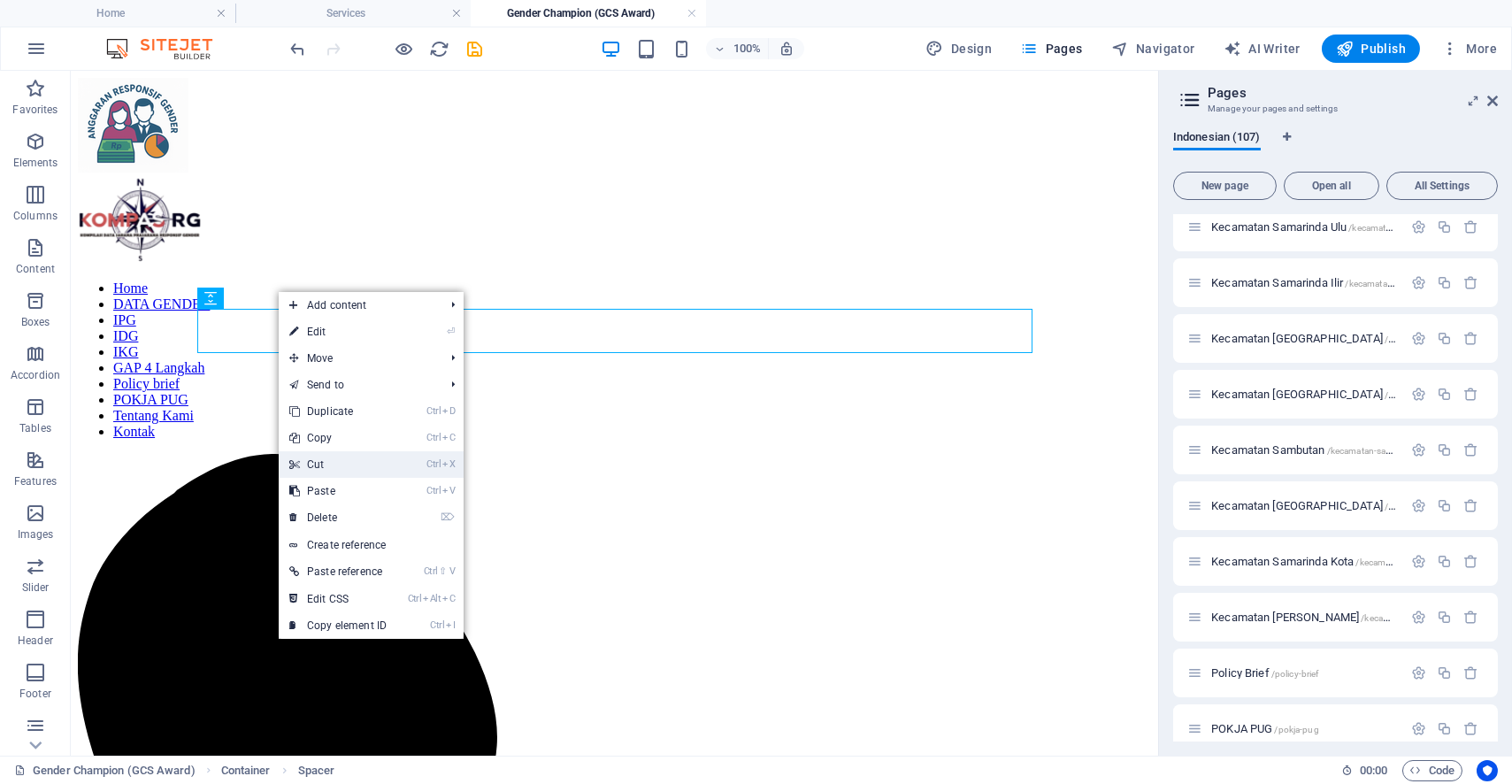
click at [353, 459] on link "Ctrl X Cut" at bounding box center [337, 464] width 119 height 27
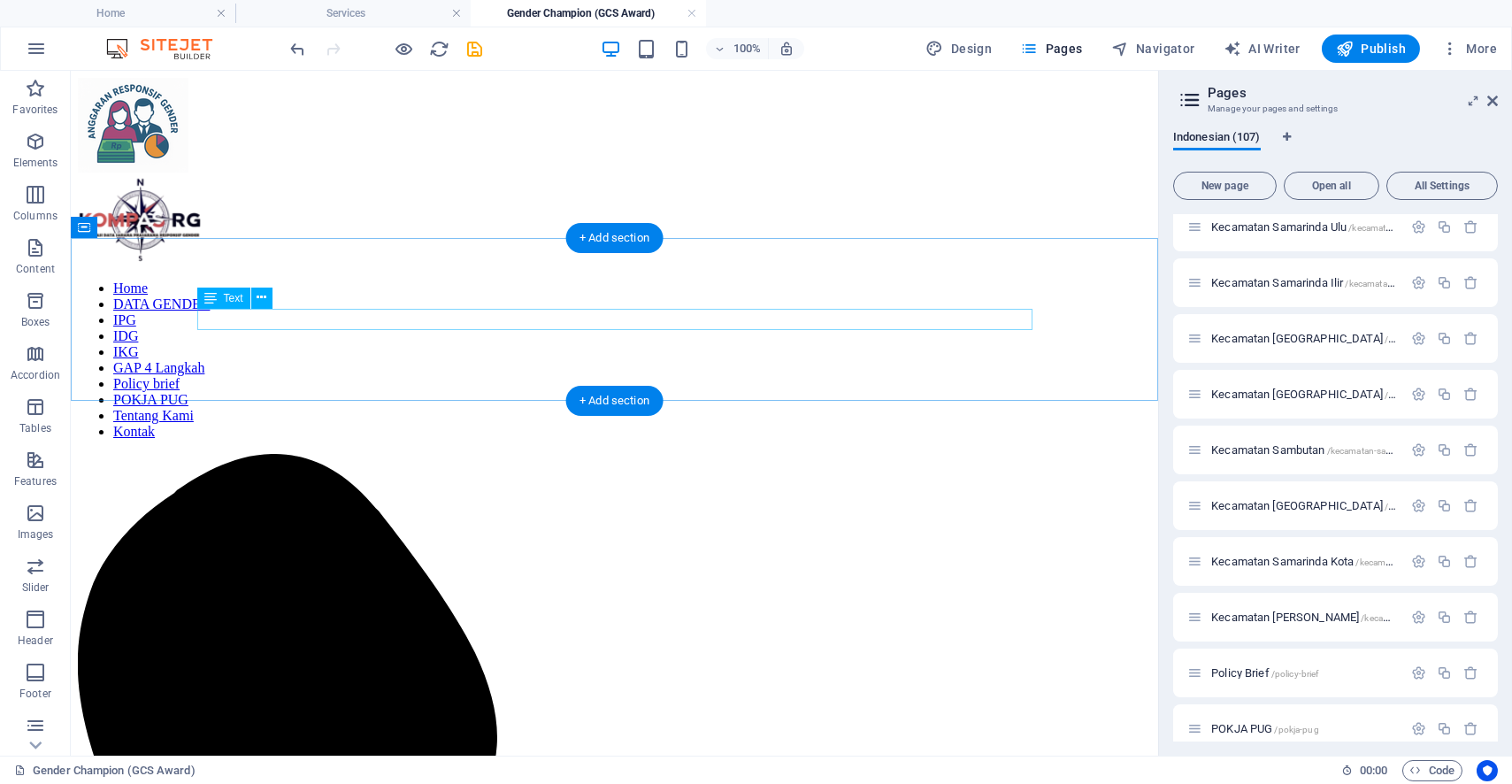
click at [258, 295] on icon at bounding box center [261, 298] width 9 height 19
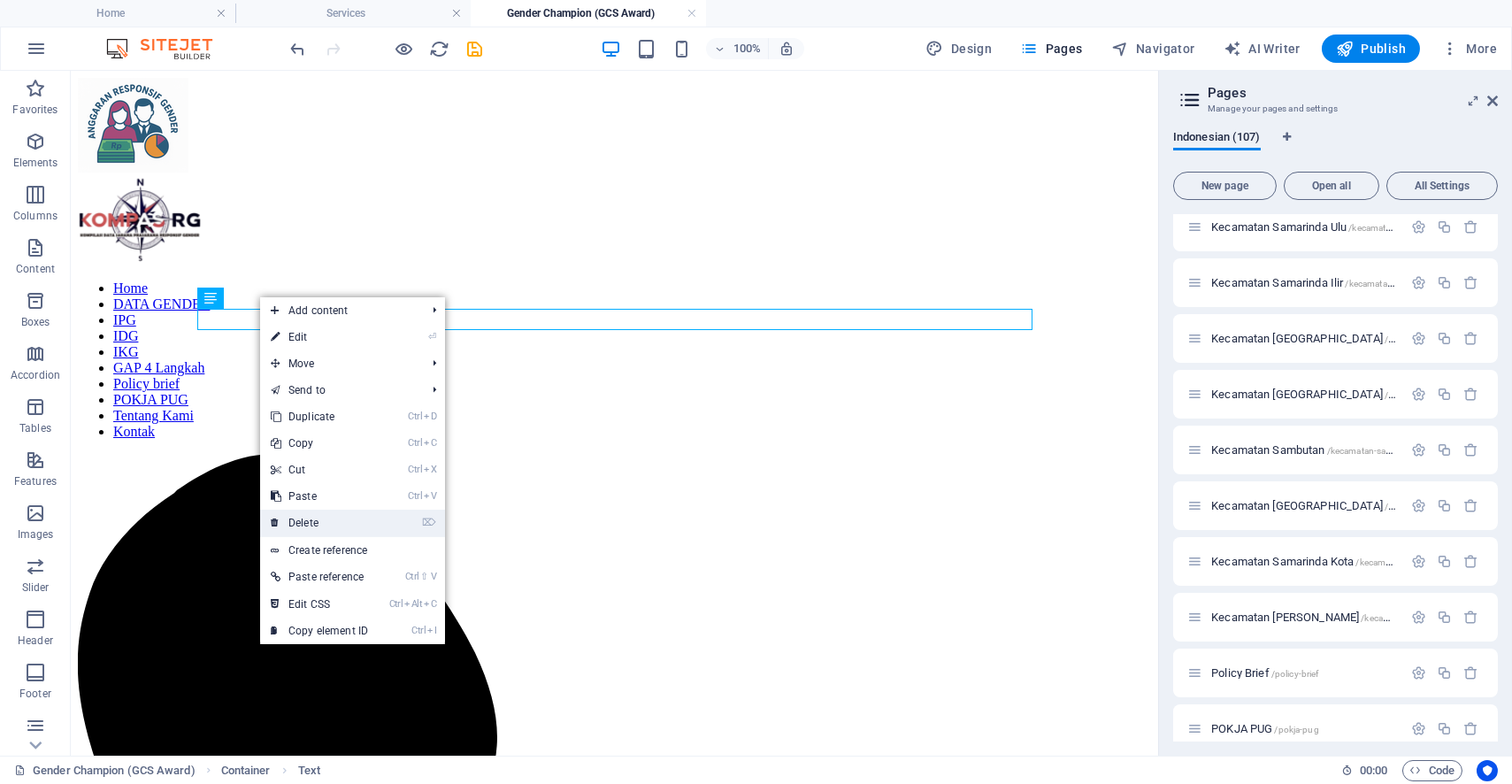
click at [325, 513] on link "⌦ Delete" at bounding box center [319, 523] width 119 height 27
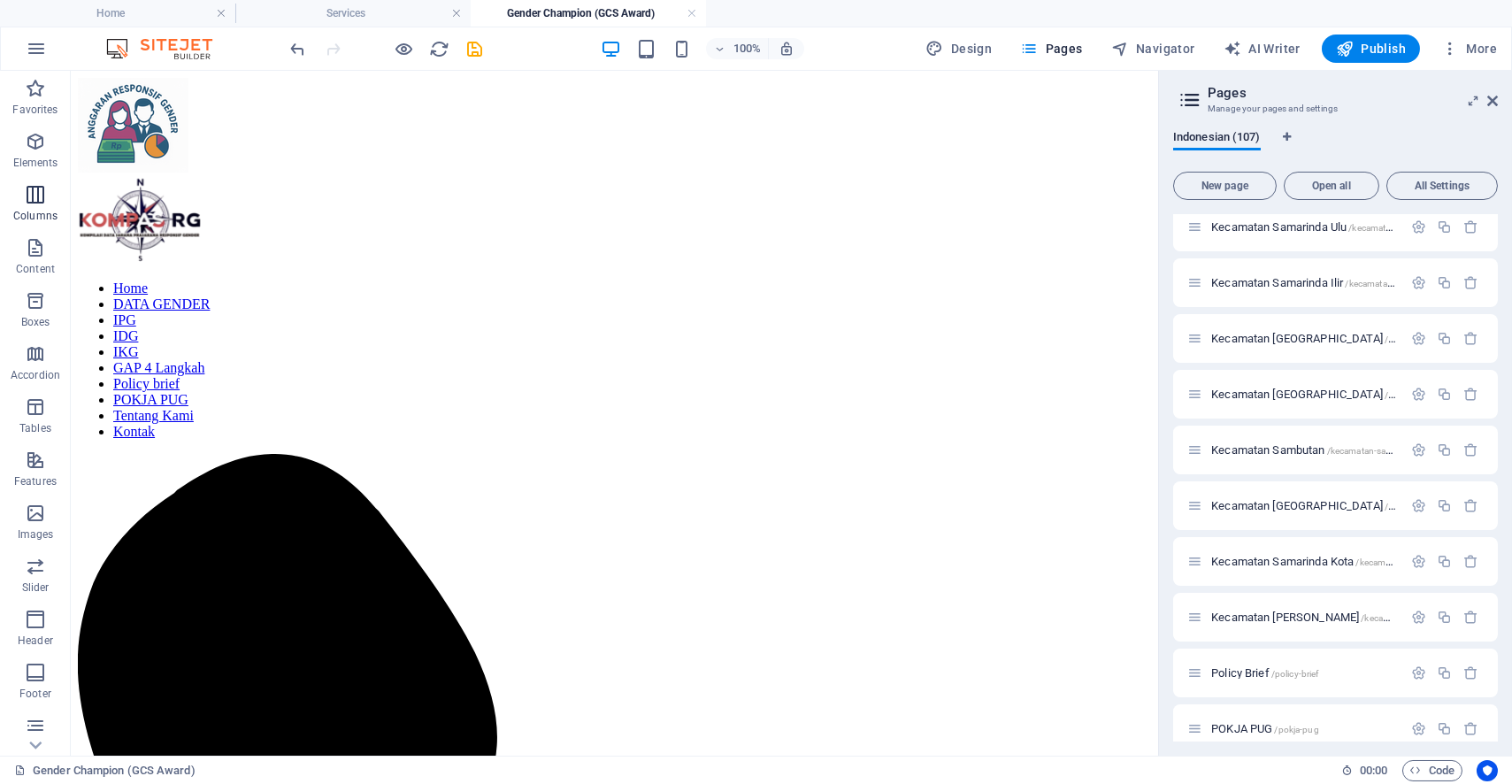
click at [43, 197] on icon "button" at bounding box center [35, 195] width 21 height 21
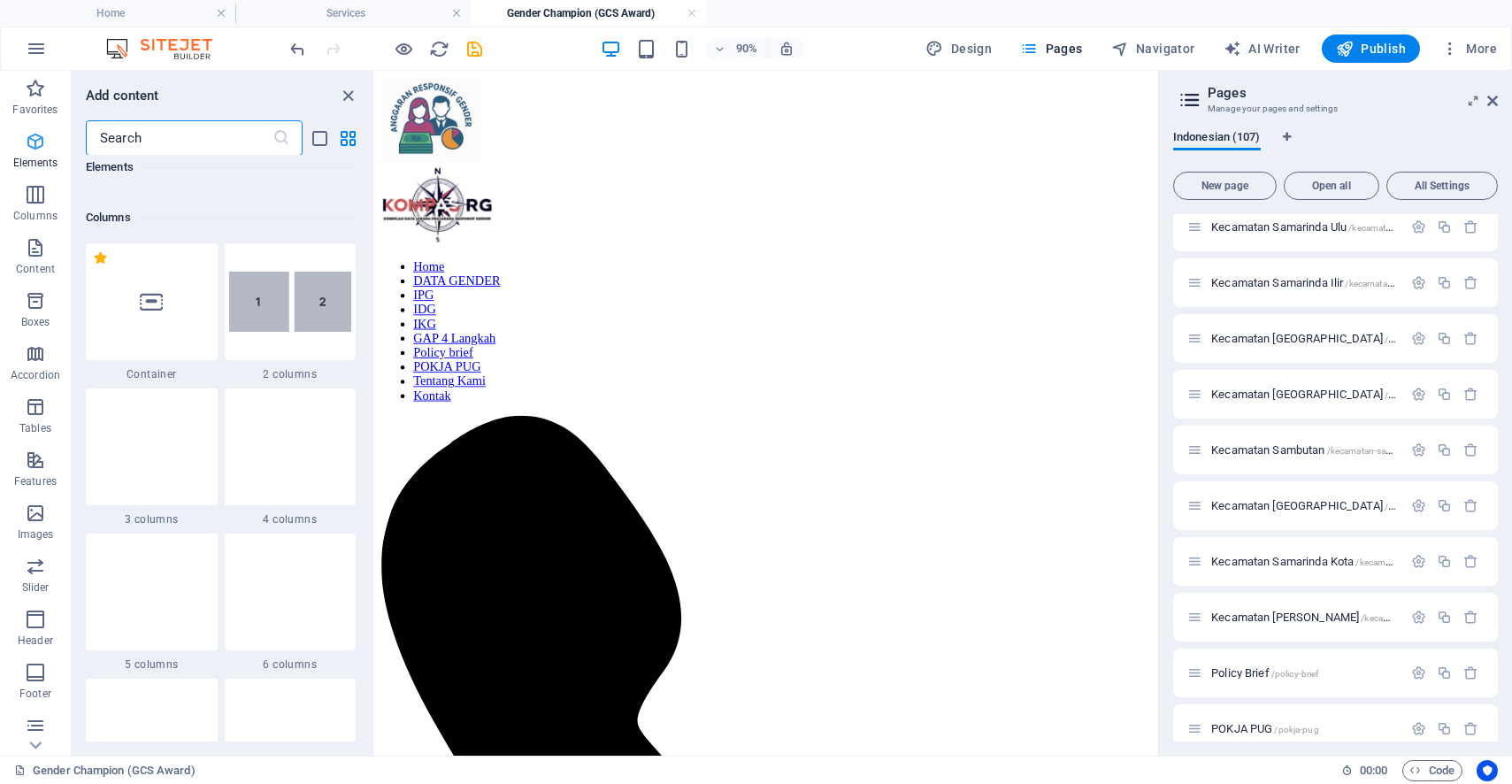
scroll to position [875, 0]
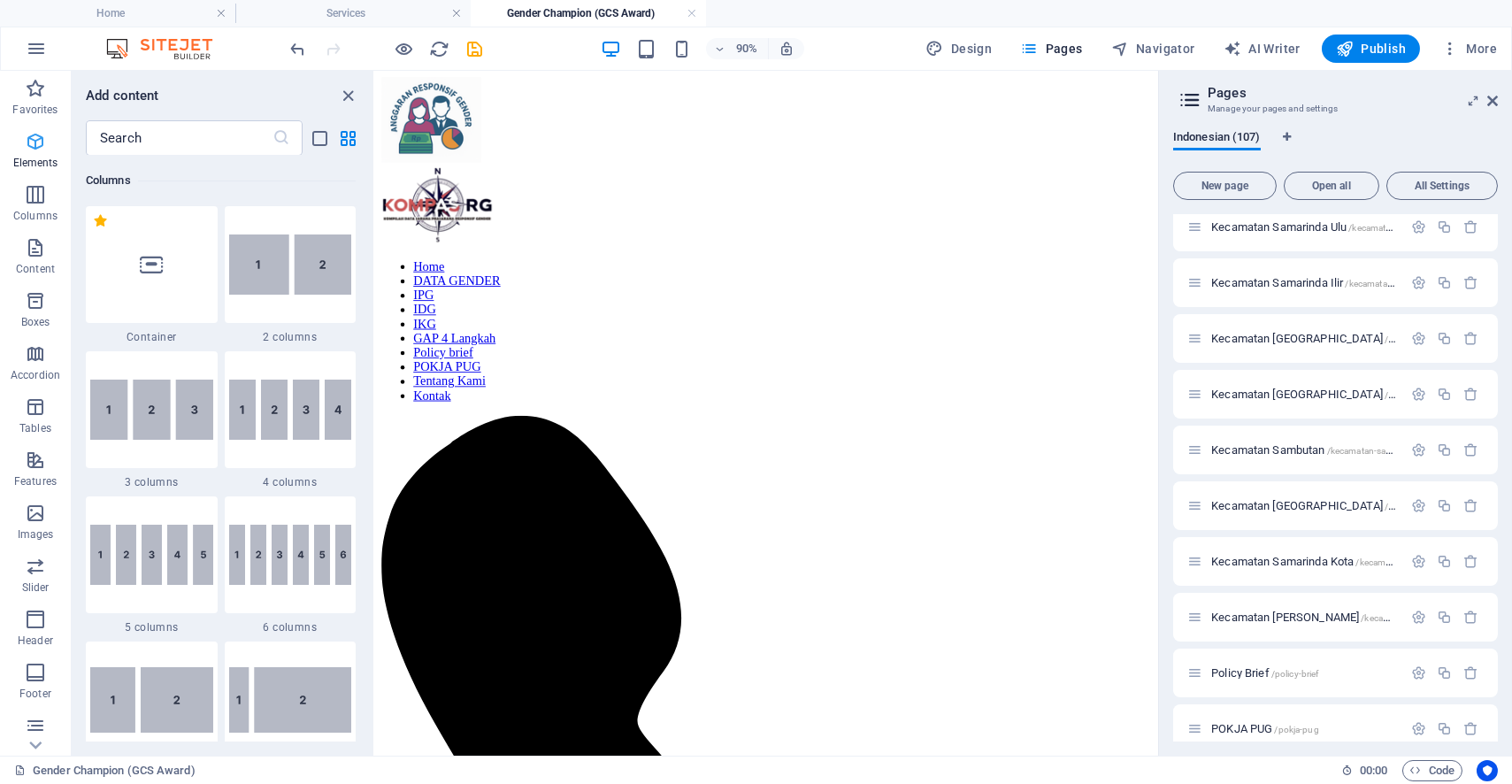
click at [30, 159] on p "Elements" at bounding box center [36, 162] width 46 height 14
click at [41, 140] on icon "button" at bounding box center [35, 141] width 21 height 21
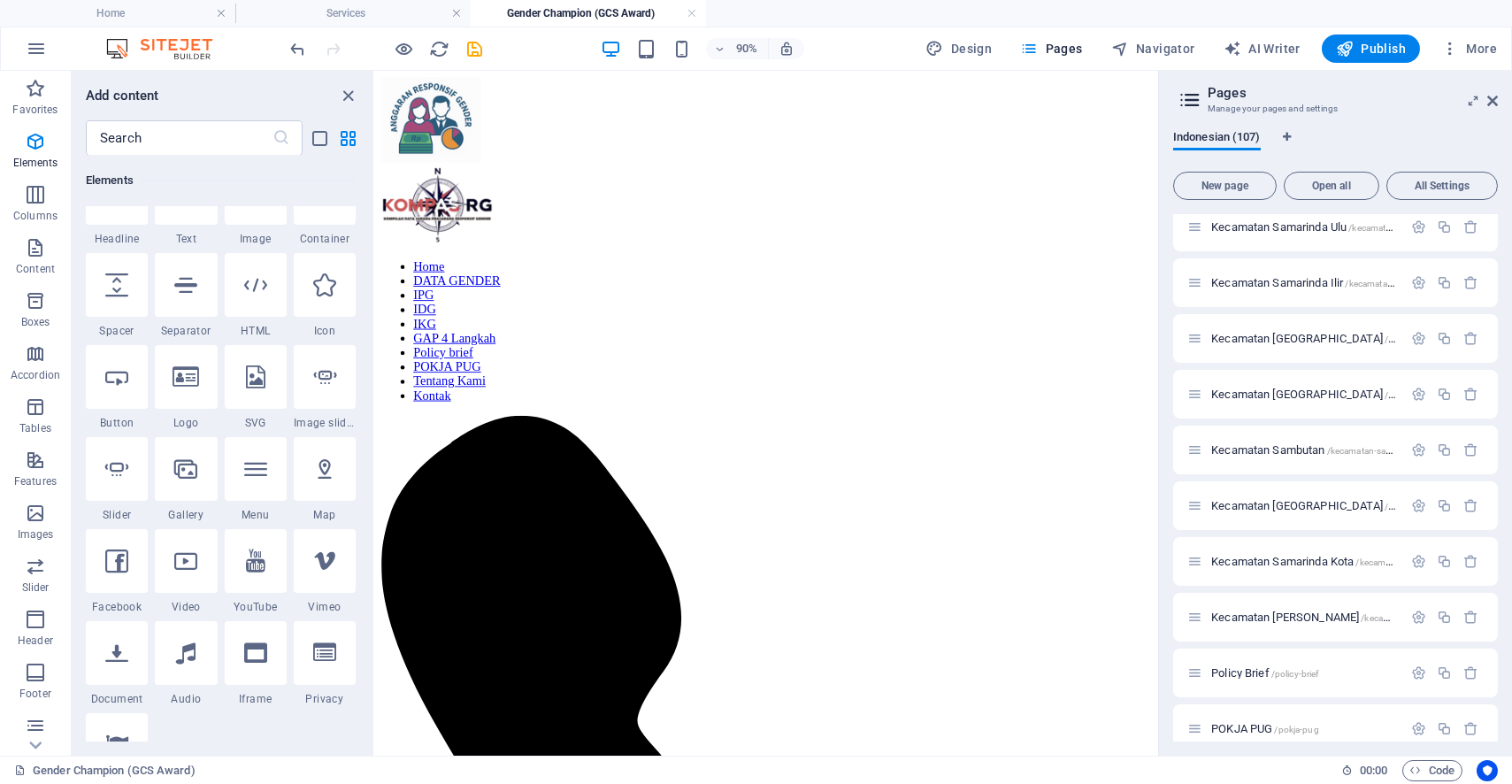
scroll to position [0, 0]
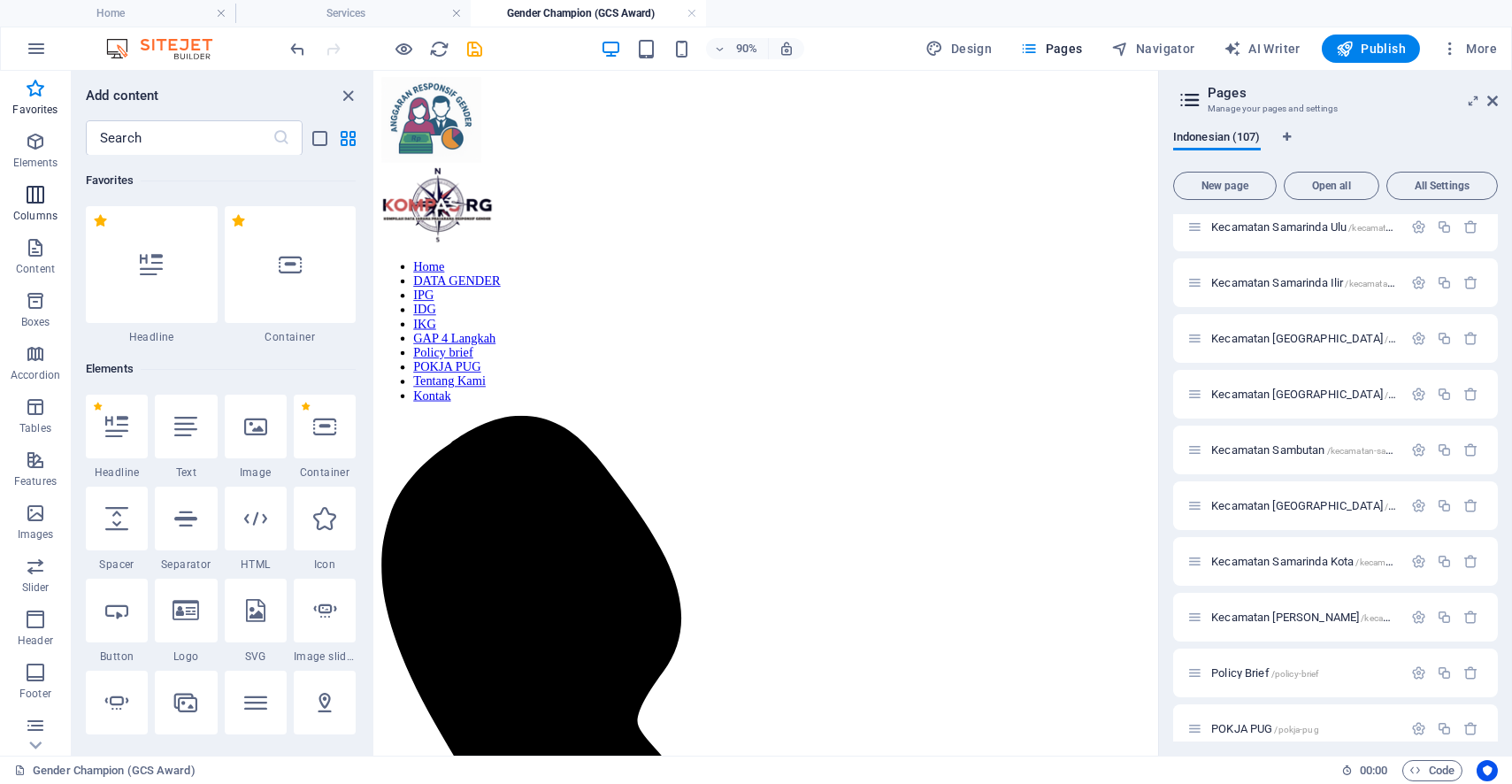
click at [43, 206] on span "Columns" at bounding box center [35, 205] width 71 height 43
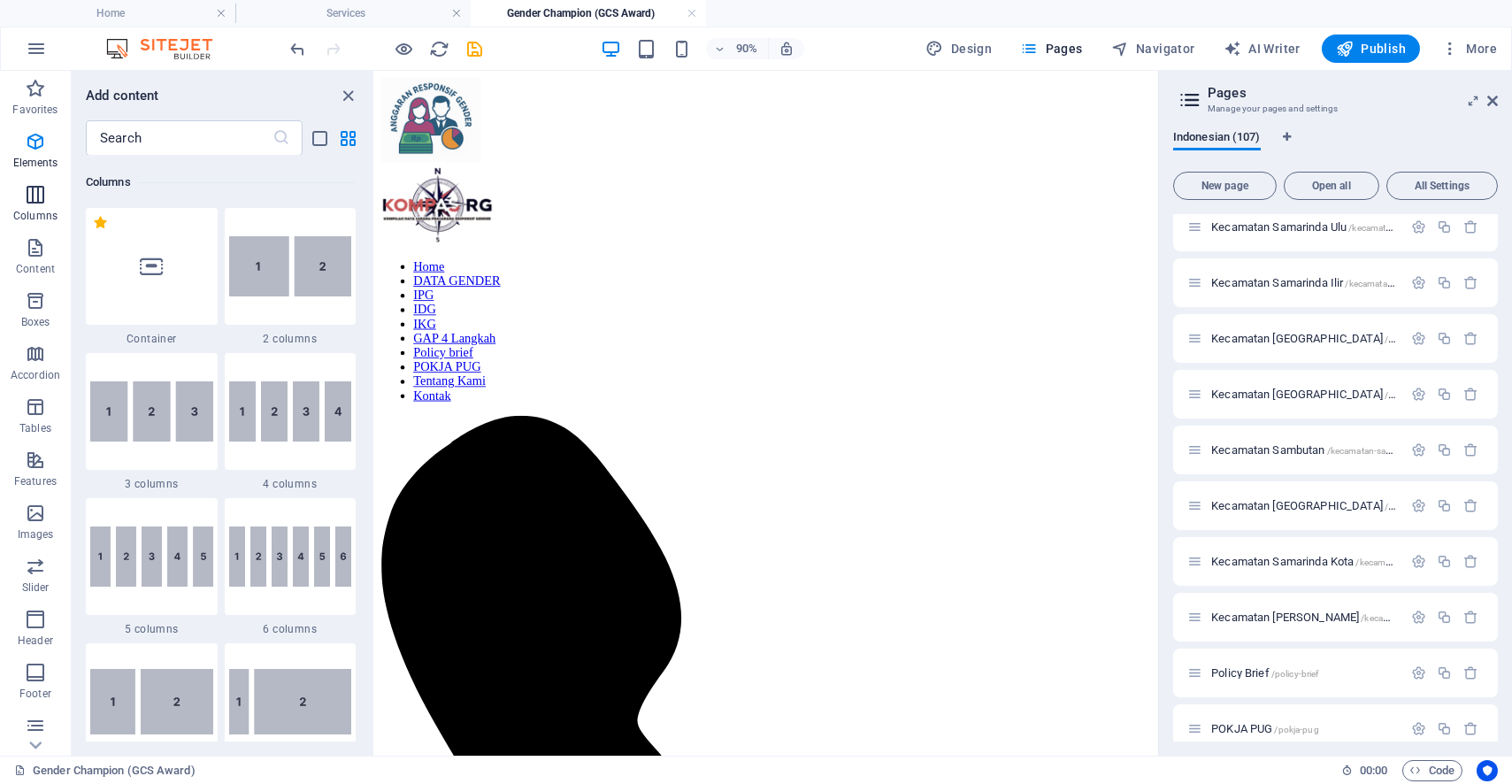
scroll to position [875, 0]
click at [43, 248] on icon "button" at bounding box center [35, 248] width 21 height 21
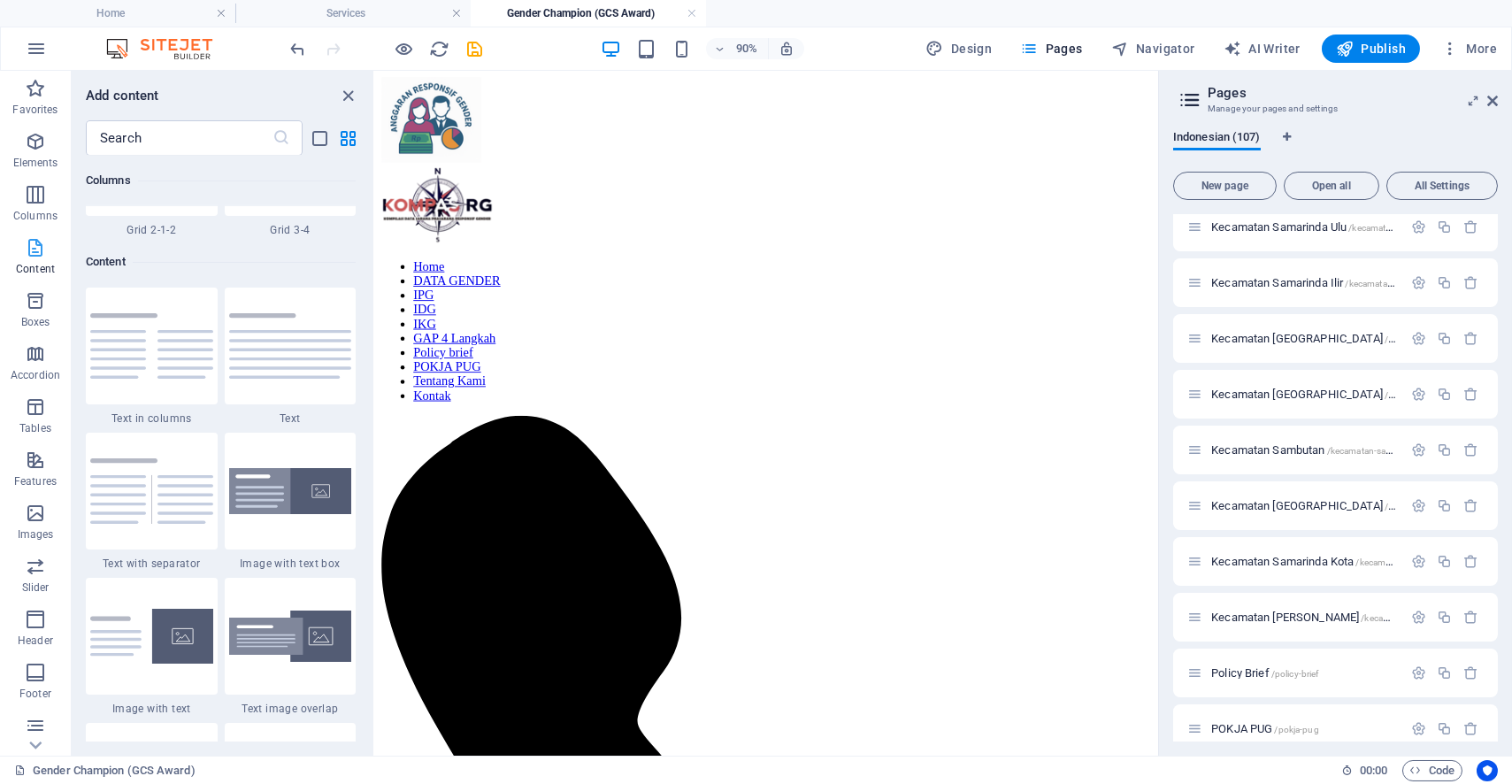
scroll to position [3094, 0]
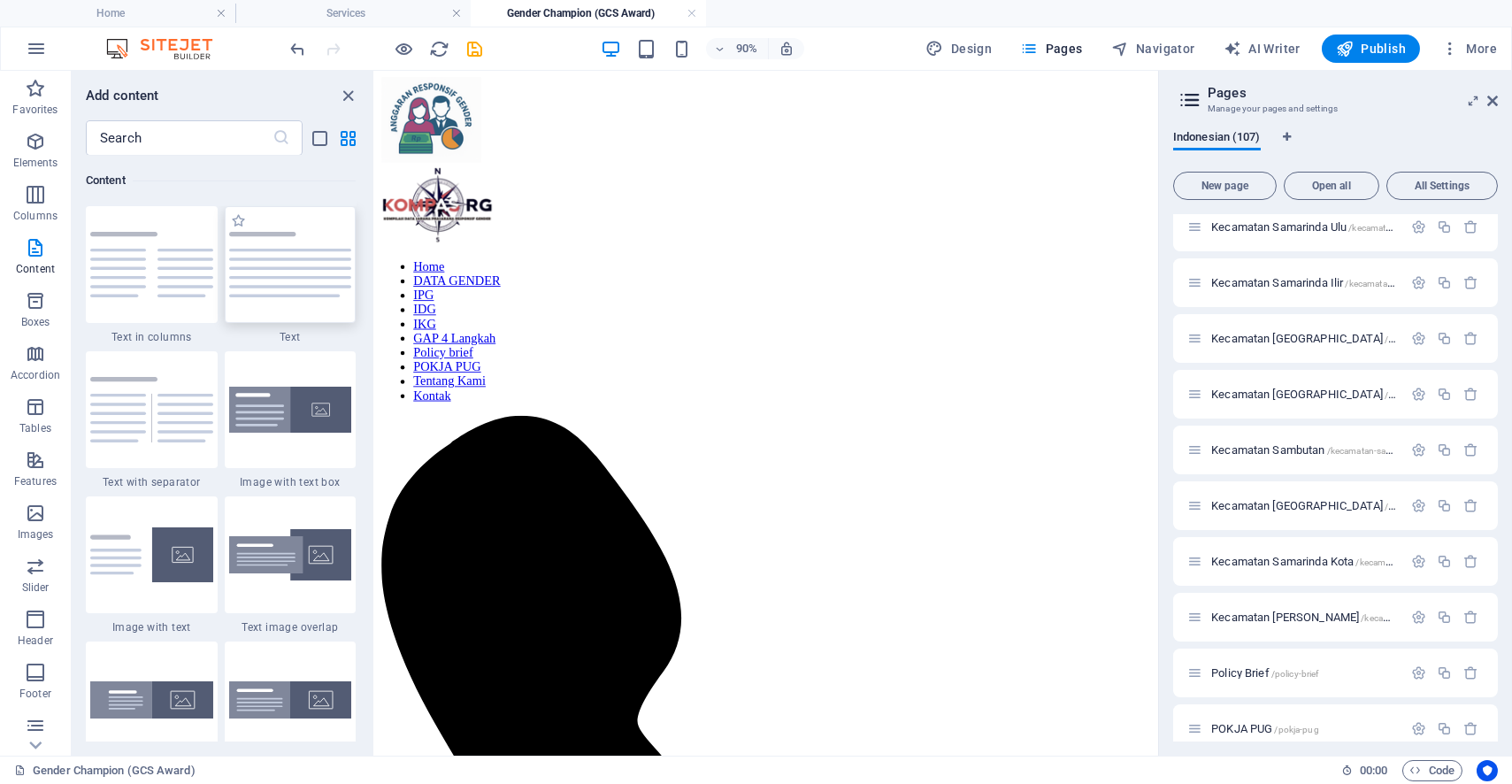
click at [290, 278] on div at bounding box center [291, 264] width 132 height 117
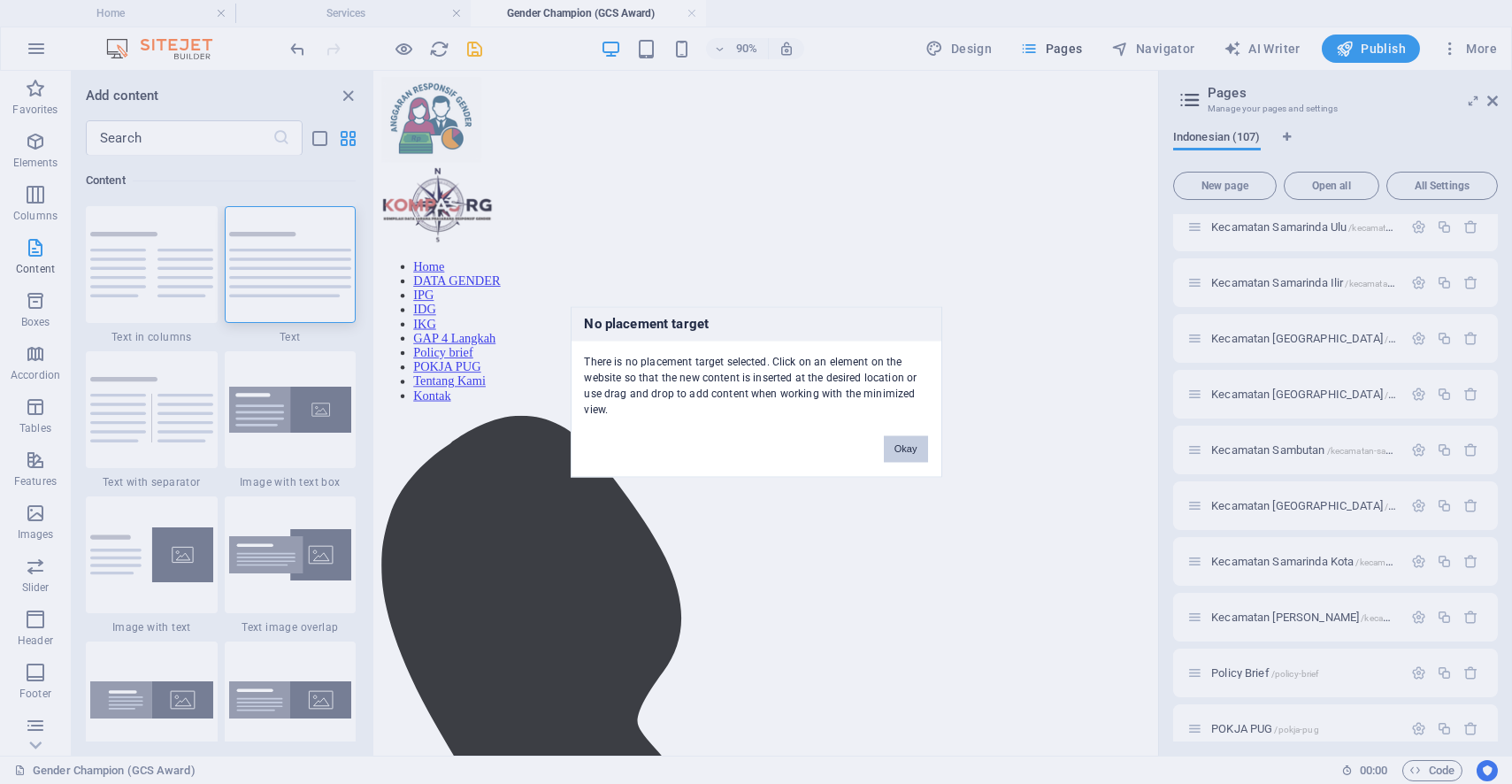
click at [919, 447] on button "Okay" at bounding box center [906, 449] width 45 height 27
